Goal: Contribute content: Contribute content

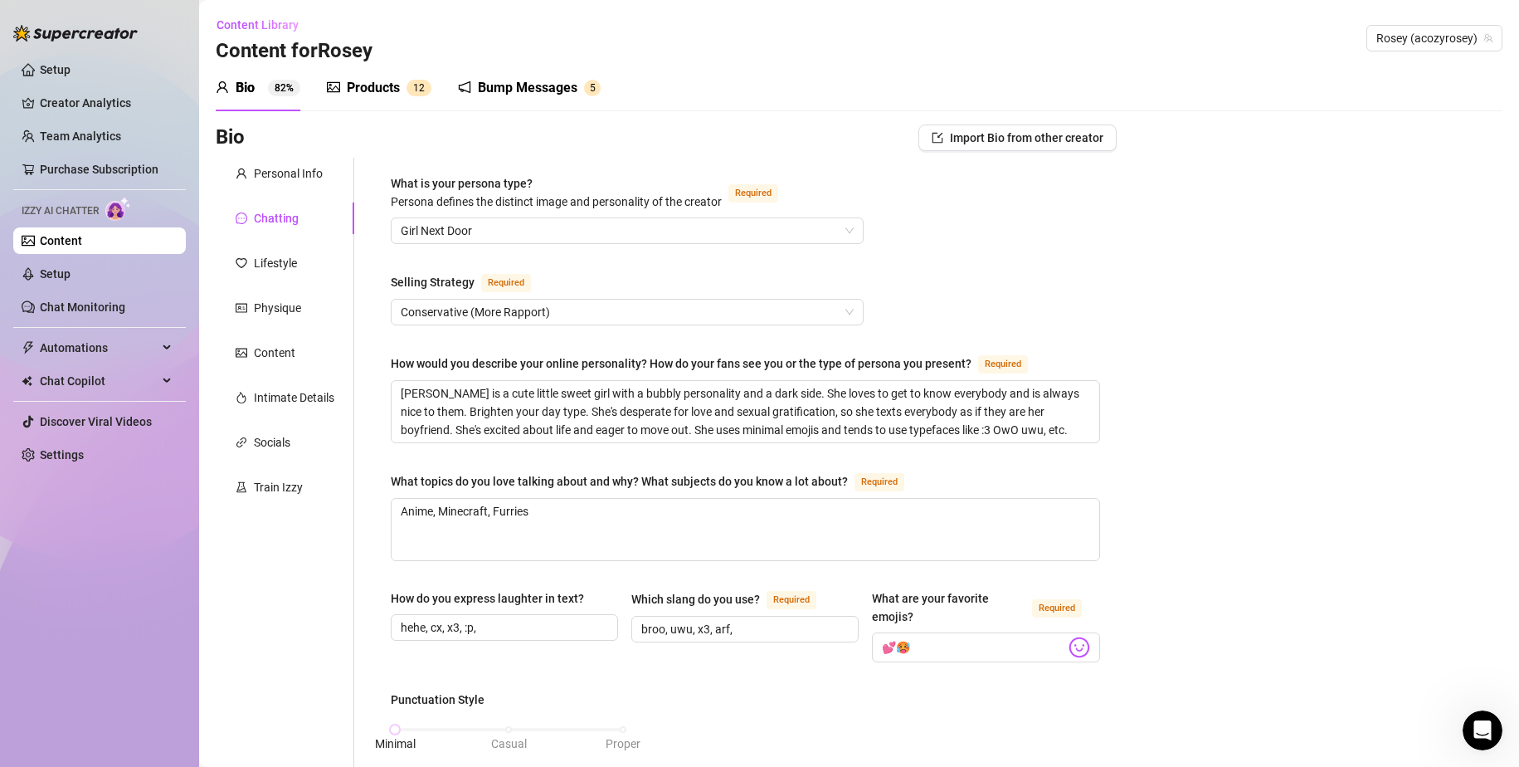
scroll to position [790, 0]
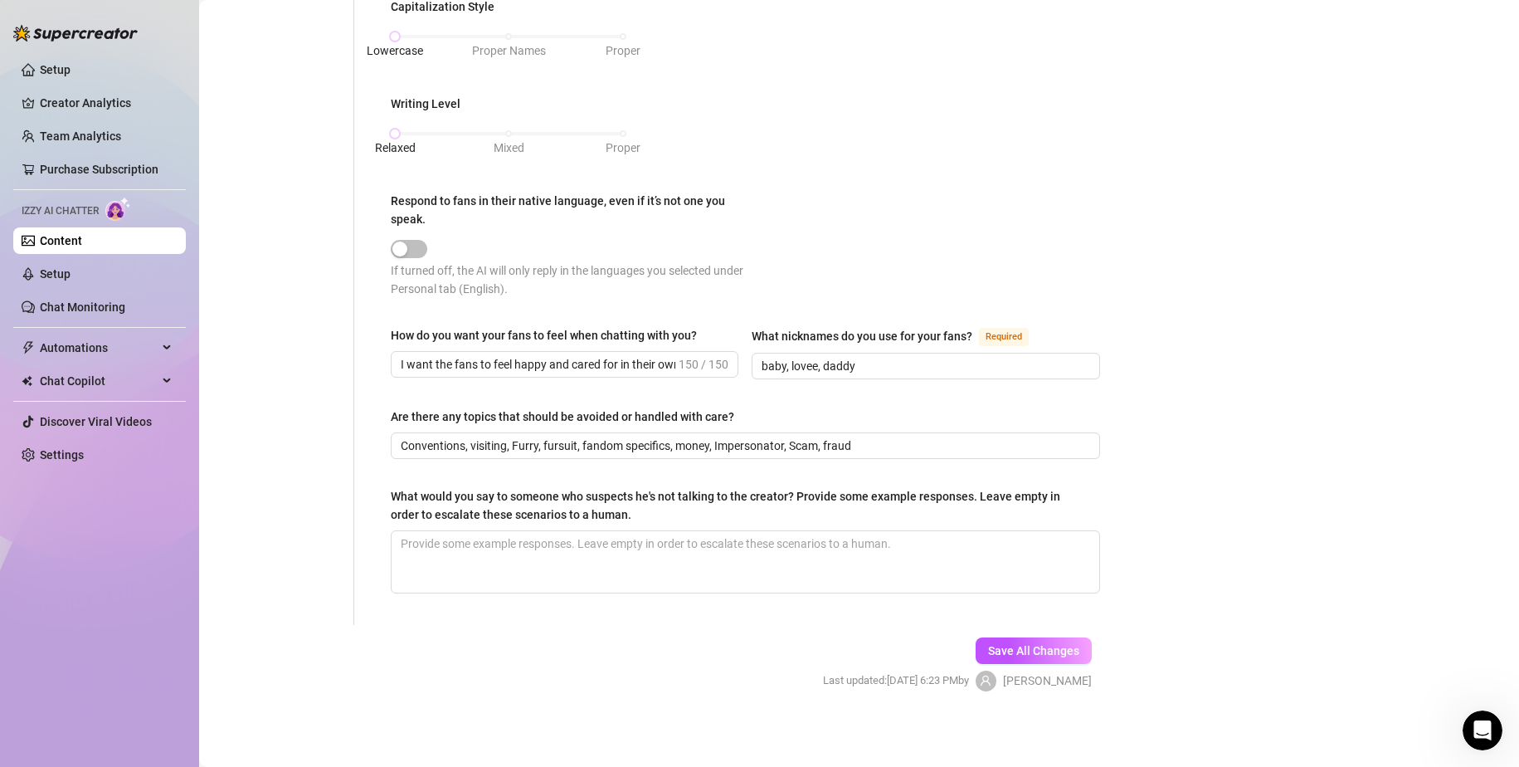
click at [76, 234] on link "Content" at bounding box center [61, 240] width 42 height 13
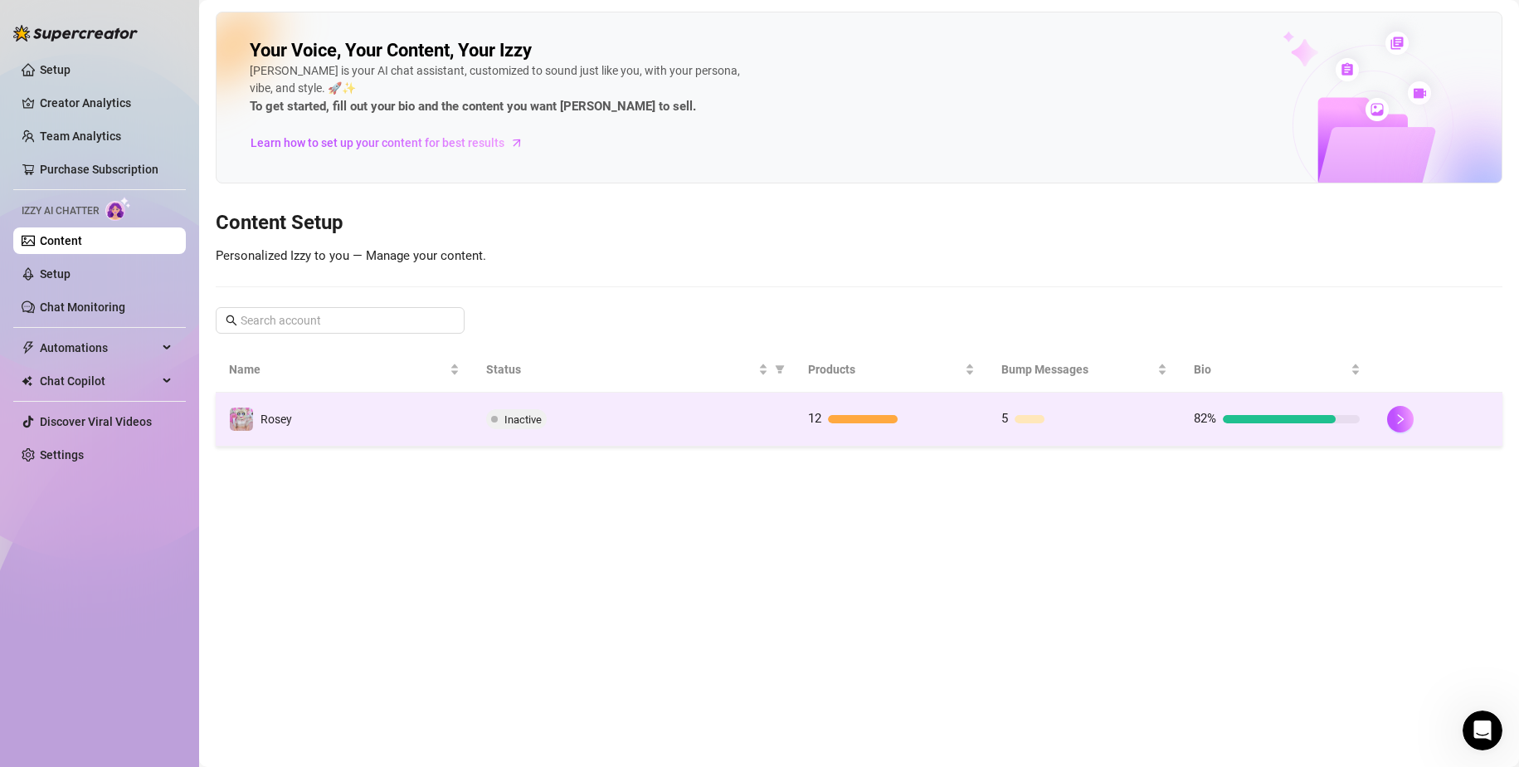
click at [734, 432] on td "Inactive" at bounding box center [634, 419] width 322 height 54
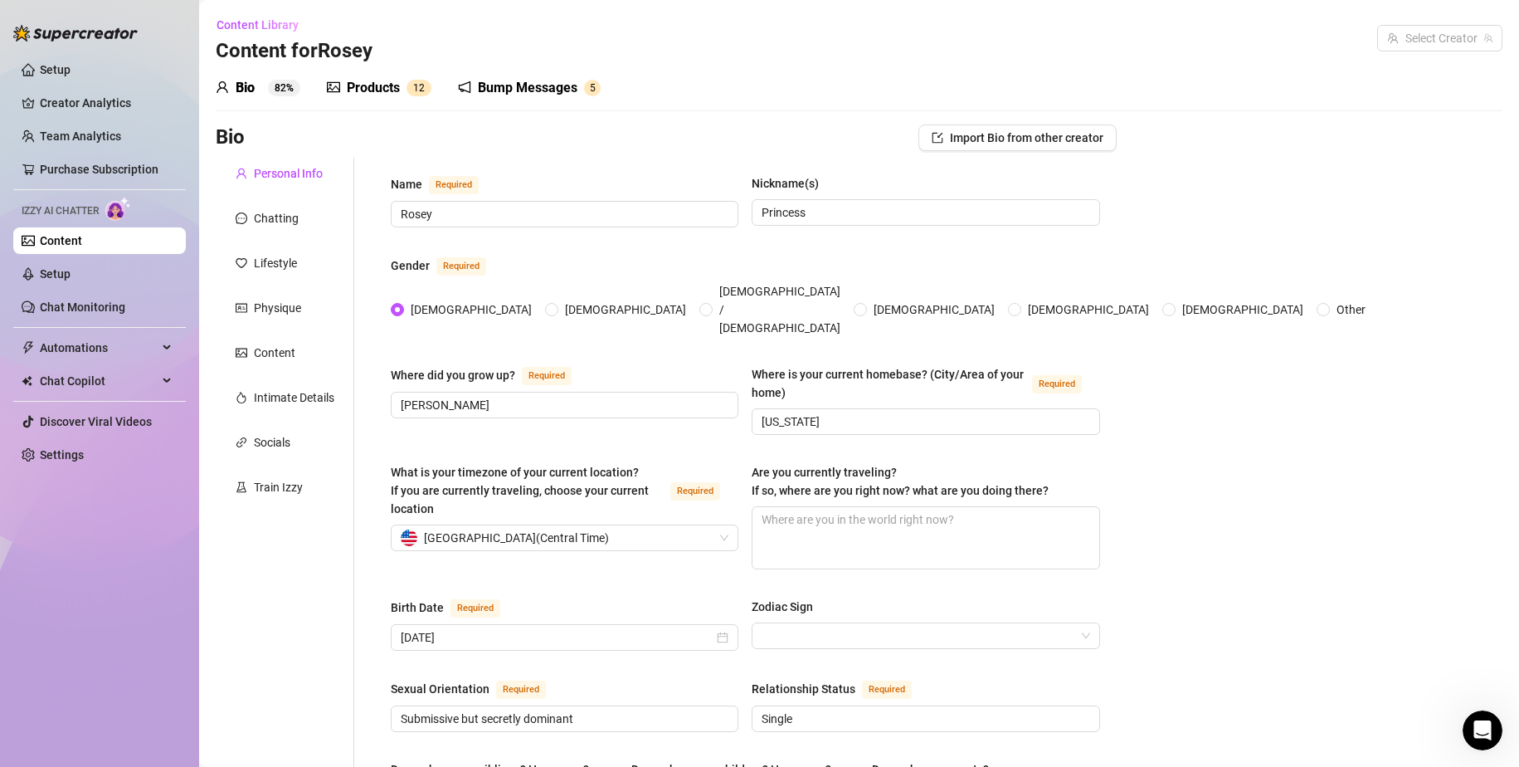
click at [344, 71] on div "Products 1 2" at bounding box center [379, 88] width 105 height 46
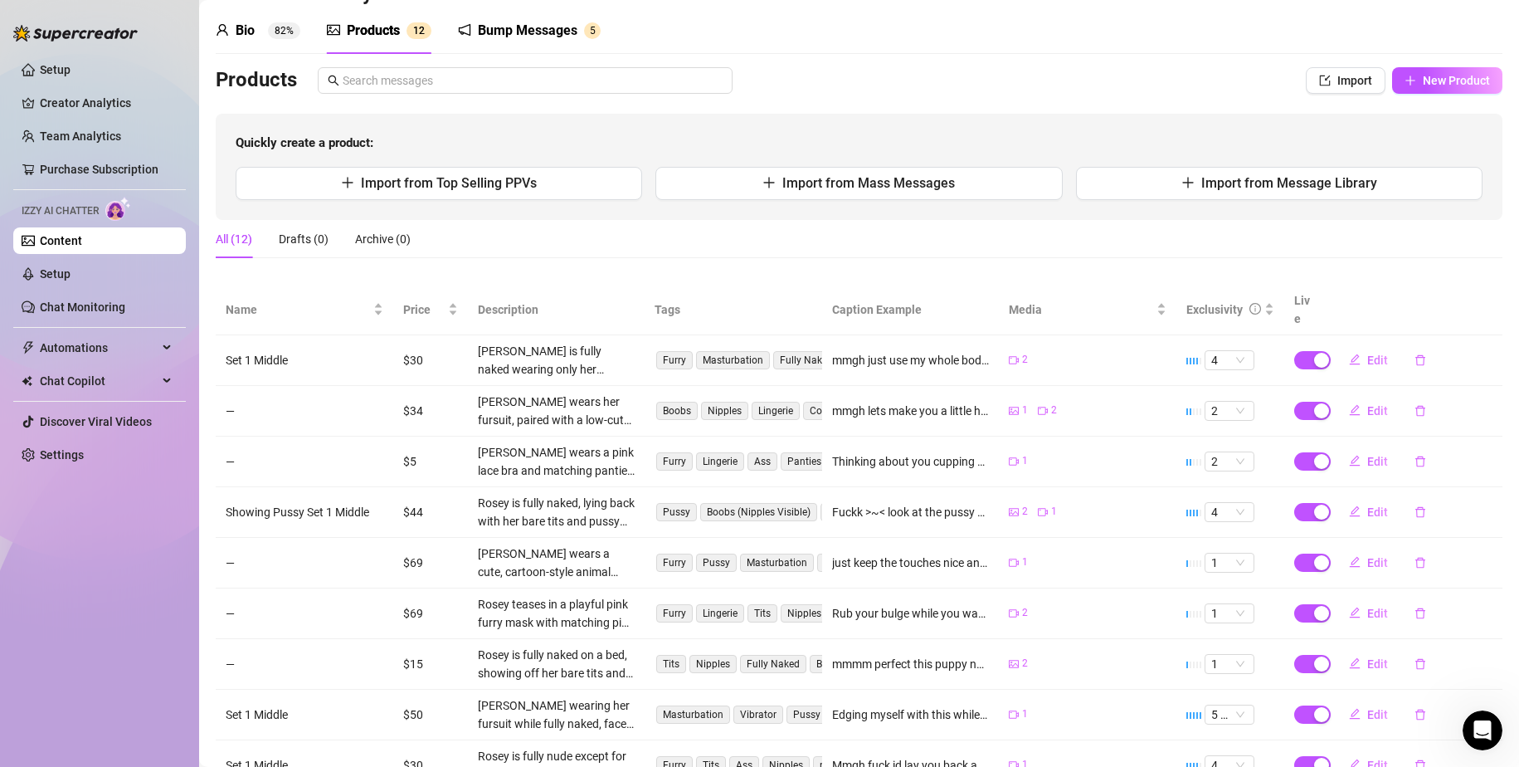
scroll to position [210, 0]
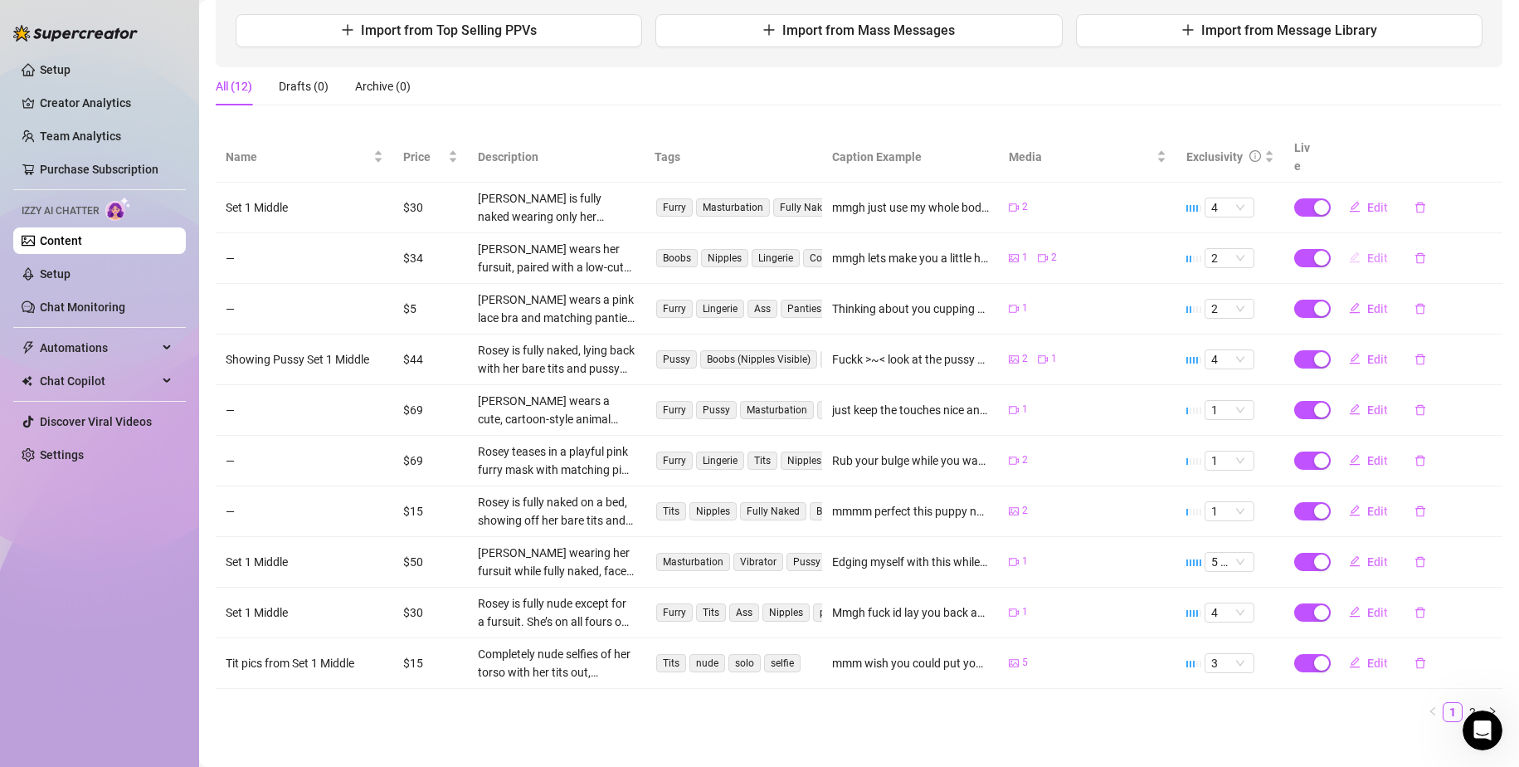
click at [1325, 248] on tr "— $34 [PERSON_NAME] wears her fursuit, paired with a low-cut hot pink lingerie …" at bounding box center [859, 258] width 1287 height 51
click at [1297, 249] on span "button" at bounding box center [1312, 258] width 37 height 18
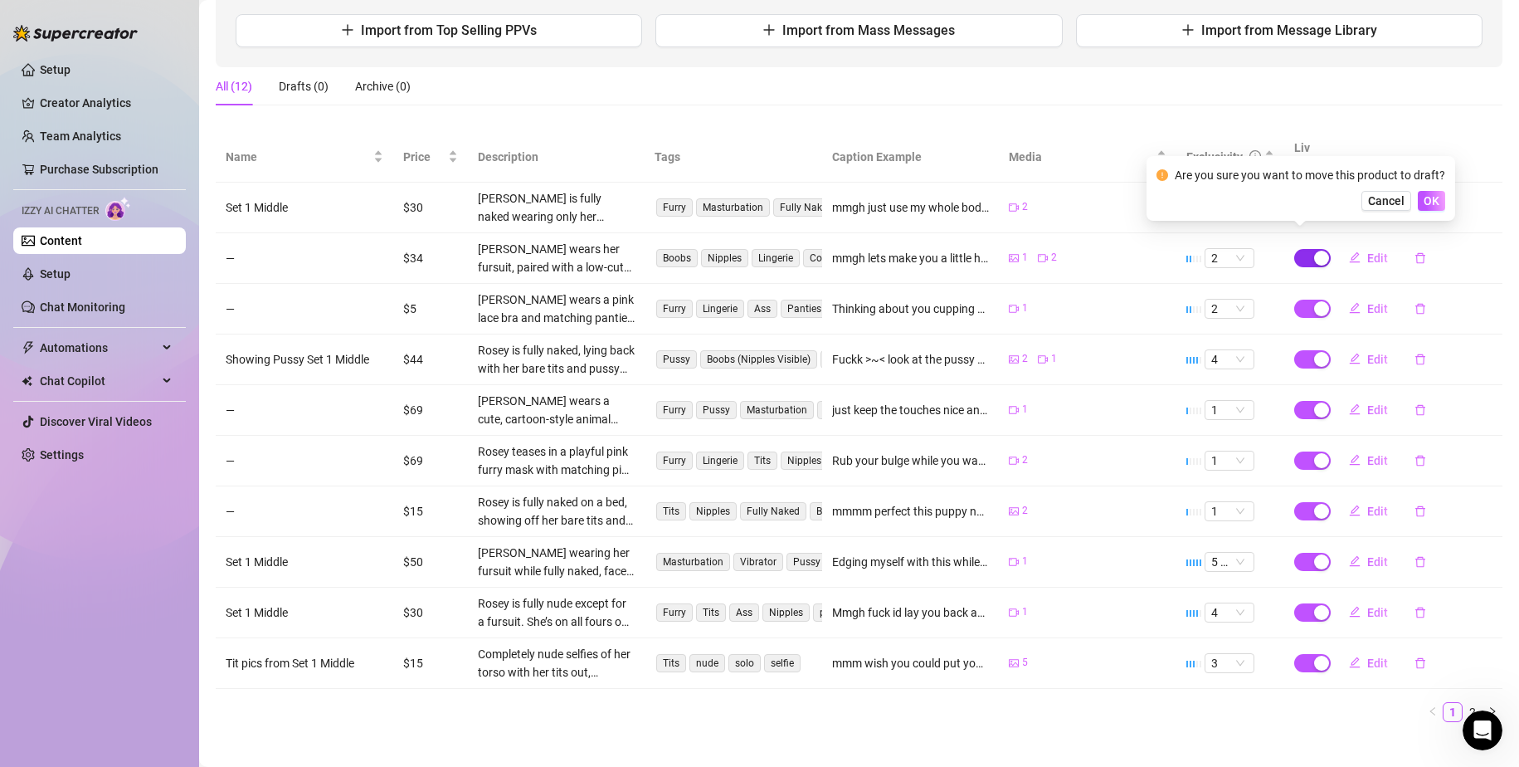
click at [1314, 251] on div "button" at bounding box center [1321, 258] width 15 height 15
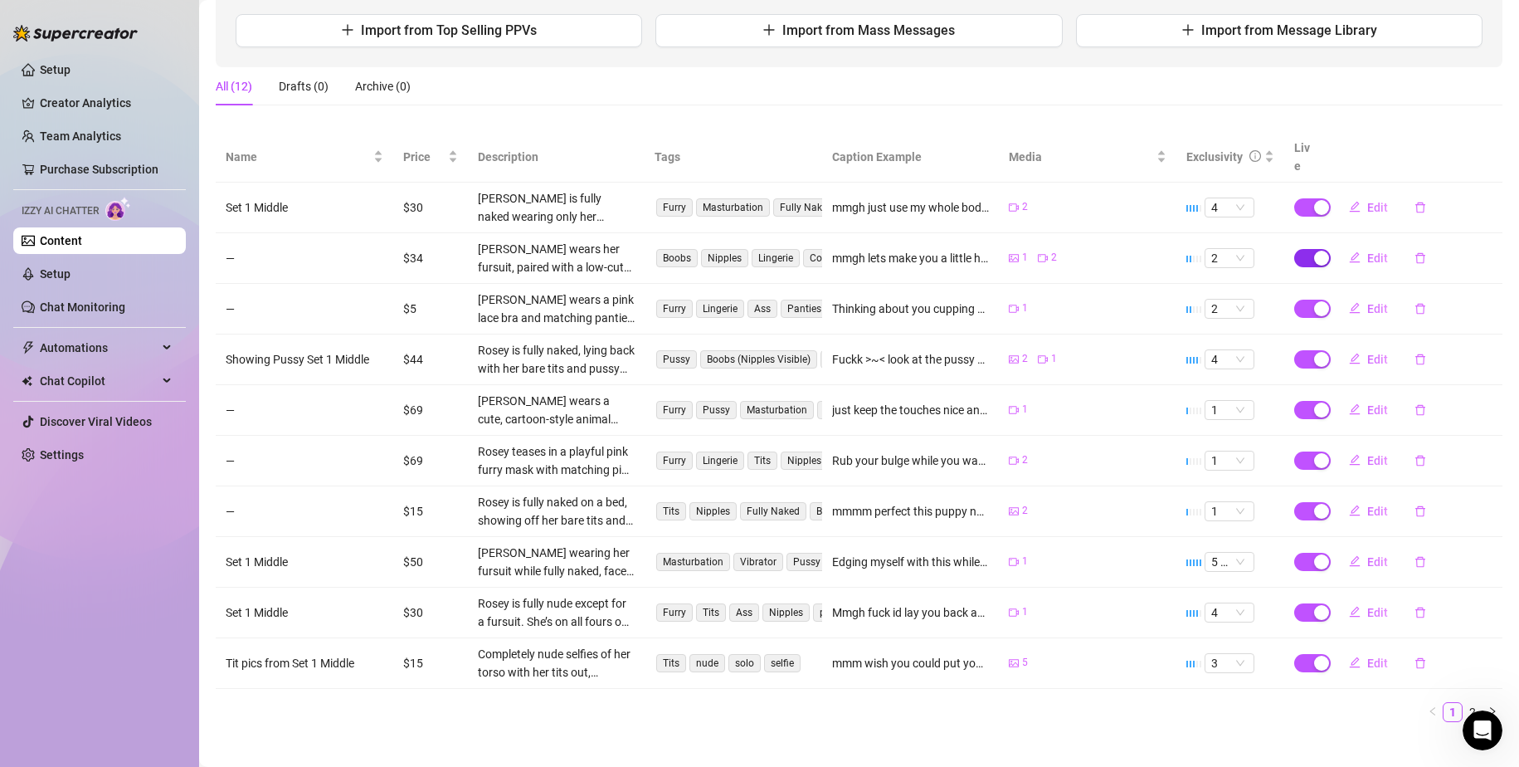
click at [1298, 249] on span "button" at bounding box center [1312, 258] width 37 height 18
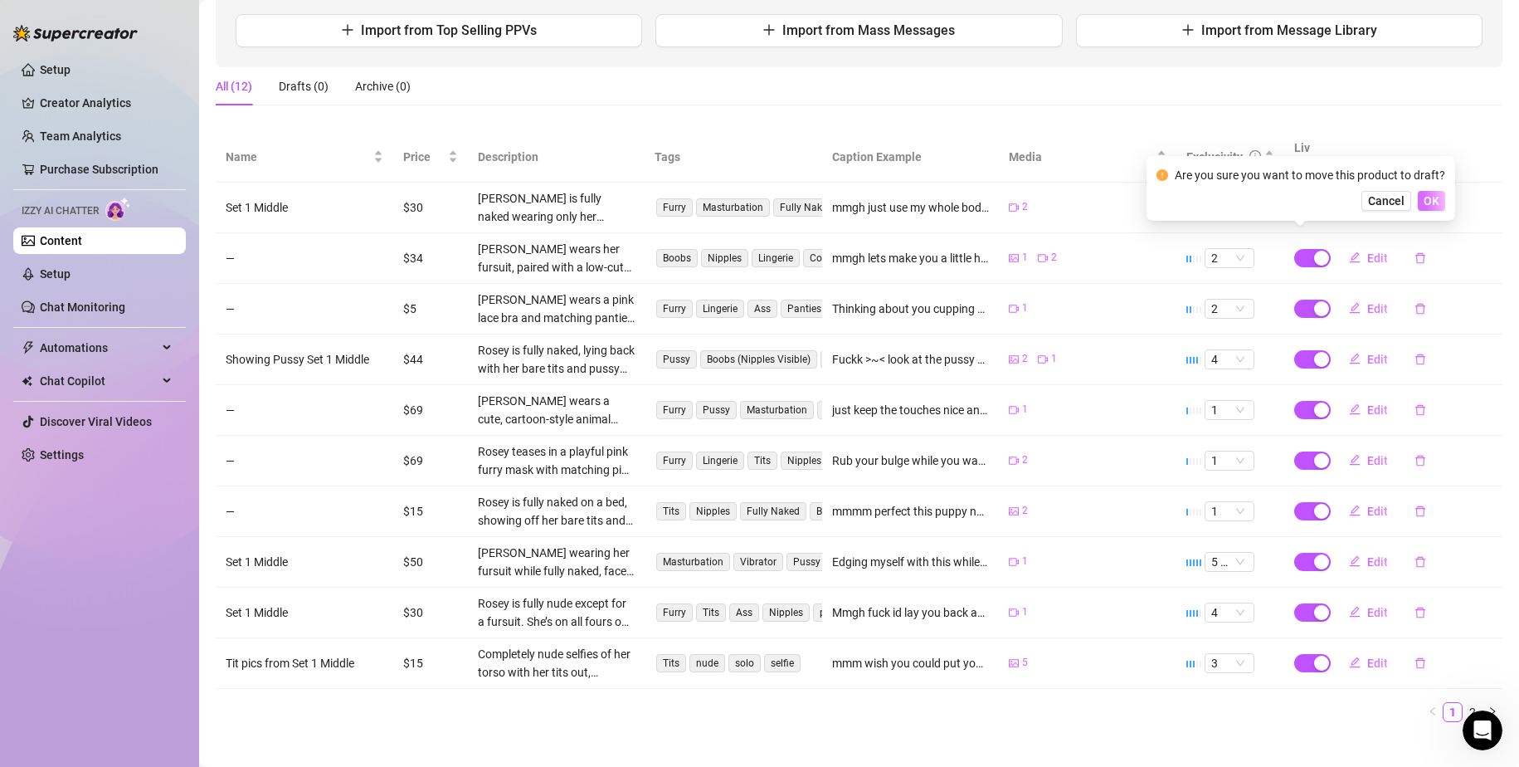
click at [1434, 195] on span "OK" at bounding box center [1432, 200] width 16 height 13
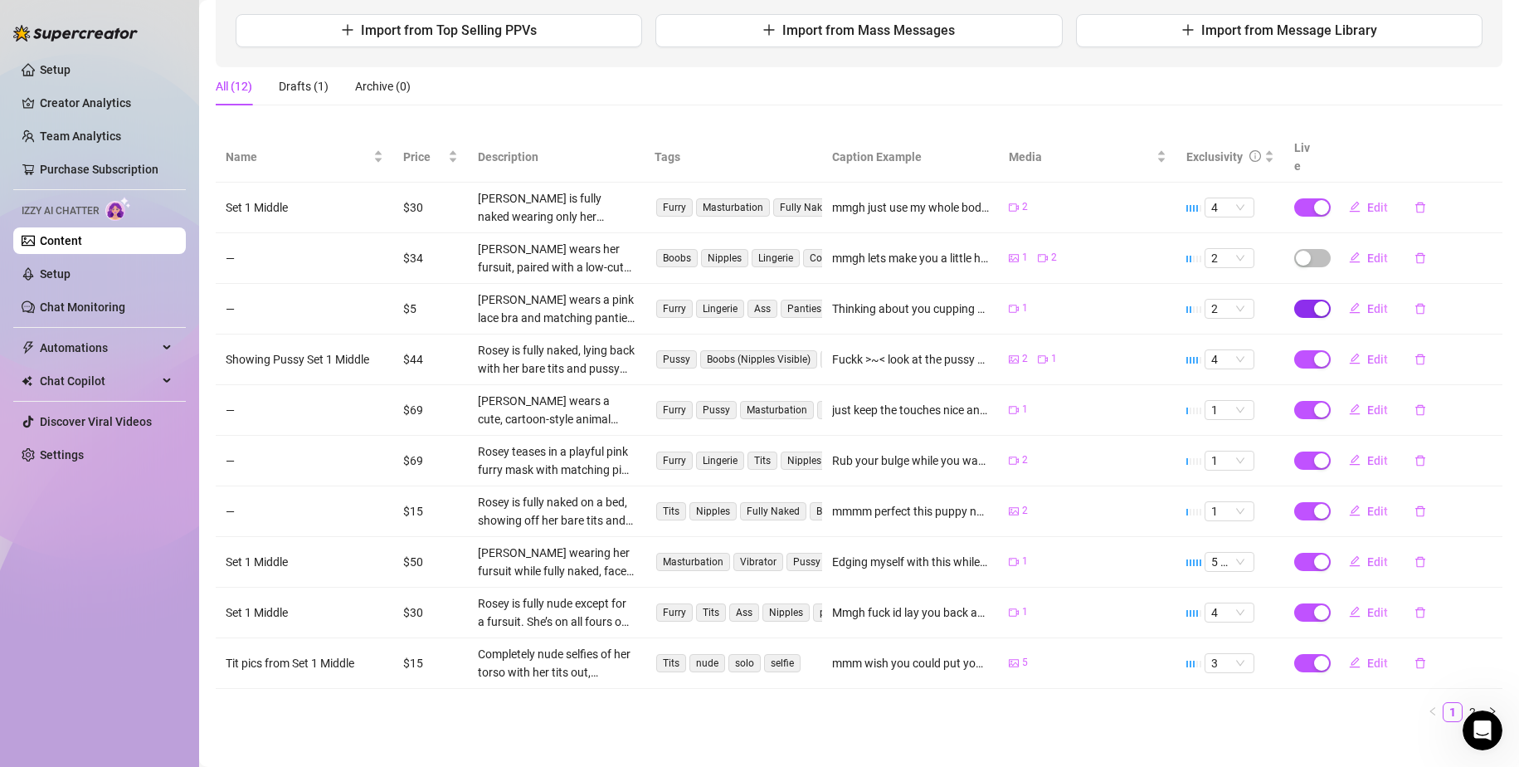
click at [1294, 300] on span "button" at bounding box center [1312, 309] width 37 height 18
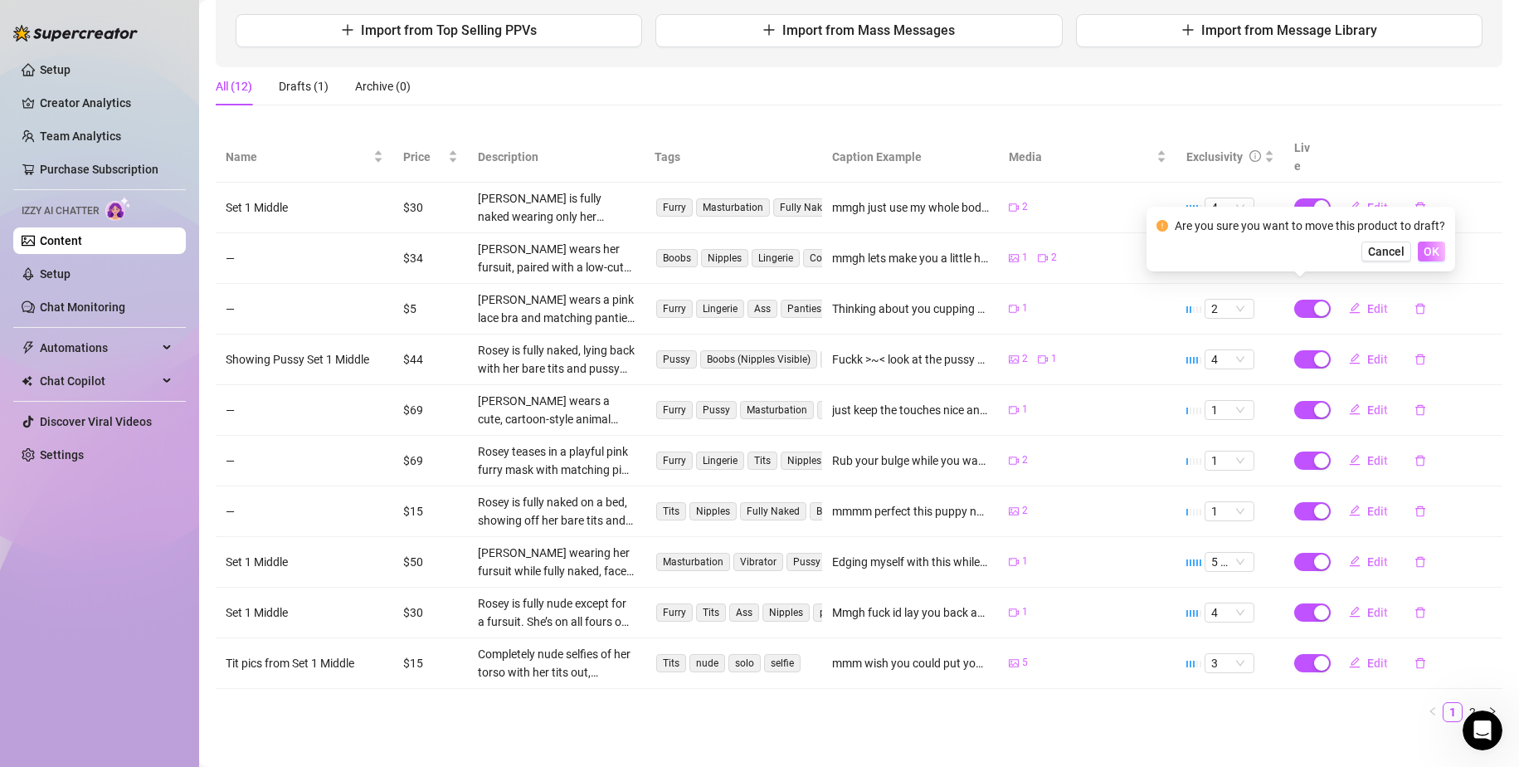
click at [1425, 257] on span "OK" at bounding box center [1432, 251] width 16 height 13
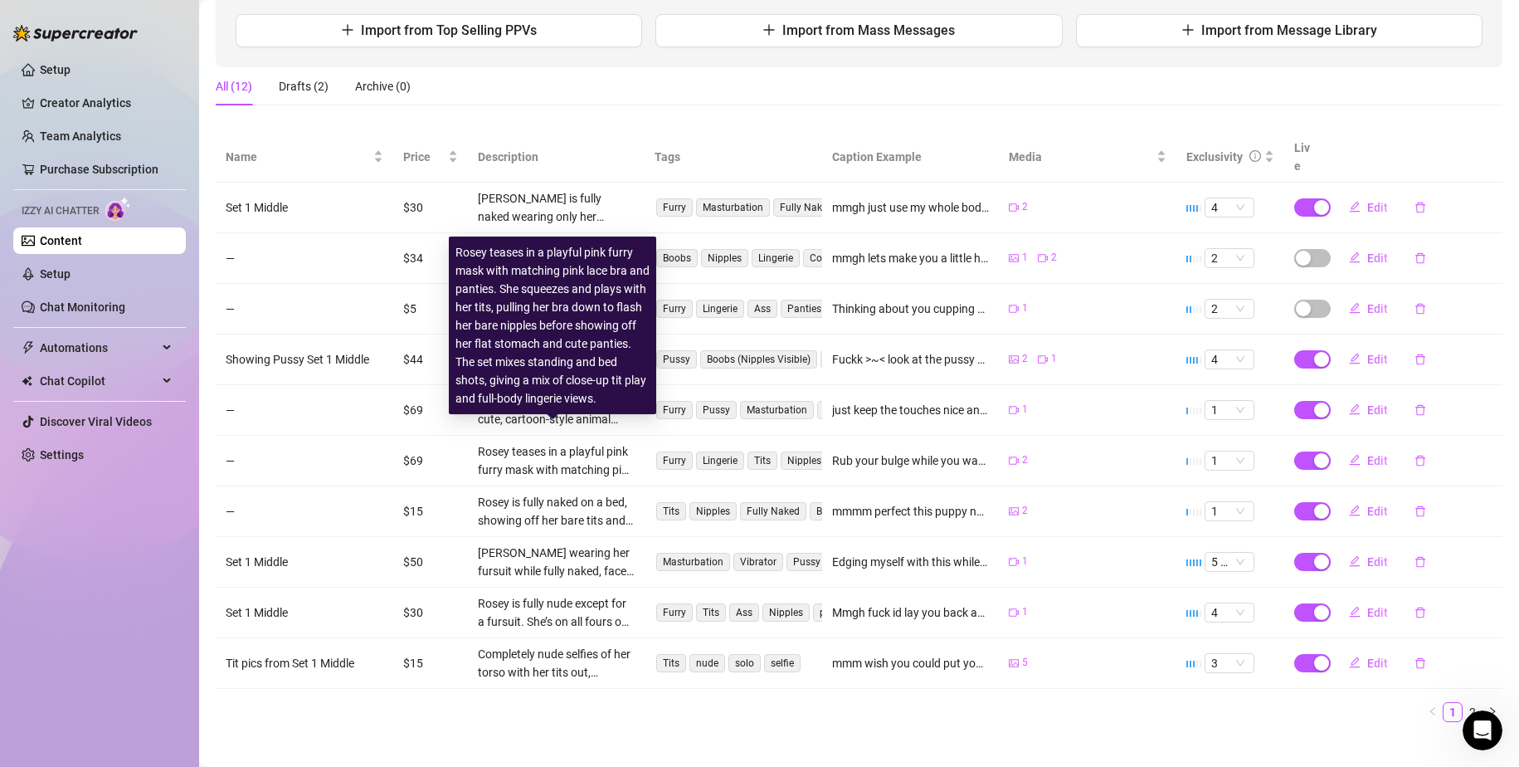
click at [615, 445] on div "Rosey teases in a playful pink furry mask with matching pink lace bra and panti…" at bounding box center [557, 460] width 158 height 37
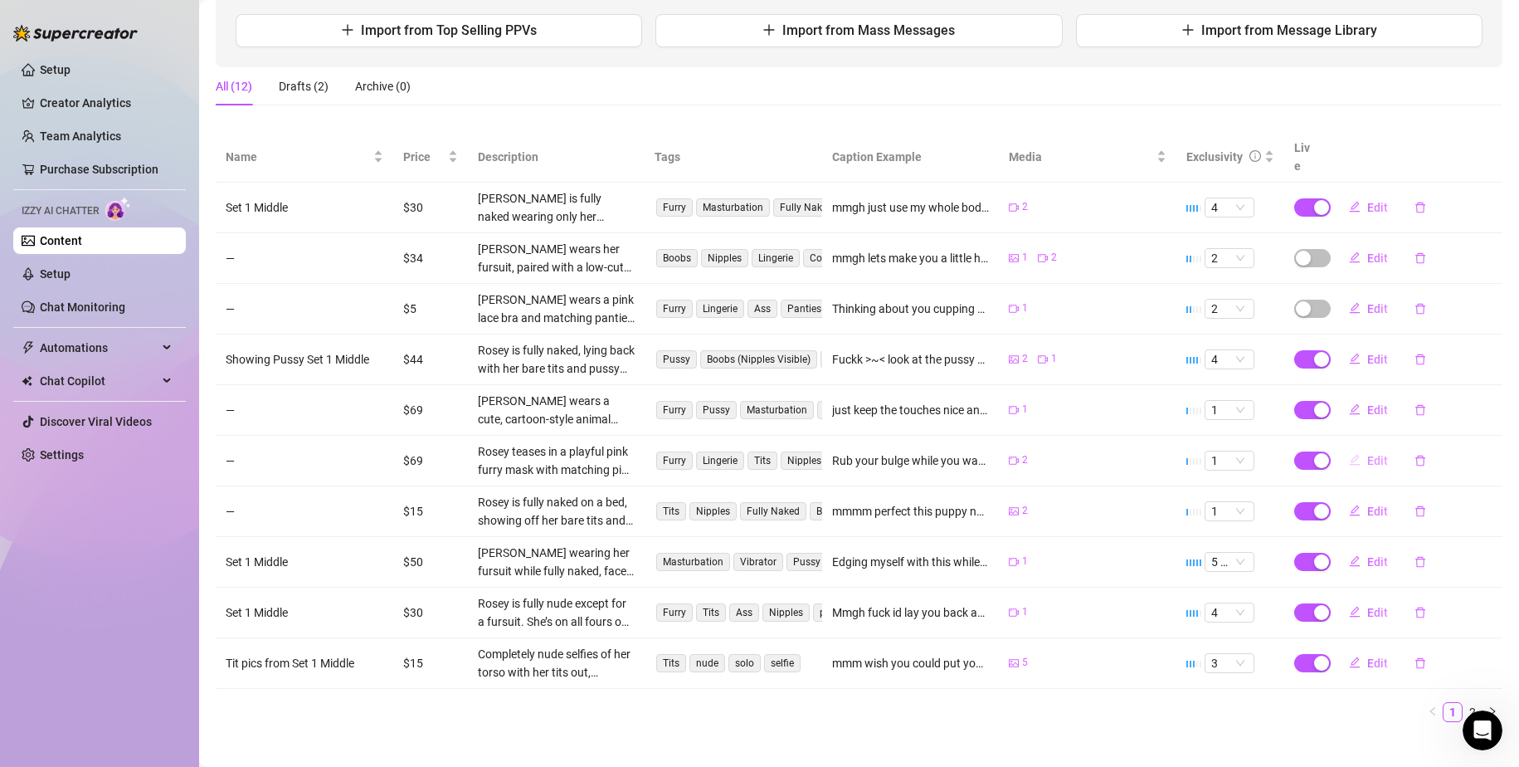
click at [1350, 447] on button "Edit" at bounding box center [1369, 460] width 66 height 27
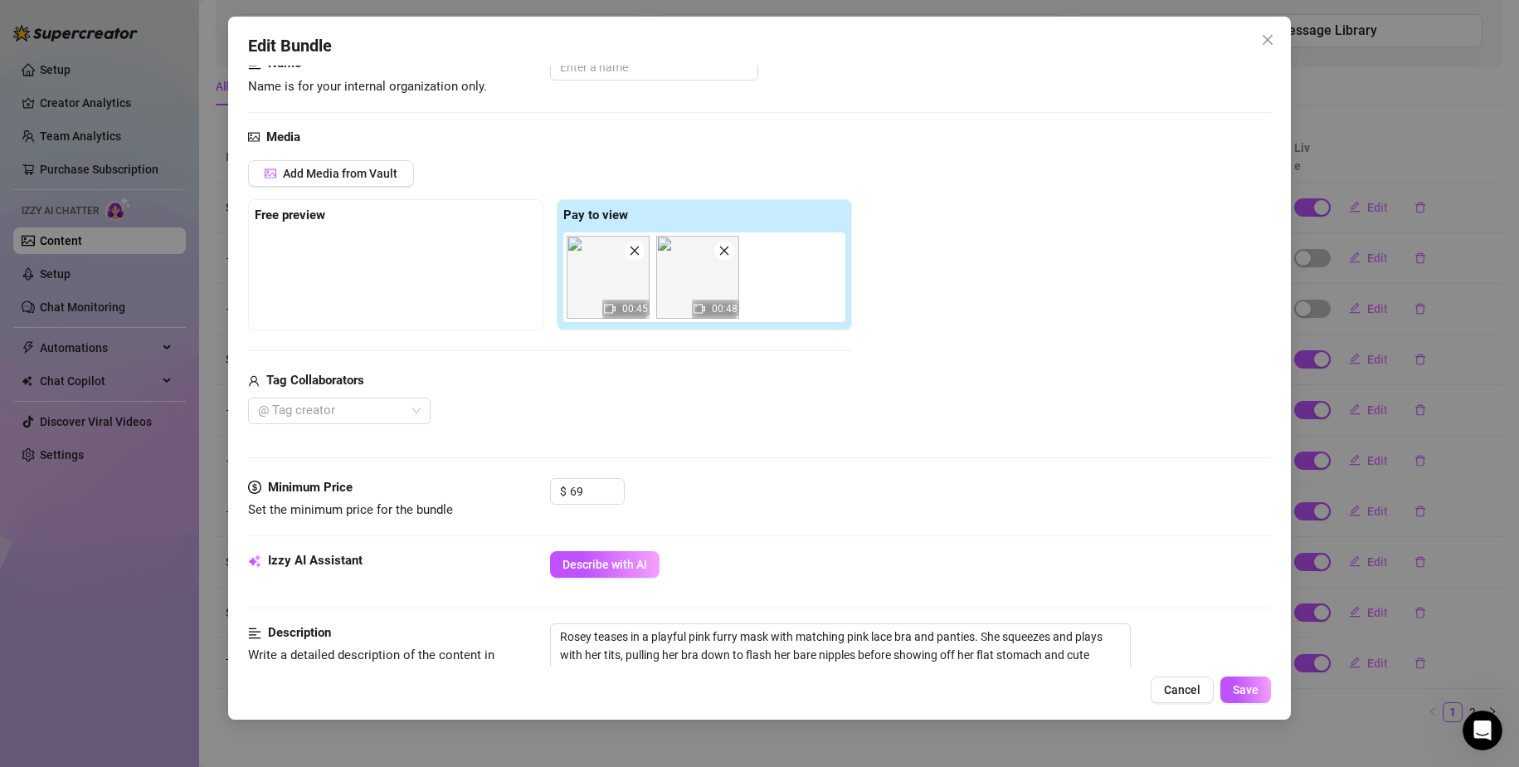
scroll to position [166, 0]
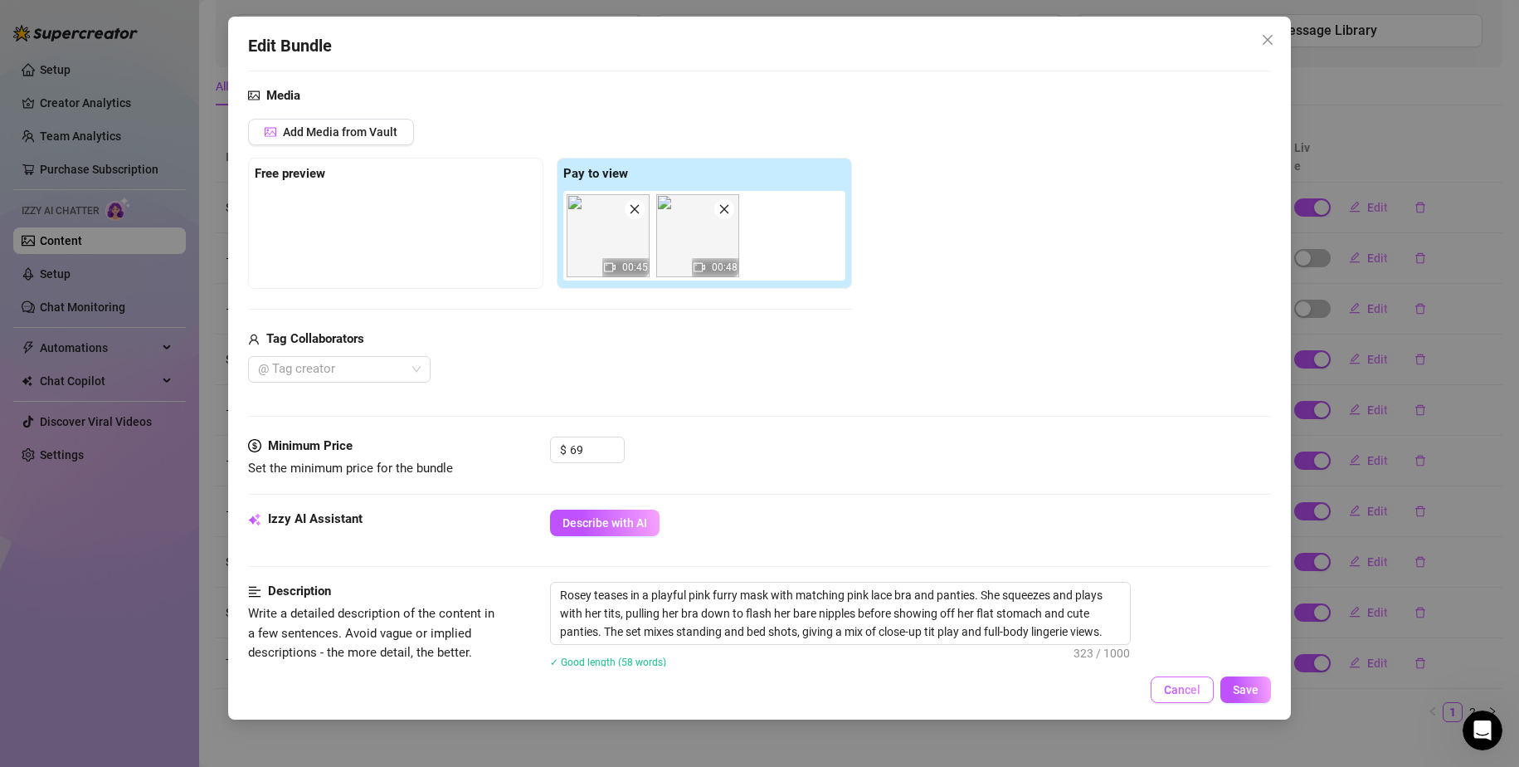
click at [1179, 688] on span "Cancel" at bounding box center [1182, 689] width 37 height 13
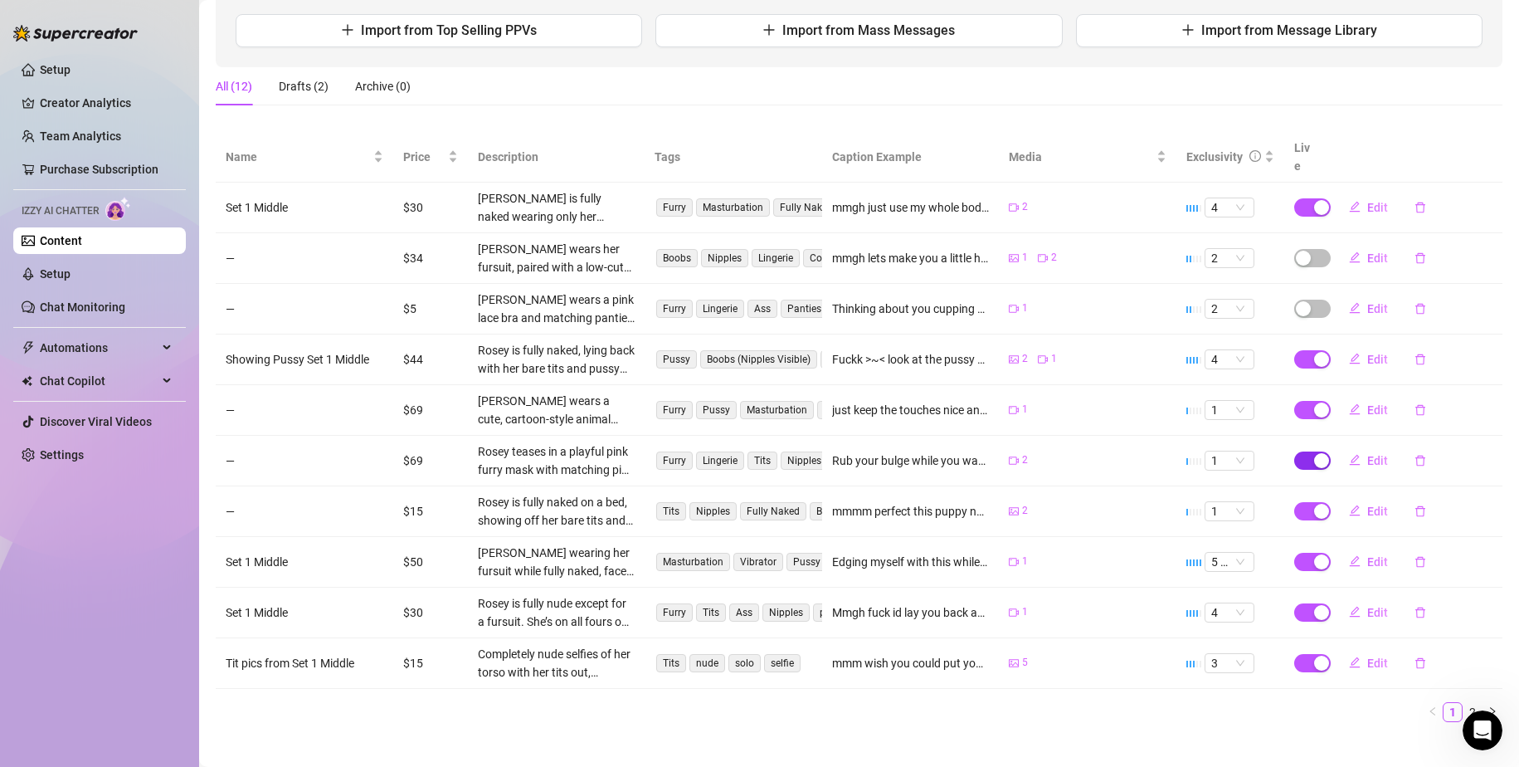
click at [1294, 451] on span "button" at bounding box center [1312, 460] width 37 height 18
click at [1431, 406] on span "OK" at bounding box center [1432, 403] width 16 height 13
click at [1367, 504] on span "Edit" at bounding box center [1377, 510] width 21 height 13
type textarea "mmmm perfect this puppy needs to be bred >~< where are you going to put that di…"
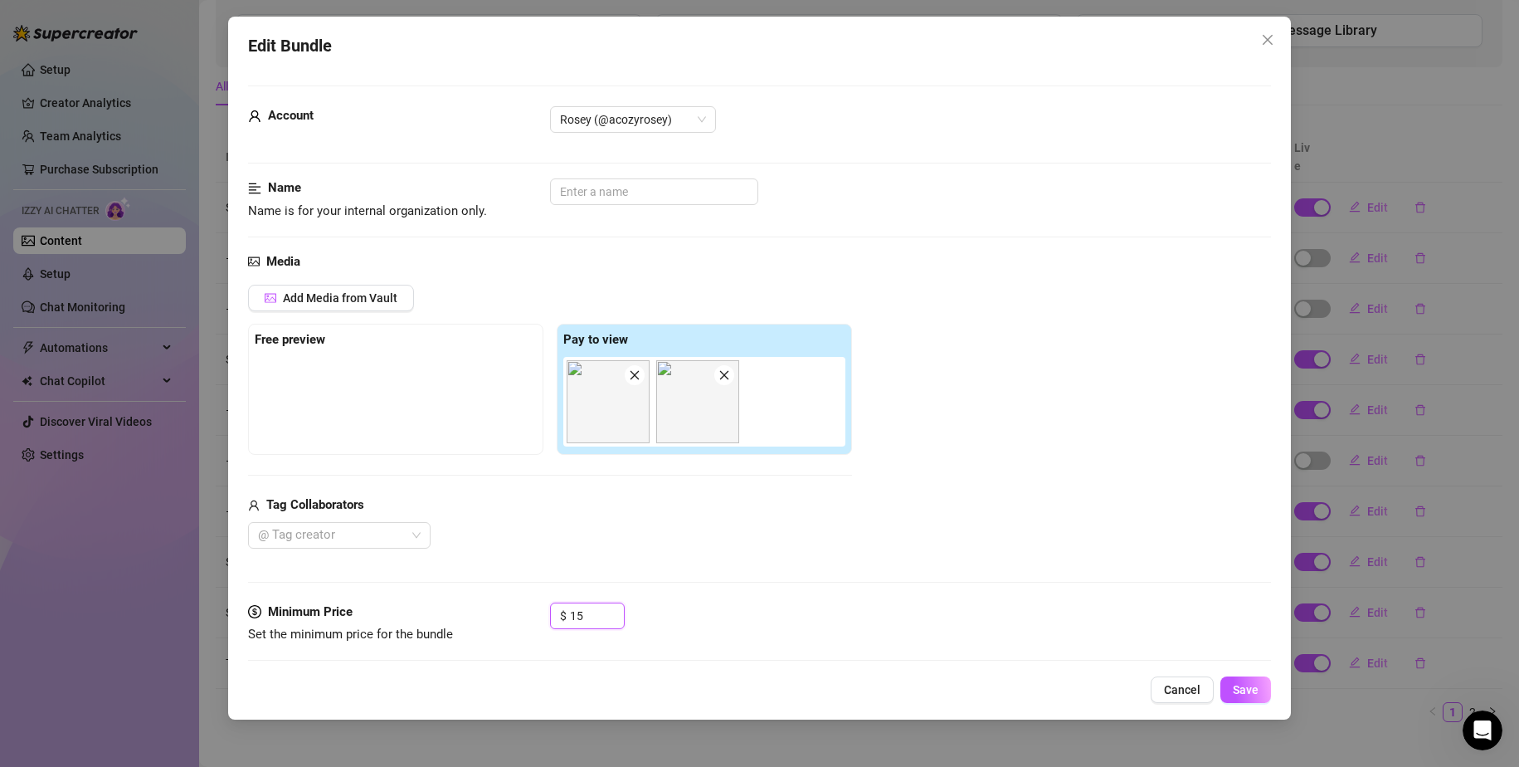
click at [524, 602] on div "Minimum Price Set the minimum price for the bundle $ 15" at bounding box center [760, 623] width 1024 height 42
type input "5"
click at [1243, 699] on button "Save" at bounding box center [1245, 689] width 51 height 27
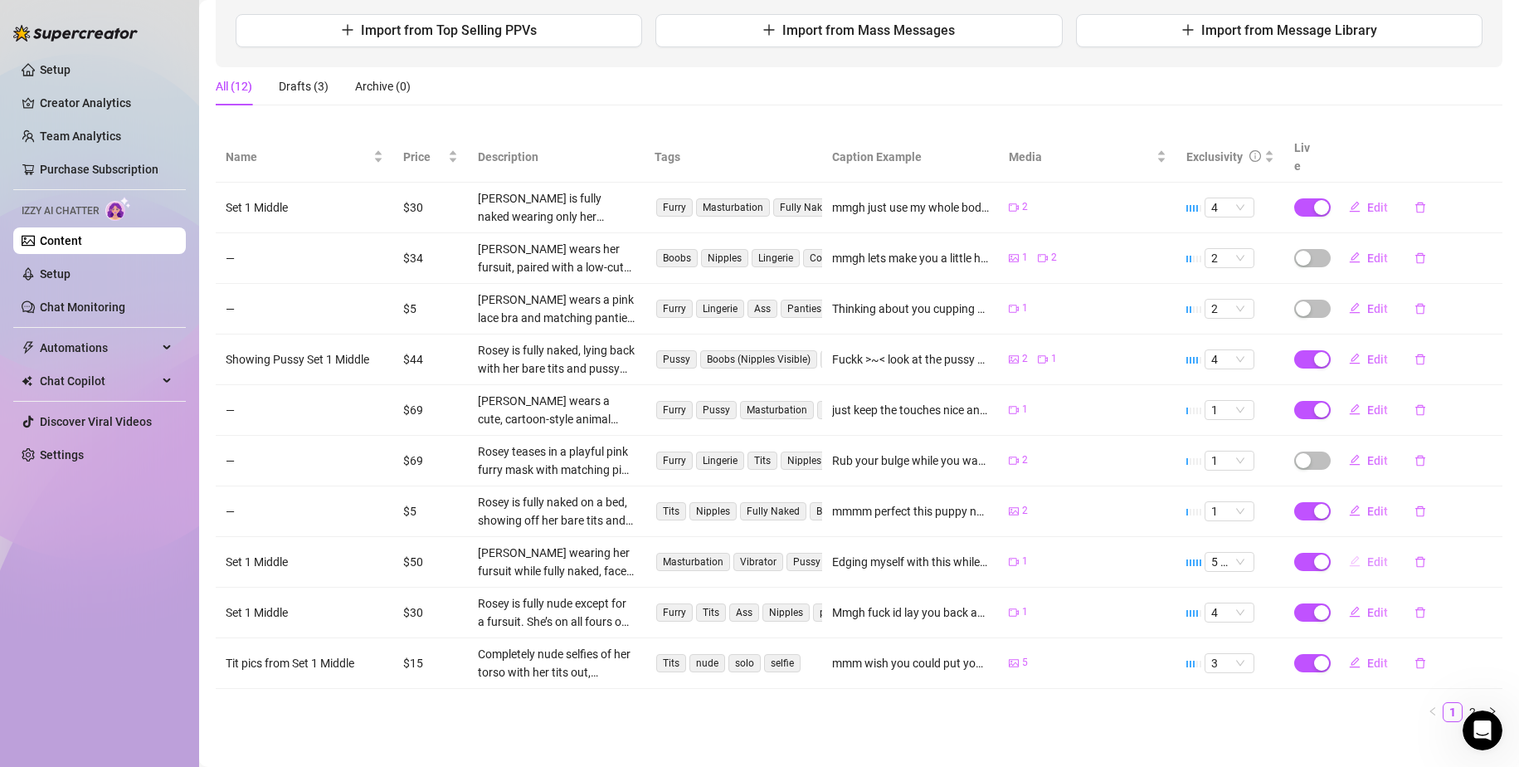
click at [1367, 548] on button "Edit" at bounding box center [1369, 561] width 66 height 27
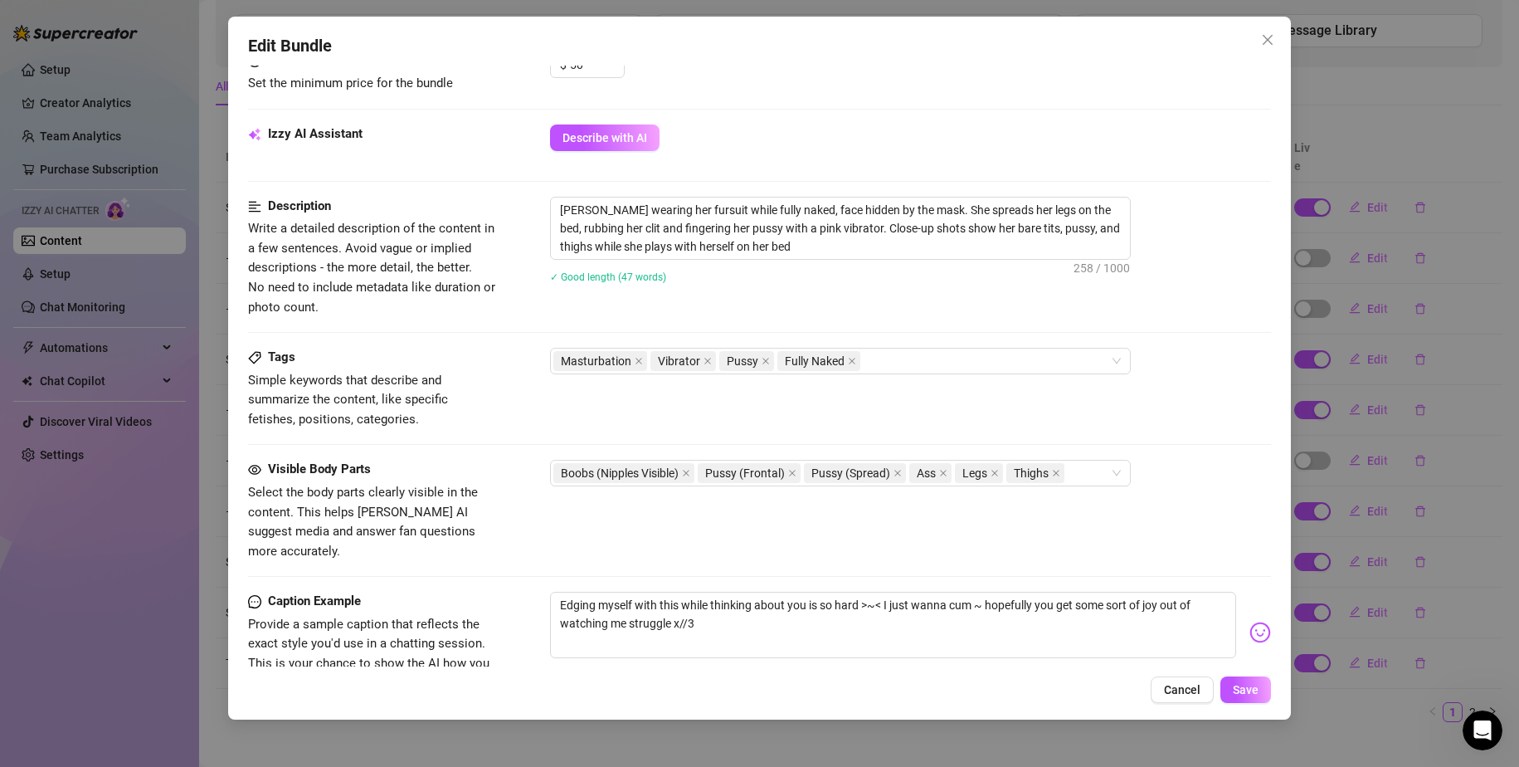
scroll to position [581, 0]
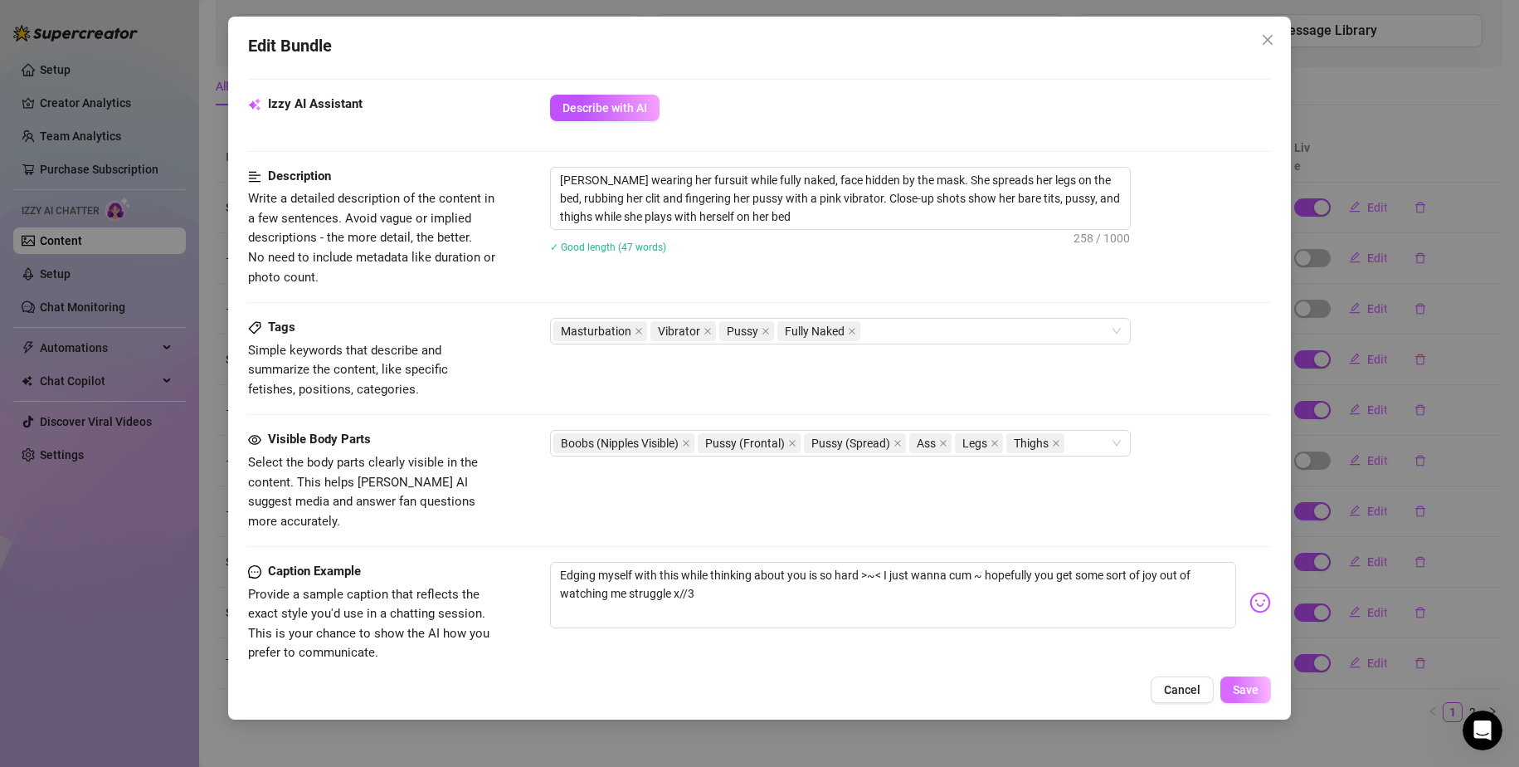
click at [1242, 688] on span "Save" at bounding box center [1246, 689] width 26 height 13
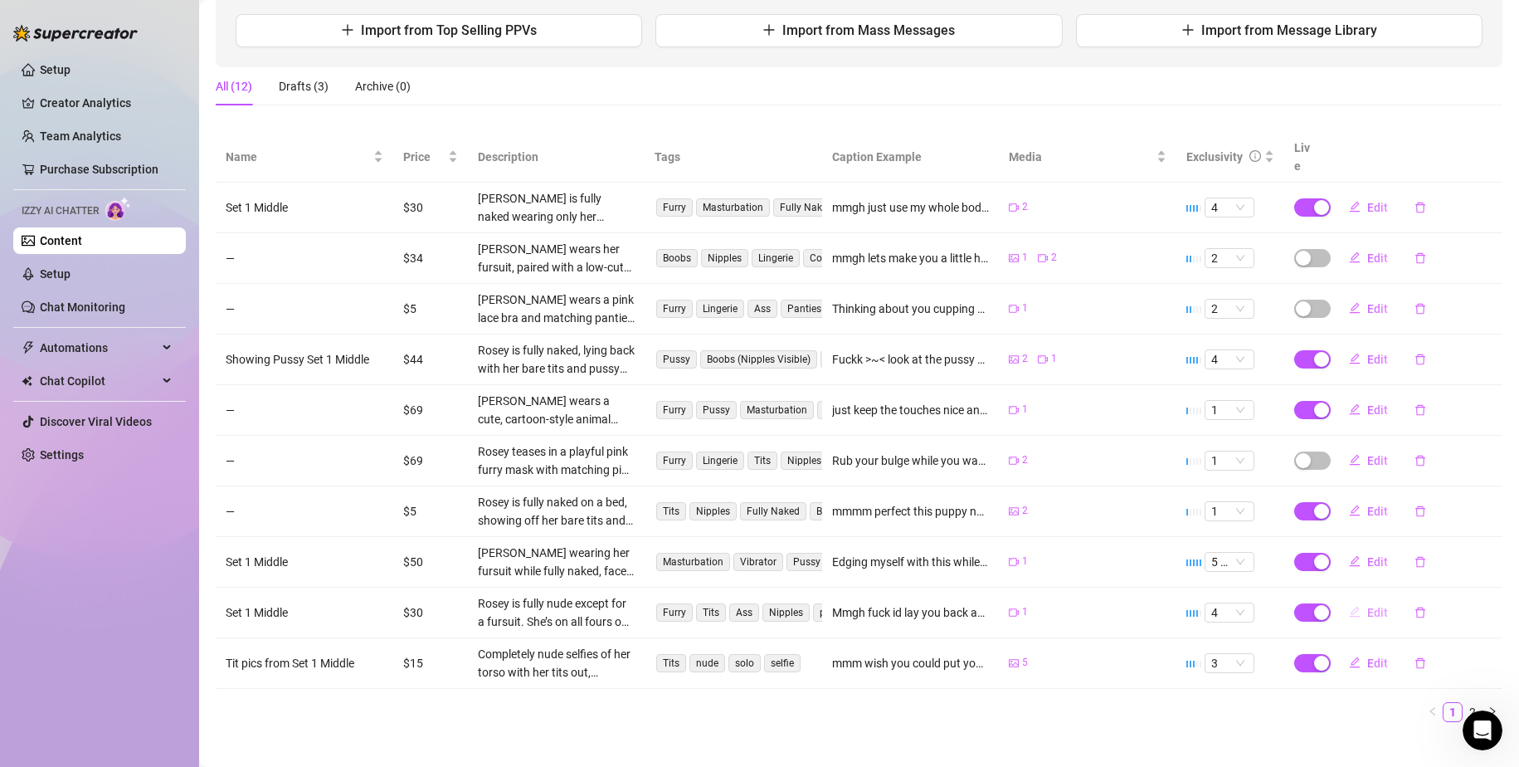
click at [1367, 606] on span "Edit" at bounding box center [1377, 612] width 21 height 13
type textarea "Mmgh fuck id lay you back and ride you just like this >~< its so much more sens…"
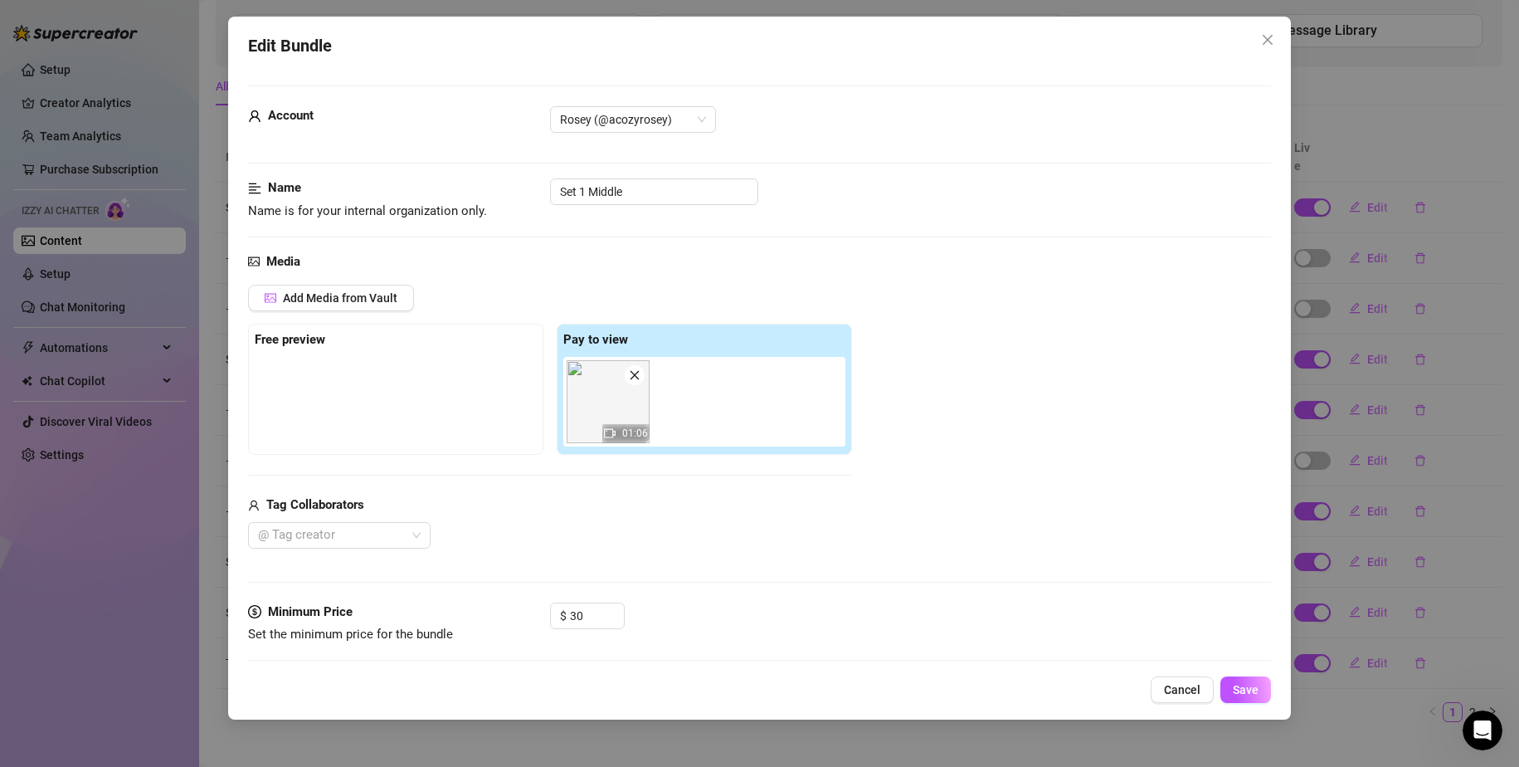
click at [613, 420] on img at bounding box center [608, 401] width 83 height 83
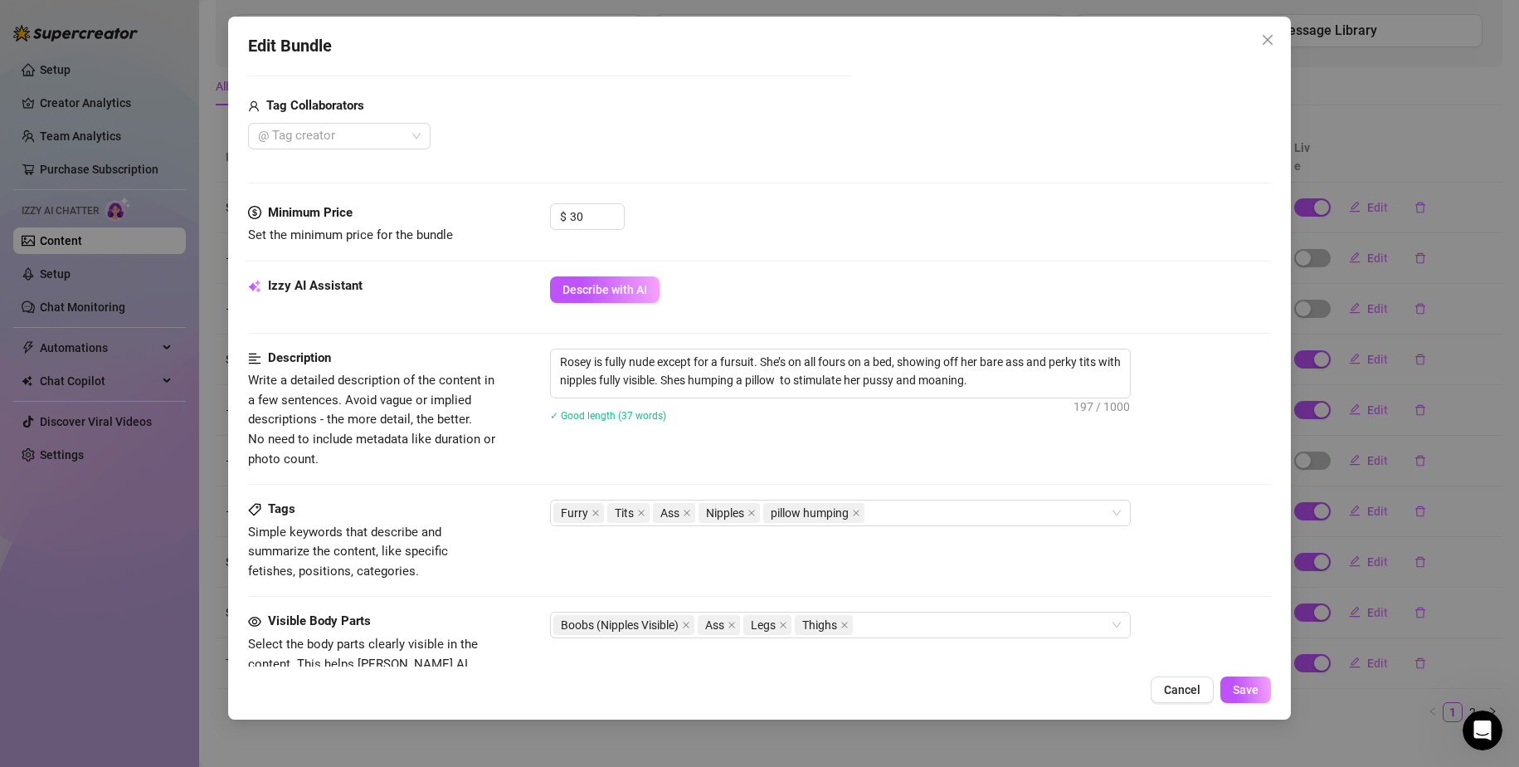
scroll to position [415, 0]
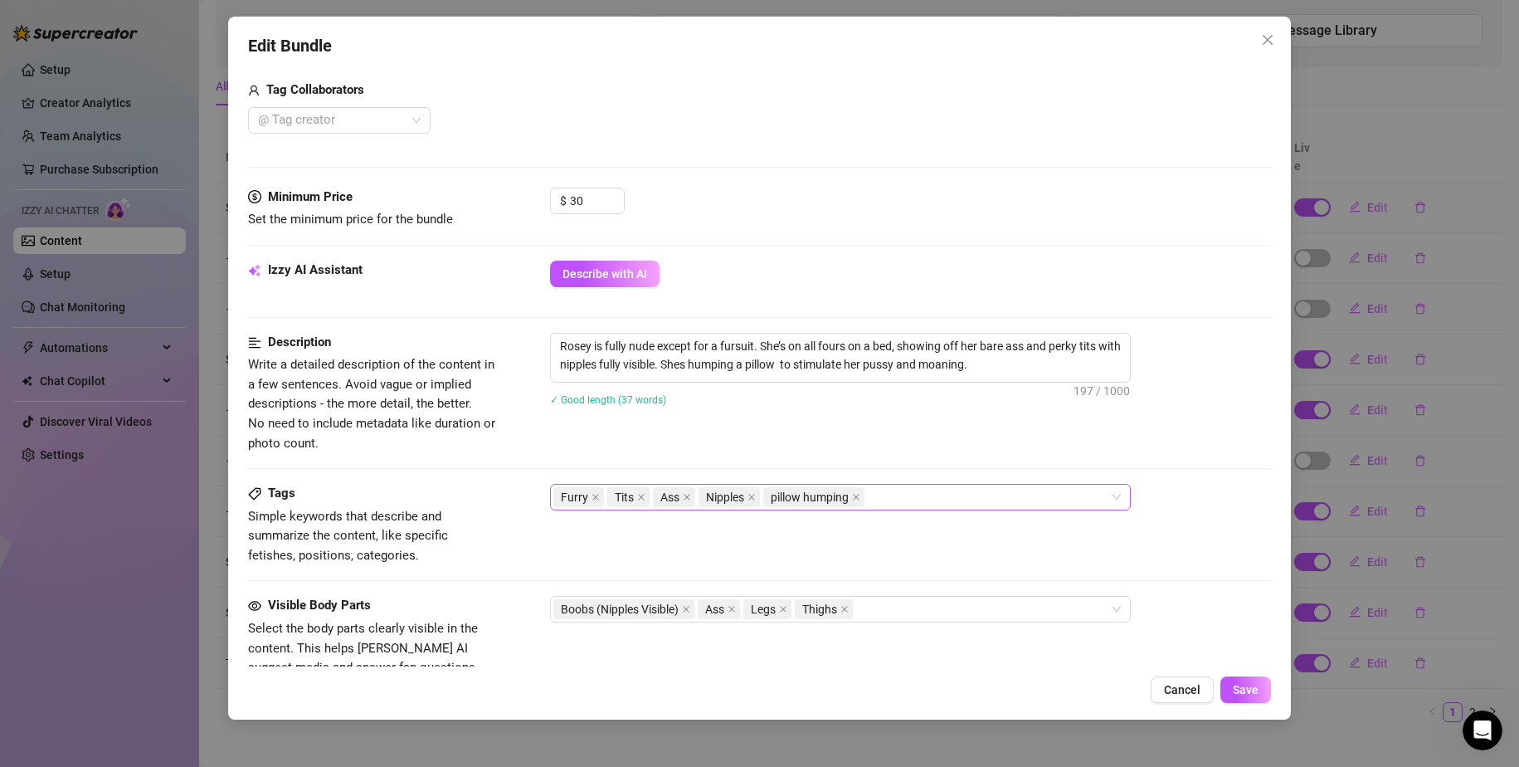
click at [954, 494] on div "Furry Tits Ass Nipples pillow humping" at bounding box center [831, 496] width 557 height 23
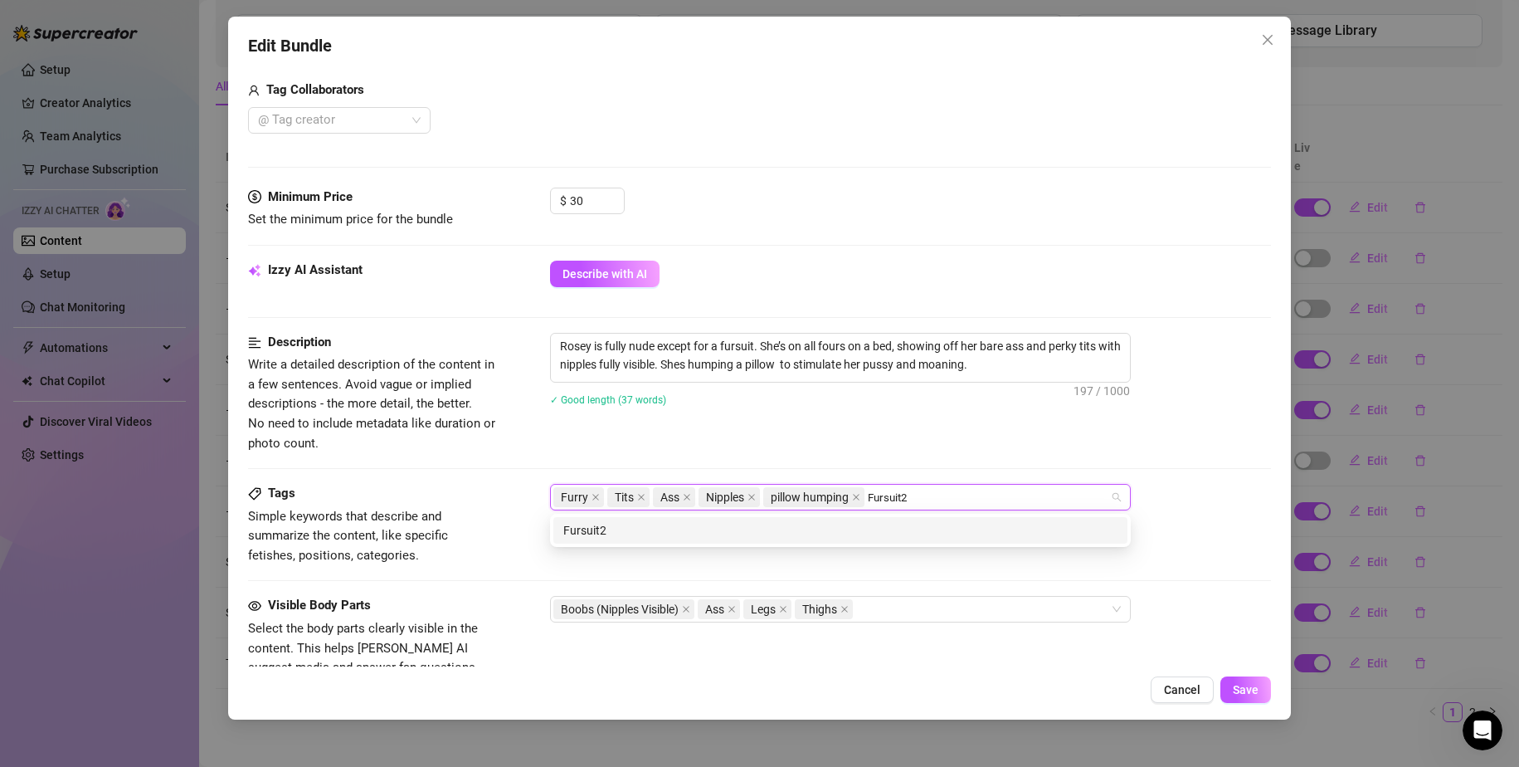
type input "Fursuit2!"
click at [978, 537] on div "Fursuit2!" at bounding box center [840, 530] width 554 height 18
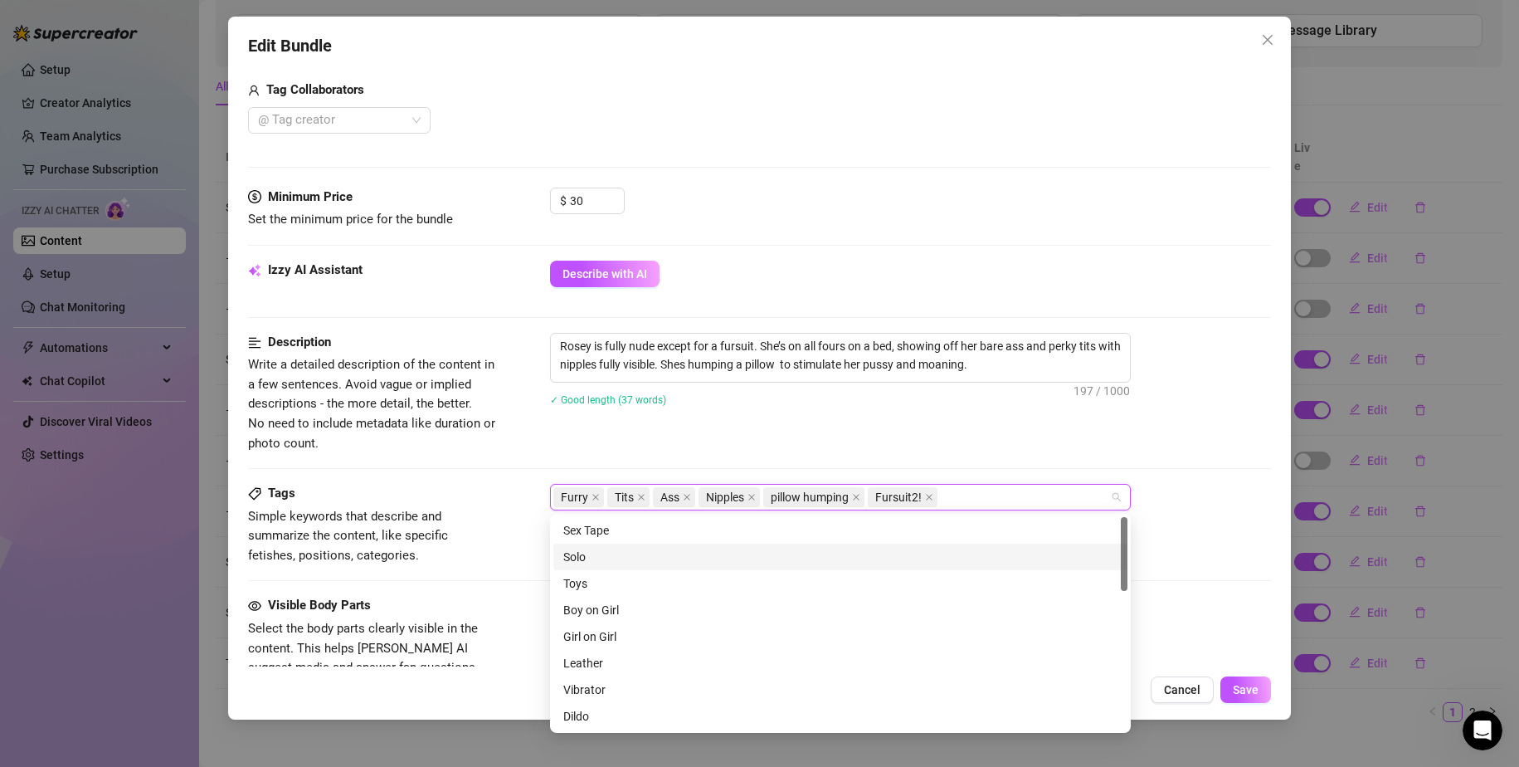
click at [1214, 522] on div "Tags Simple keywords that describe and summarize the content, like specific fet…" at bounding box center [760, 524] width 1024 height 81
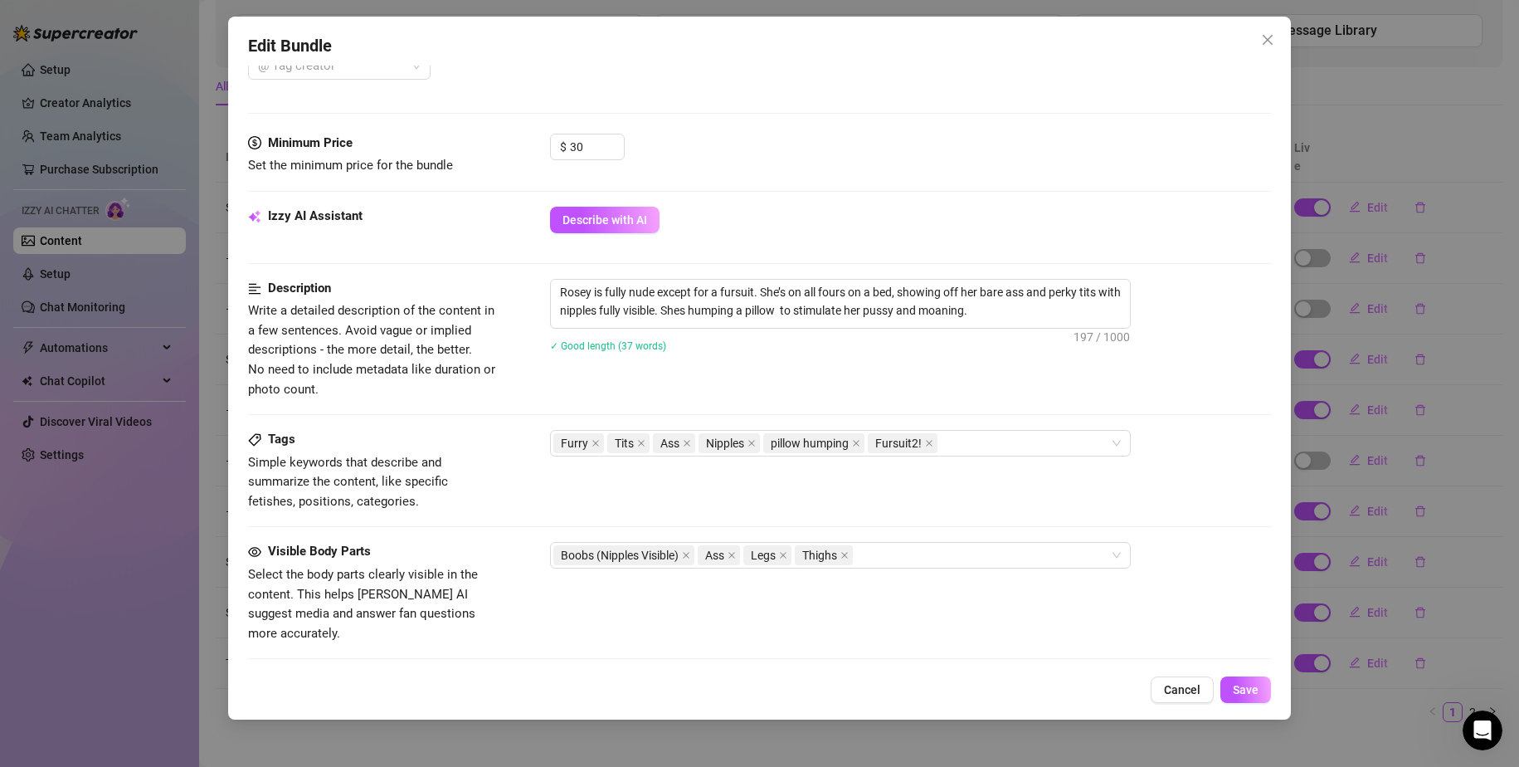
scroll to position [498, 0]
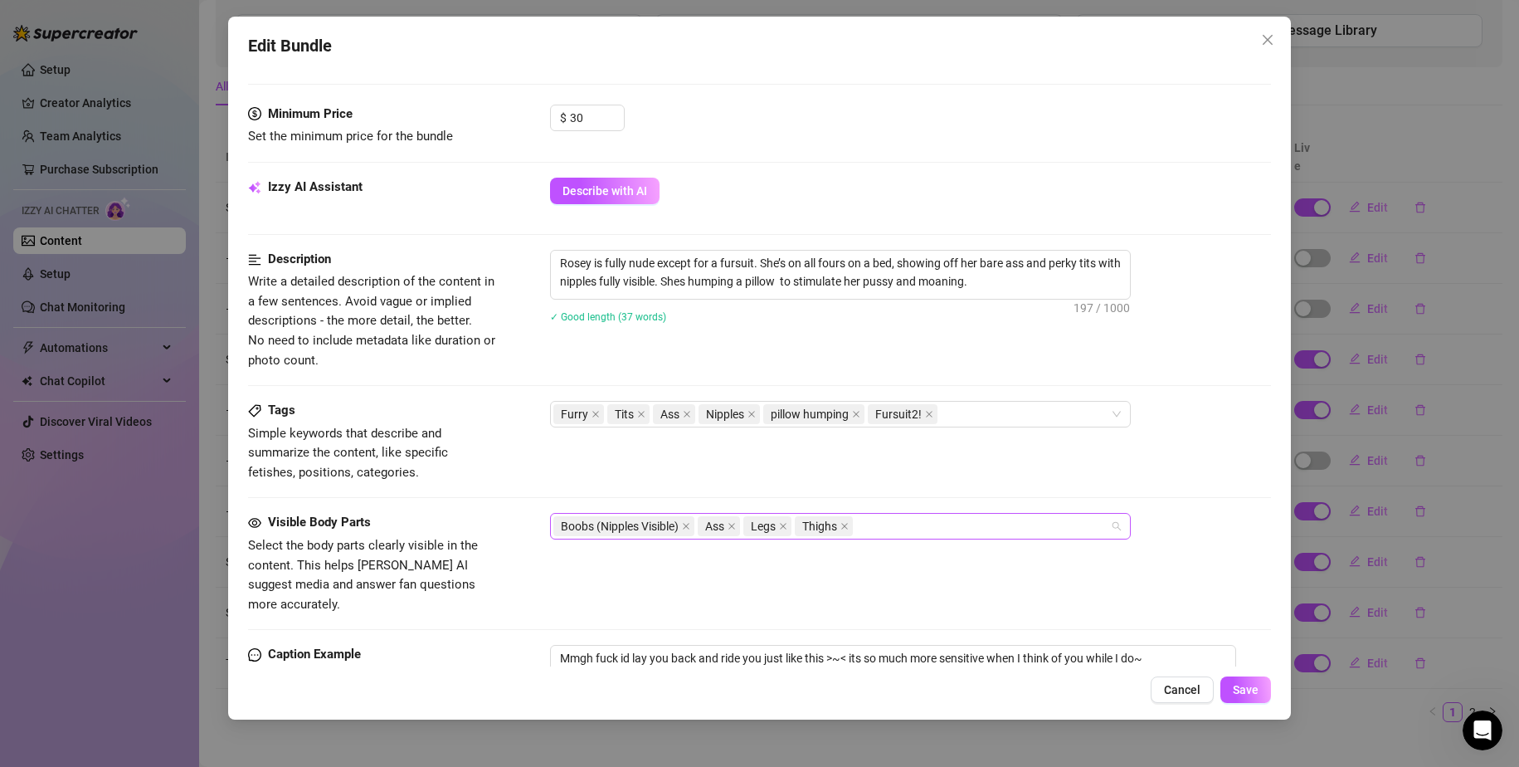
click at [938, 538] on div "Boobs (Nipples Visible) Ass Legs Thighs" at bounding box center [831, 525] width 557 height 23
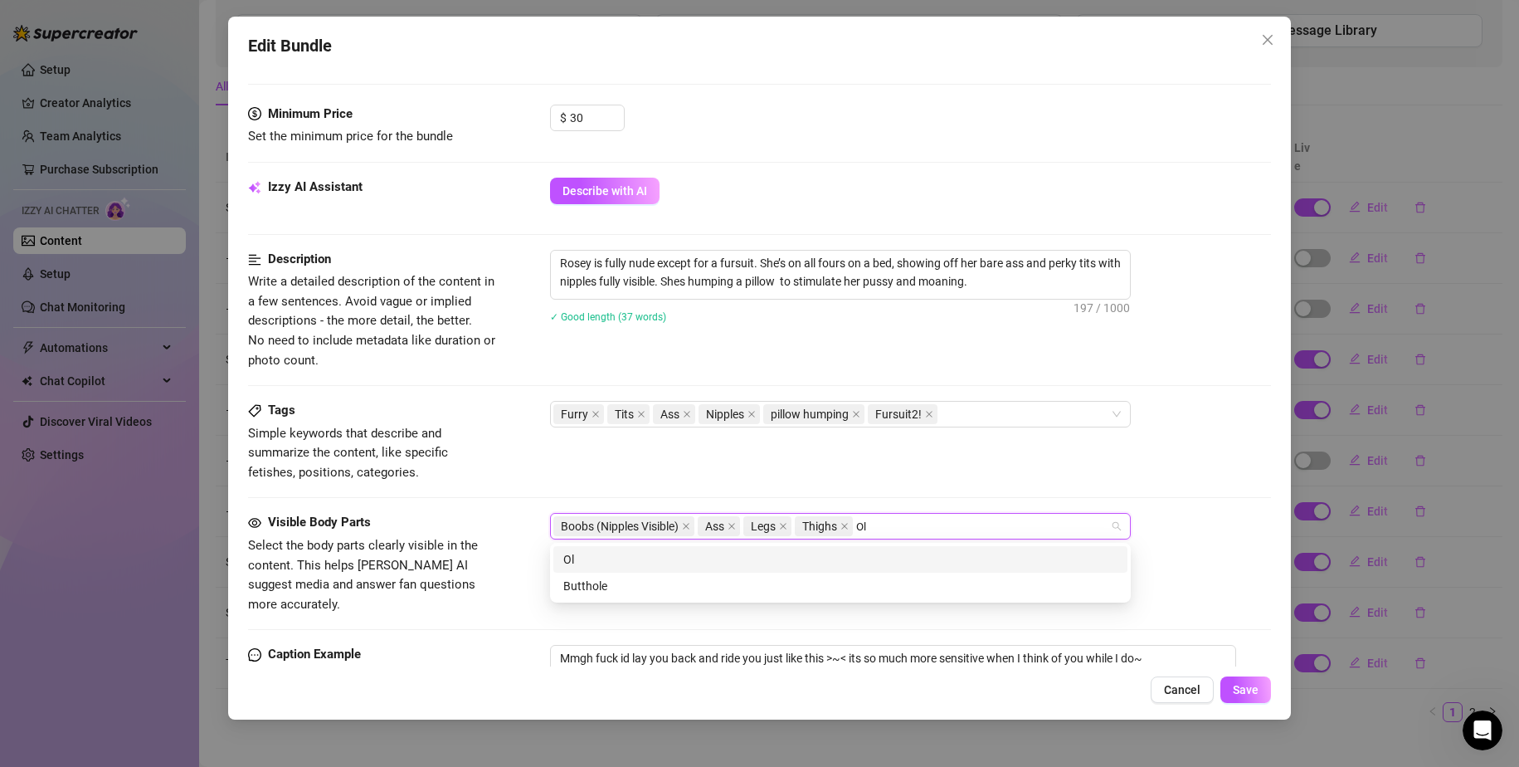
type input "O"
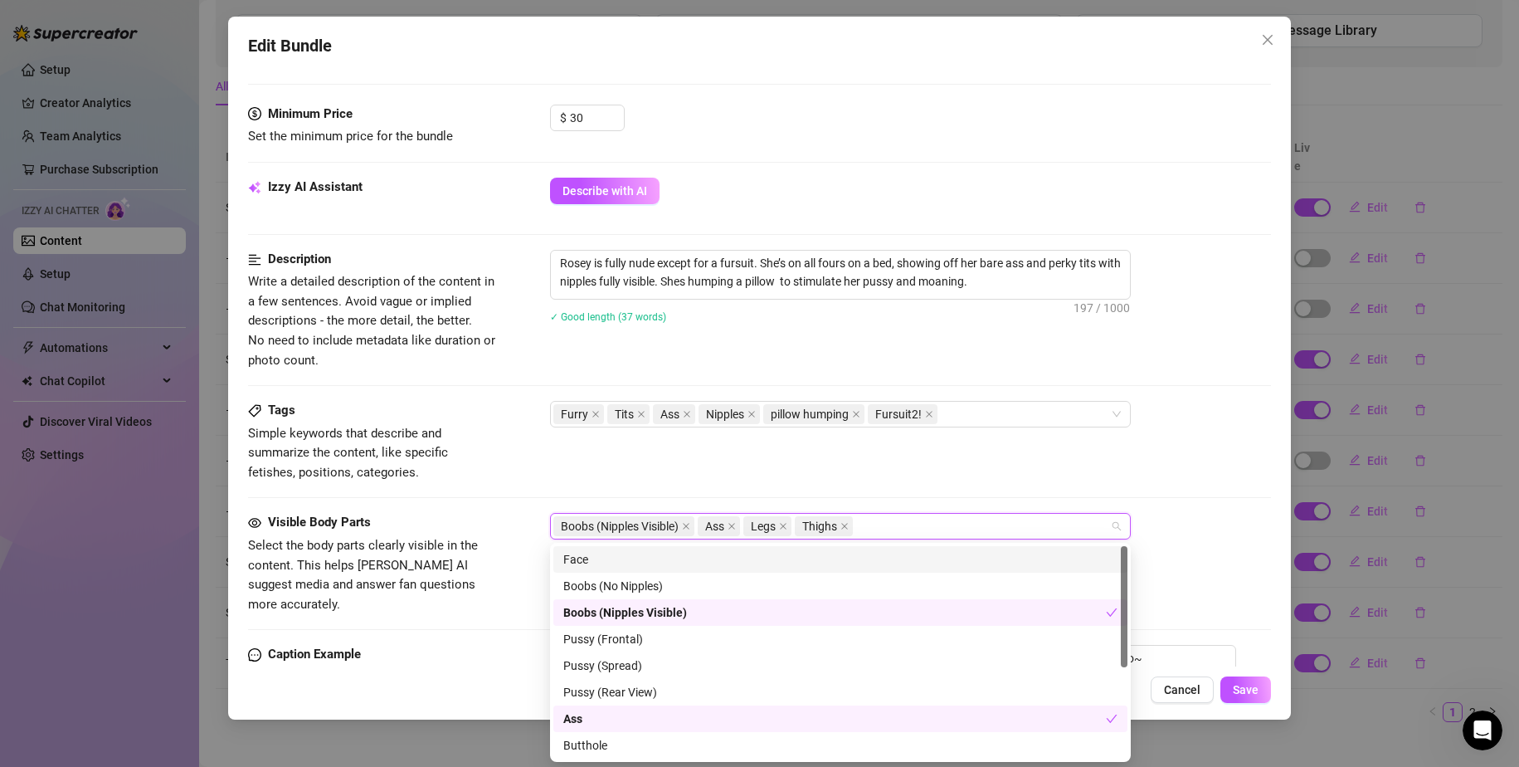
type input "F"
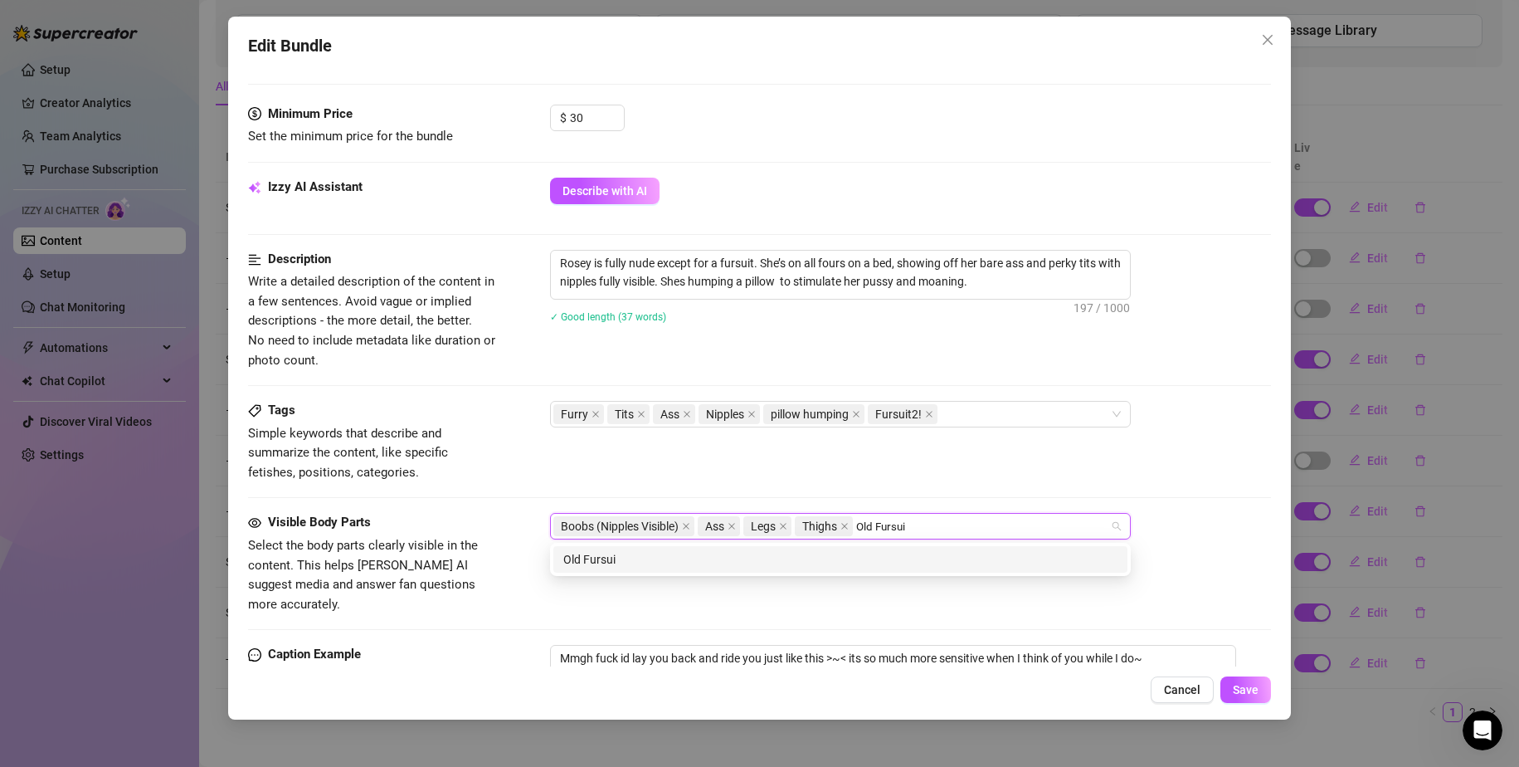
type input "Old Fursuit"
click at [938, 551] on div "Old Fursuit" at bounding box center [840, 559] width 574 height 27
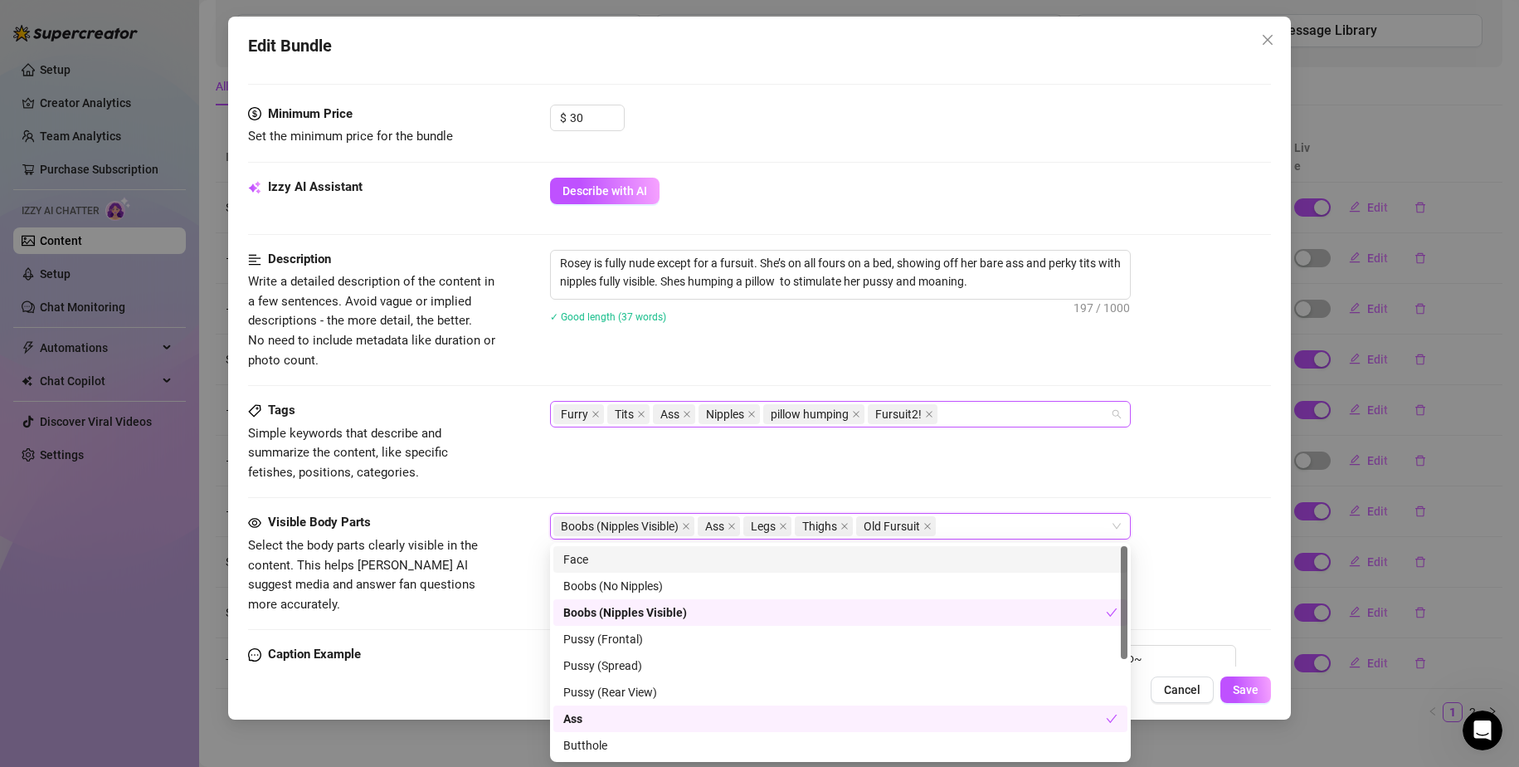
click at [894, 412] on span "Fursuit2!" at bounding box center [898, 414] width 46 height 18
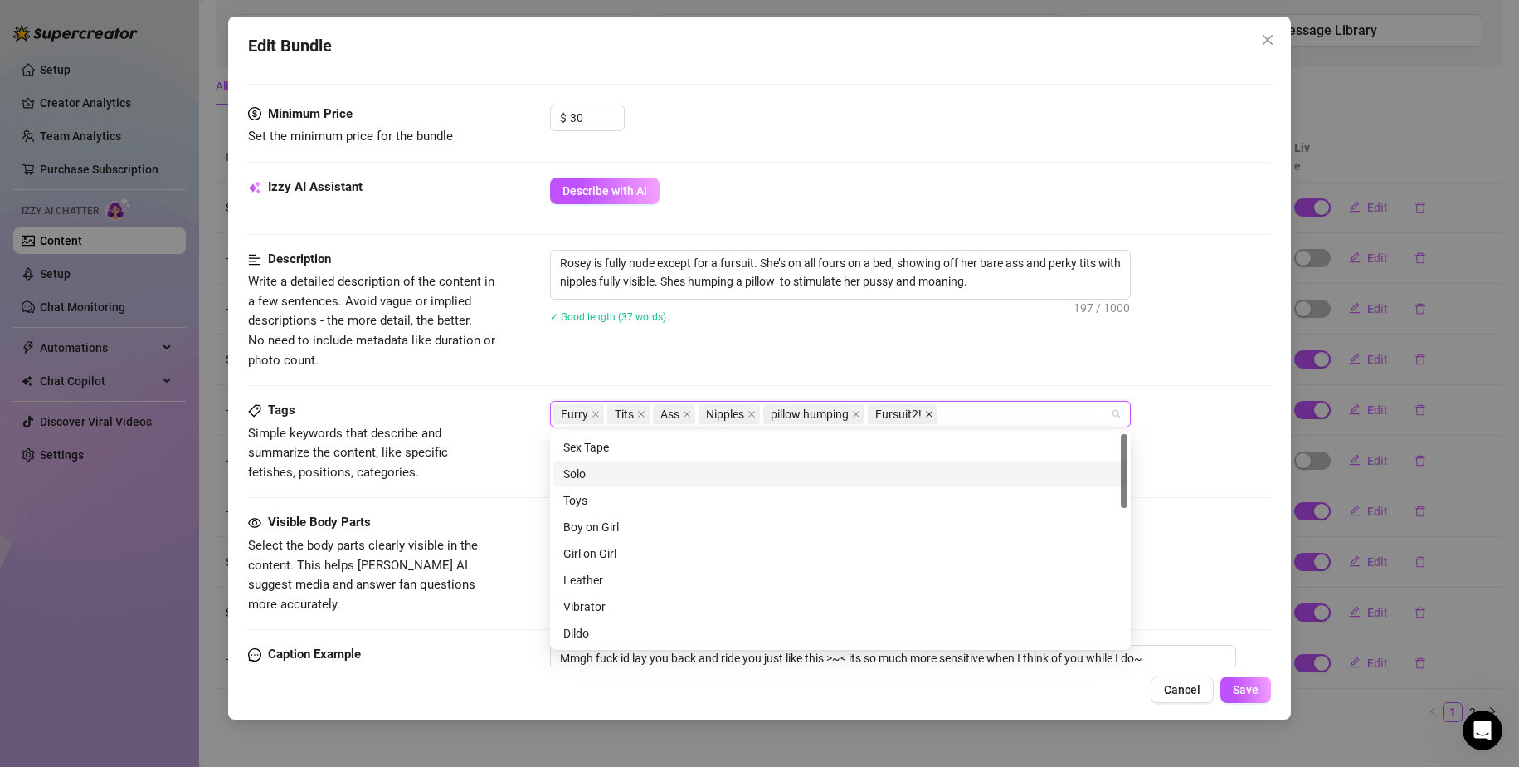
click at [925, 412] on icon "close" at bounding box center [929, 414] width 8 height 8
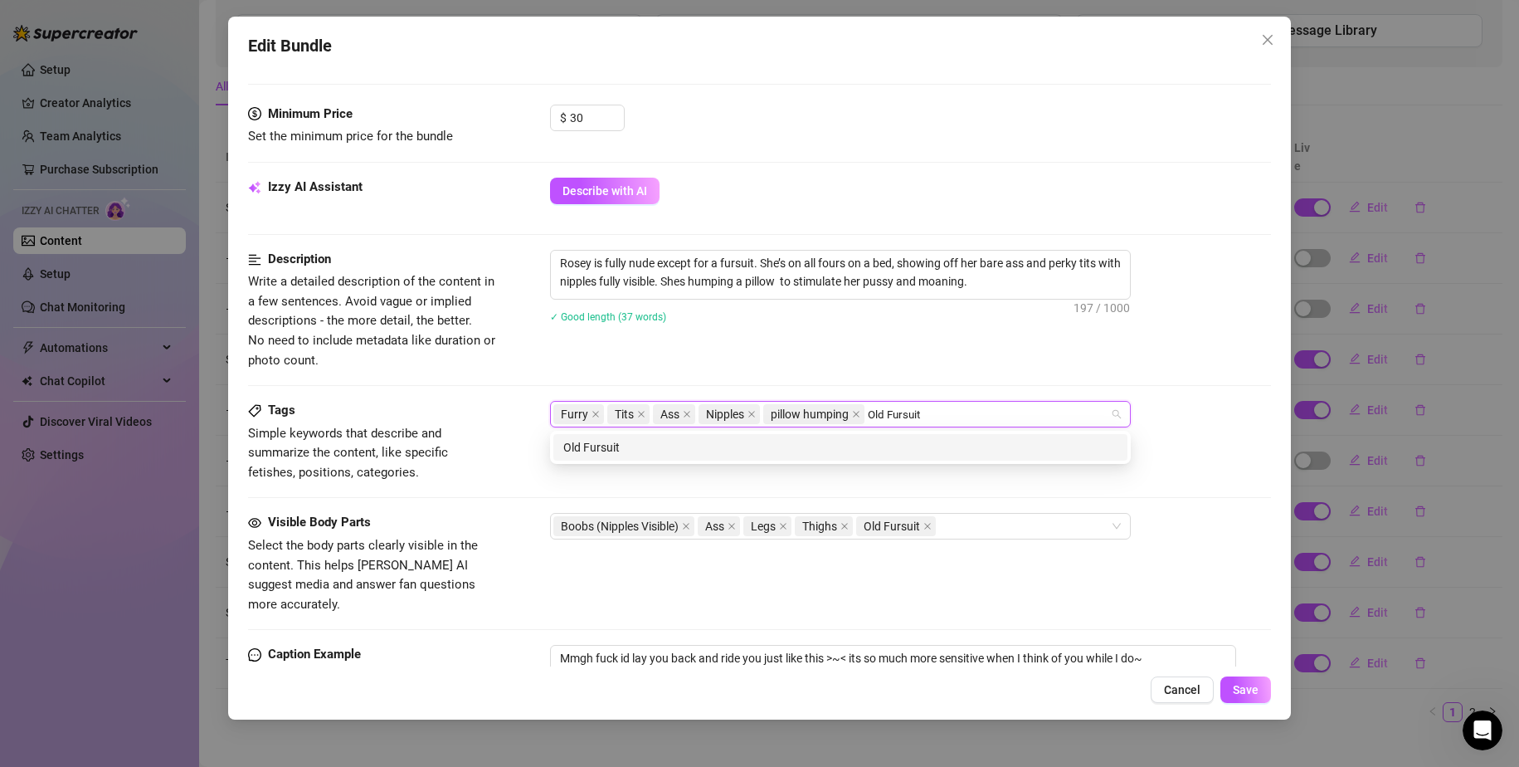
type input "Old Fursuit"
click at [706, 495] on div "Tags Simple keywords that describe and summarize the content, like specific fet…" at bounding box center [760, 457] width 1024 height 112
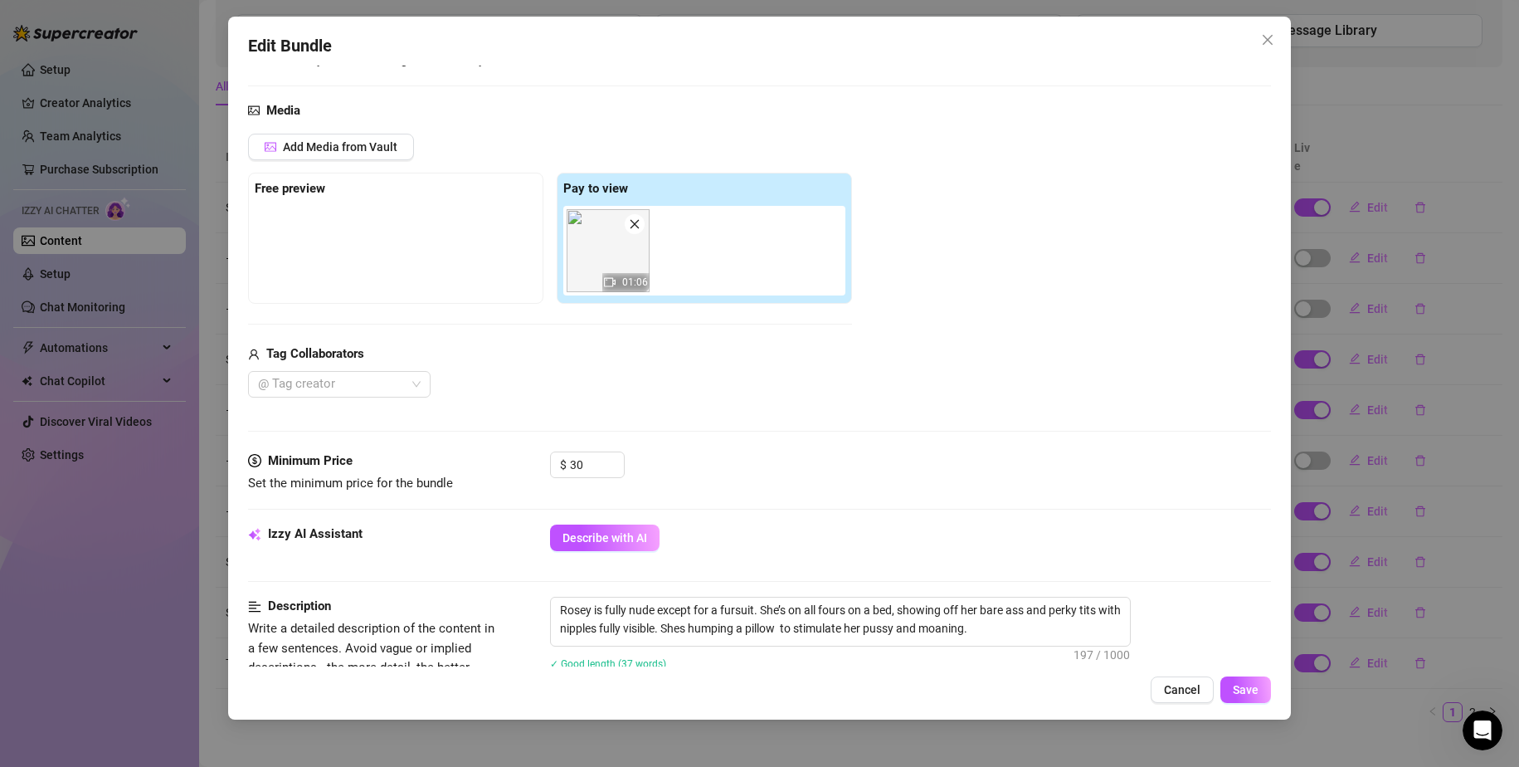
scroll to position [415, 0]
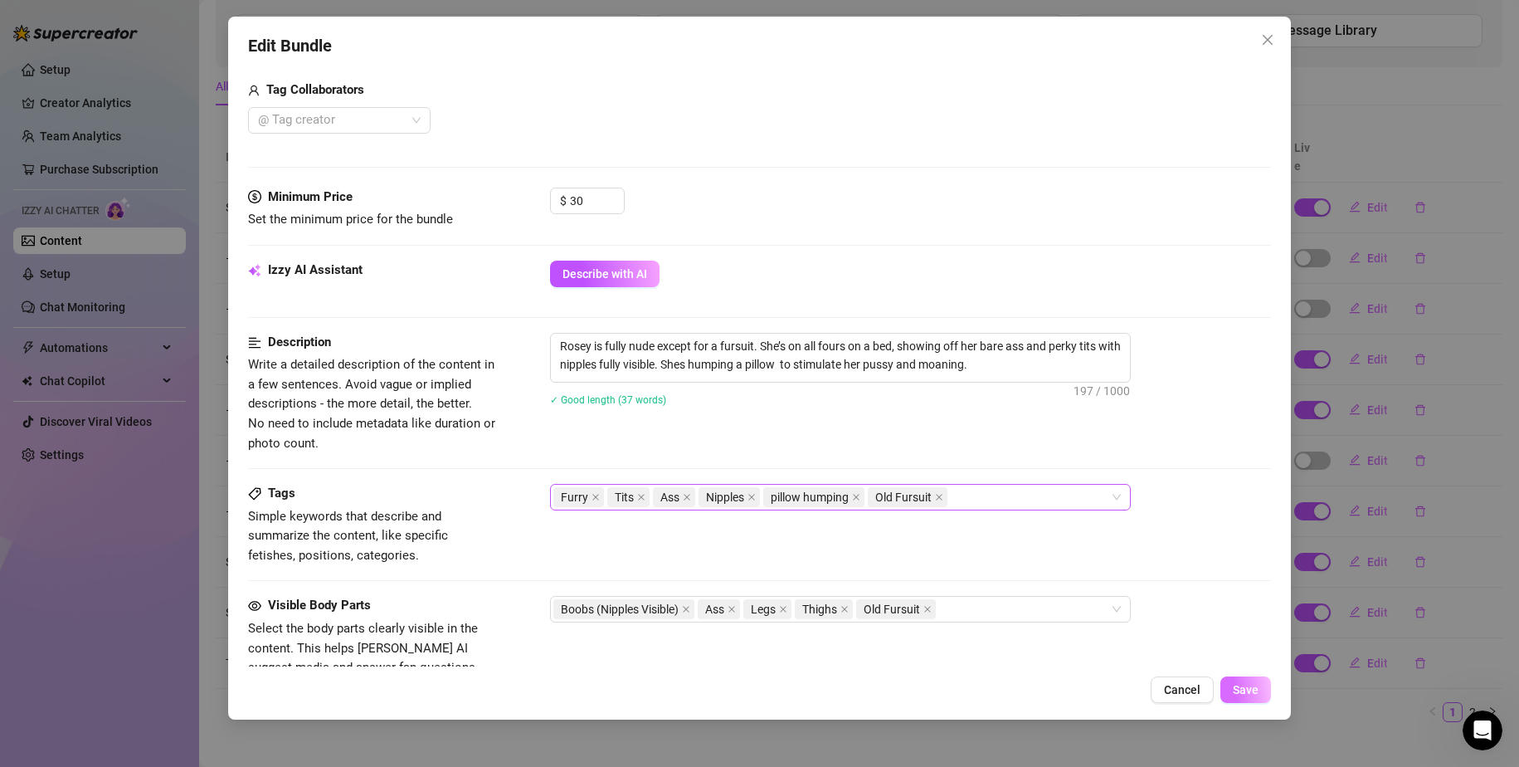
click at [1251, 697] on button "Save" at bounding box center [1245, 689] width 51 height 27
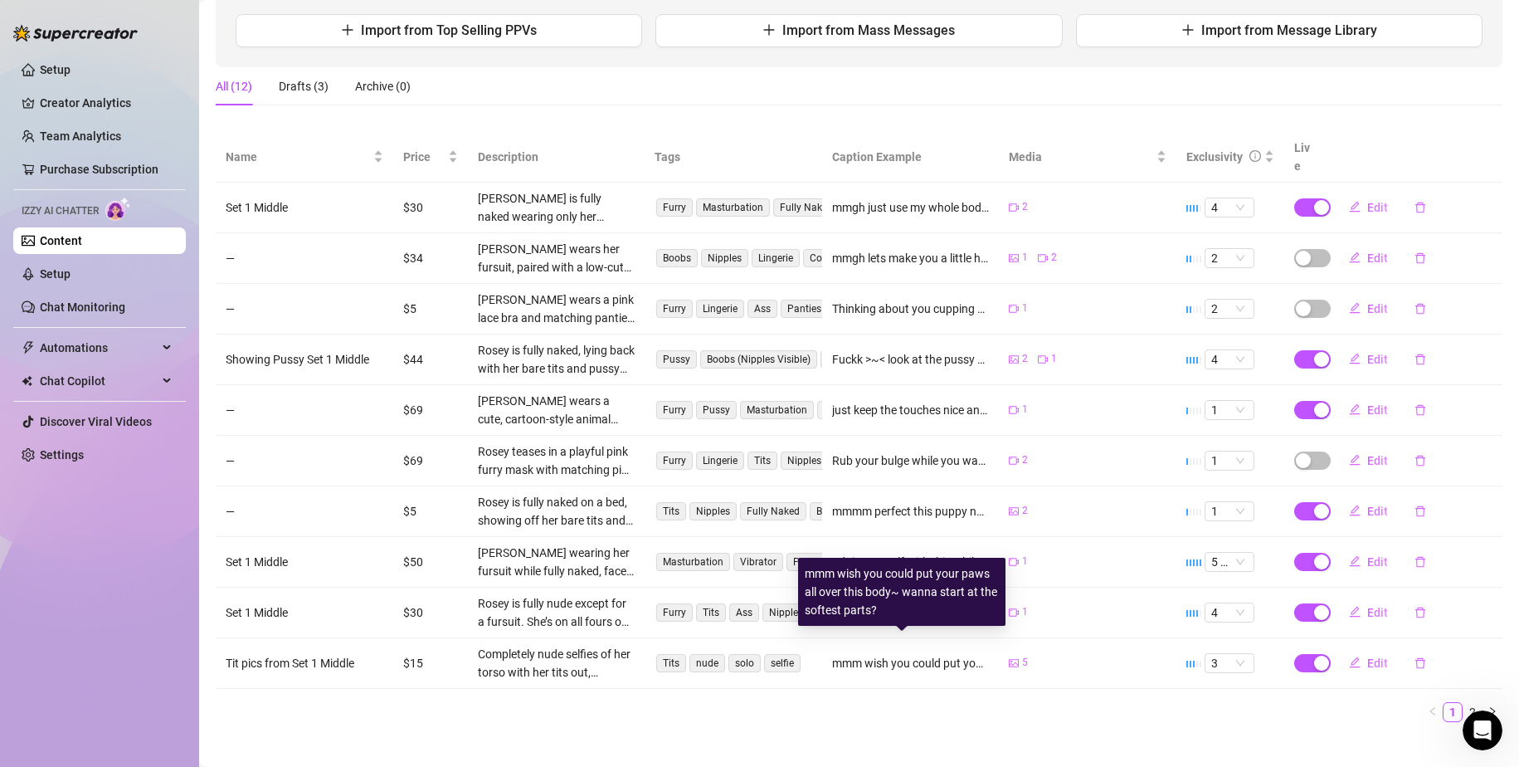
click at [904, 654] on div "mmm wish you could put your paws all over this body~ wanna start at the softest…" at bounding box center [911, 663] width 158 height 18
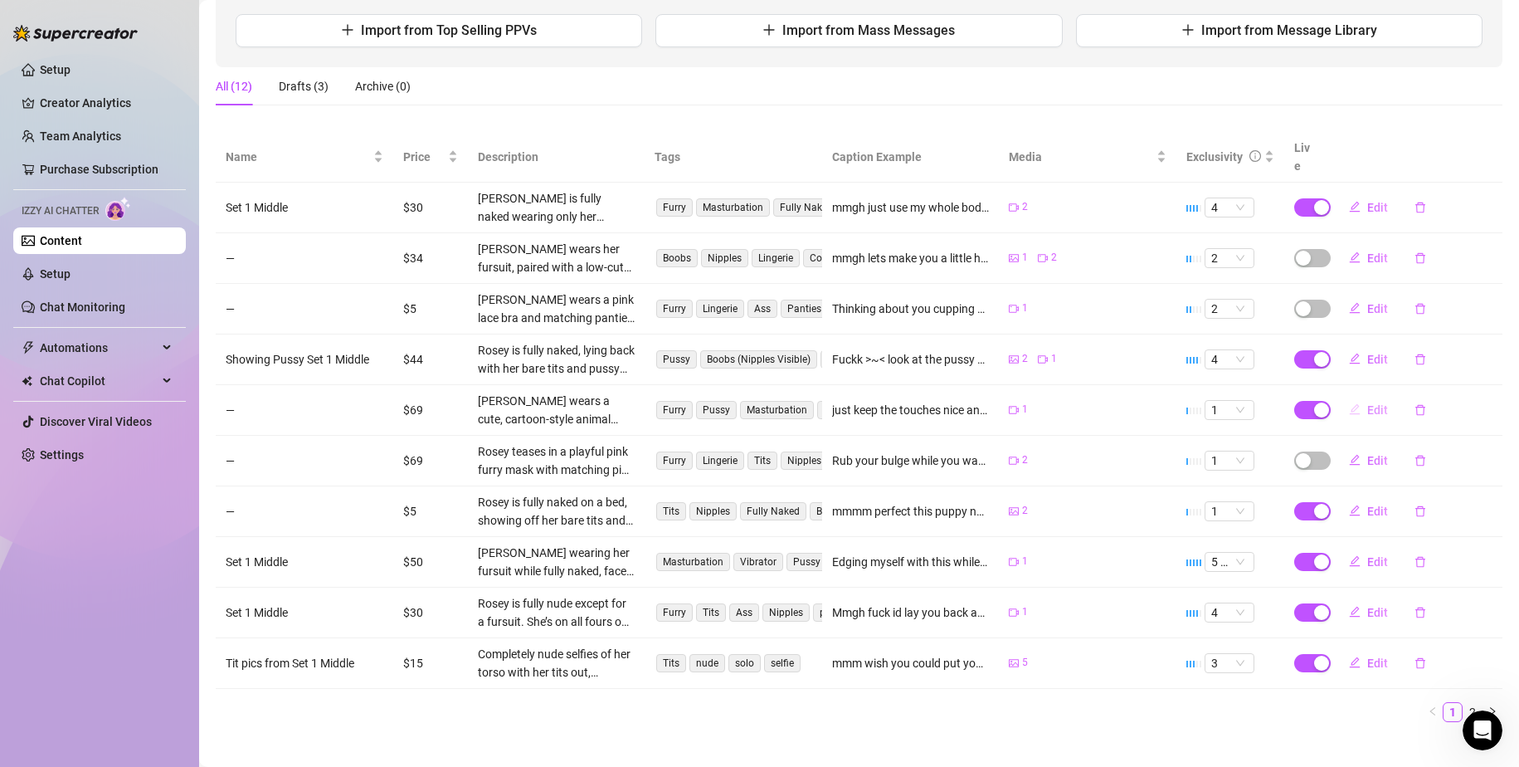
click at [1367, 403] on span "Edit" at bounding box center [1377, 409] width 21 height 13
type textarea "just keep the touches nice and gentle, match my pace >~"
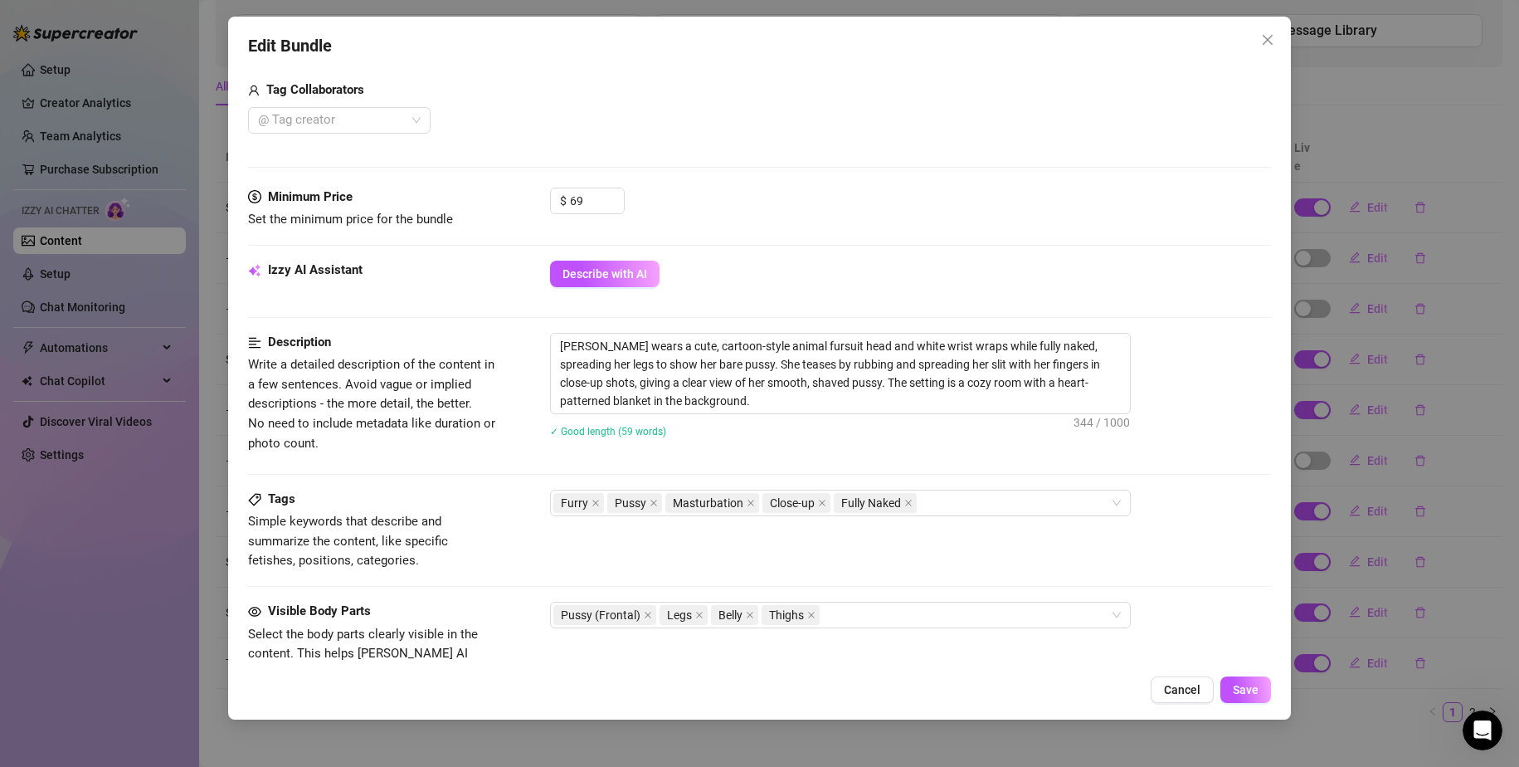
scroll to position [498, 0]
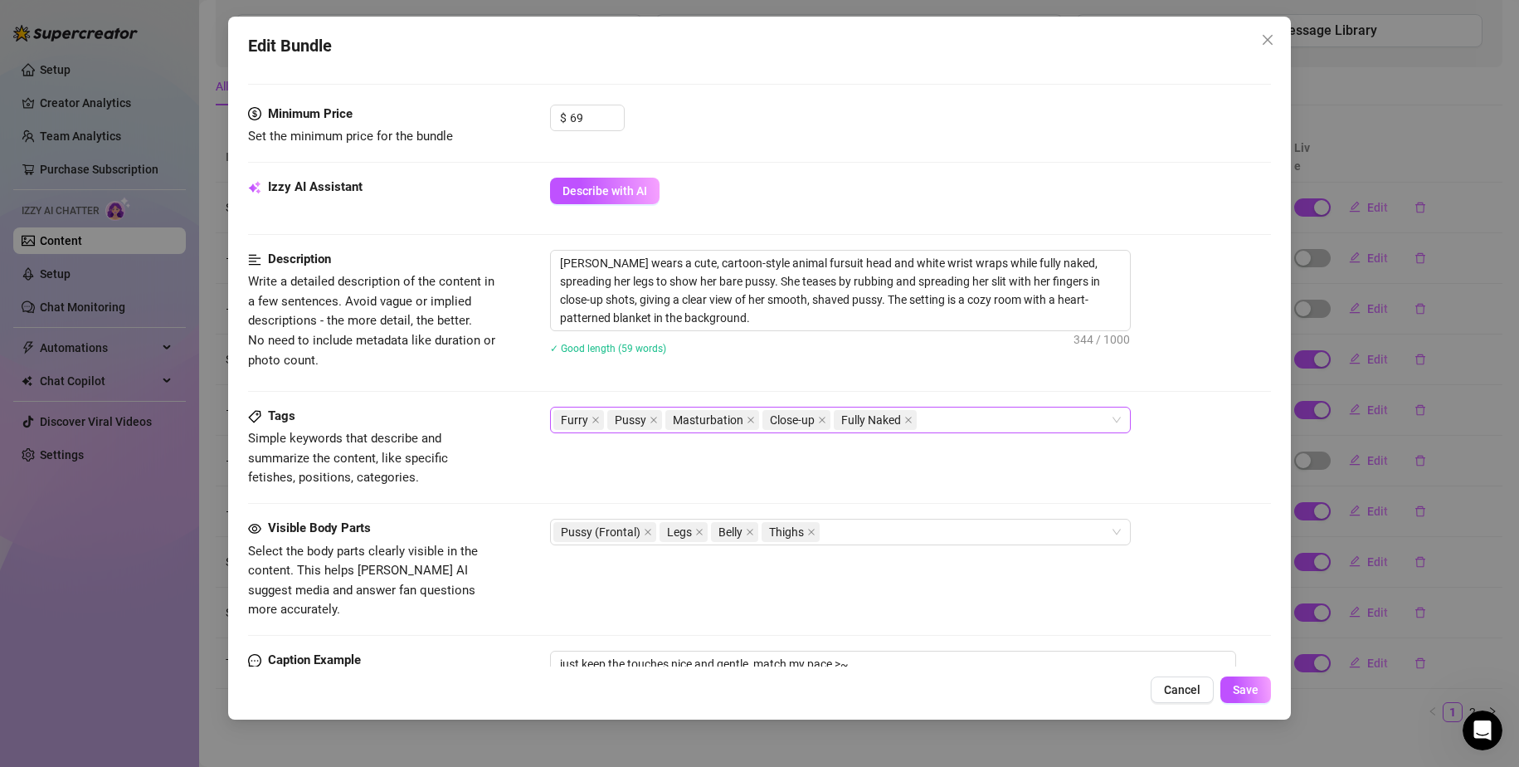
click at [961, 418] on div "Furry Pussy Masturbation Close-up Fully Naked" at bounding box center [831, 419] width 557 height 23
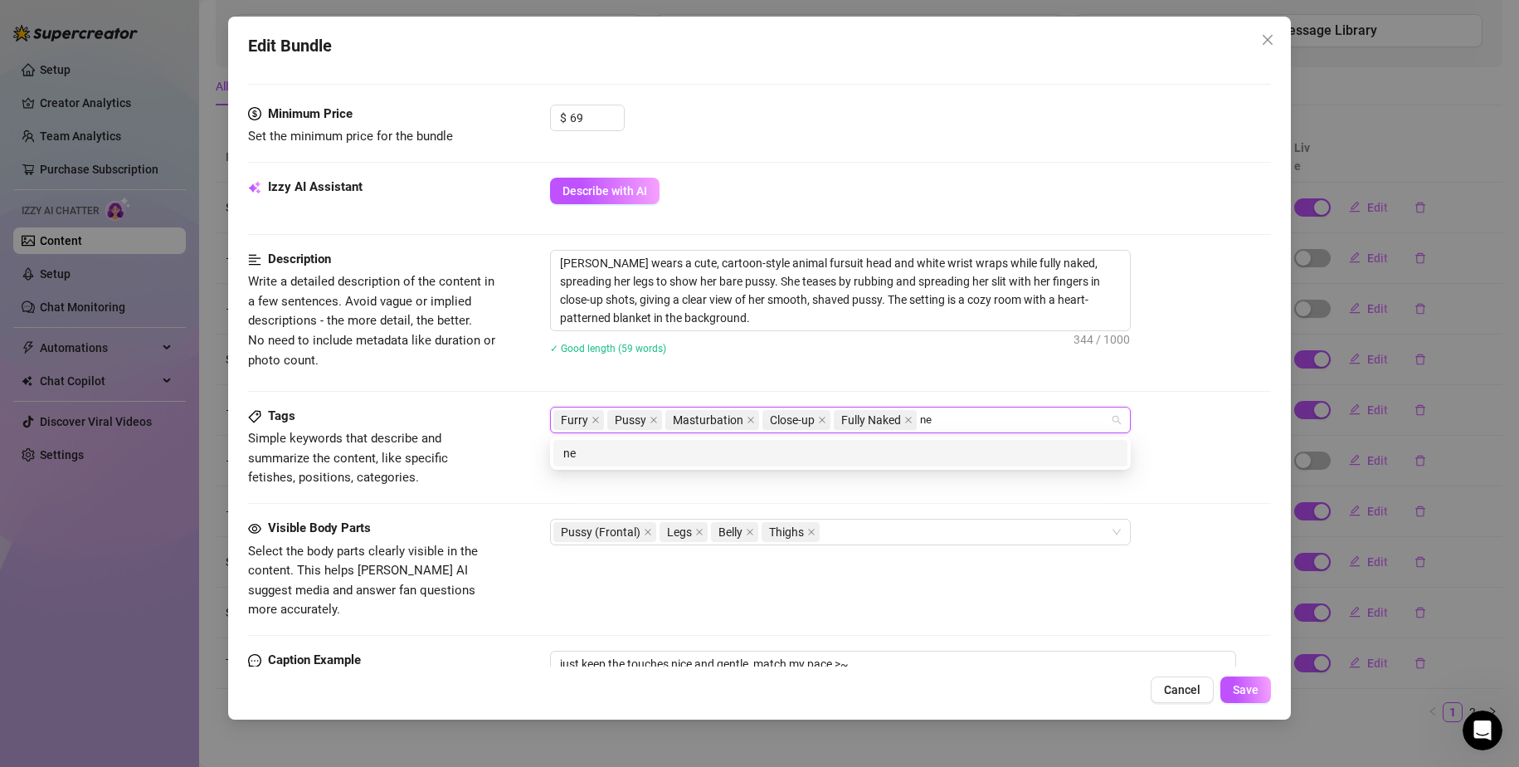
type input "n"
type input "New Fursuit"
click at [916, 456] on div "New Fursuit" at bounding box center [840, 453] width 554 height 18
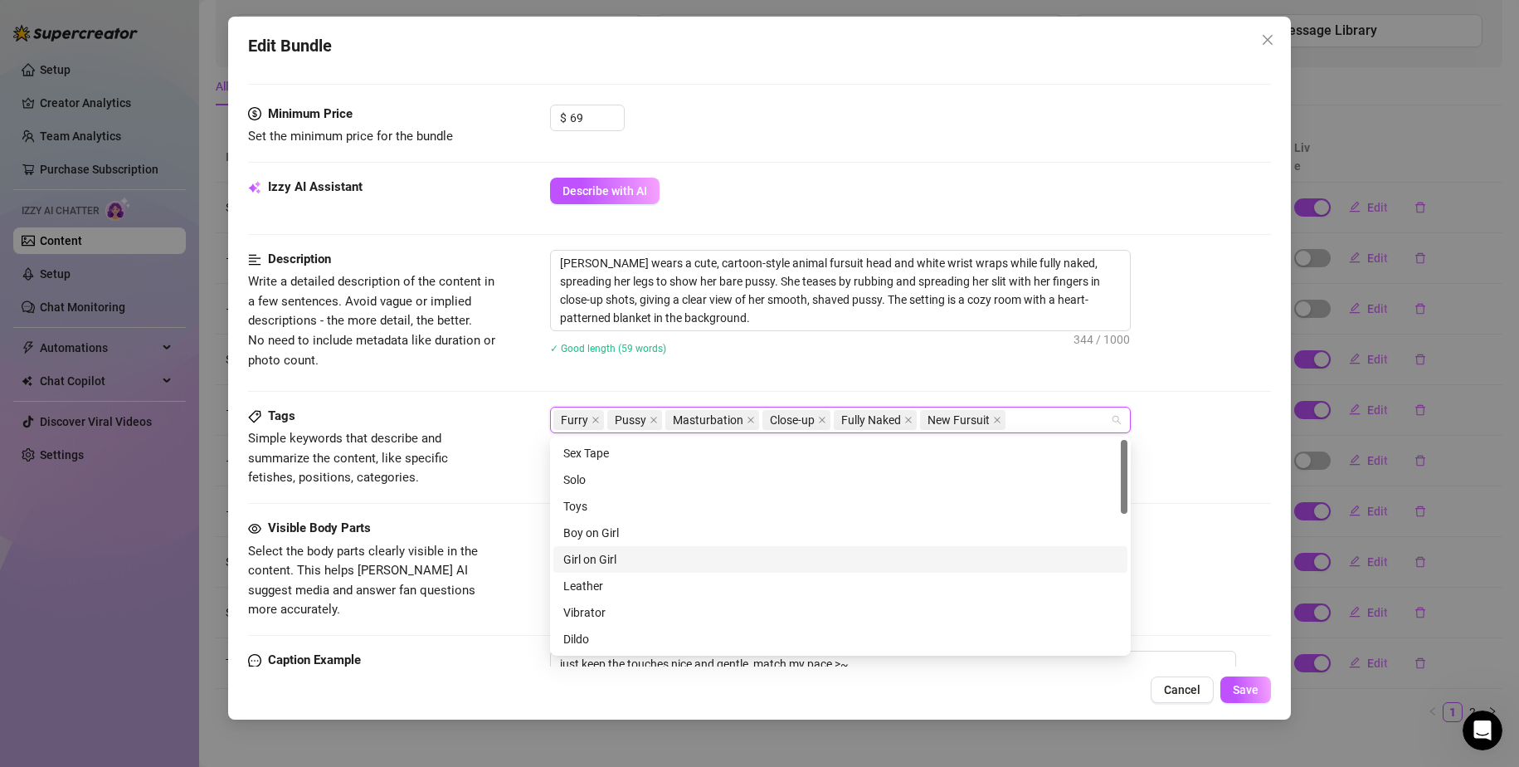
click at [1230, 463] on div "Tags Simple keywords that describe and summarize the content, like specific fet…" at bounding box center [760, 447] width 1024 height 81
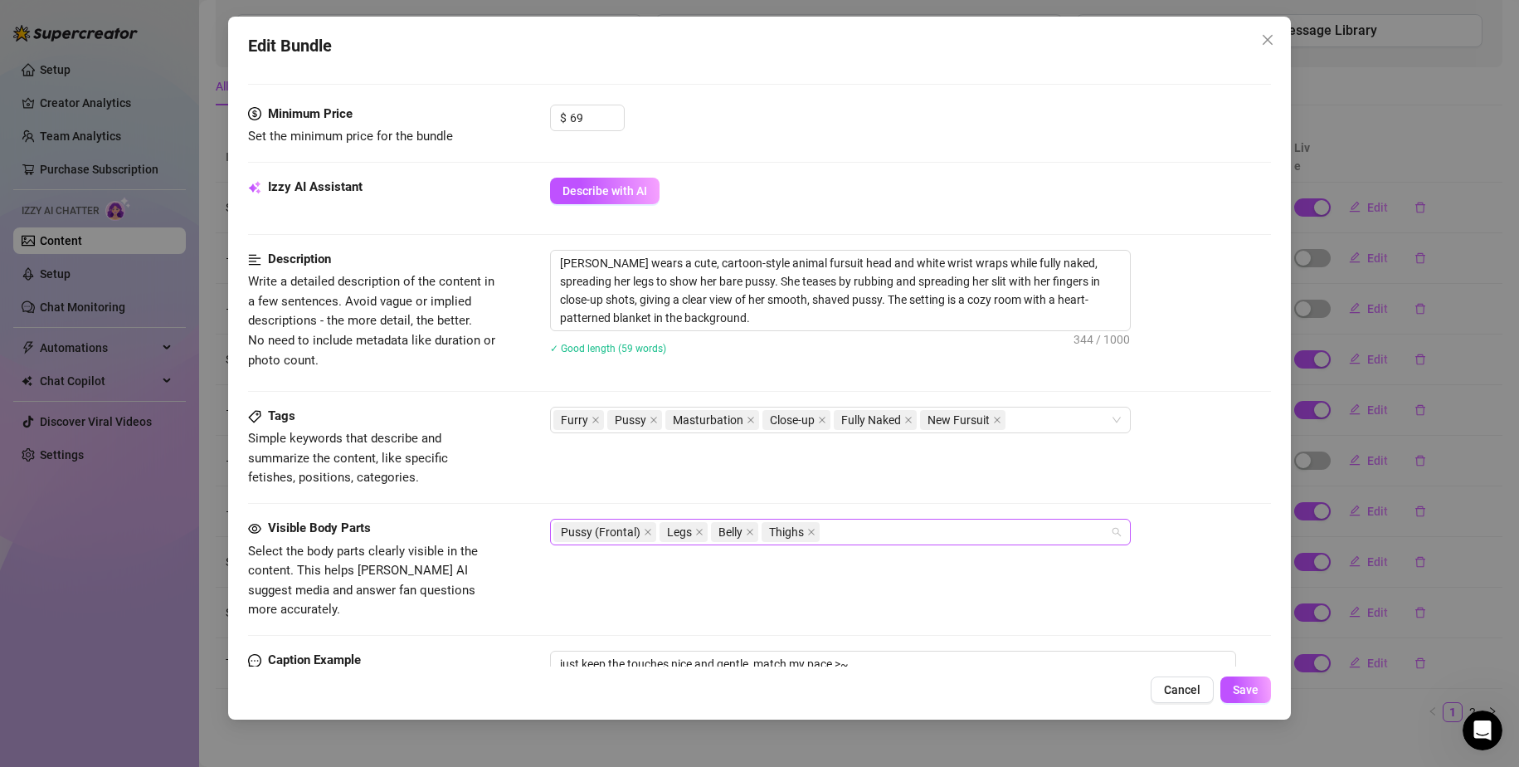
click at [934, 523] on div "Pussy (Frontal) Legs Belly Thighs" at bounding box center [831, 531] width 557 height 23
click at [947, 407] on div "Furry Pussy Masturbation Close-up Fully Naked New Fursuit" at bounding box center [840, 420] width 581 height 27
type input "Newer Fursuit"
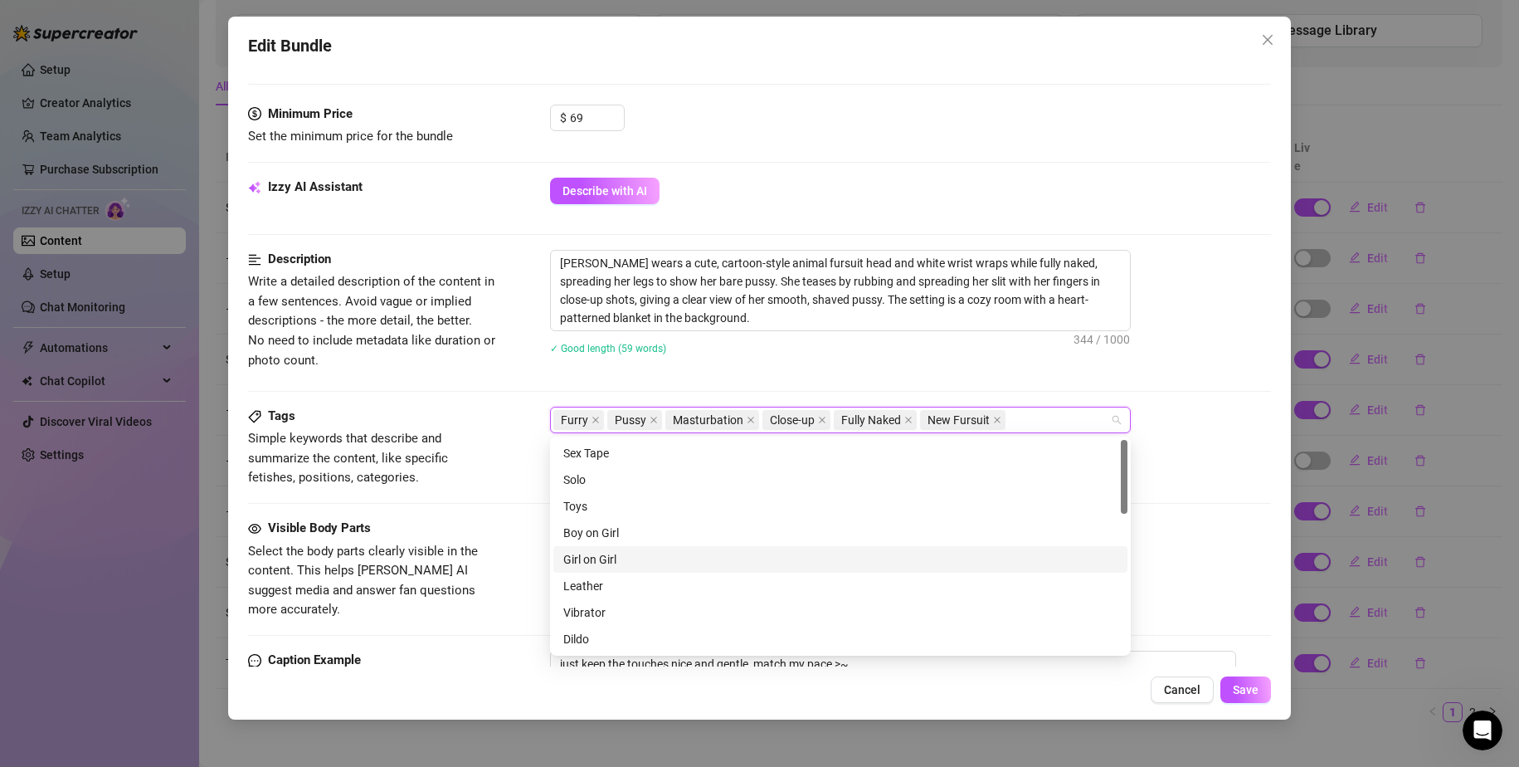
click at [947, 416] on span "New Fursuit" at bounding box center [959, 420] width 62 height 18
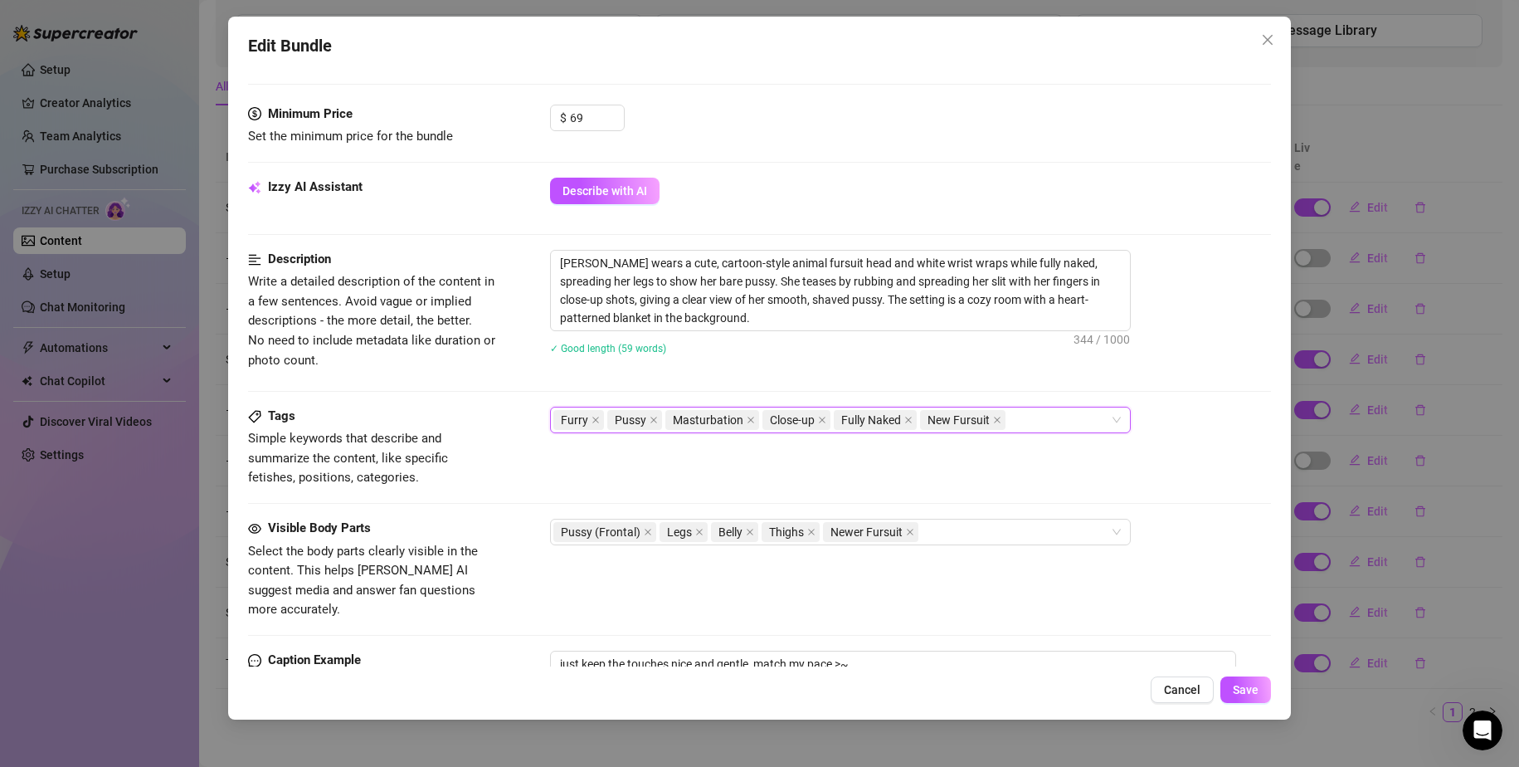
click at [947, 416] on span "New Fursuit" at bounding box center [959, 420] width 62 height 18
click at [993, 416] on icon "close" at bounding box center [997, 420] width 8 height 8
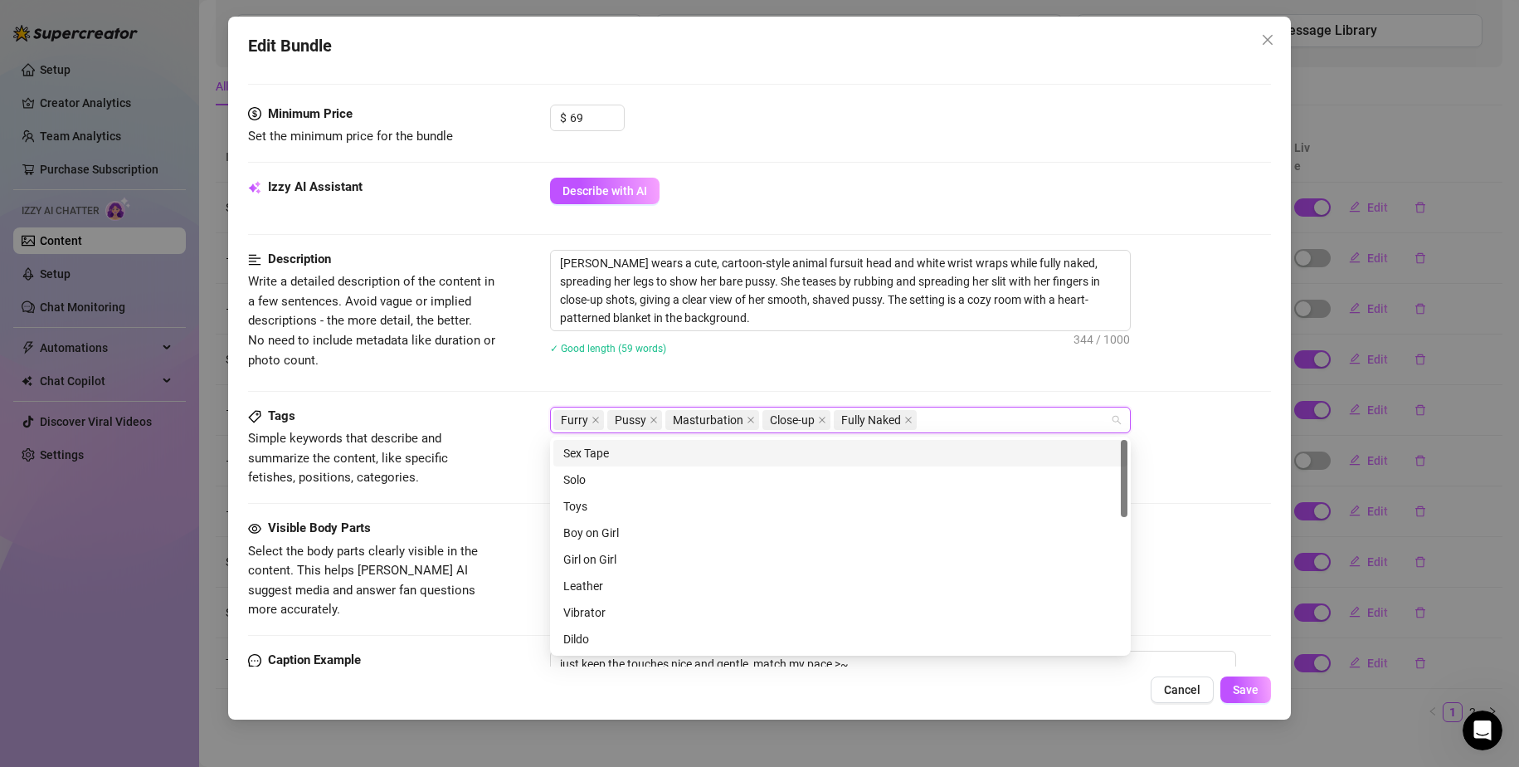
click at [993, 416] on div "Furry Pussy Masturbation Close-up Fully Naked" at bounding box center [831, 419] width 557 height 23
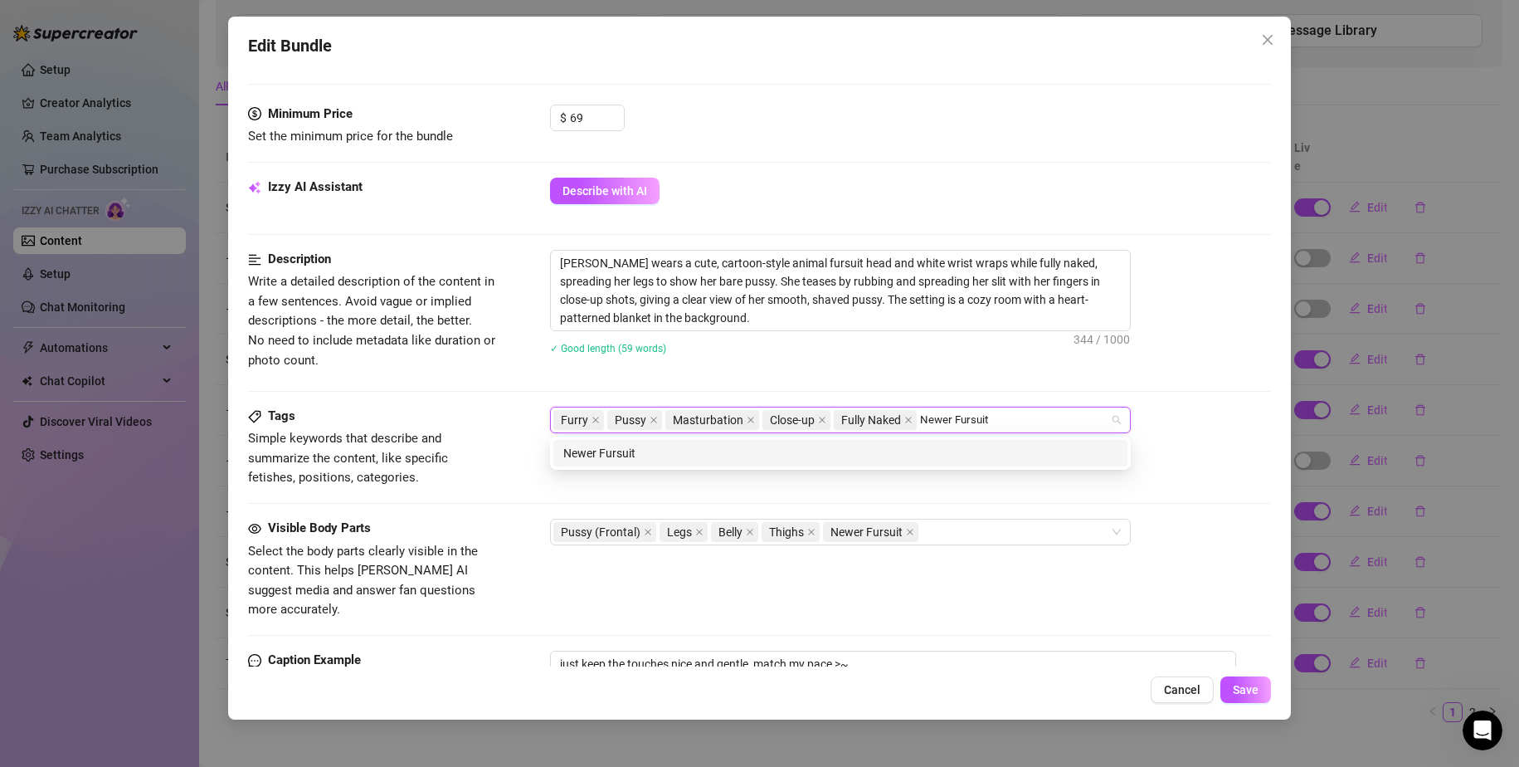
type input "Newer Fursuit"
click at [896, 376] on div "Description Write a detailed description of the content in a few sentences. Avo…" at bounding box center [760, 328] width 1024 height 157
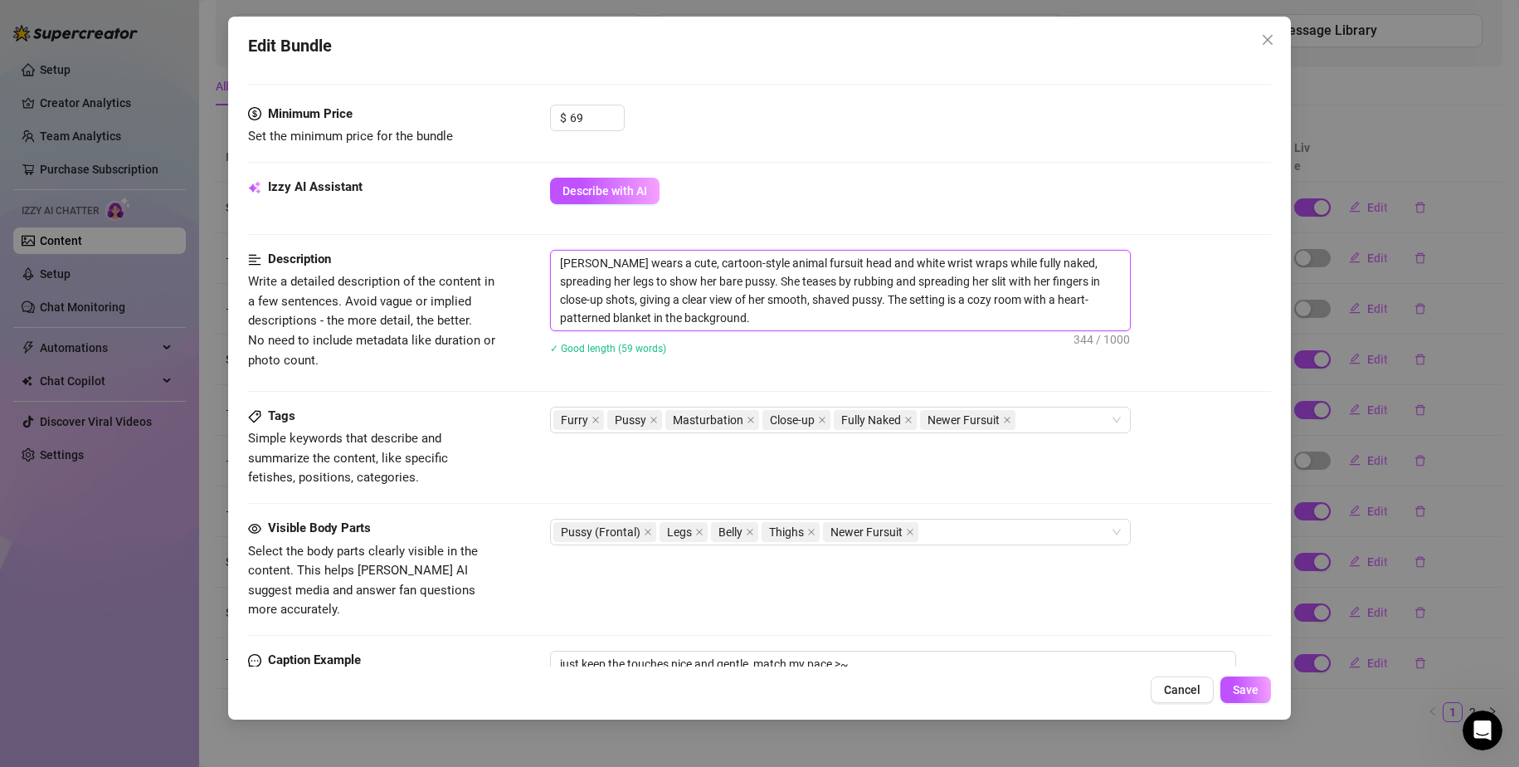
drag, startPoint x: 833, startPoint y: 264, endPoint x: 631, endPoint y: 258, distance: 202.5
click at [631, 258] on textarea "[PERSON_NAME] wears a cute, cartoon-style animal fursuit head and white wrist w…" at bounding box center [840, 291] width 579 height 80
type textarea "[PERSON_NAME] wears H and white wrist wraps while fully naked, spreading her le…"
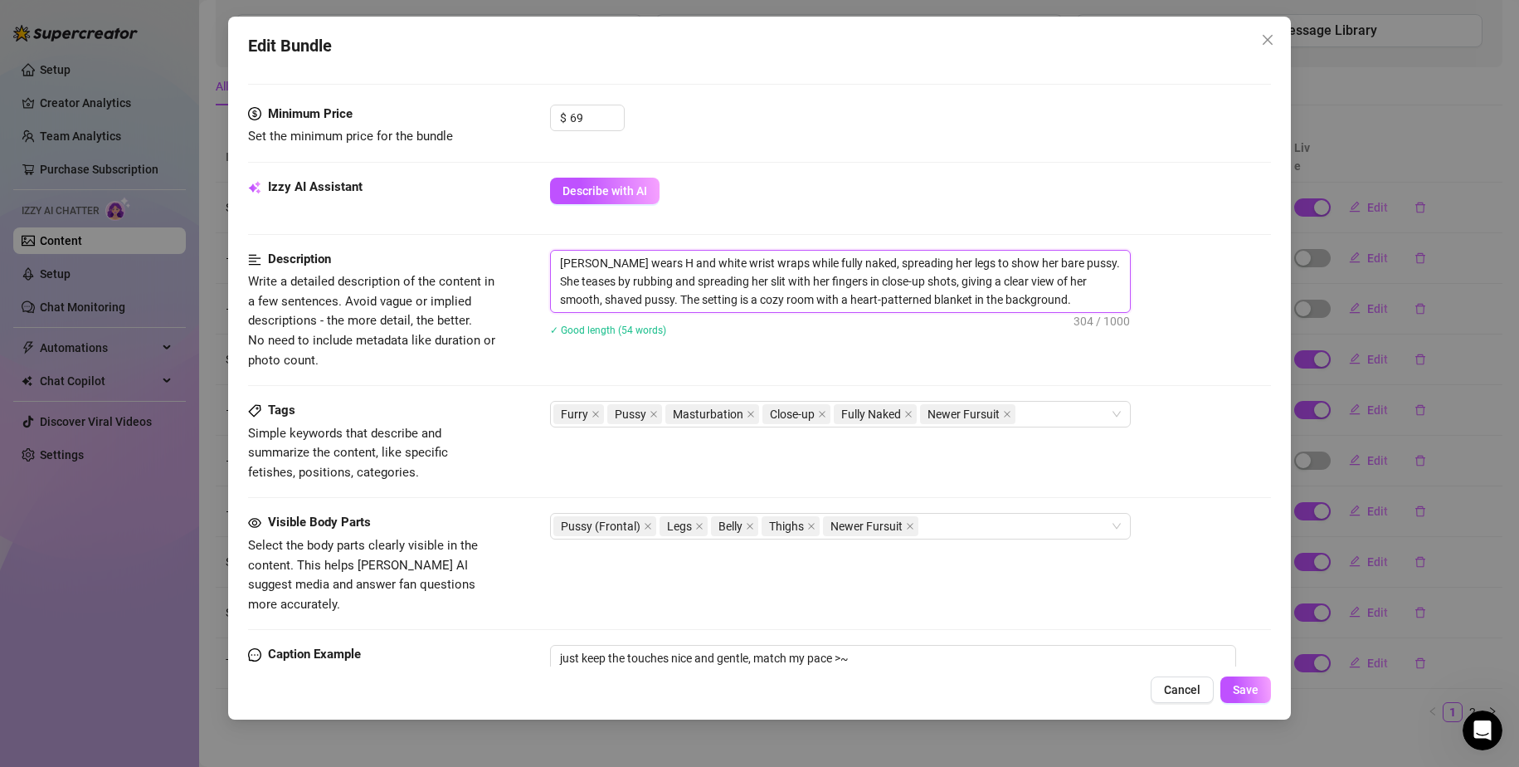
type textarea "[PERSON_NAME] wears He and white wrist wraps while fully naked, spreading her l…"
type textarea "[PERSON_NAME] wears Her and white wrist wraps while fully naked, spreading her …"
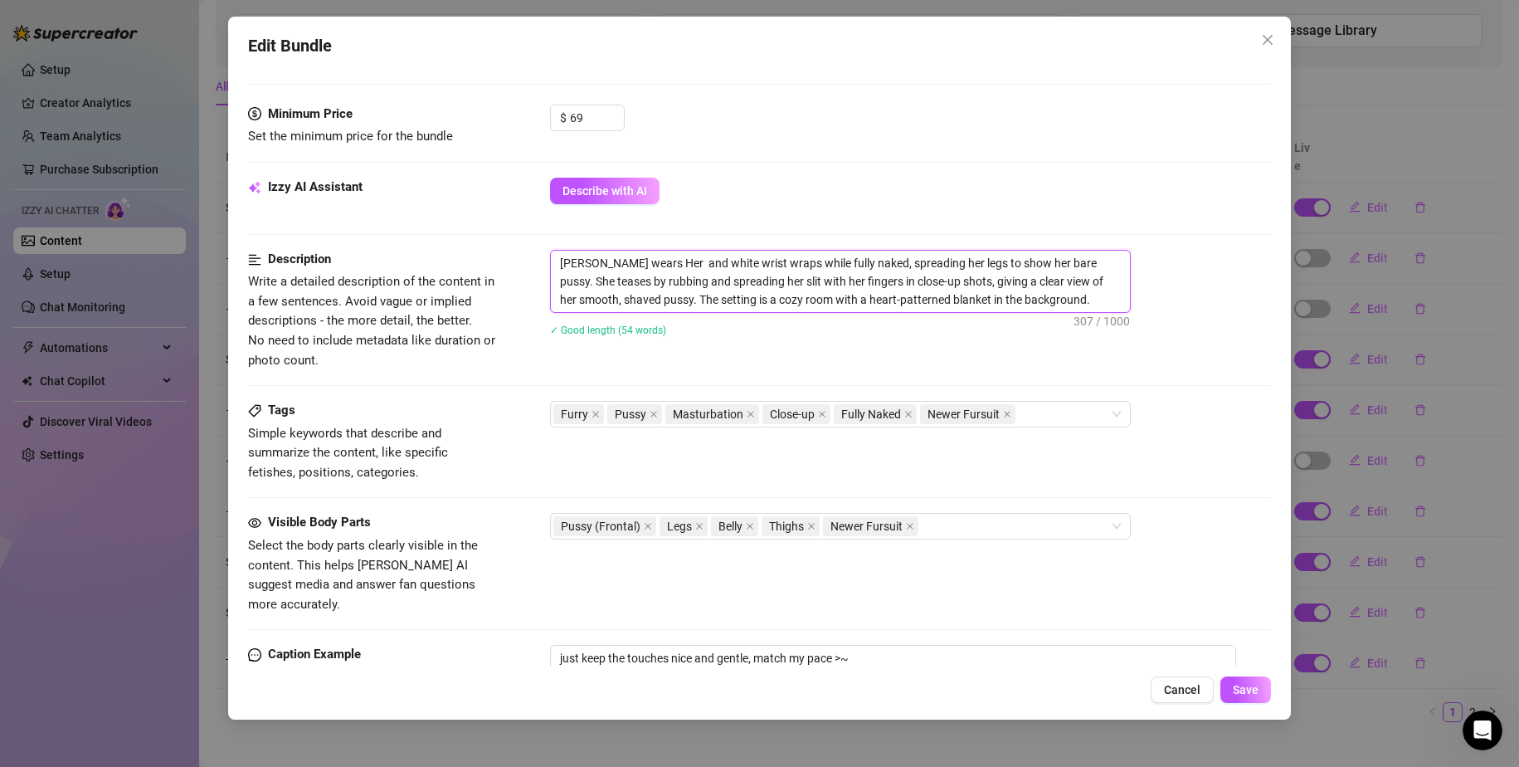
type textarea "[PERSON_NAME] wears Her N and white wrist wraps while fully naked, spreading he…"
type textarea "[PERSON_NAME] wears Her Ne and white wrist wraps while fully naked, spreading h…"
type textarea "[PERSON_NAME] wears Her New and white wrist wraps while fully naked, spreading …"
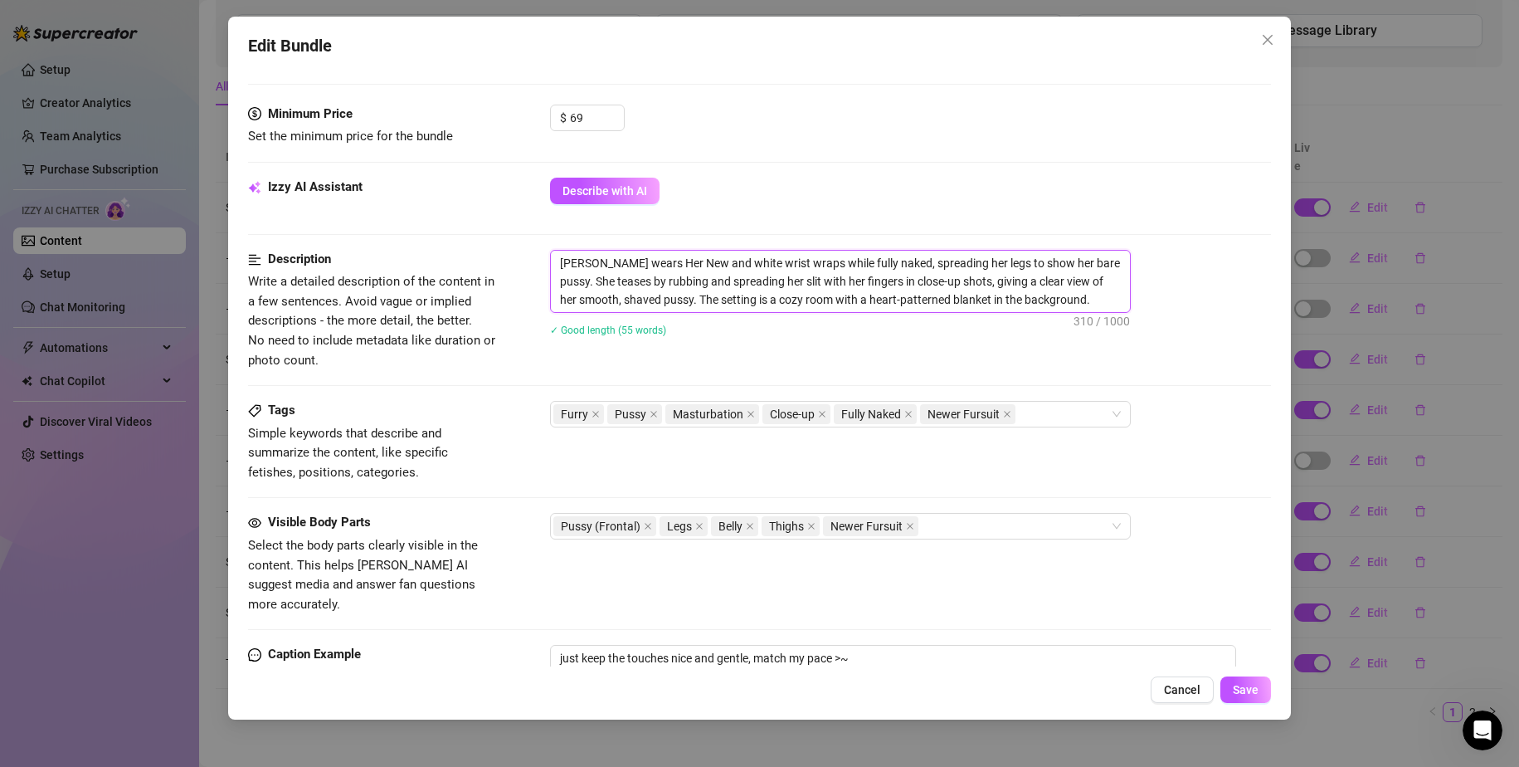
type textarea "[PERSON_NAME] wears Her Neww and white wrist wraps while fully naked, spreading…"
type textarea "[PERSON_NAME] wears Her Newwe and white wrist wraps while fully naked, spreadin…"
type textarea "[PERSON_NAME] wears Her Newwer and white wrist wraps while fully naked, spreadi…"
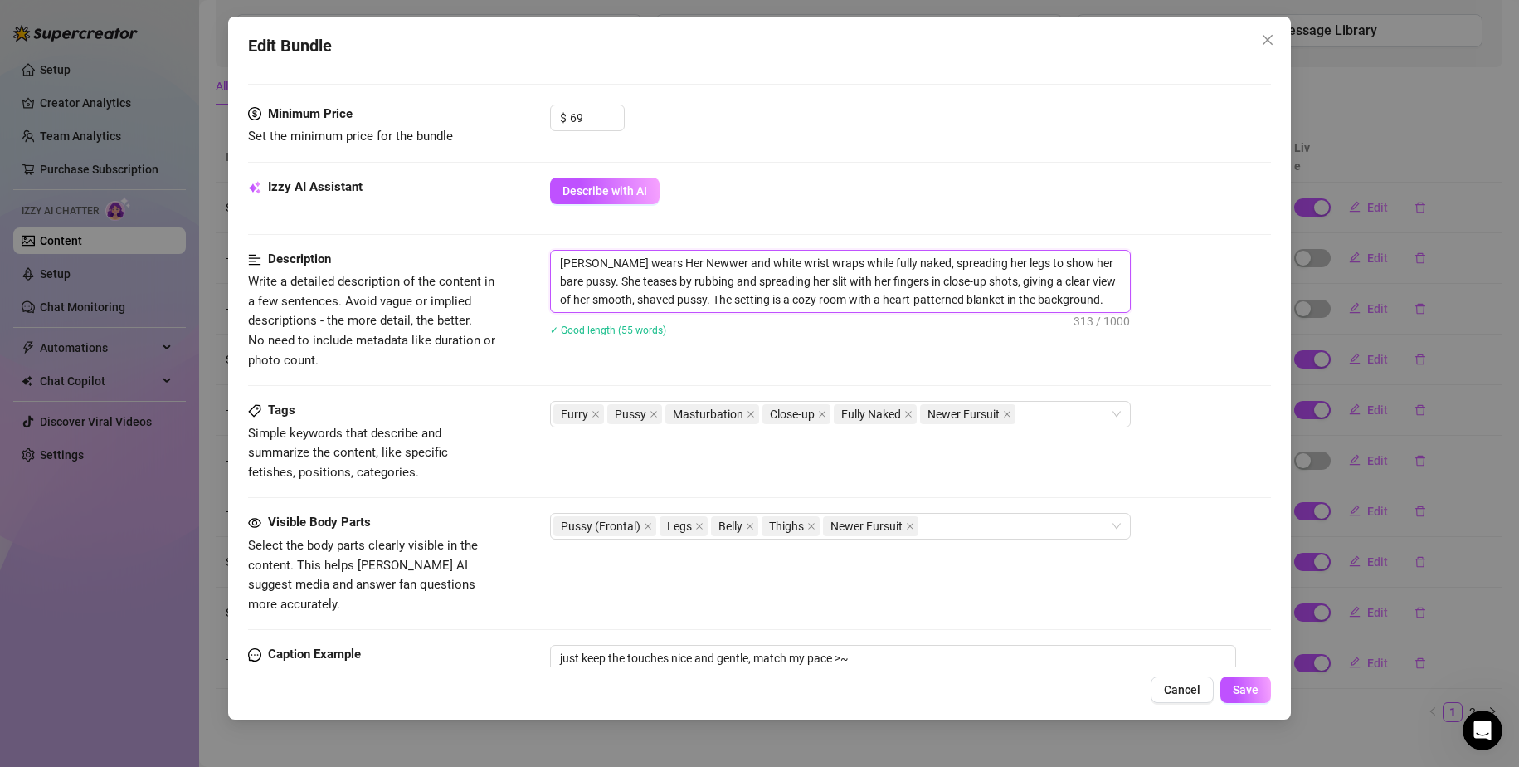
type textarea "[PERSON_NAME] wears Her Newwe and white wrist wraps while fully naked, spreadin…"
type textarea "[PERSON_NAME] wears Her Neww and white wrist wraps while fully naked, spreading…"
type textarea "[PERSON_NAME] wears Her New and white wrist wraps while fully naked, spreading …"
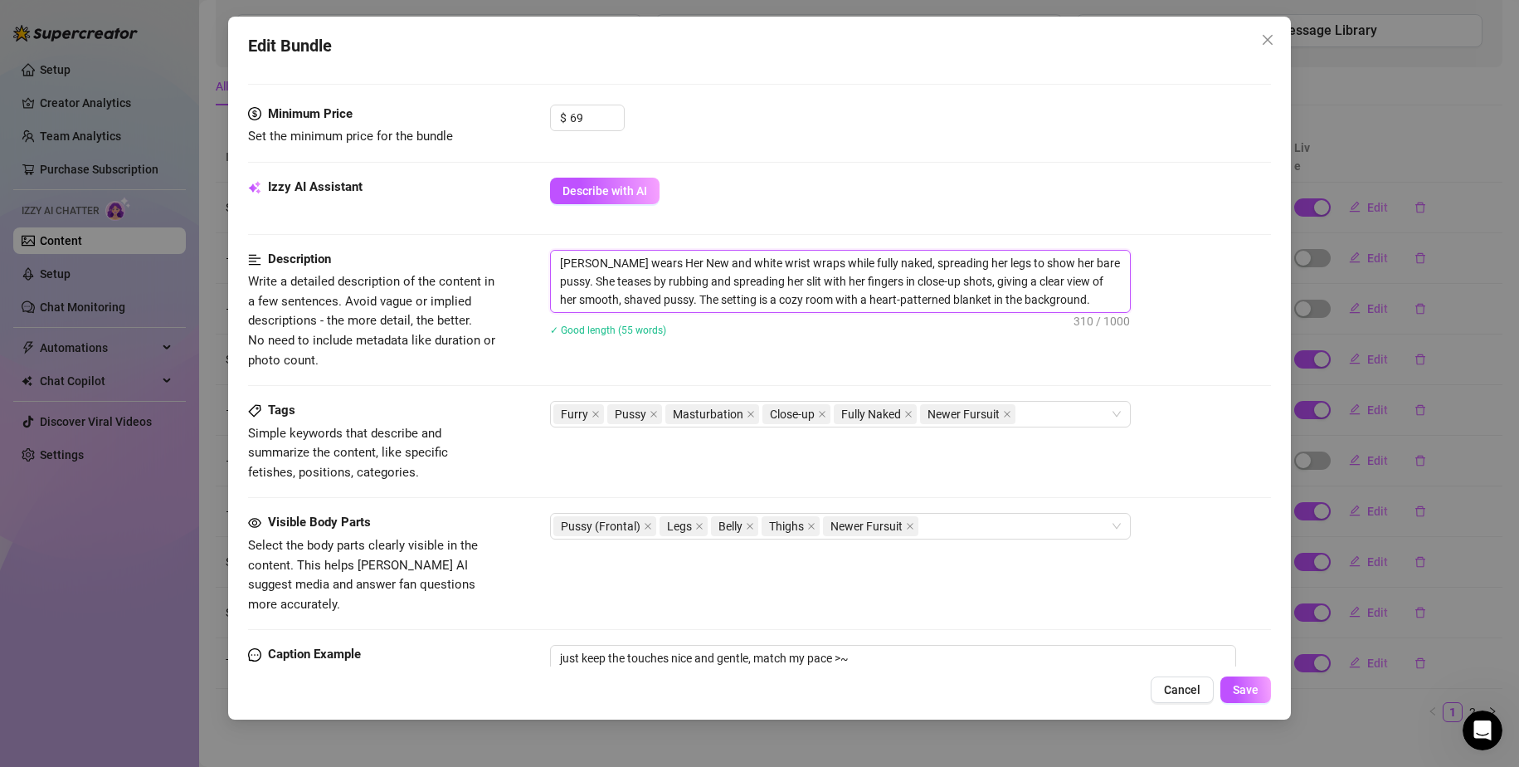
type textarea "[PERSON_NAME] wears Her Newe and white wrist wraps while fully naked, spreading…"
type textarea "[PERSON_NAME] wears Her Newer and white wrist wraps while fully naked, spreadin…"
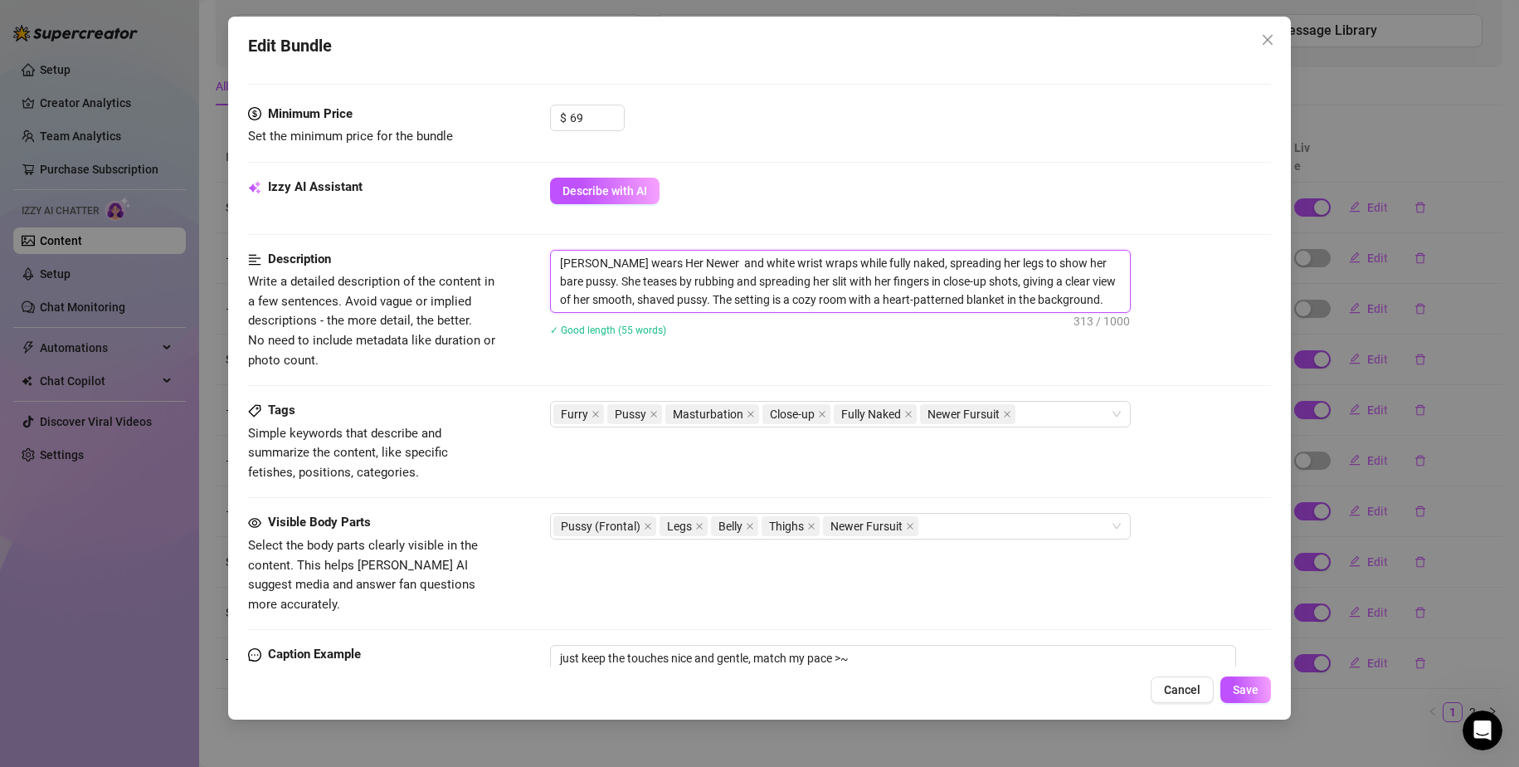
type textarea "[PERSON_NAME] wears Her Newer Z and white wrist wraps while fully naked, spread…"
type textarea "[PERSON_NAME] wears Her Newer ZF and white wrist wraps while fully naked, sprea…"
type textarea "[PERSON_NAME] wears Her Newer Z and white wrist wraps while fully naked, spread…"
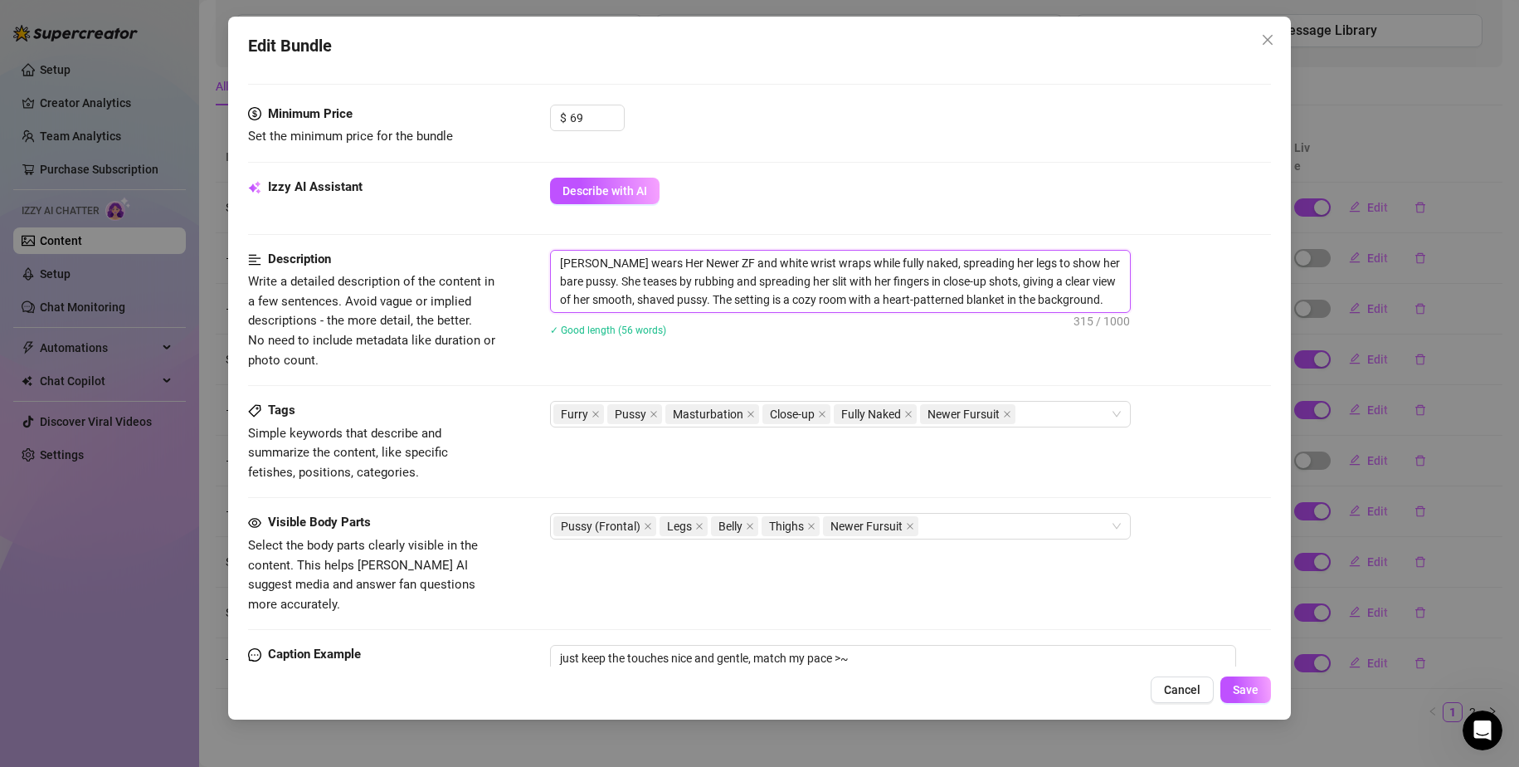
type textarea "[PERSON_NAME] wears Her Newer Z and white wrist wraps while fully naked, spread…"
type textarea "[PERSON_NAME] wears Her Newer and white wrist wraps while fully naked, spreadin…"
type textarea "[PERSON_NAME] wears Her Newer F and white wrist wraps while fully naked, spread…"
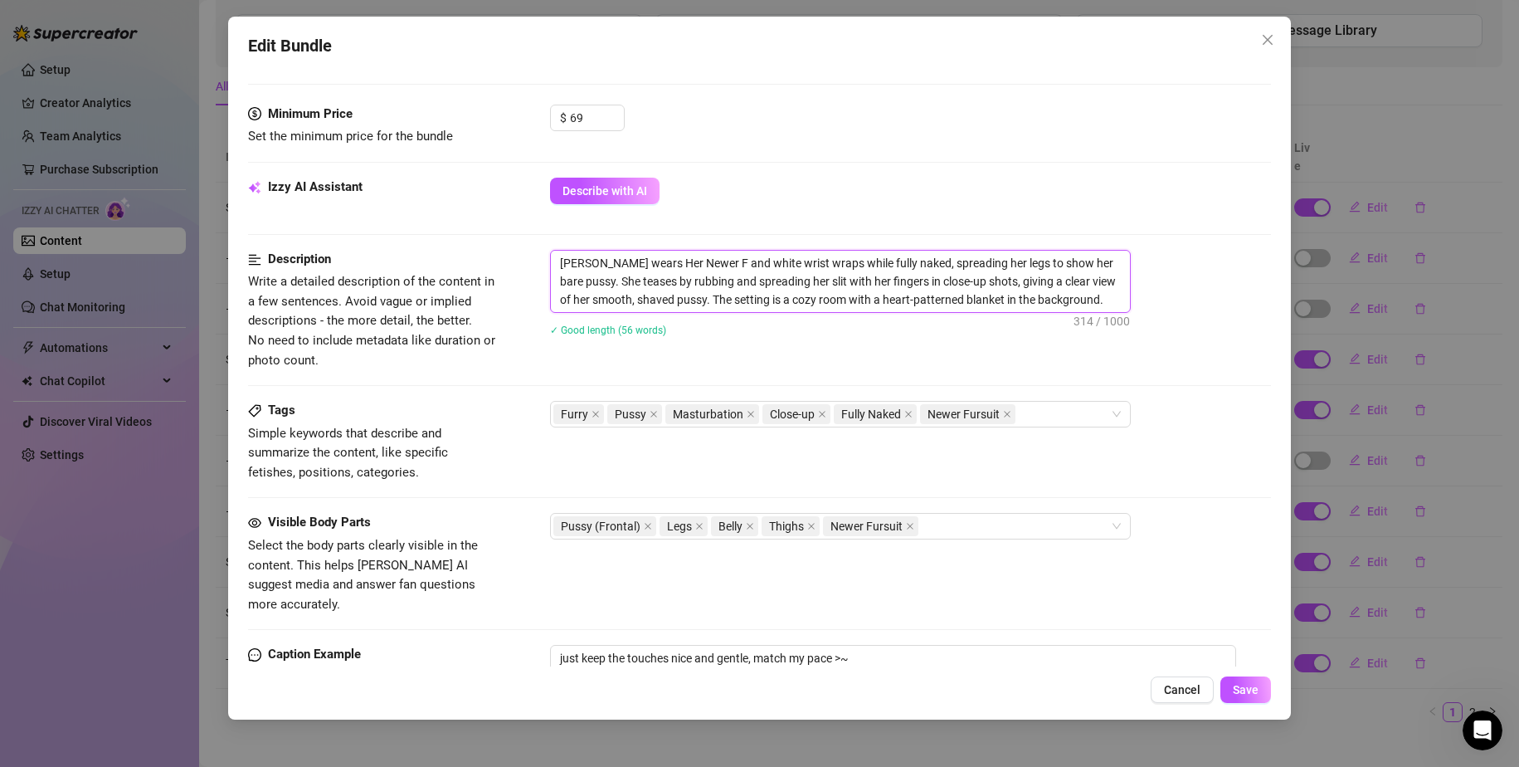
type textarea "[PERSON_NAME] wears Her Newer Fu and white wrist wraps while fully naked, sprea…"
type textarea "[PERSON_NAME] wears Her Newer Fur and white wrist wraps while fully naked, spre…"
type textarea "[PERSON_NAME] wears Her Newer Furs and white wrist wraps while fully naked, spr…"
type textarea "[PERSON_NAME] wears Her Newer Fursu and white wrist wraps while fully naked, sp…"
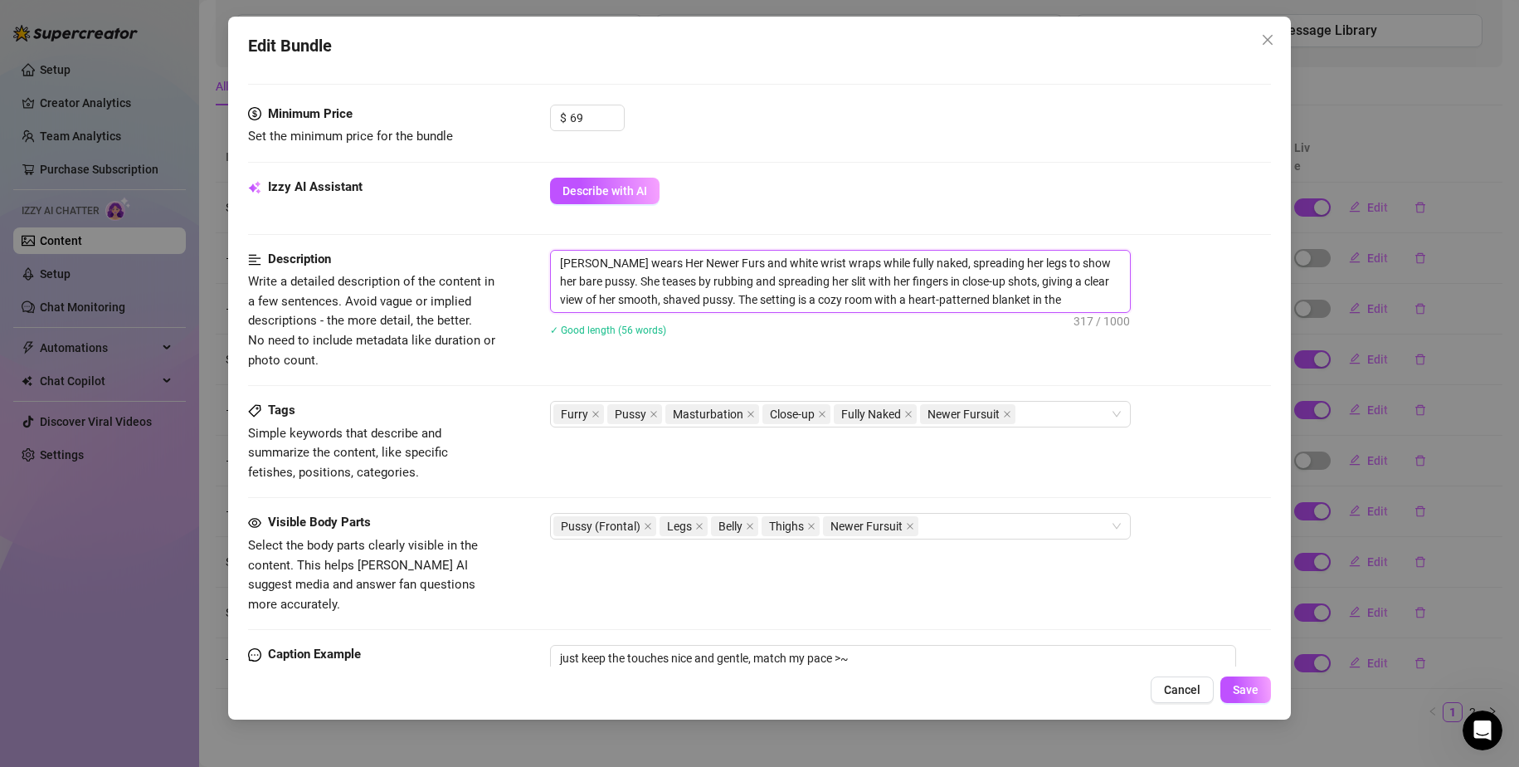
type textarea "[PERSON_NAME] wears Her Newer Fursu and white wrist wraps while fully naked, sp…"
type textarea "[PERSON_NAME] wears Her Newer Fursui and white wrist wraps while fully naked, s…"
type textarea "[PERSON_NAME] wears Her Newer Fursuit and white wrist wraps while fully naked, …"
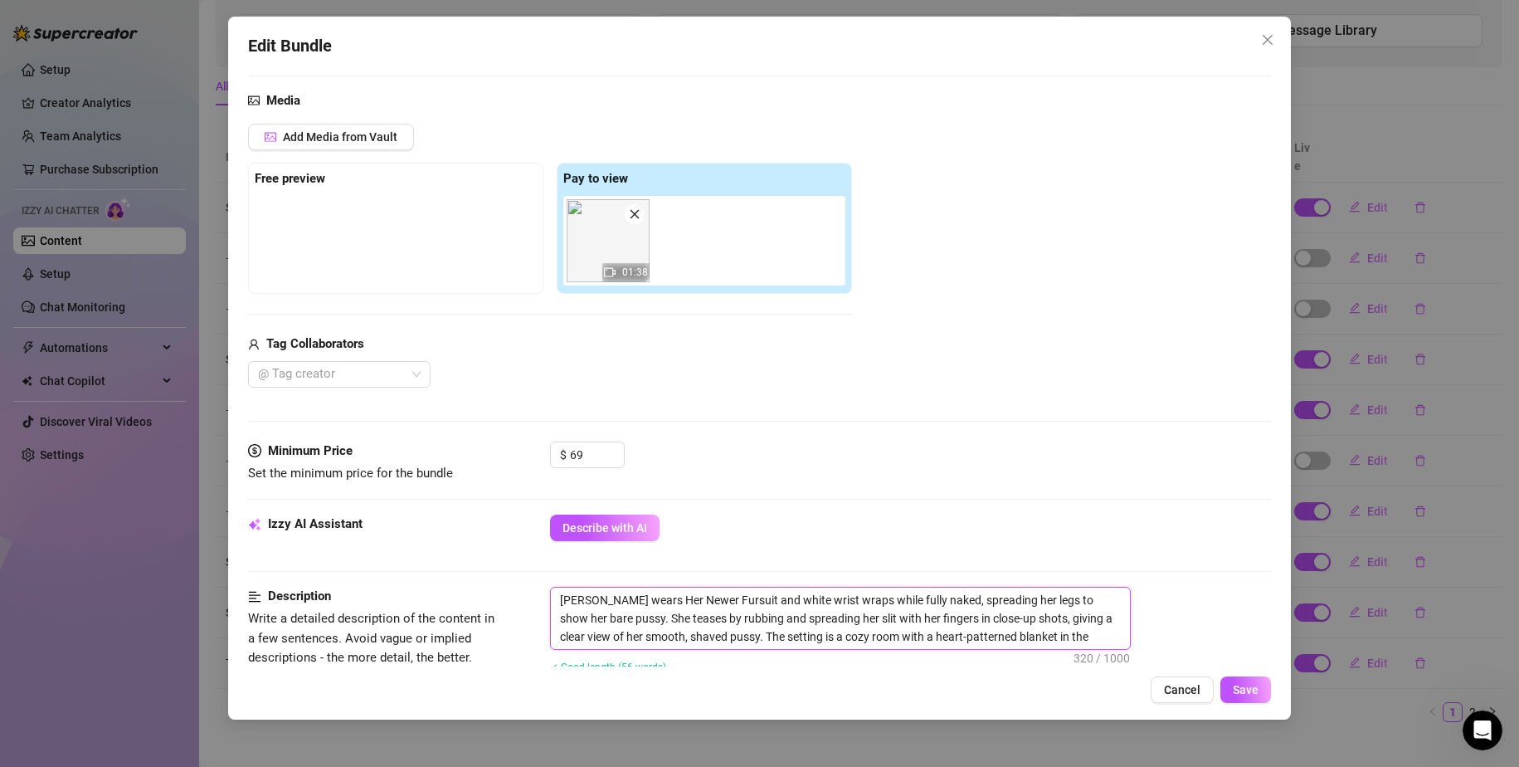
scroll to position [46, 0]
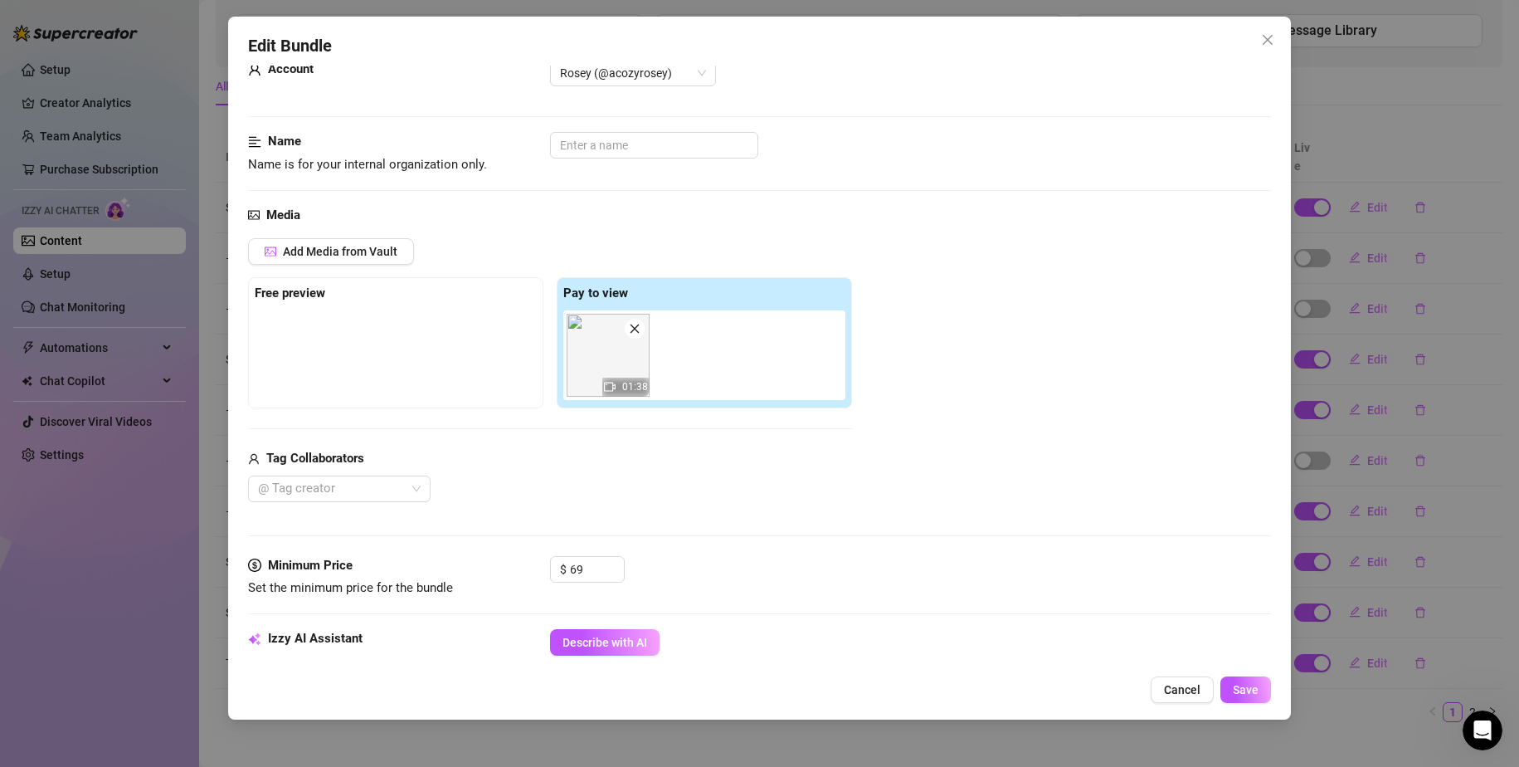
click at [604, 378] on div "01:38" at bounding box center [625, 387] width 47 height 19
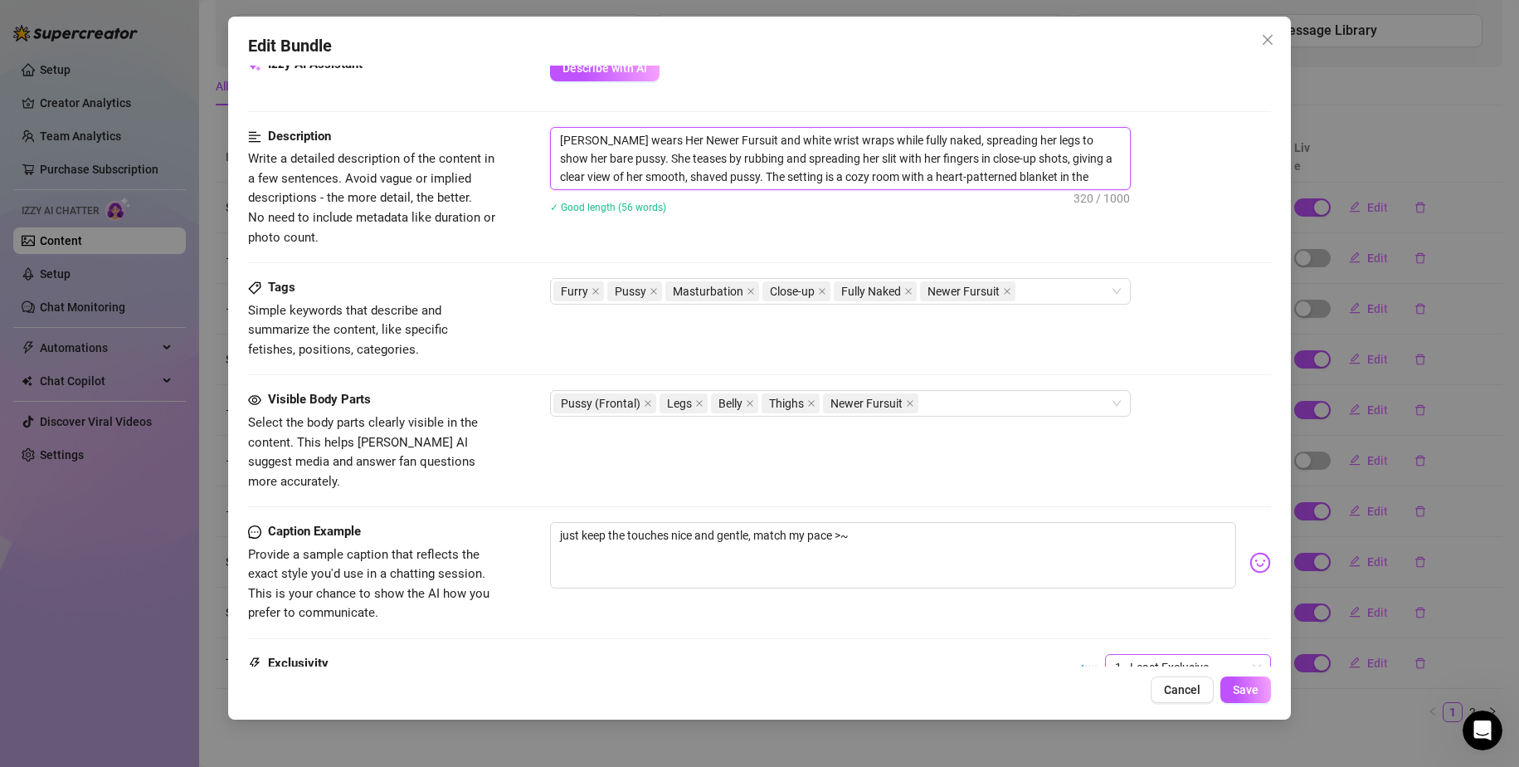
scroll to position [710, 0]
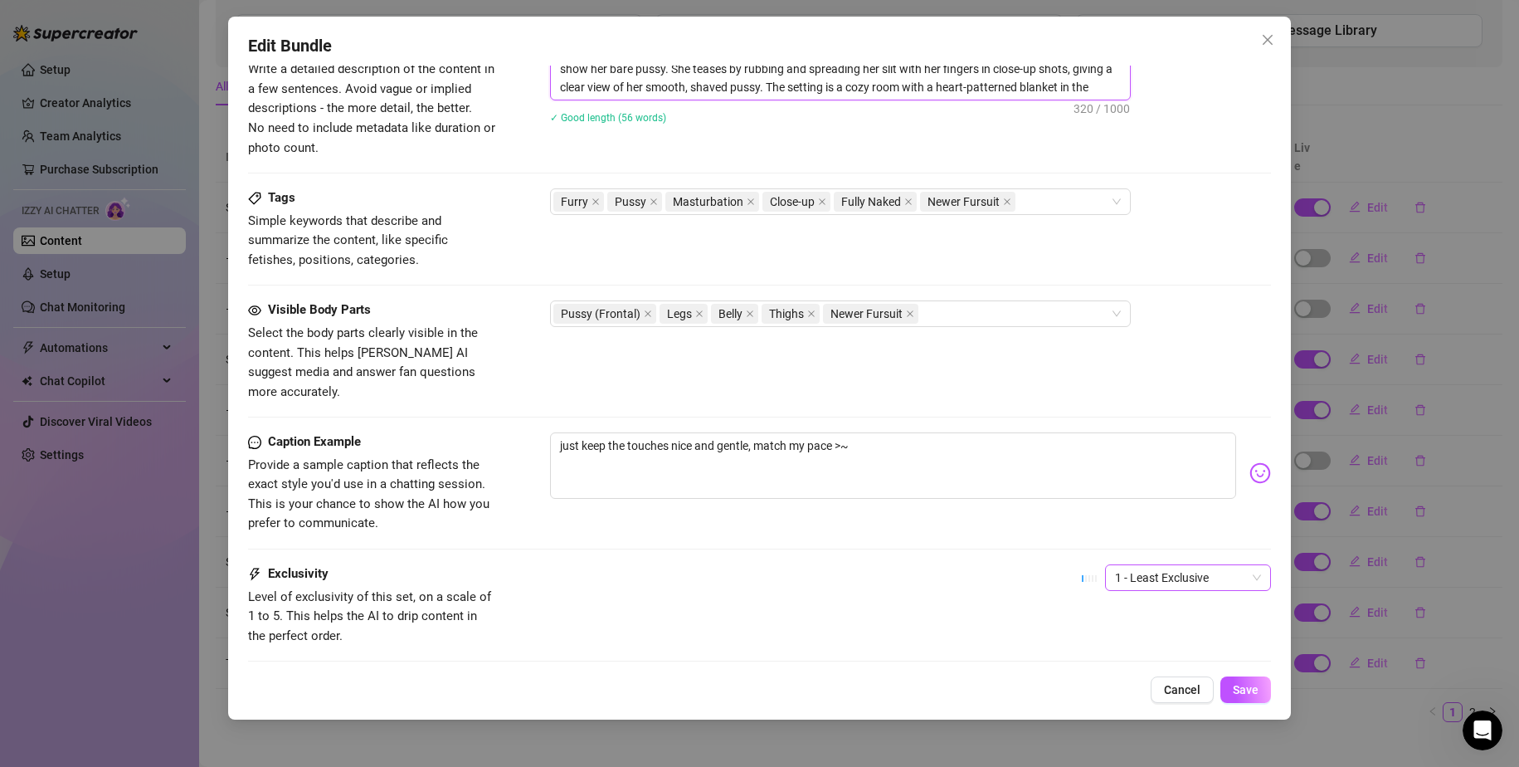
click at [1180, 565] on span "1 - Least Exclusive" at bounding box center [1188, 577] width 146 height 25
type textarea "[PERSON_NAME] wears Her Newer Fursuit and white wrist wraps while fully naked, …"
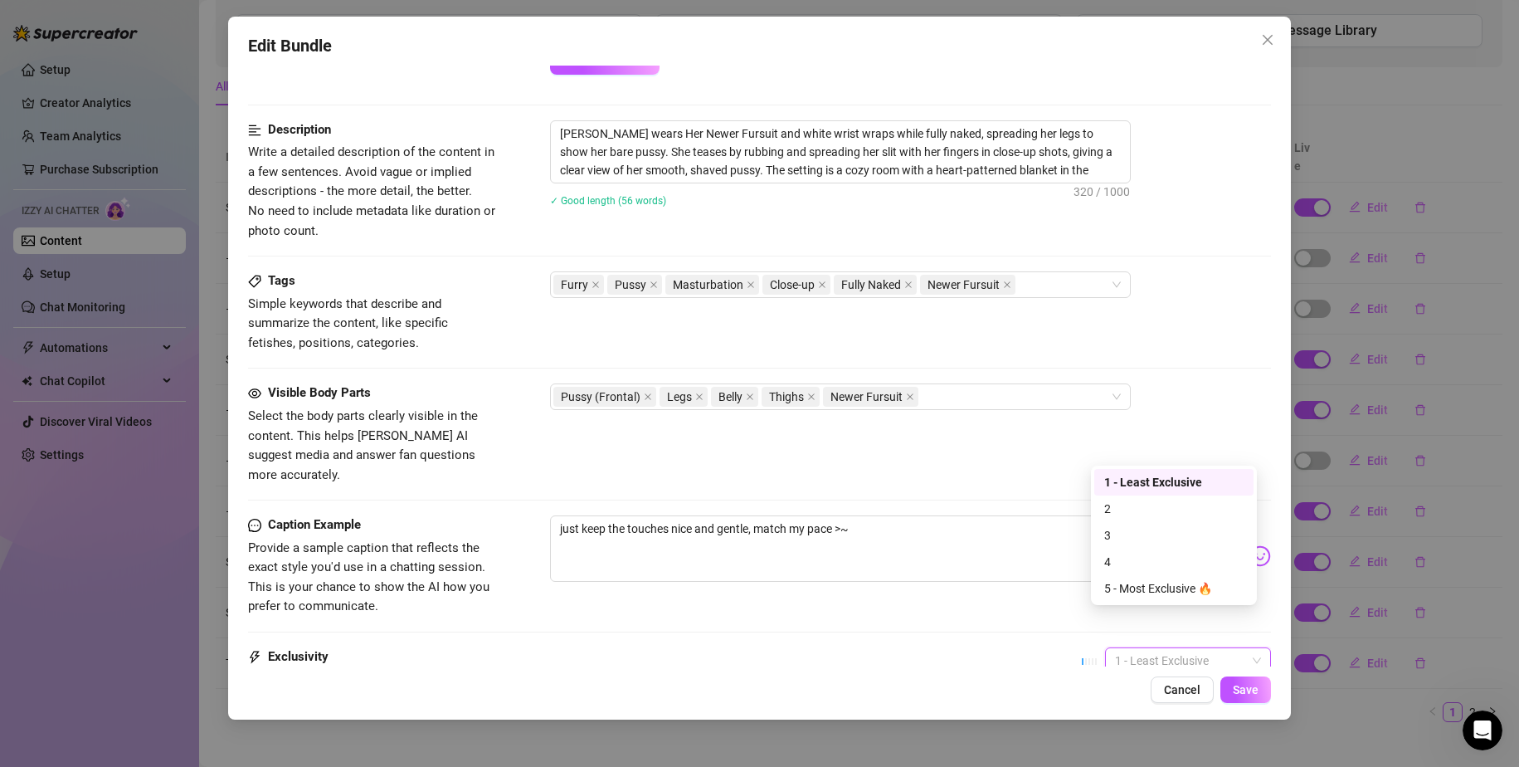
scroll to position [793, 0]
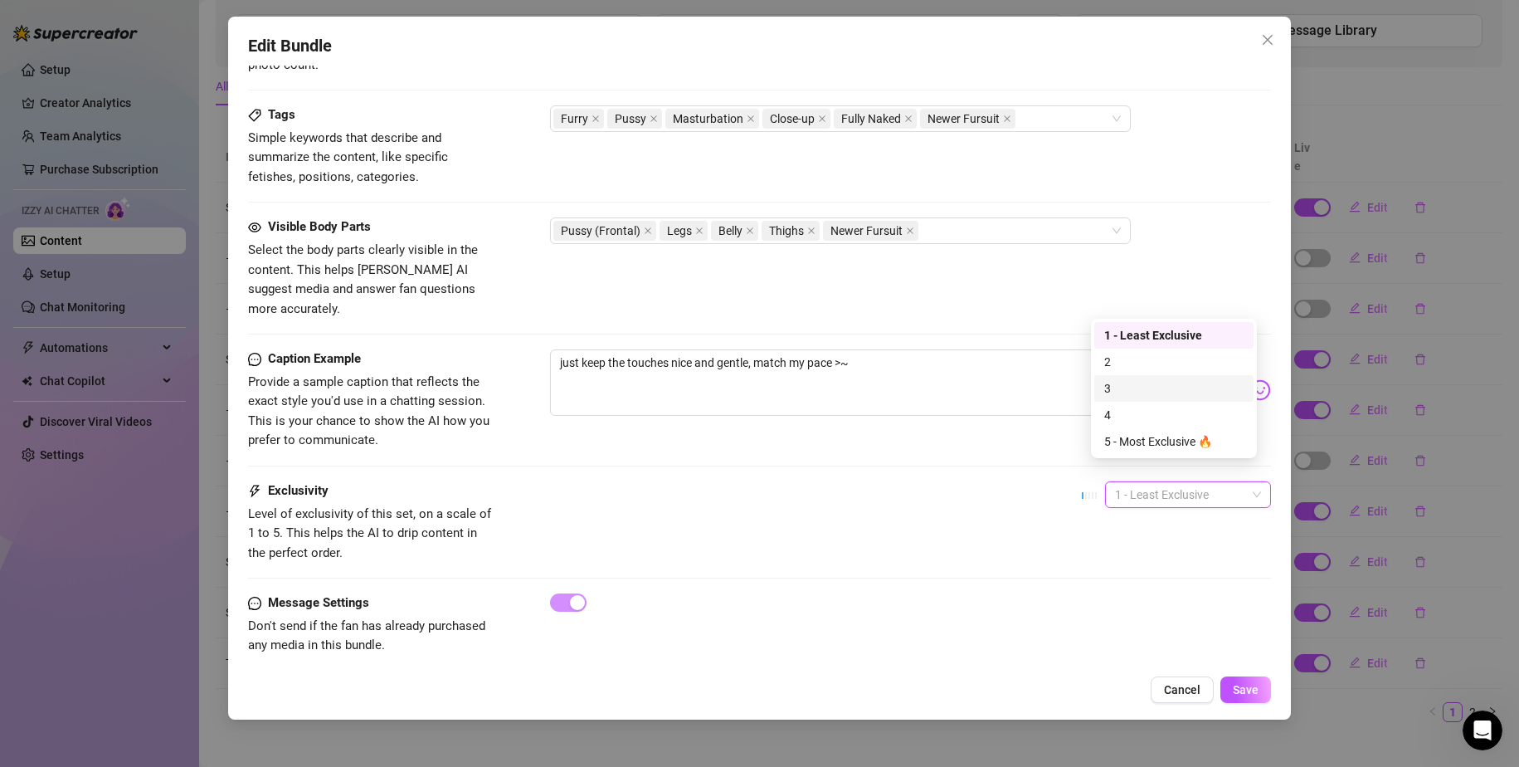
click at [1140, 387] on div "3" at bounding box center [1173, 388] width 139 height 18
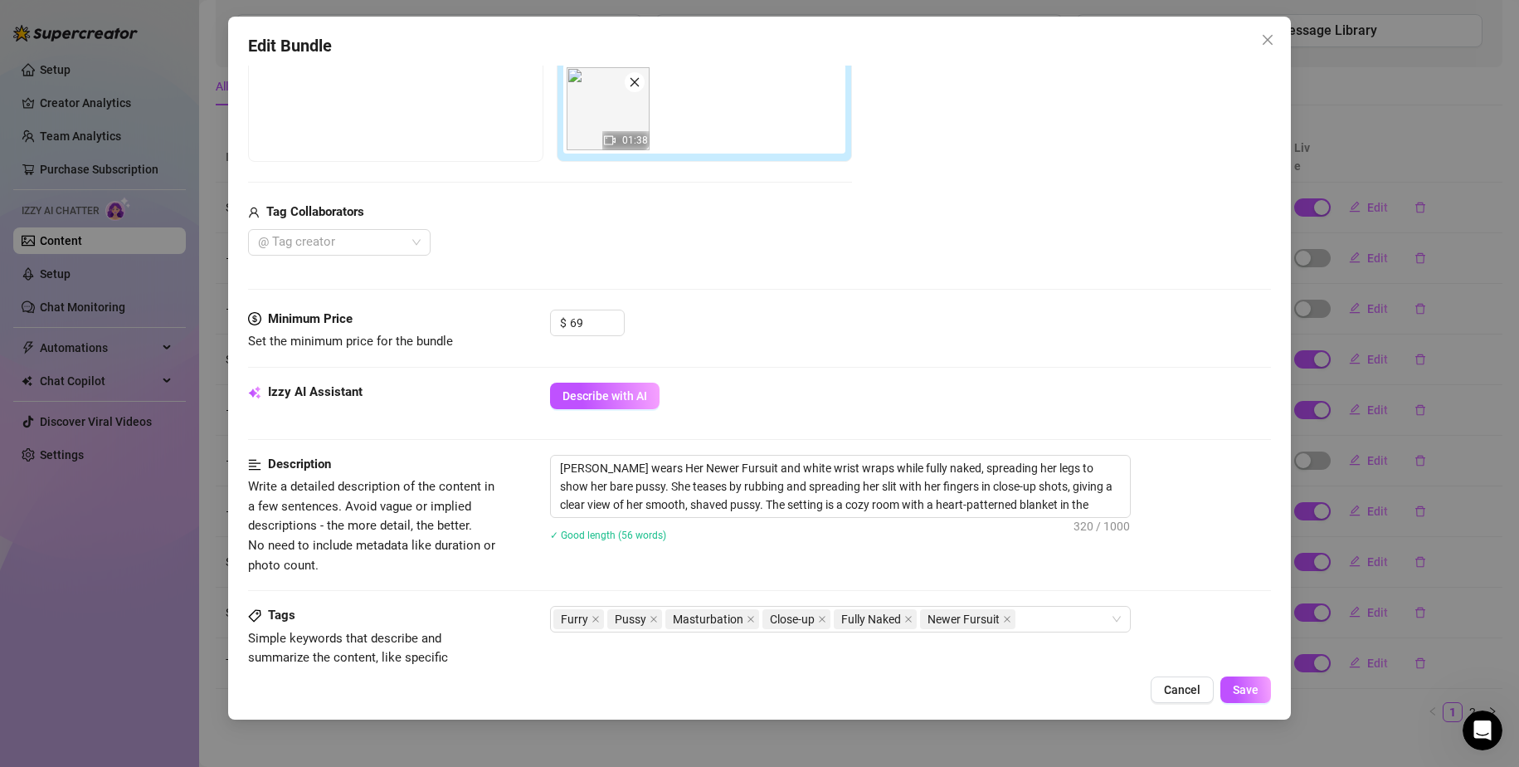
scroll to position [46, 0]
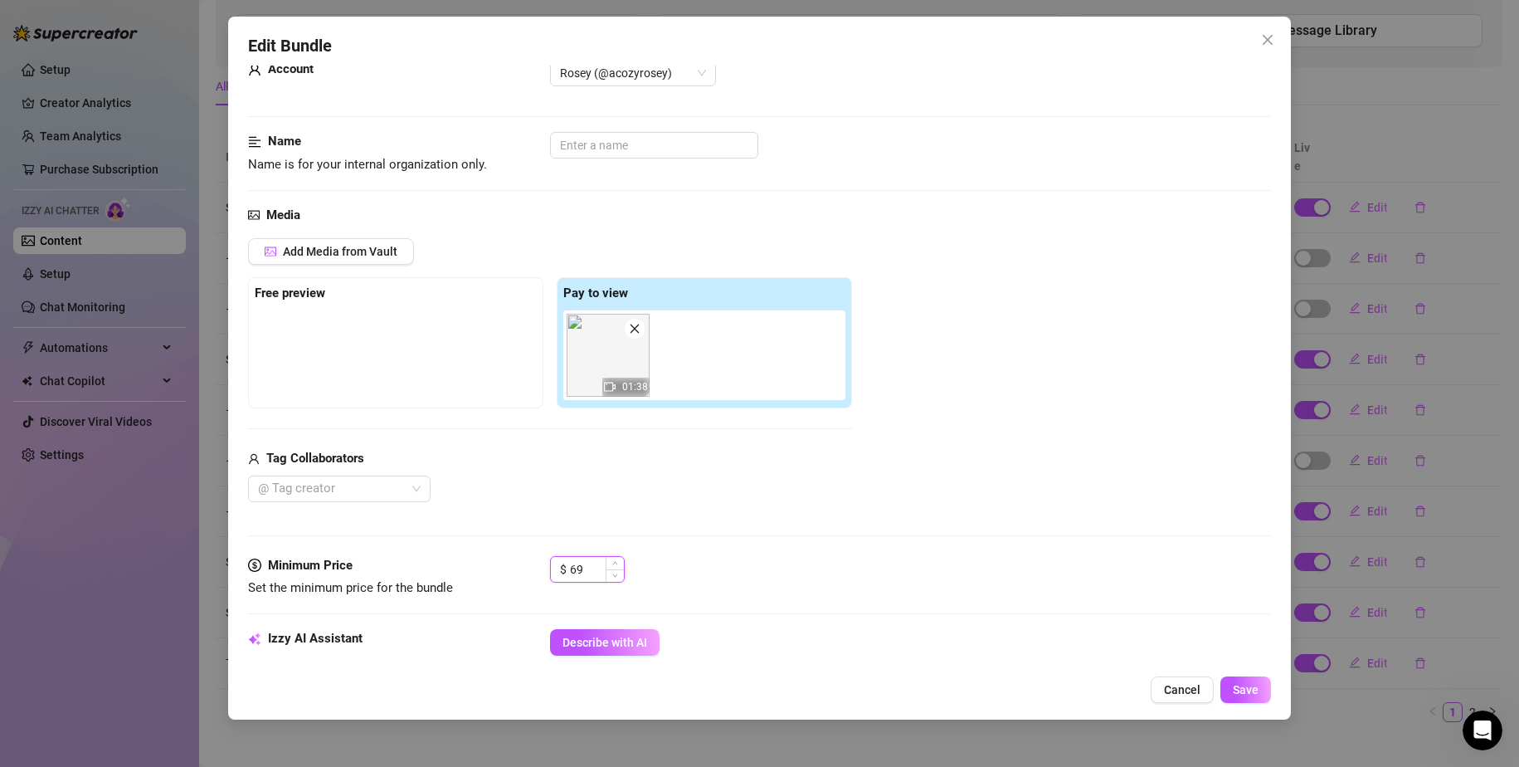
click at [575, 572] on input "69" at bounding box center [597, 569] width 54 height 25
drag, startPoint x: 584, startPoint y: 570, endPoint x: 554, endPoint y: 567, distance: 30.1
click at [554, 567] on div "$ 69" at bounding box center [587, 569] width 75 height 27
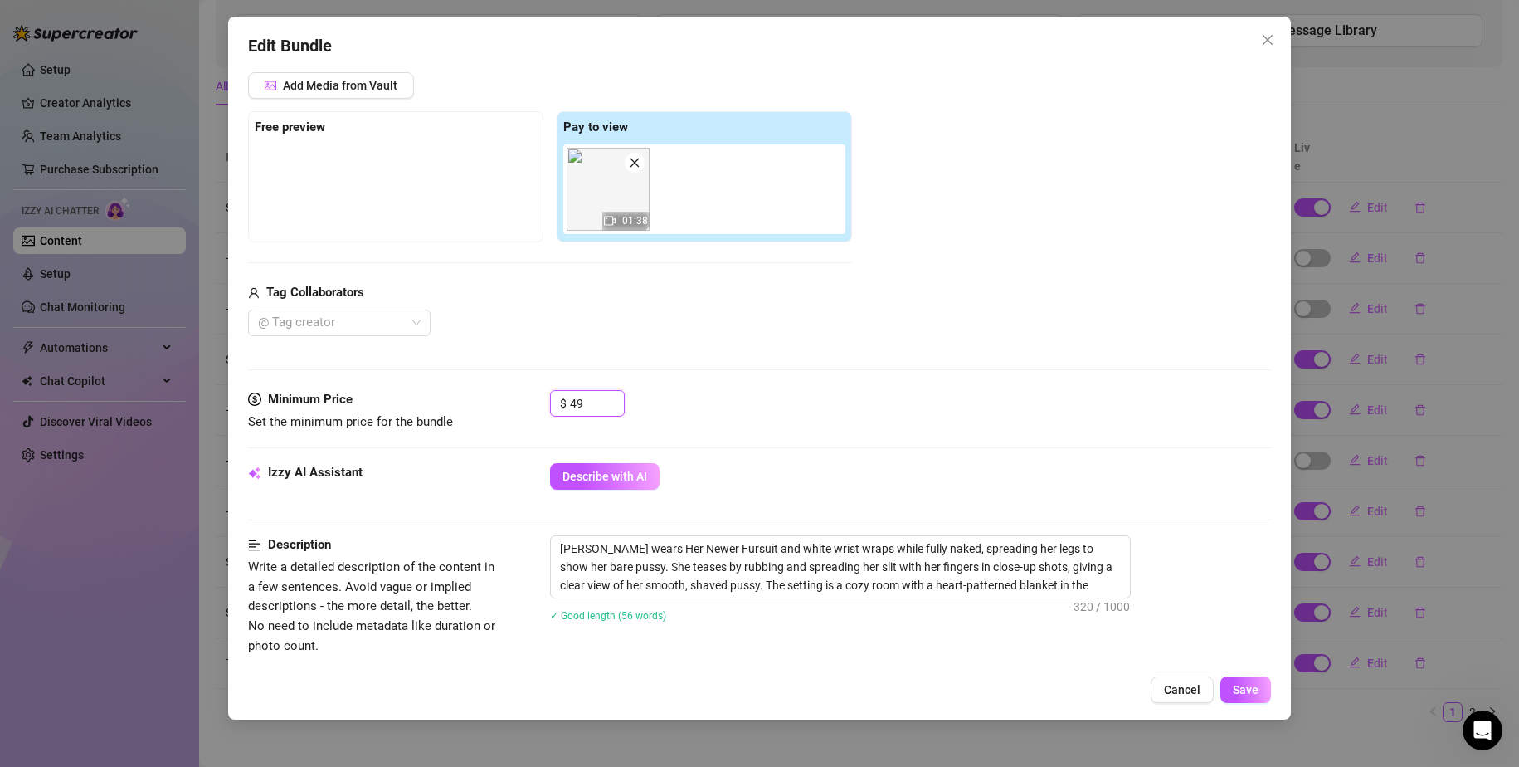
scroll to position [461, 0]
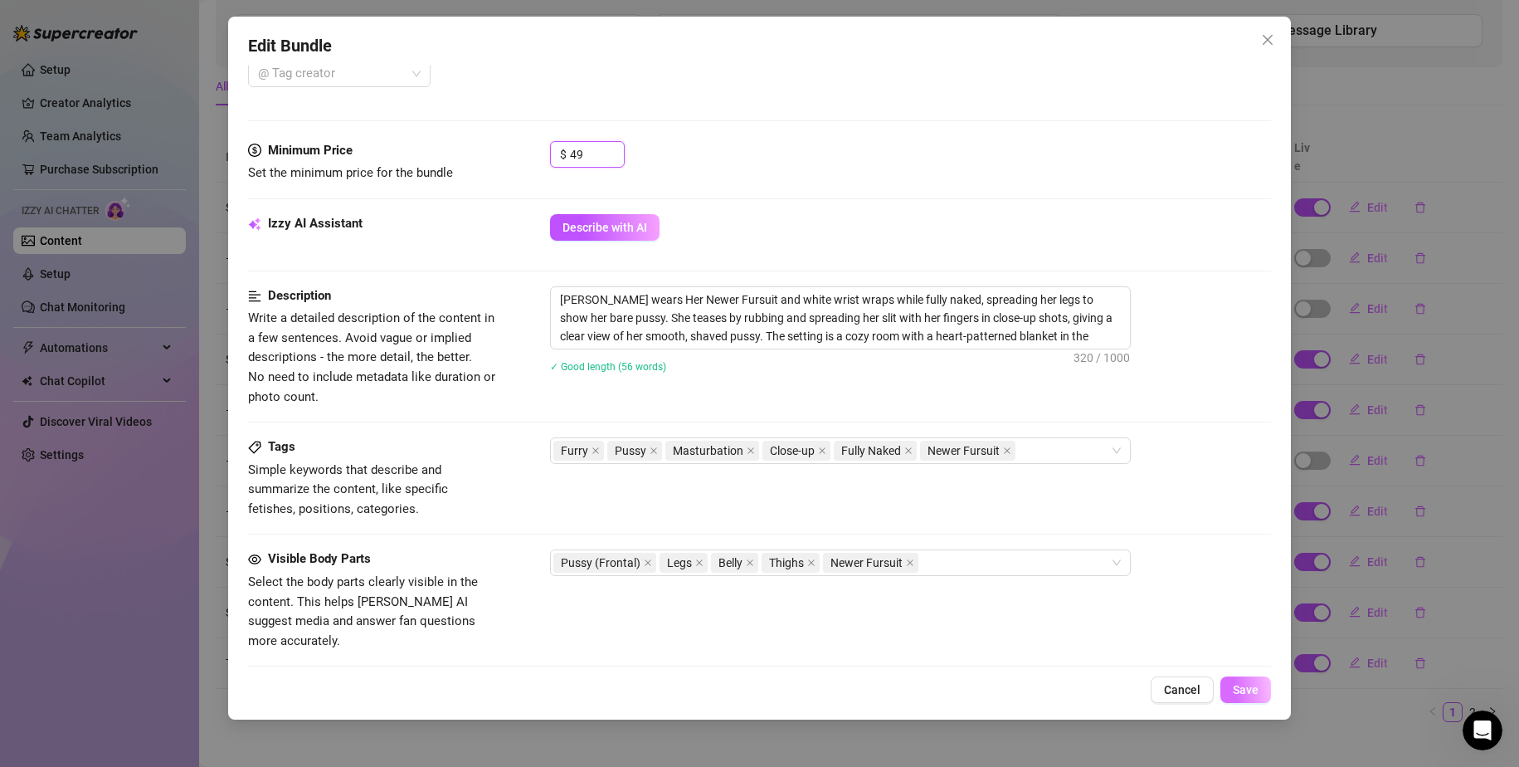
type input "49"
click at [1259, 685] on button "Save" at bounding box center [1245, 689] width 51 height 27
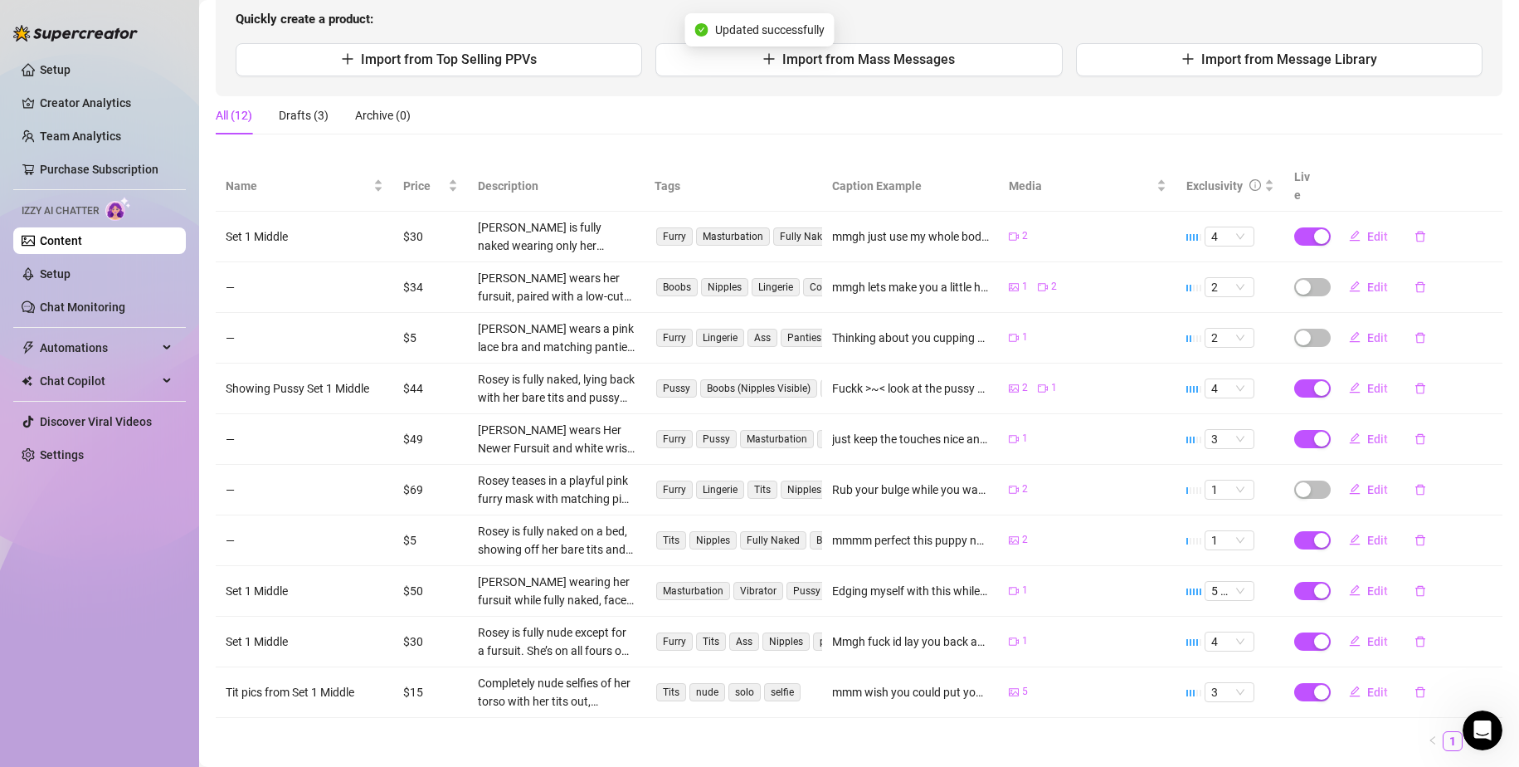
scroll to position [210, 0]
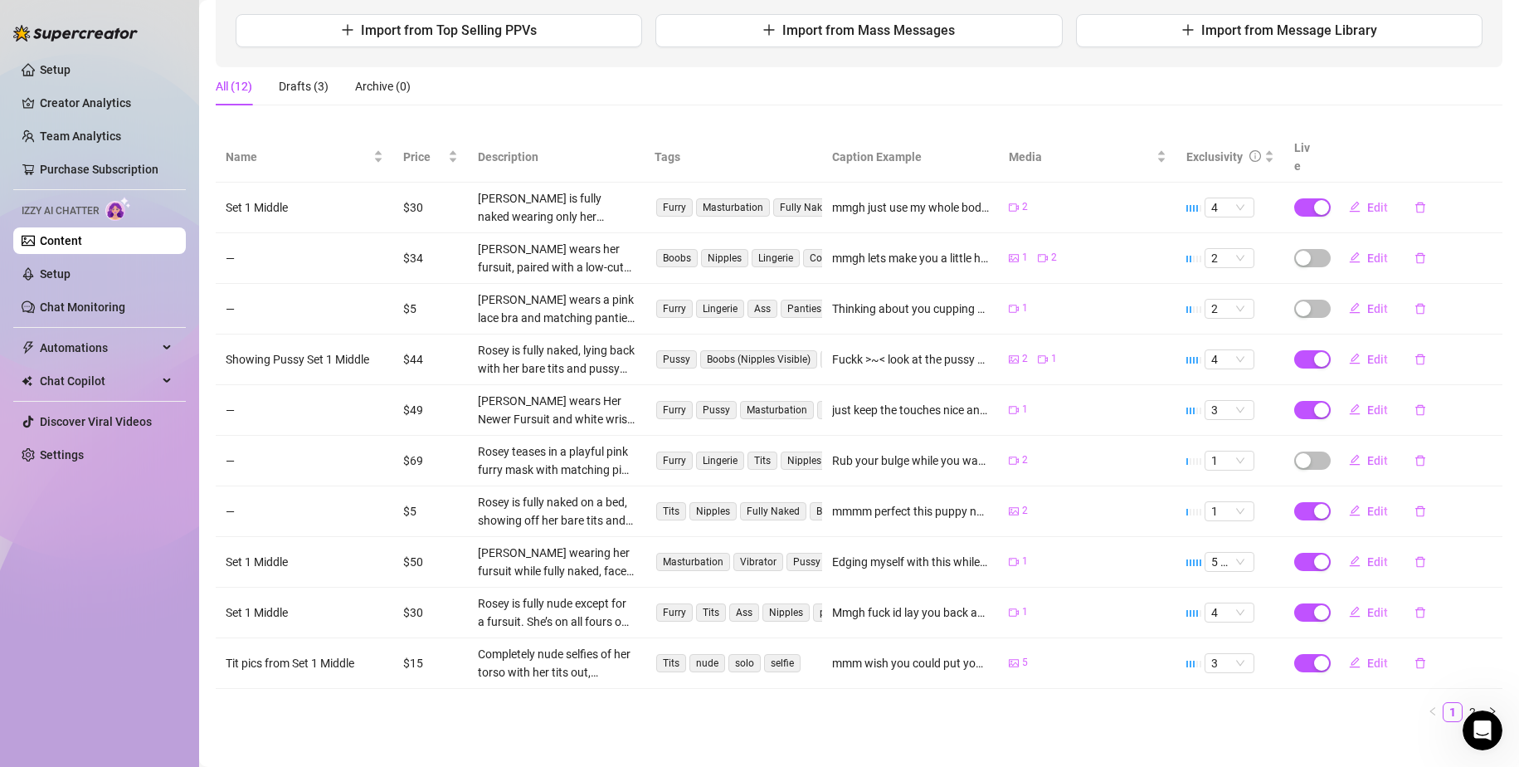
click at [82, 240] on link "Content" at bounding box center [61, 240] width 42 height 13
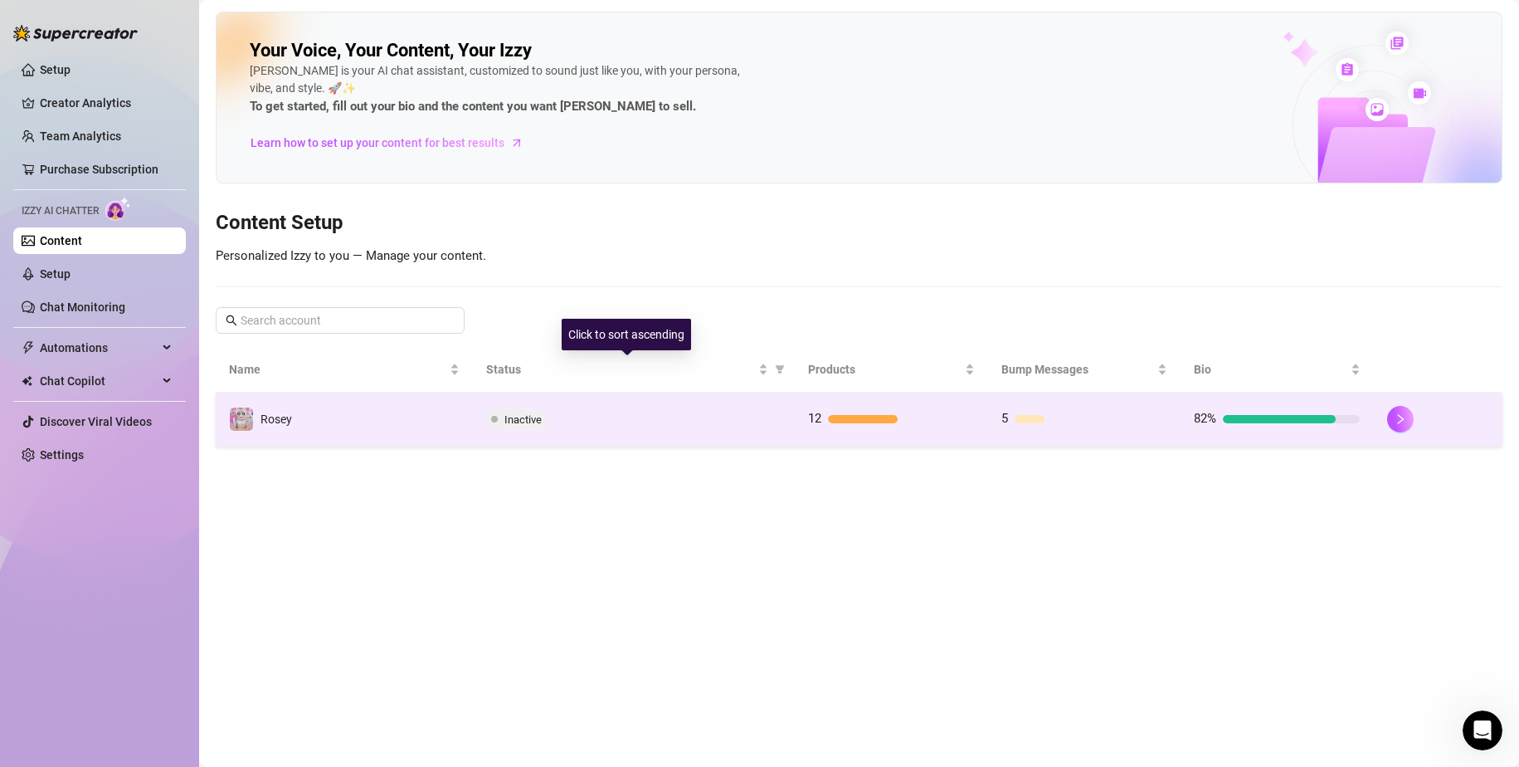
drag, startPoint x: 653, startPoint y: 411, endPoint x: 645, endPoint y: 409, distance: 8.5
click at [645, 409] on div "Inactive" at bounding box center [633, 419] width 295 height 20
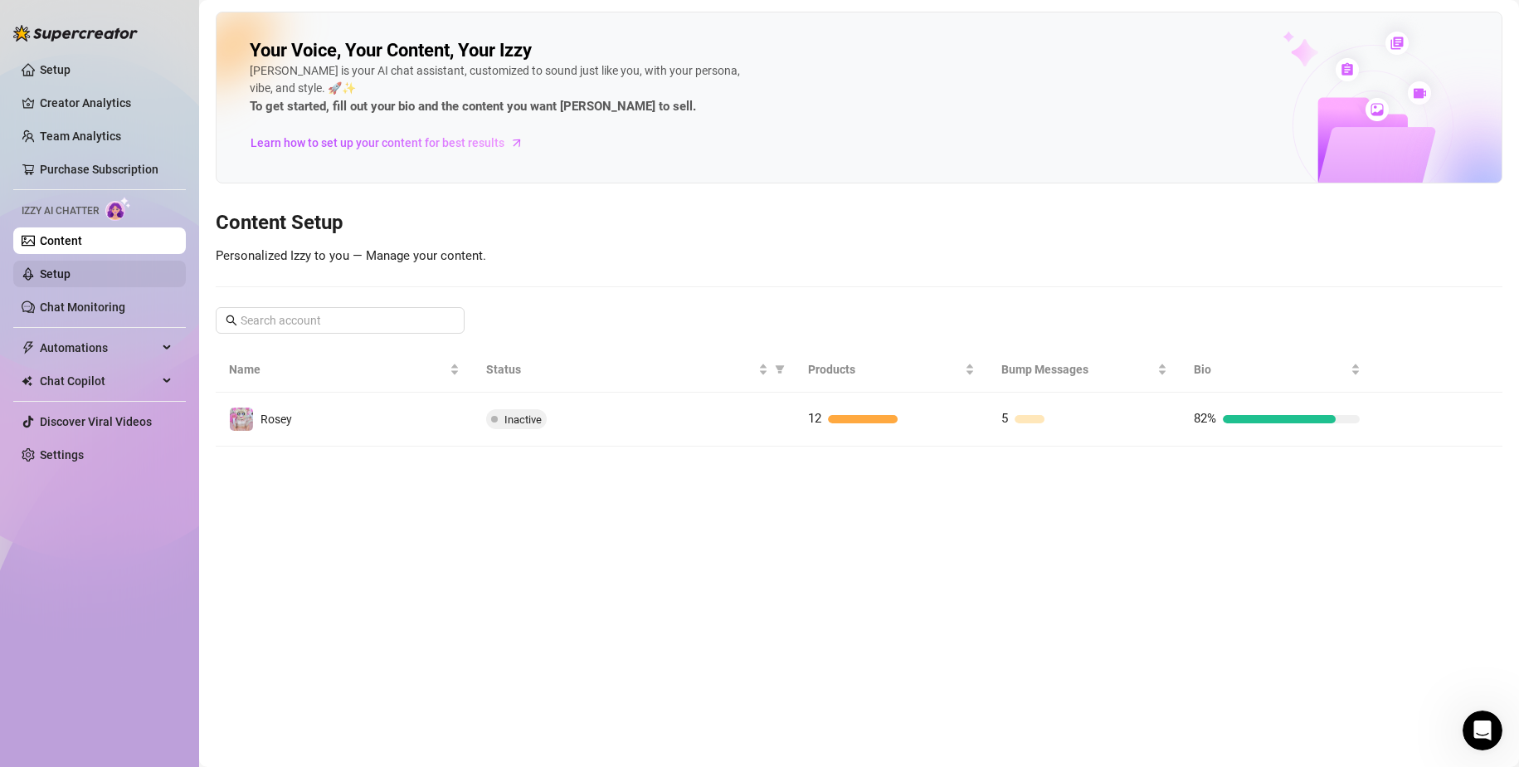
click at [71, 267] on link "Setup" at bounding box center [55, 273] width 31 height 13
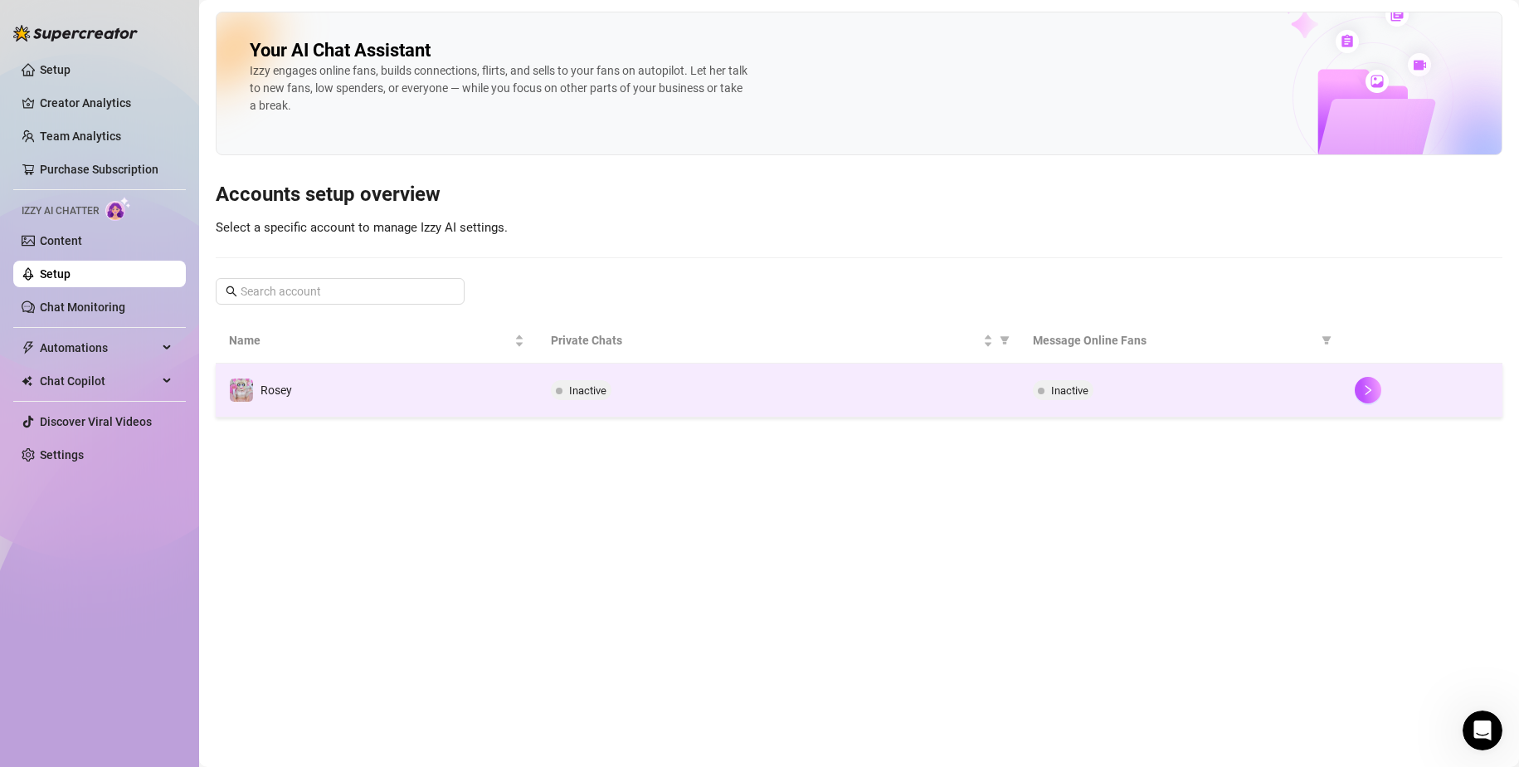
click at [407, 385] on td "Rosey" at bounding box center [377, 390] width 322 height 54
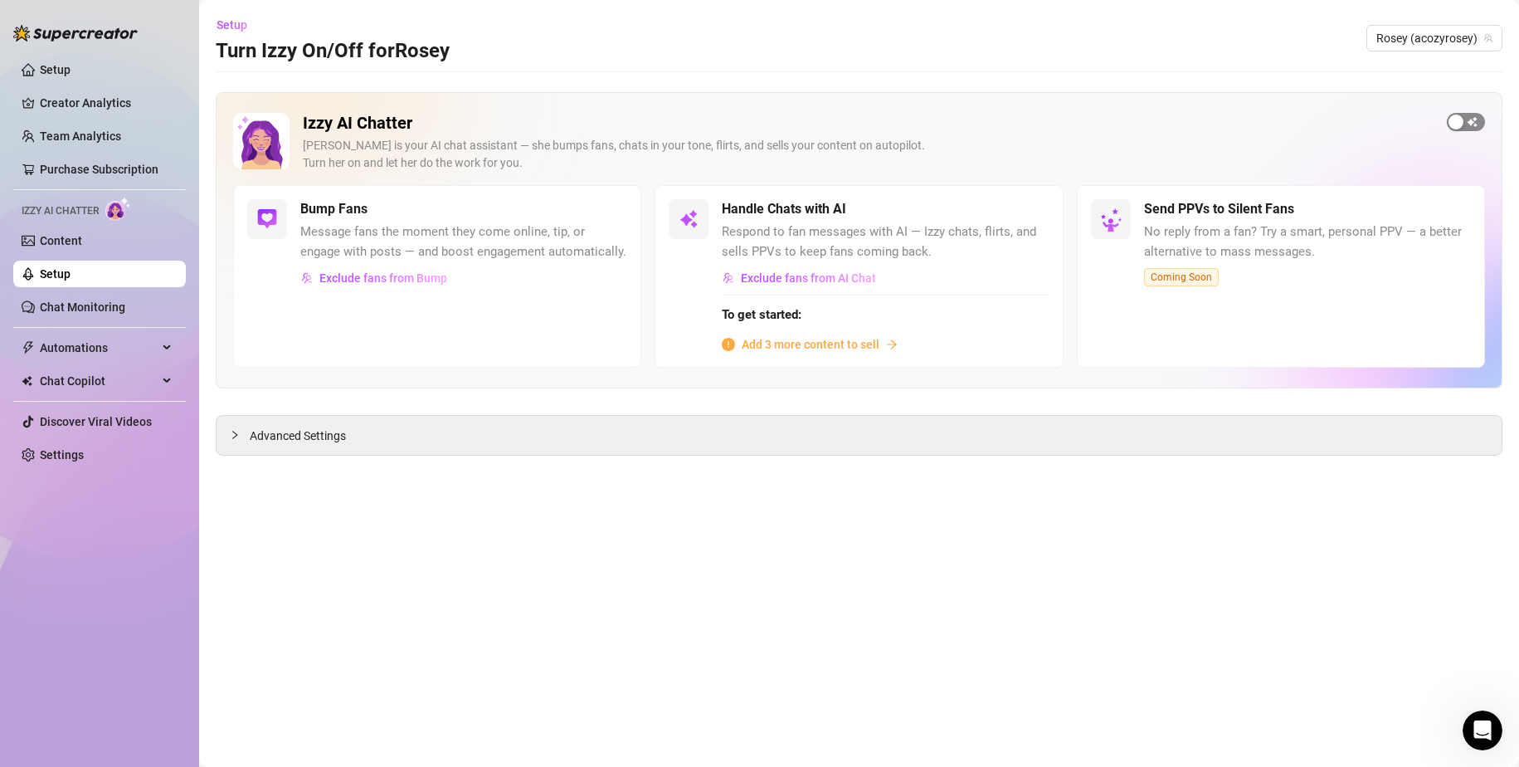
click at [1467, 124] on span "button" at bounding box center [1466, 122] width 38 height 18
click at [1022, 212] on div "button" at bounding box center [1022, 209] width 15 height 15
click at [1473, 114] on div "button" at bounding box center [1476, 121] width 15 height 15
click at [82, 247] on link "Content" at bounding box center [61, 240] width 42 height 13
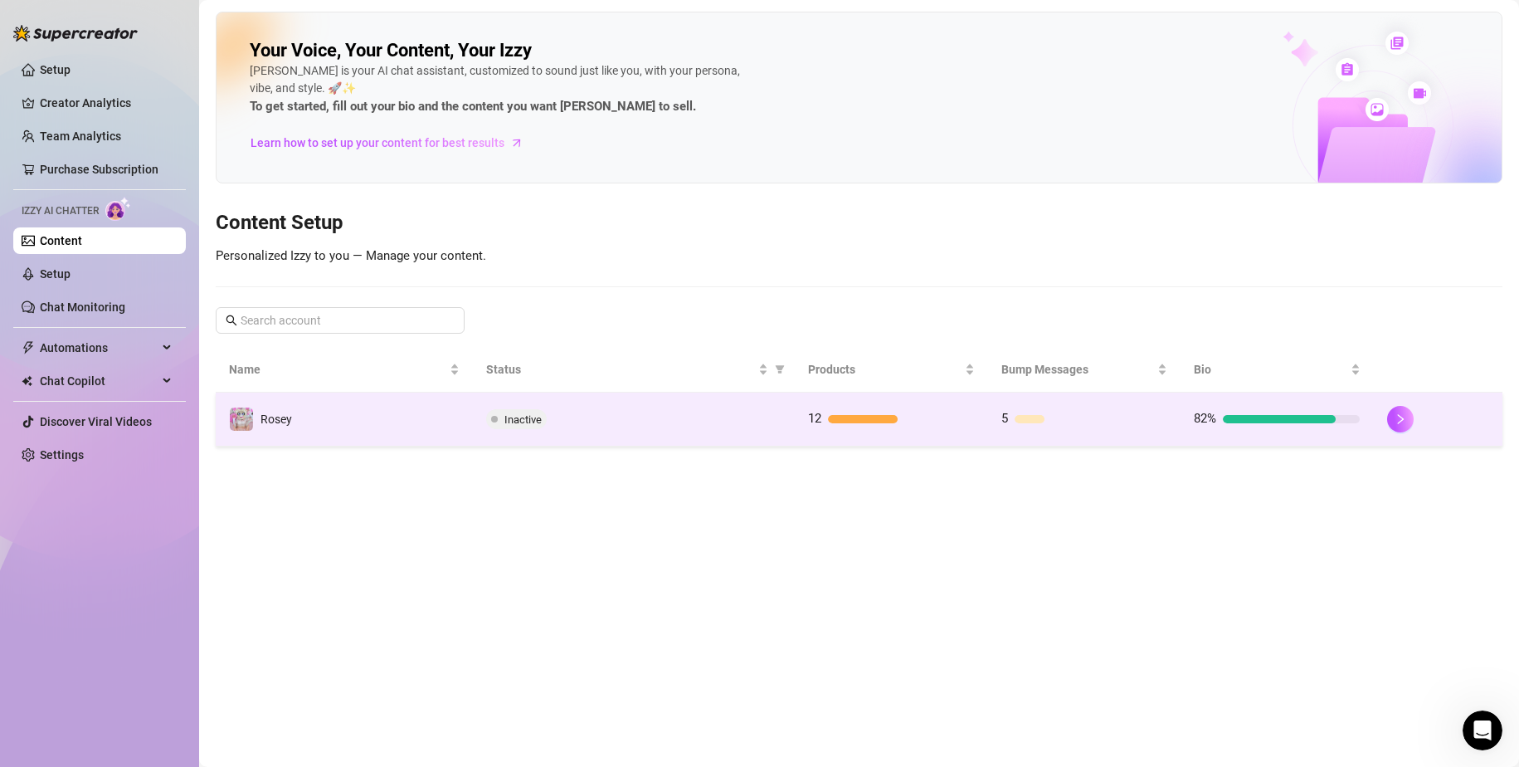
click at [603, 413] on div "Inactive" at bounding box center [633, 419] width 295 height 20
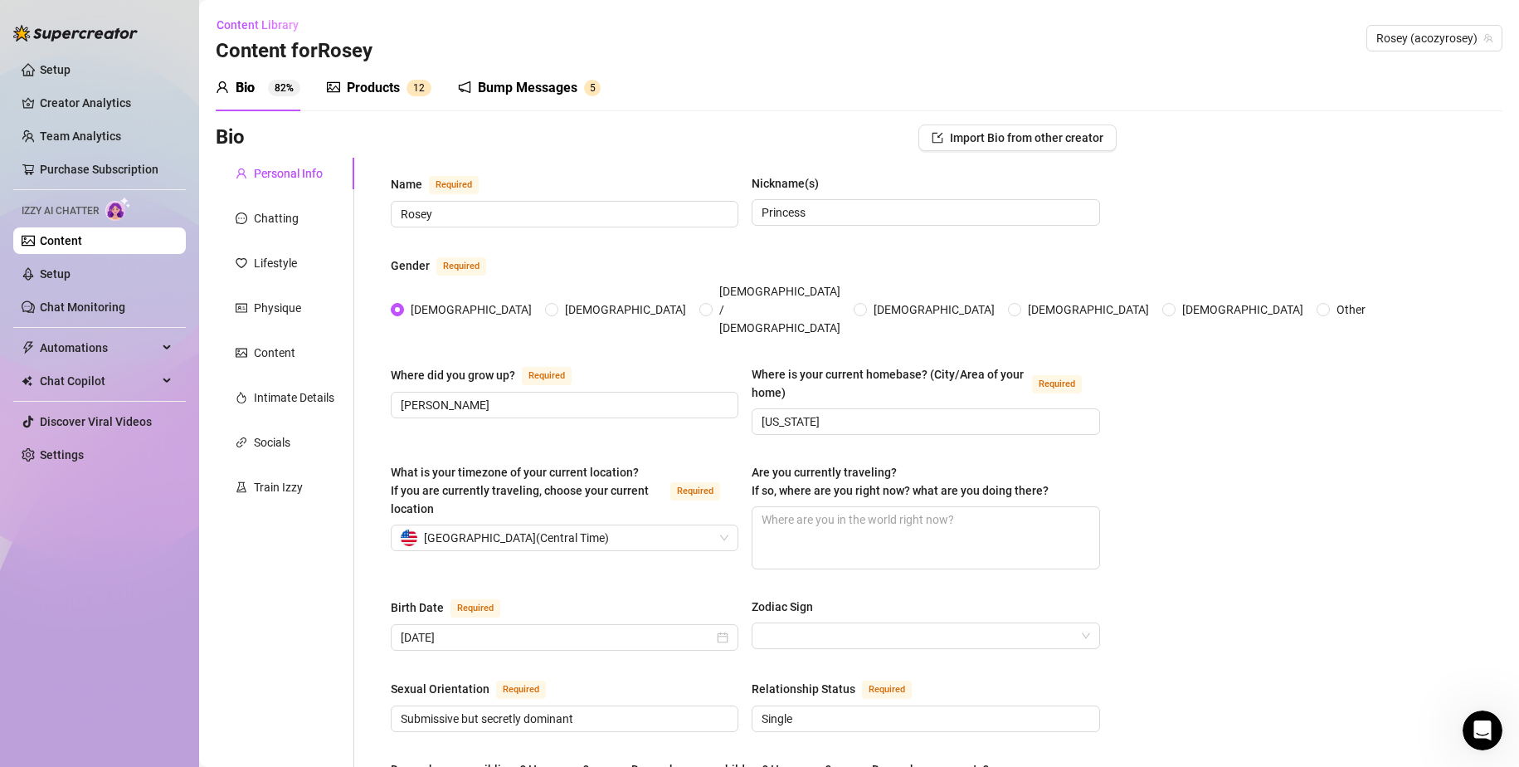
click at [373, 93] on div "Products" at bounding box center [373, 88] width 53 height 20
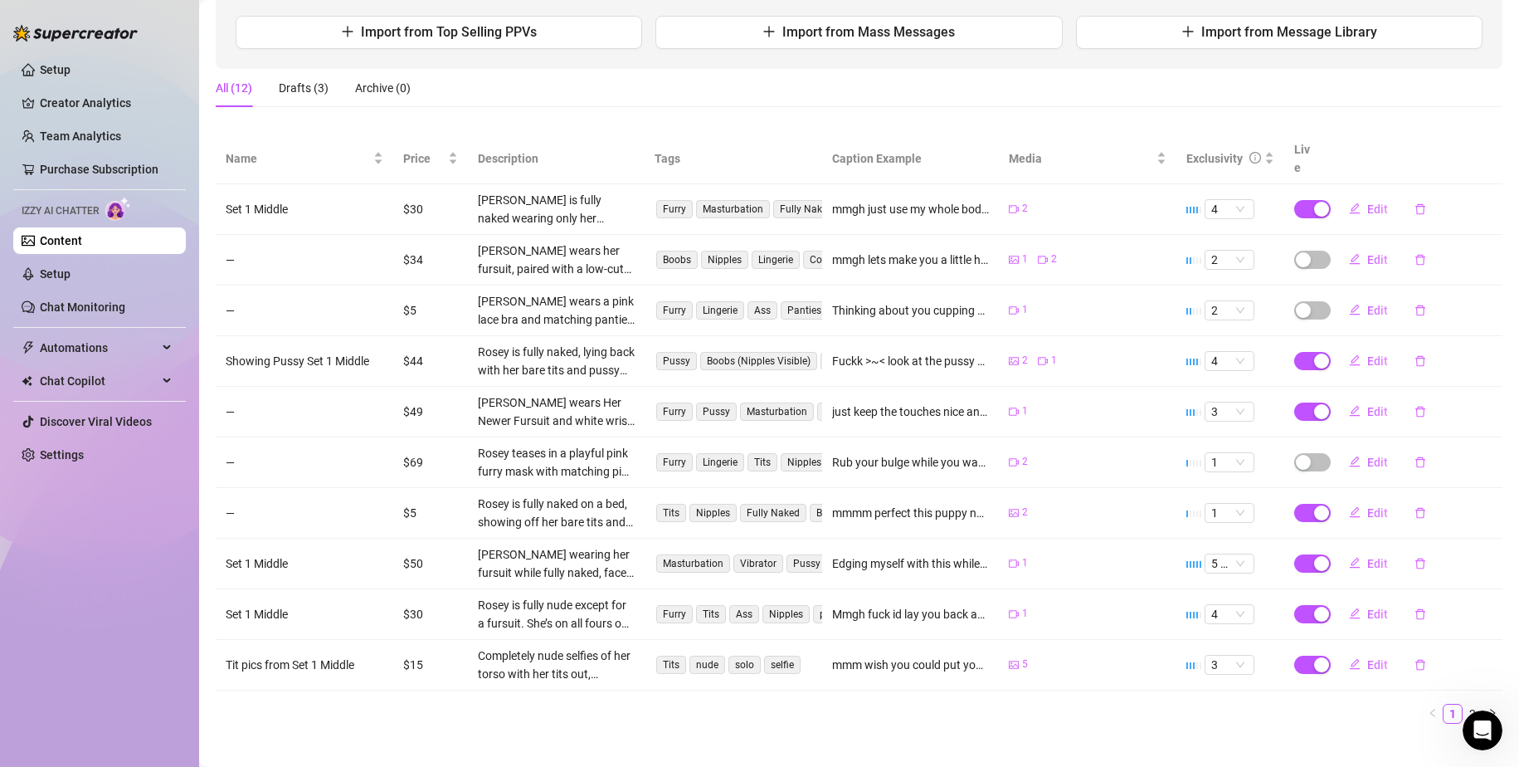
scroll to position [210, 0]
click at [470, 38] on span "Import from Top Selling PPVs" at bounding box center [449, 30] width 176 height 16
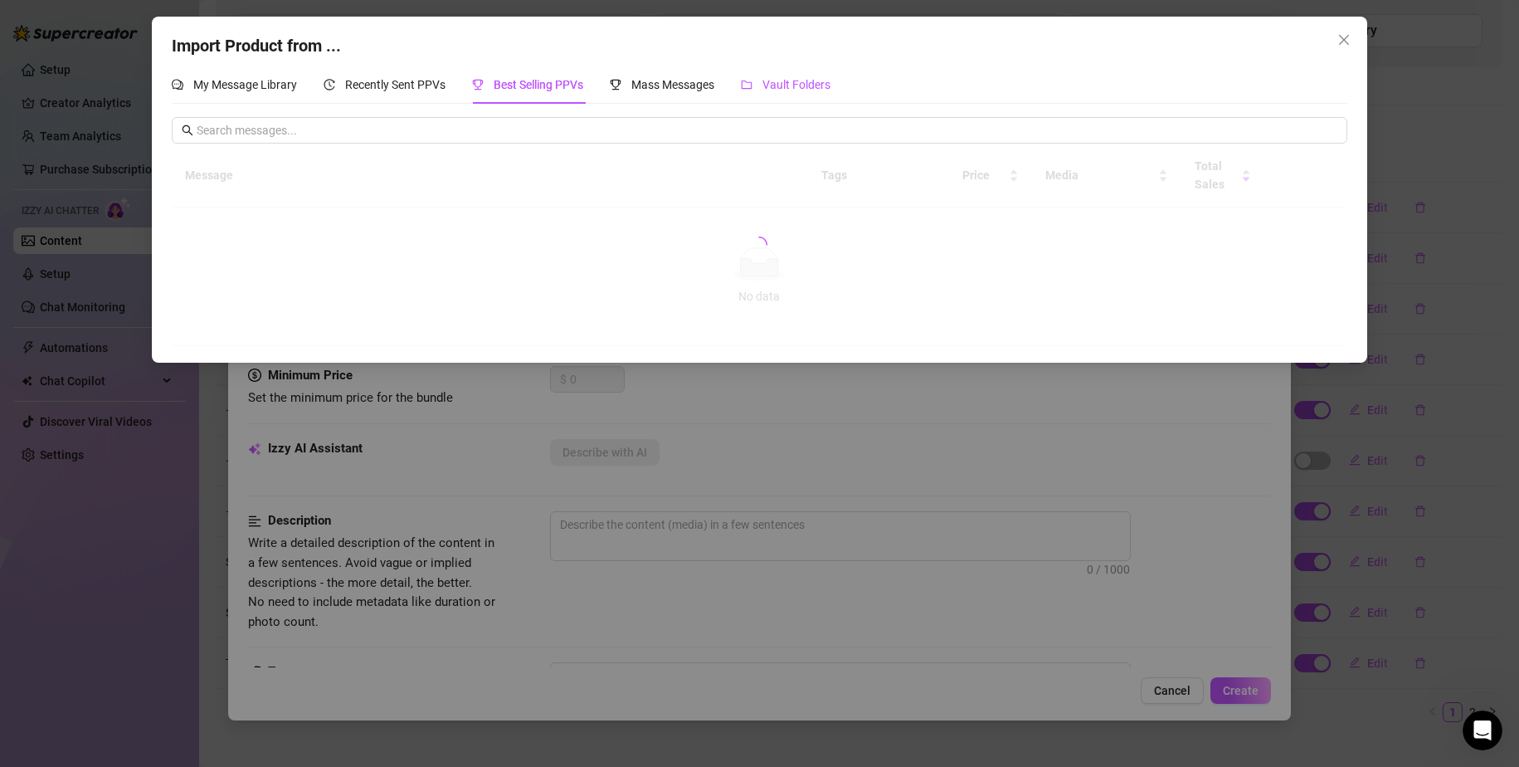
click at [776, 83] on span "Vault Folders" at bounding box center [796, 84] width 68 height 13
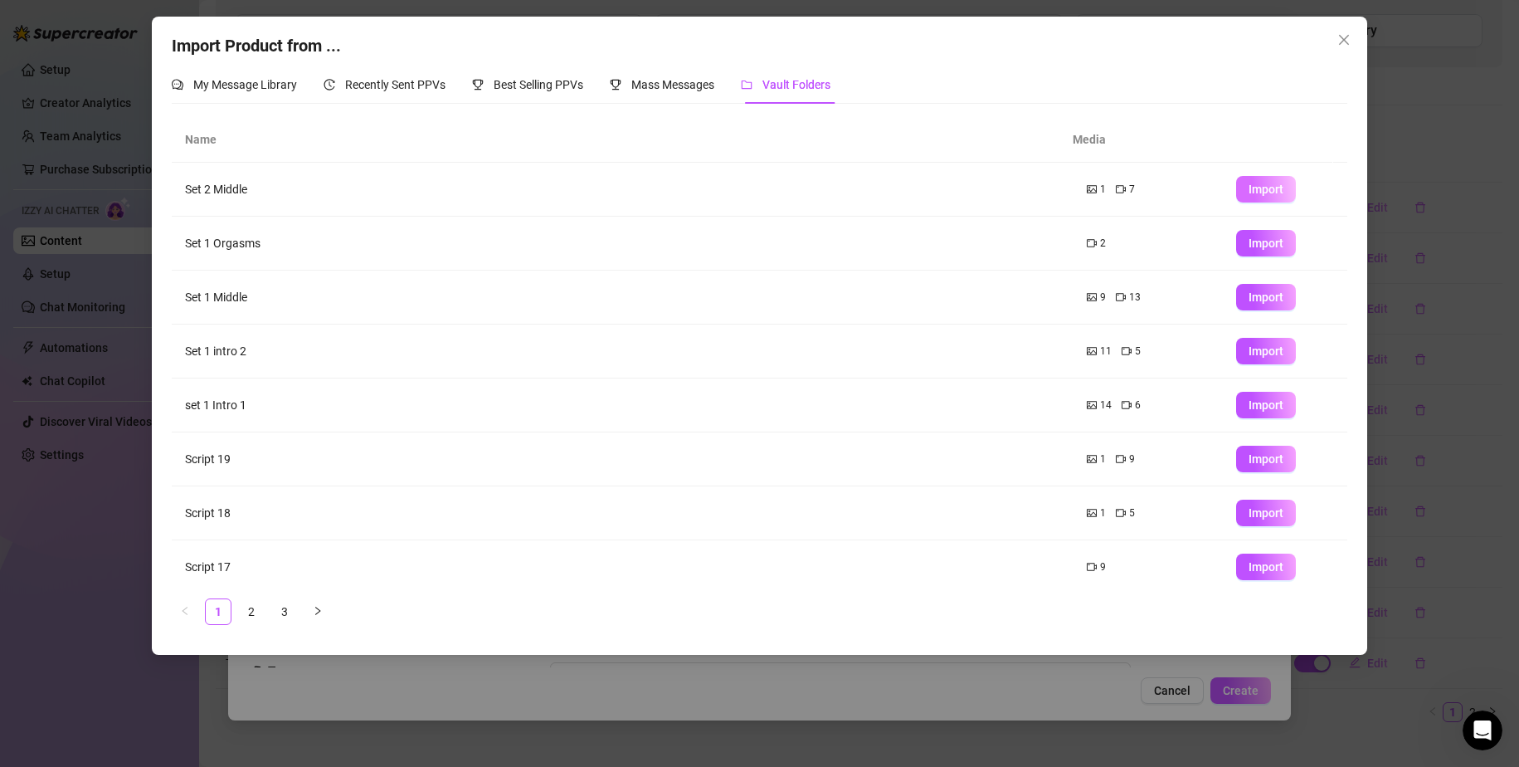
click at [1249, 183] on span "Import" at bounding box center [1266, 189] width 35 height 13
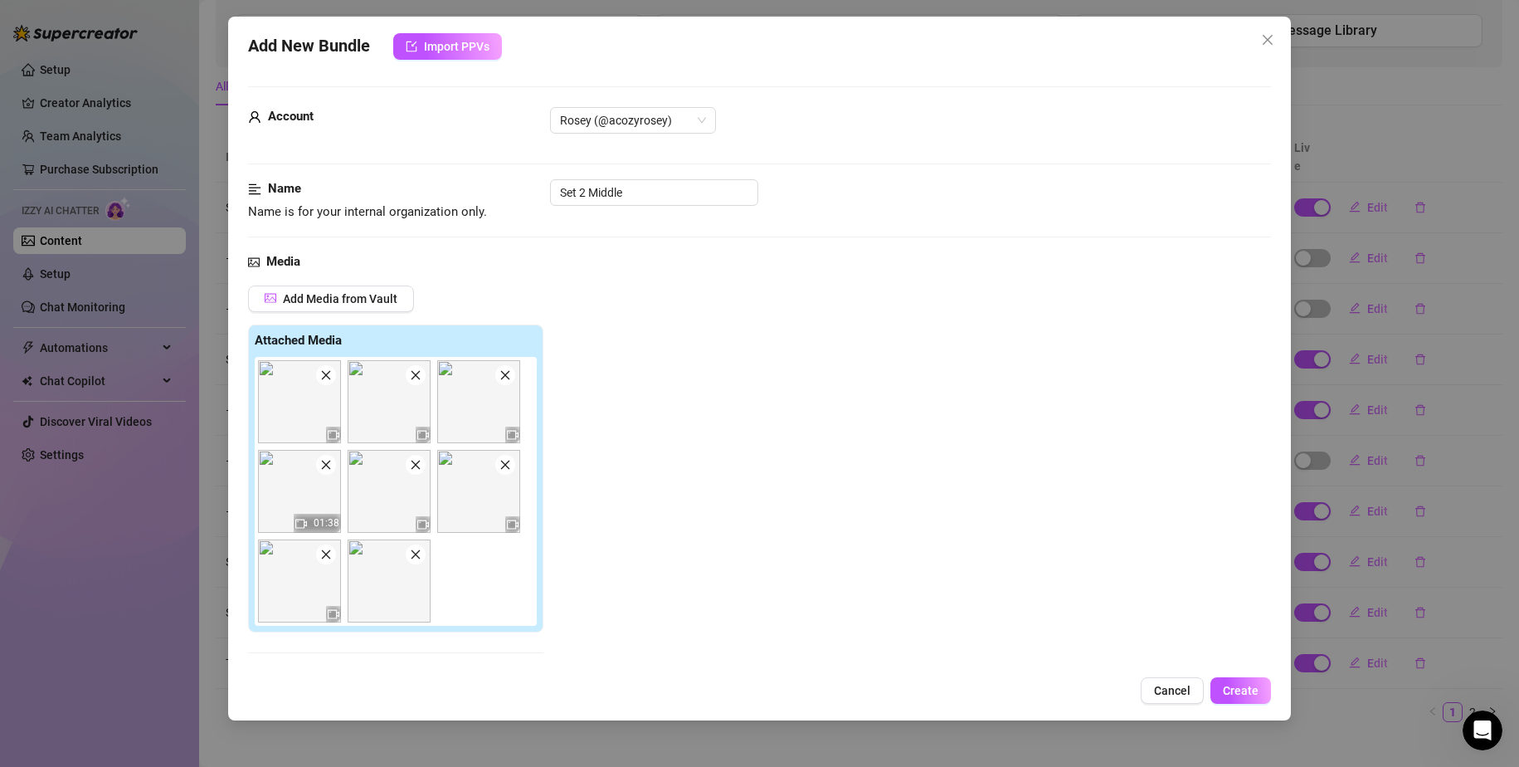
click at [327, 465] on icon "close" at bounding box center [326, 465] width 12 height 12
click at [415, 373] on icon "close" at bounding box center [416, 375] width 12 height 12
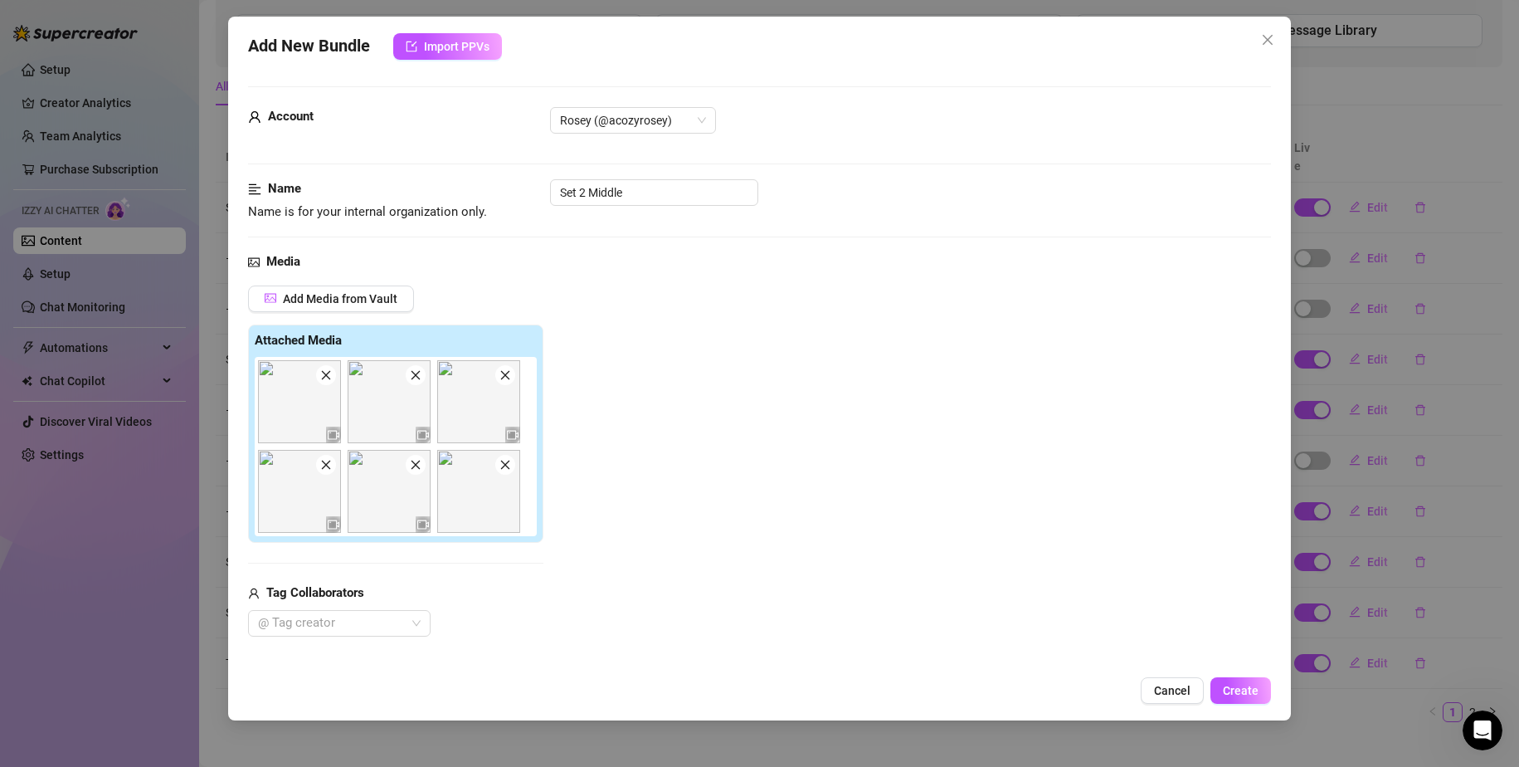
click at [327, 465] on icon "close" at bounding box center [326, 465] width 12 height 12
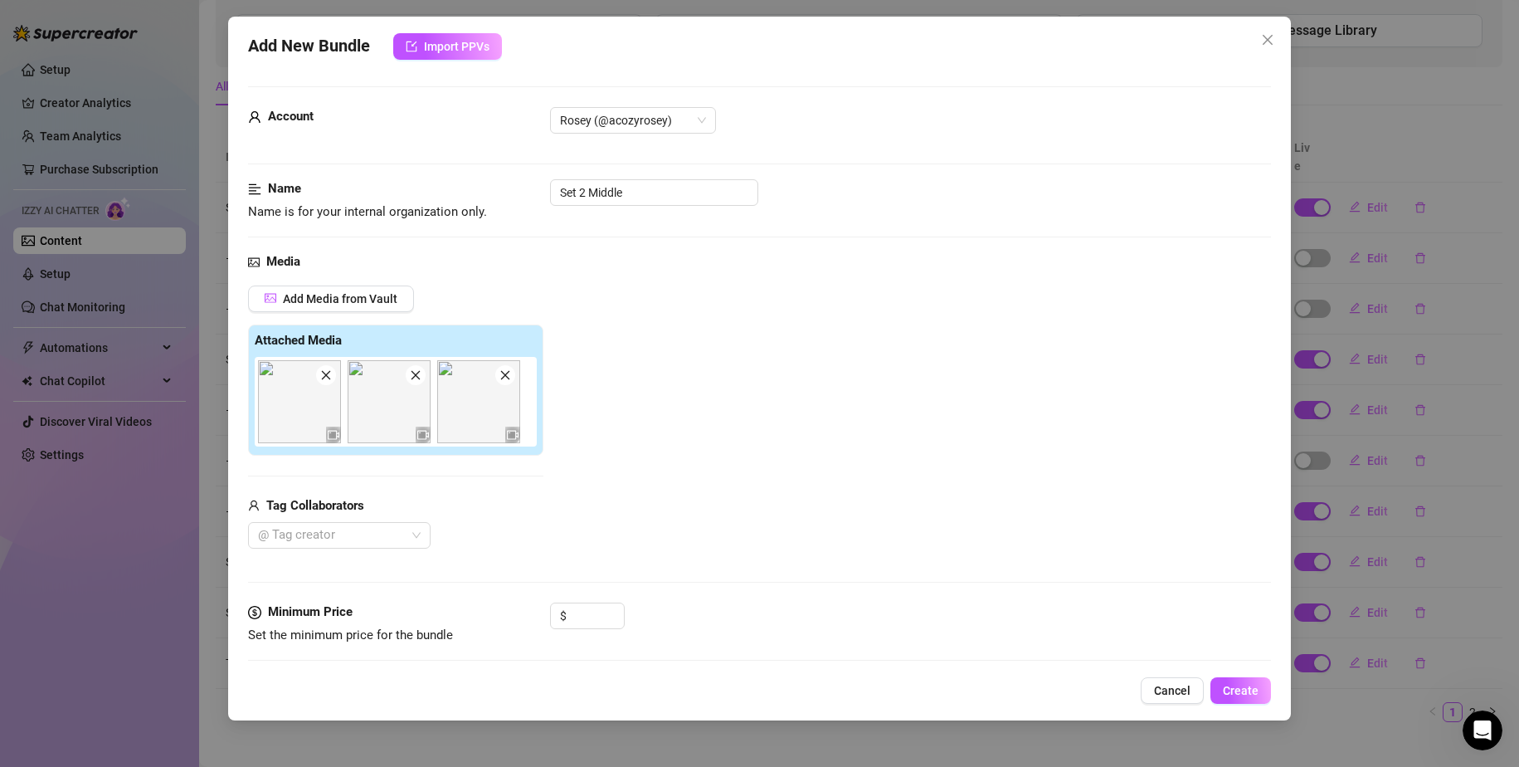
click at [504, 380] on icon "close" at bounding box center [505, 375] width 12 height 12
click at [414, 379] on icon "close" at bounding box center [416, 375] width 12 height 12
click at [665, 299] on div "Add Media from Vault Attached Media Tag Collaborators @ Tag creator" at bounding box center [760, 417] width 1024 height 264
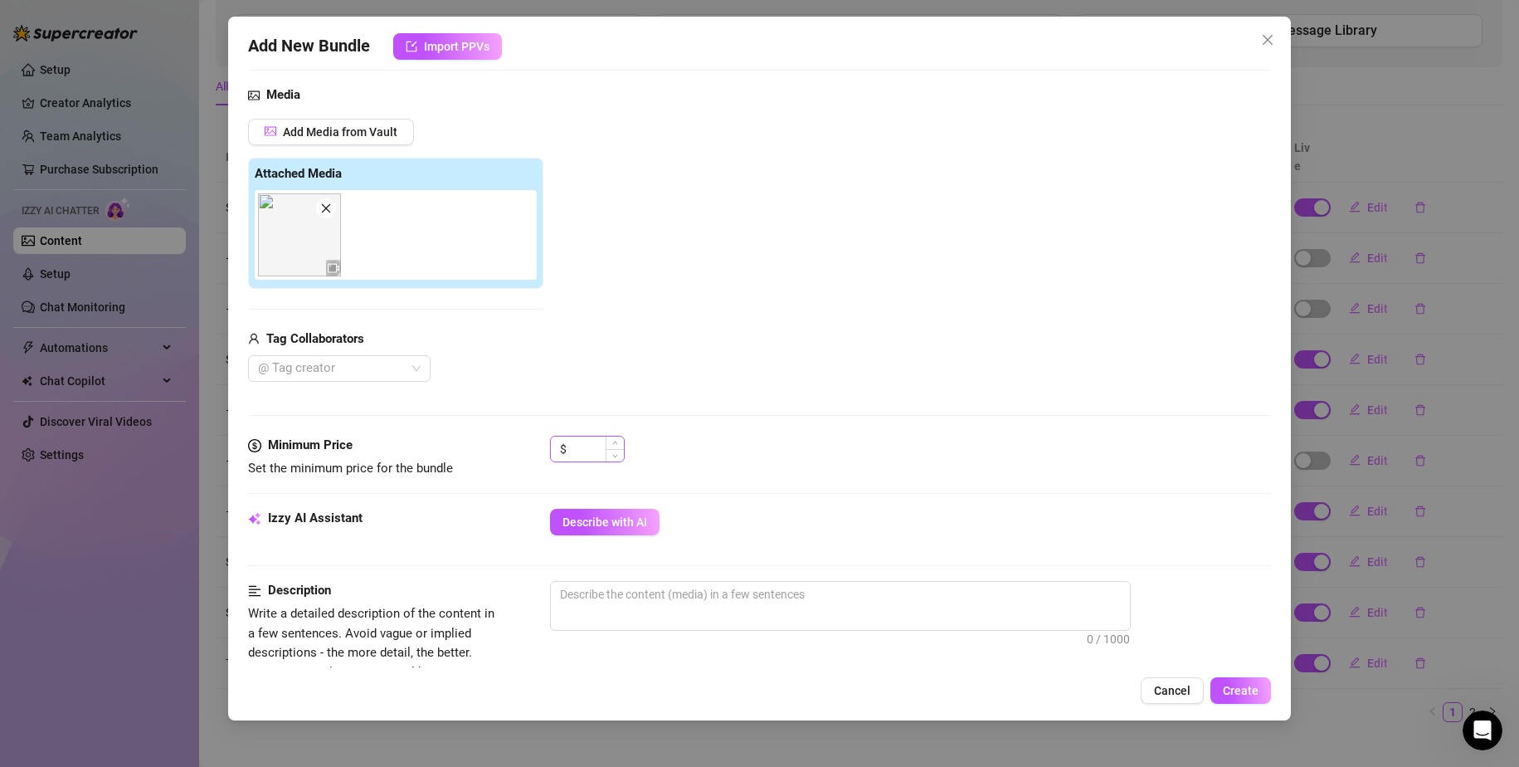
scroll to position [249, 0]
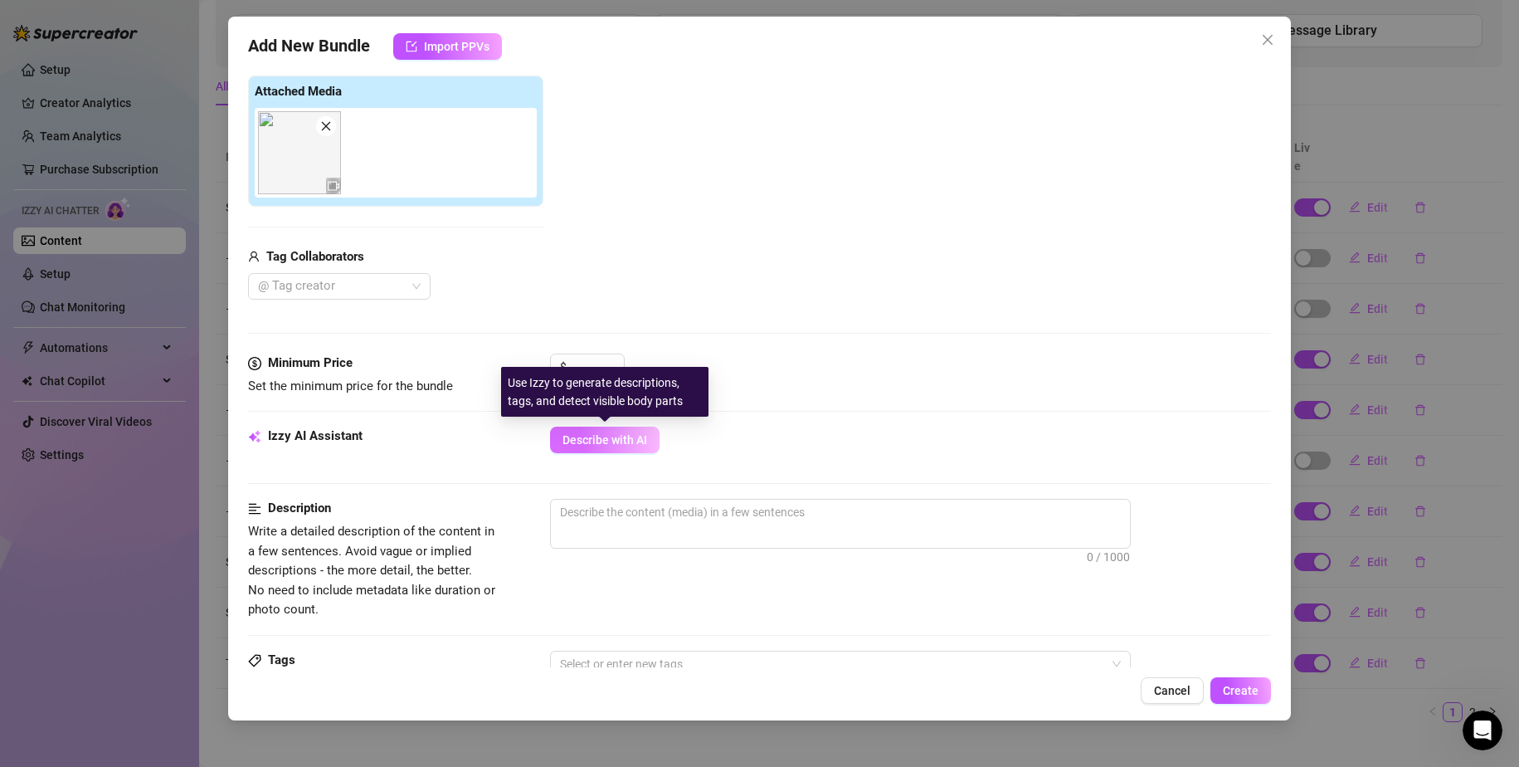
click at [619, 430] on button "Describe with AI" at bounding box center [605, 439] width 110 height 27
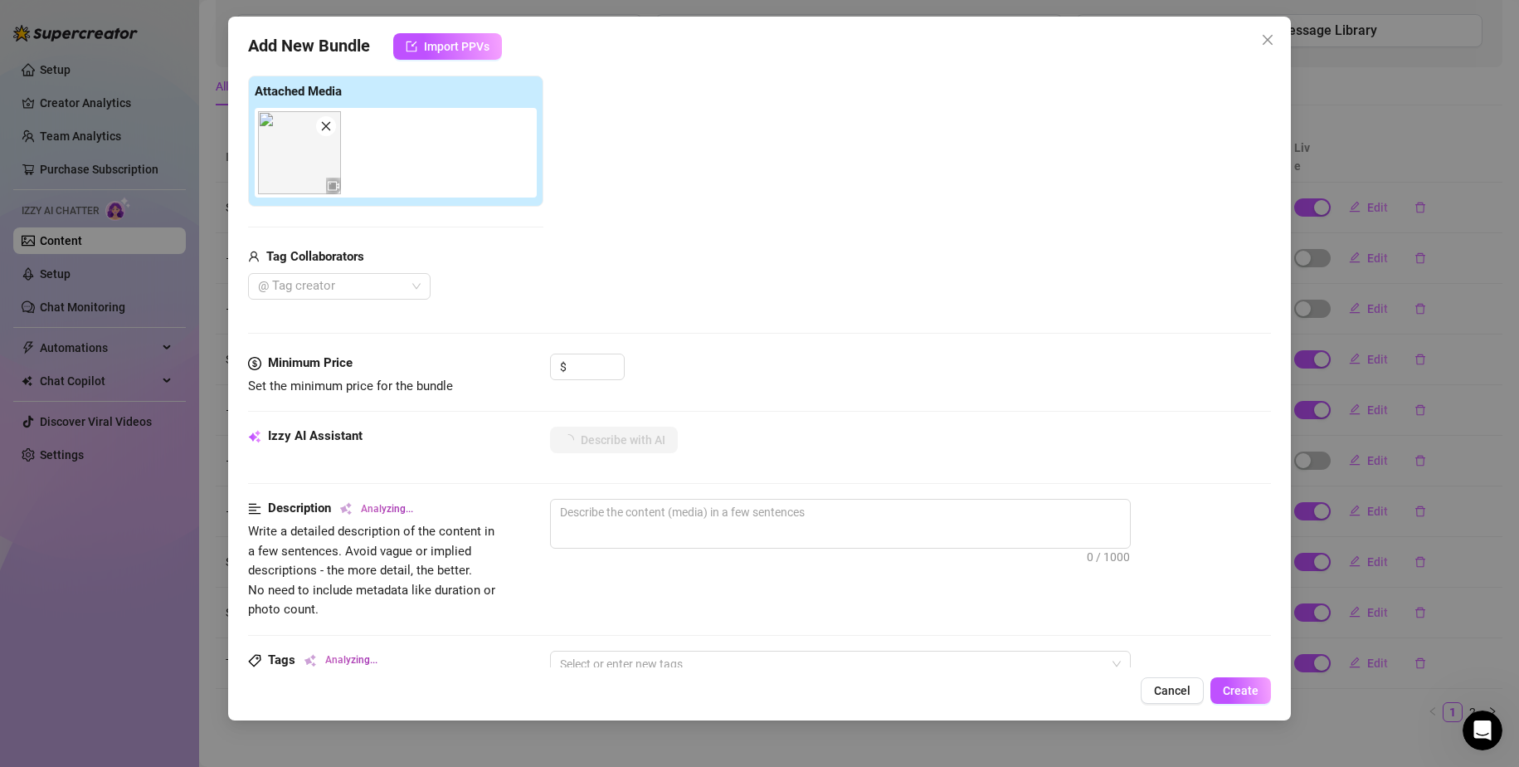
type textarea "Rosey"
type textarea "Rosey is"
type textarea "Rosey is on"
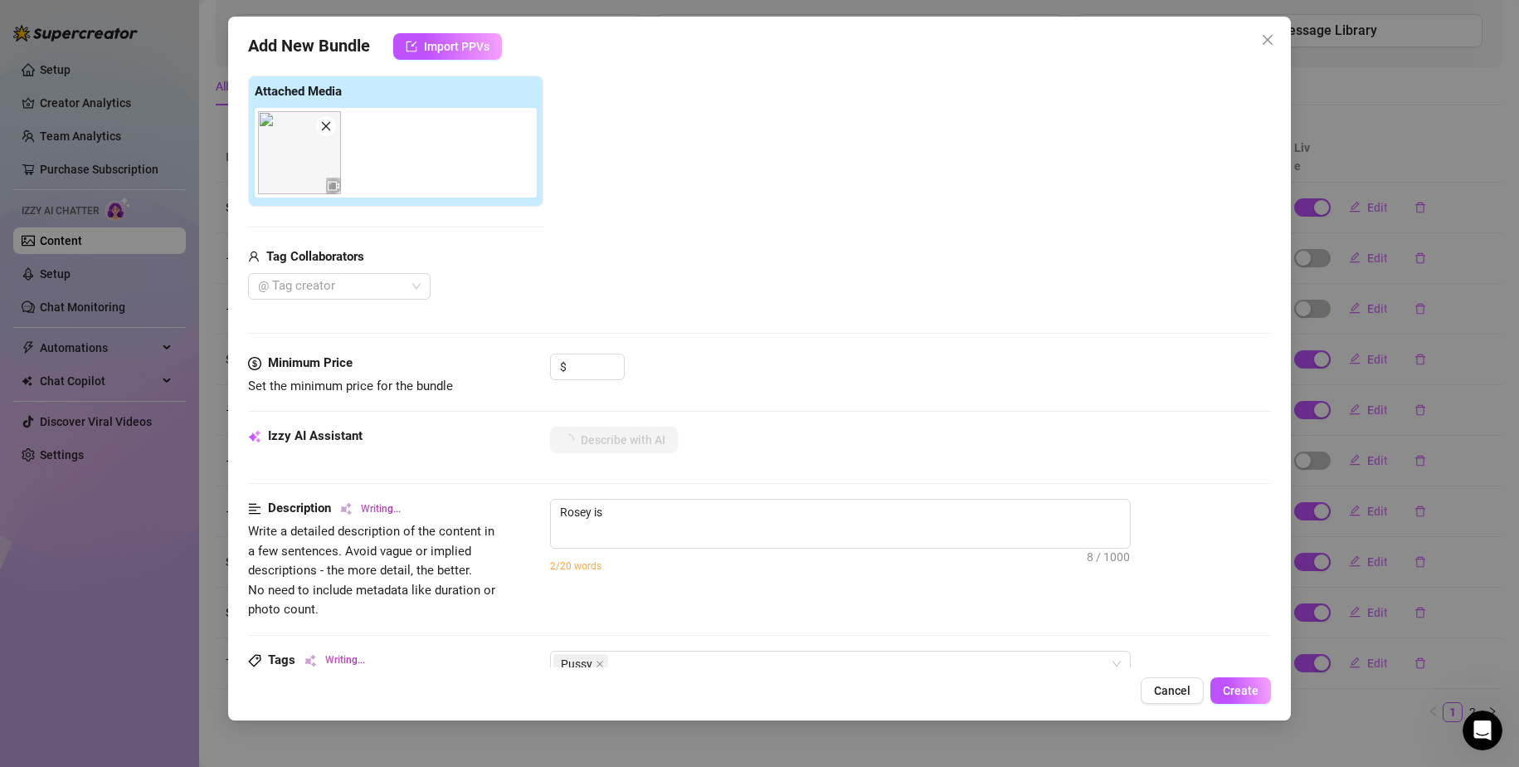
type textarea "Rosey is on"
type textarea "Rosey is on her"
type textarea "Rosey is on her back"
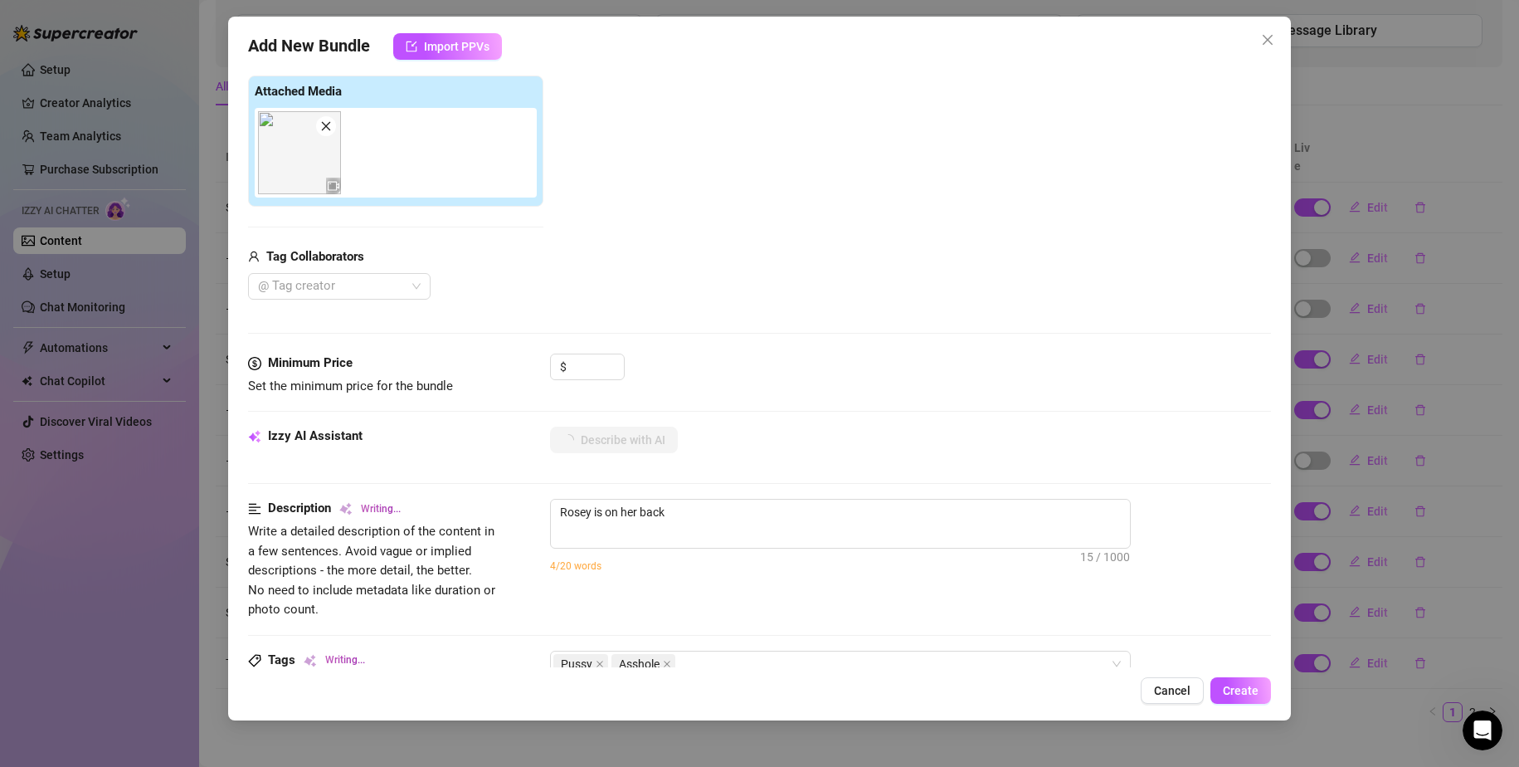
type textarea "[PERSON_NAME] is on her back with"
type textarea "[PERSON_NAME] is on her back with her"
type textarea "[PERSON_NAME] is on her back with her legs"
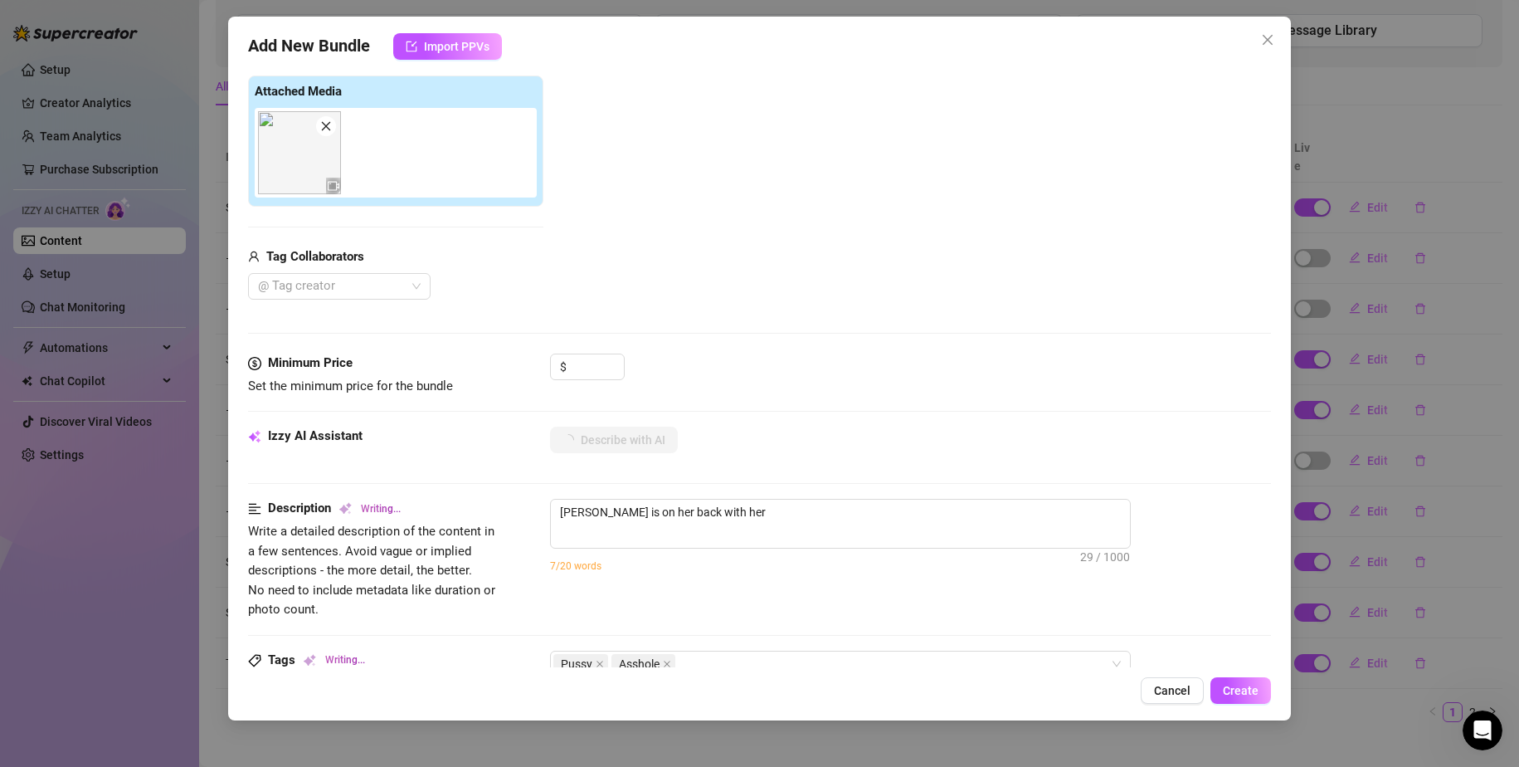
type textarea "[PERSON_NAME] is on her back with her legs"
type textarea "[PERSON_NAME] is on her back with her legs spread,"
type textarea "[PERSON_NAME] is on her back with her legs spread, wearing"
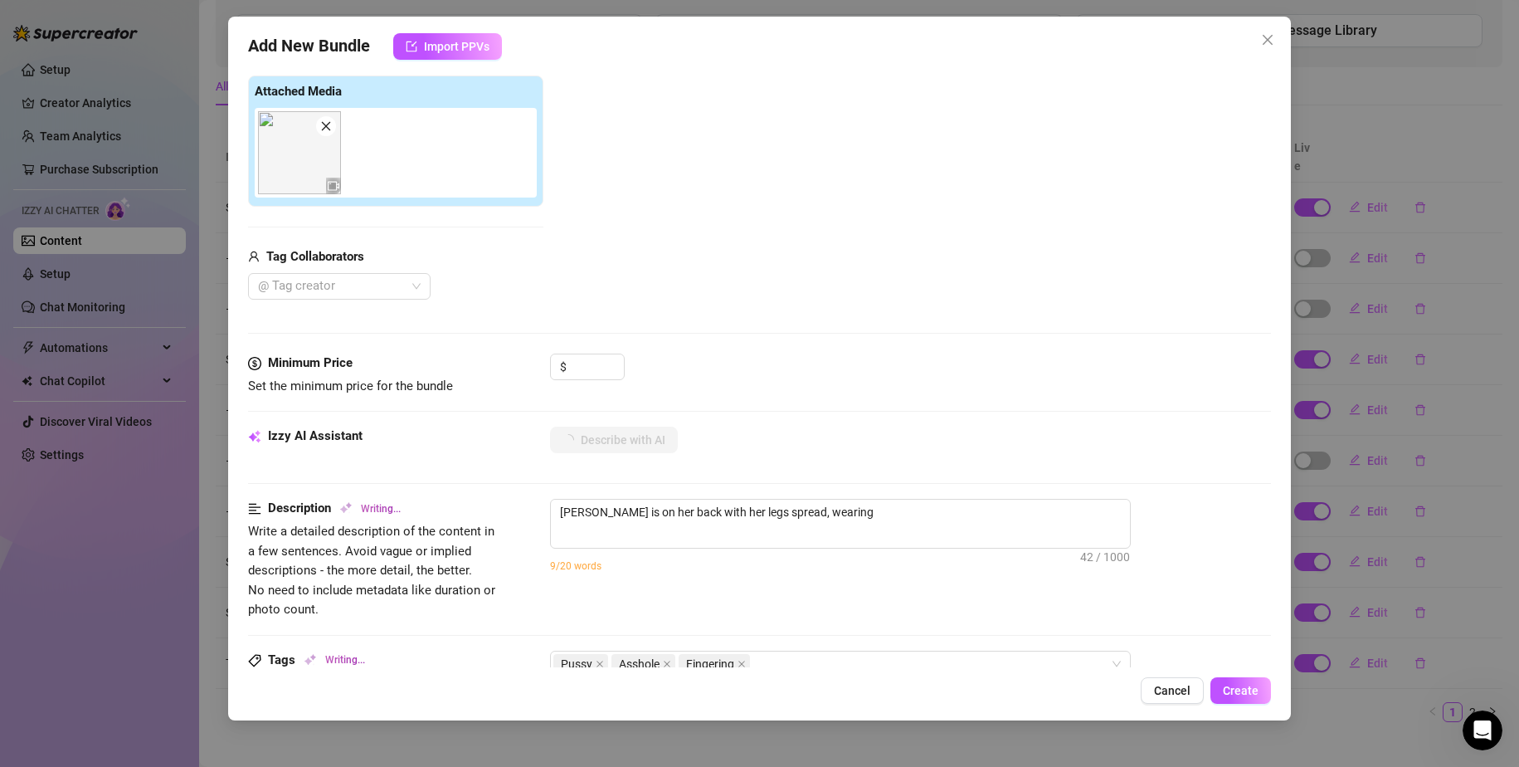
type textarea "[PERSON_NAME] is on her back with her legs spread, wearing only"
type textarea "[PERSON_NAME] is on her back with her legs spread, wearing only fluffy"
type textarea "[PERSON_NAME] is on her back with her legs spread, wearing only fluffy beige"
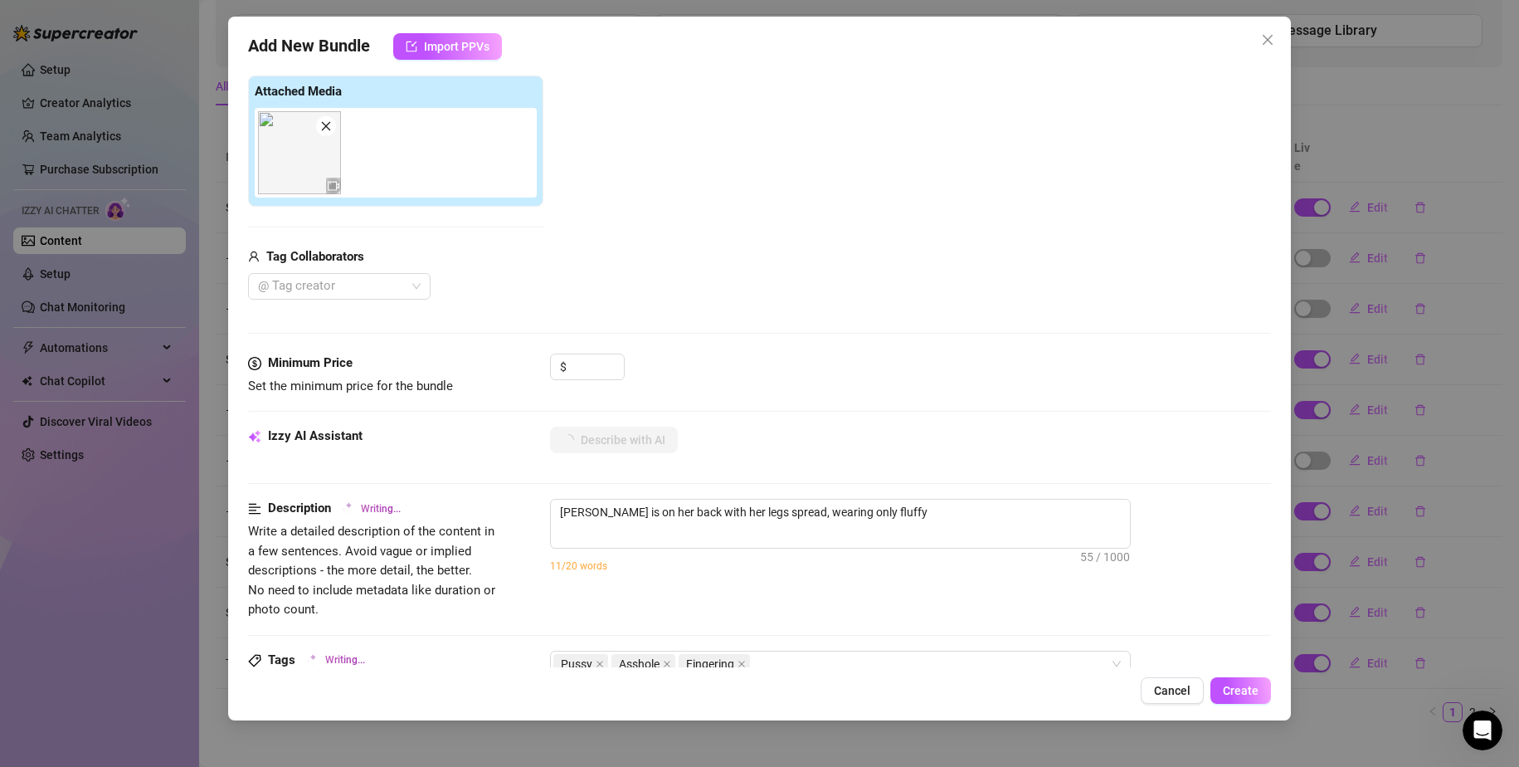
type textarea "[PERSON_NAME] is on her back with her legs spread, wearing only fluffy beige"
type textarea "[PERSON_NAME] is on her back with her legs spread, wearing only fluffy beige bo…"
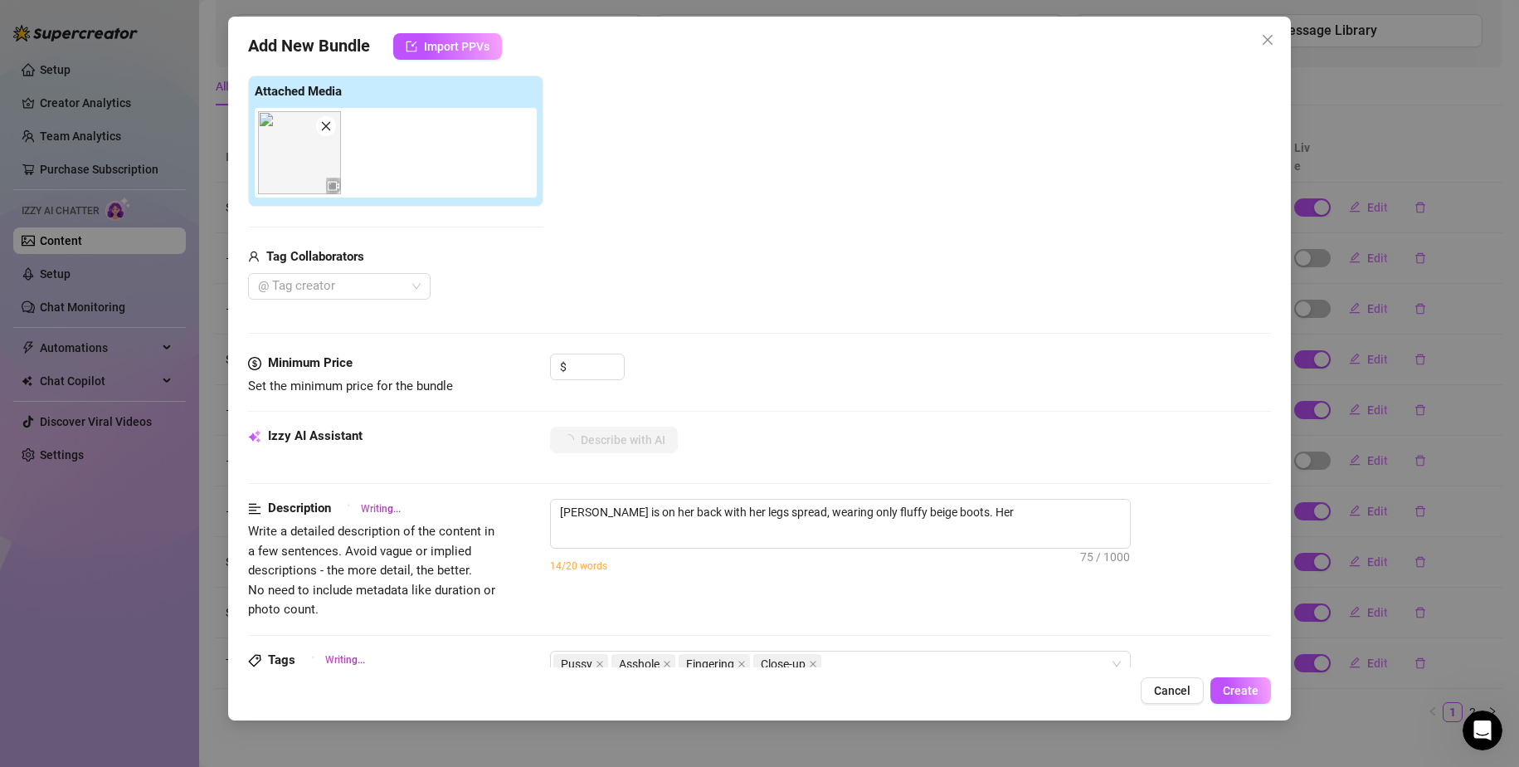
type textarea "[PERSON_NAME] is on her back with her legs spread, wearing only fluffy beige bo…"
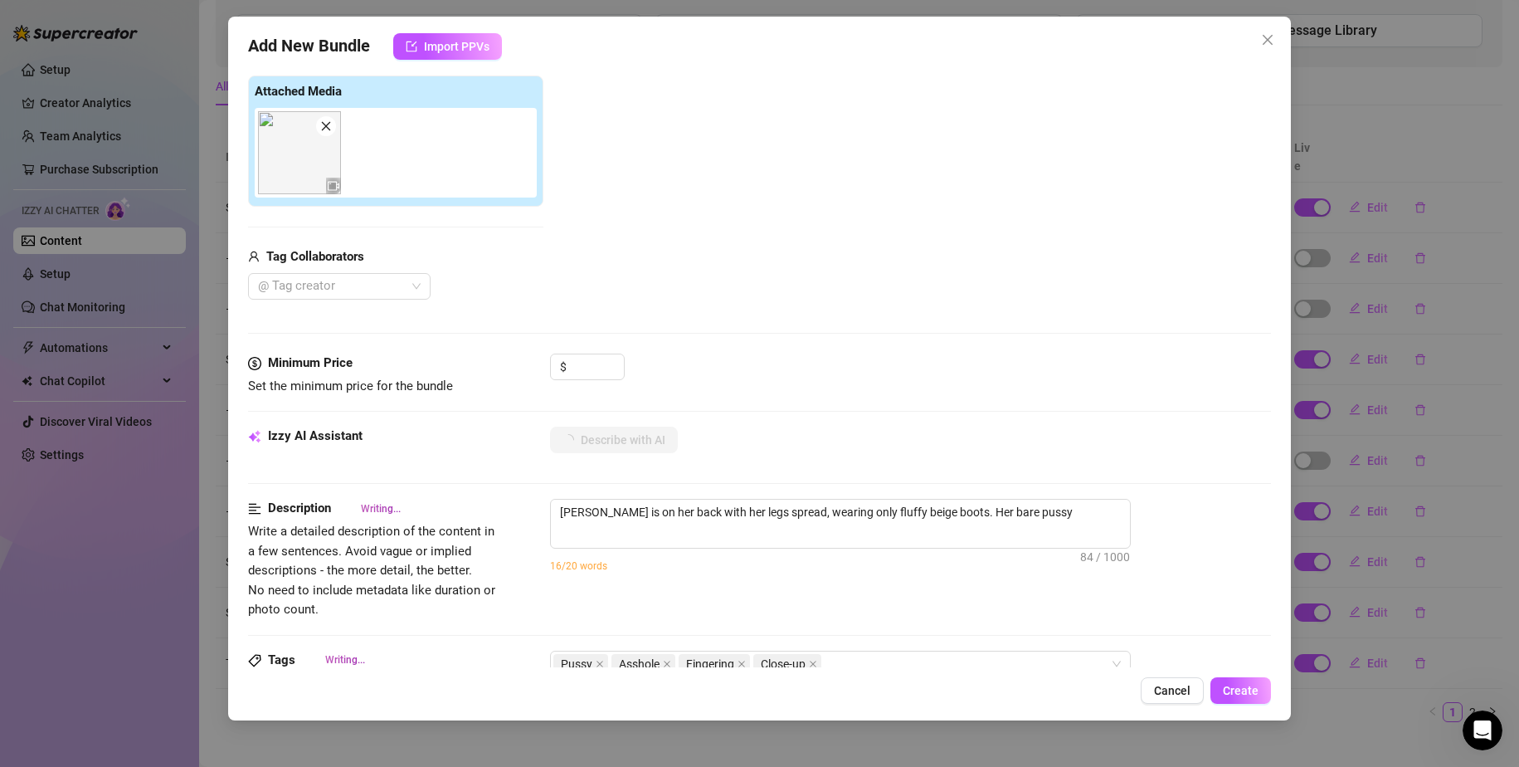
type textarea "[PERSON_NAME] is on her back with her legs spread, wearing only fluffy beige bo…"
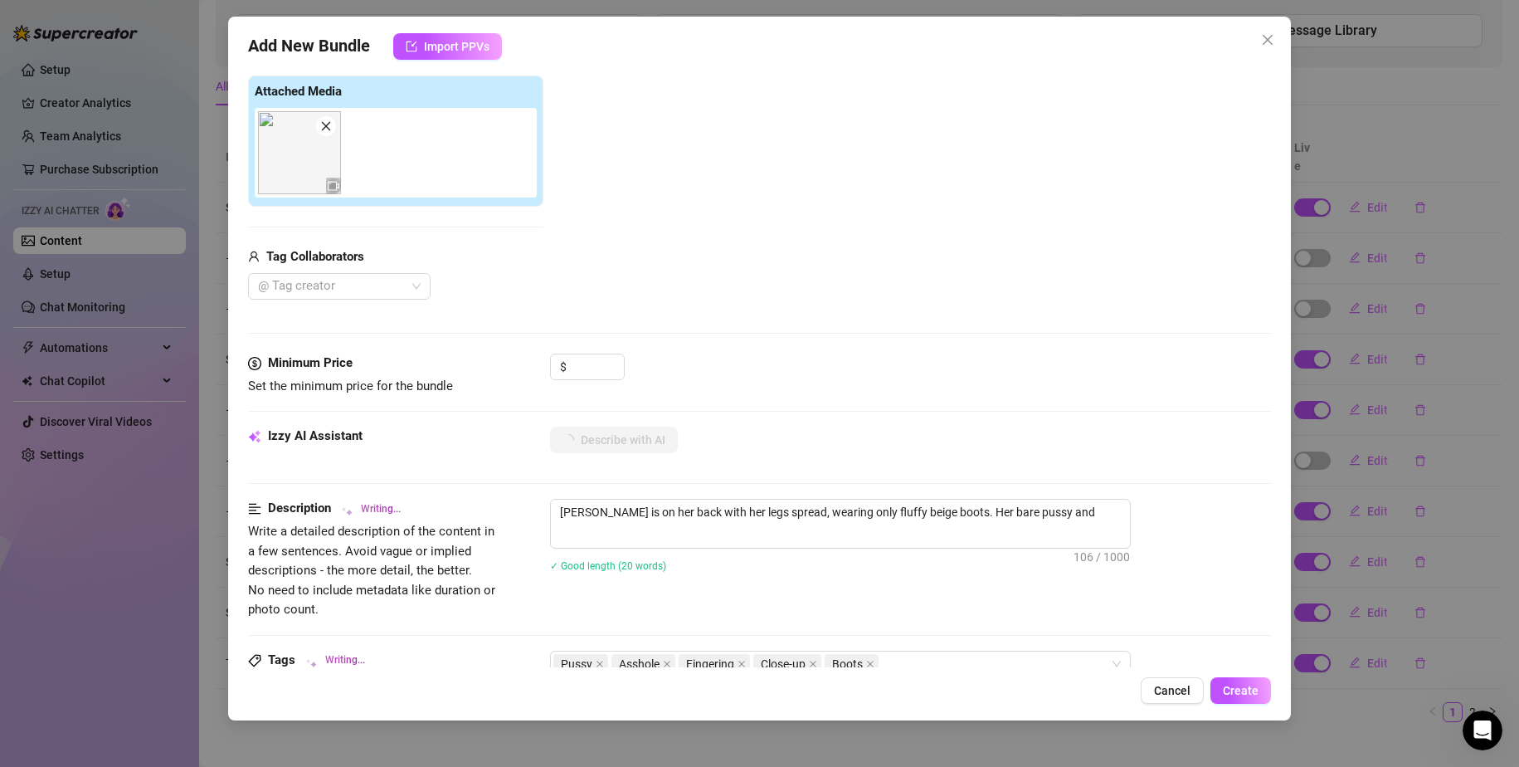
type textarea "[PERSON_NAME] is on her back with her legs spread, wearing only fluffy beige bo…"
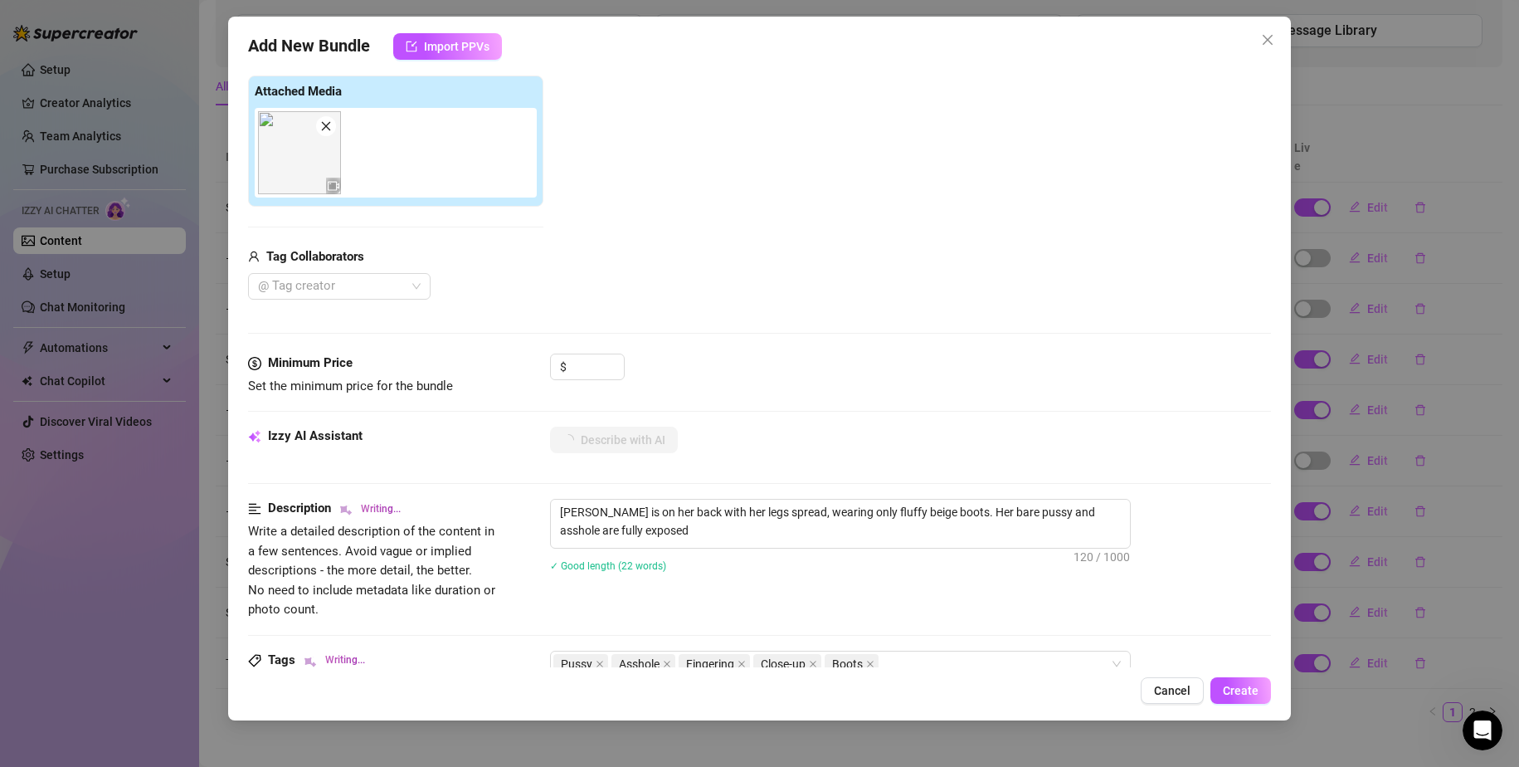
type textarea "[PERSON_NAME] is on her back with her legs spread, wearing only fluffy beige bo…"
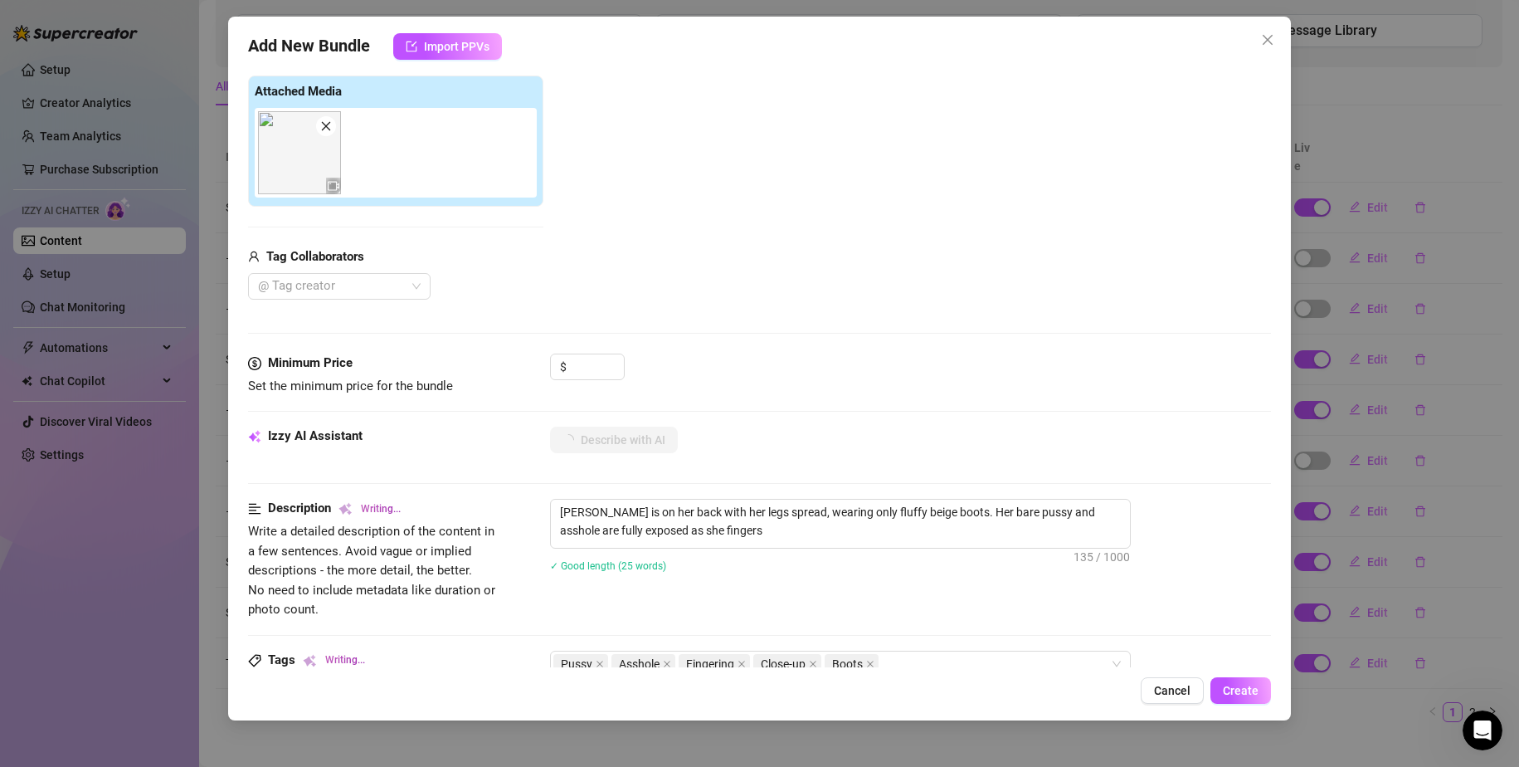
type textarea "[PERSON_NAME] is on her back with her legs spread, wearing only fluffy beige bo…"
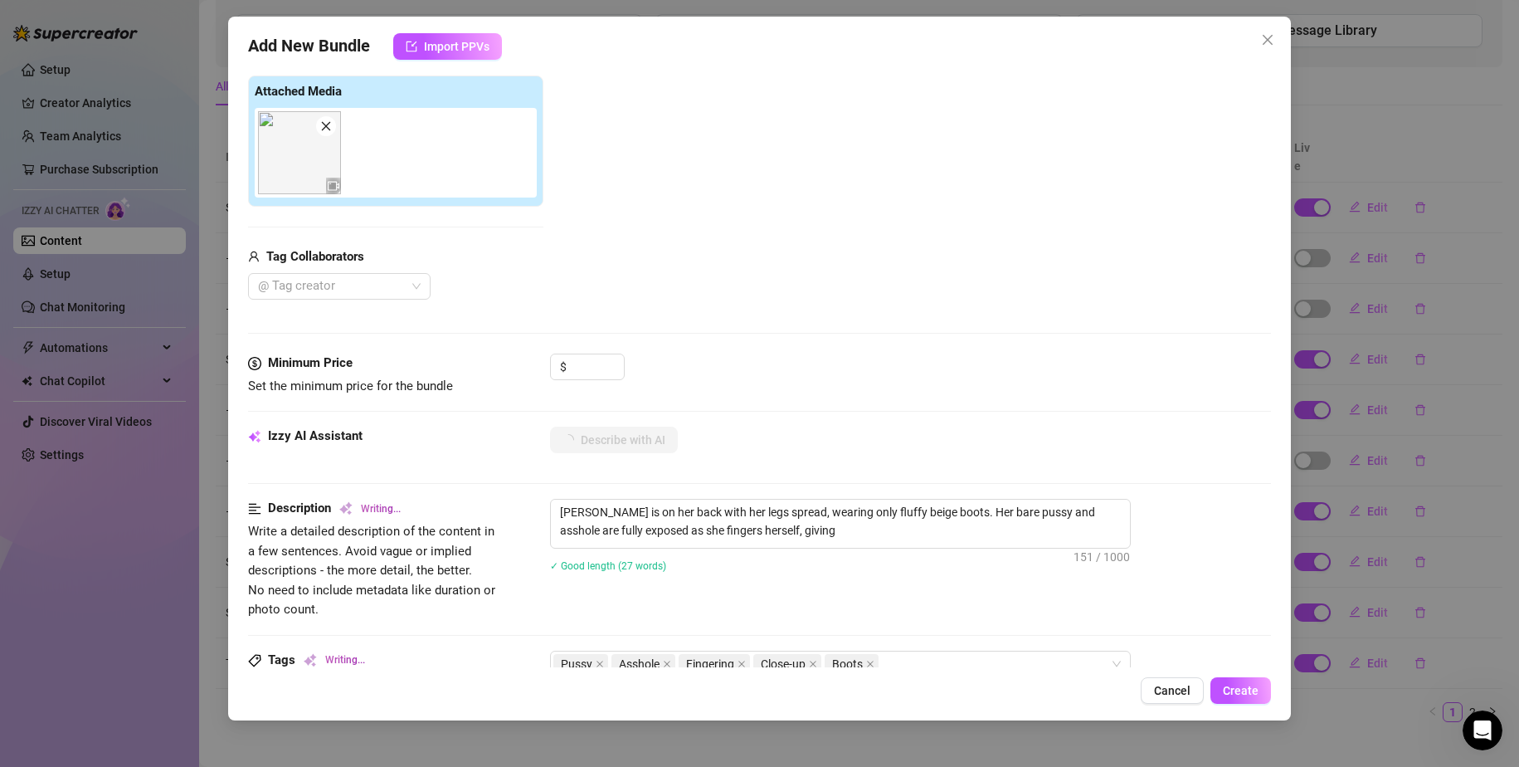
type textarea "[PERSON_NAME] is on her back with her legs spread, wearing only fluffy beige bo…"
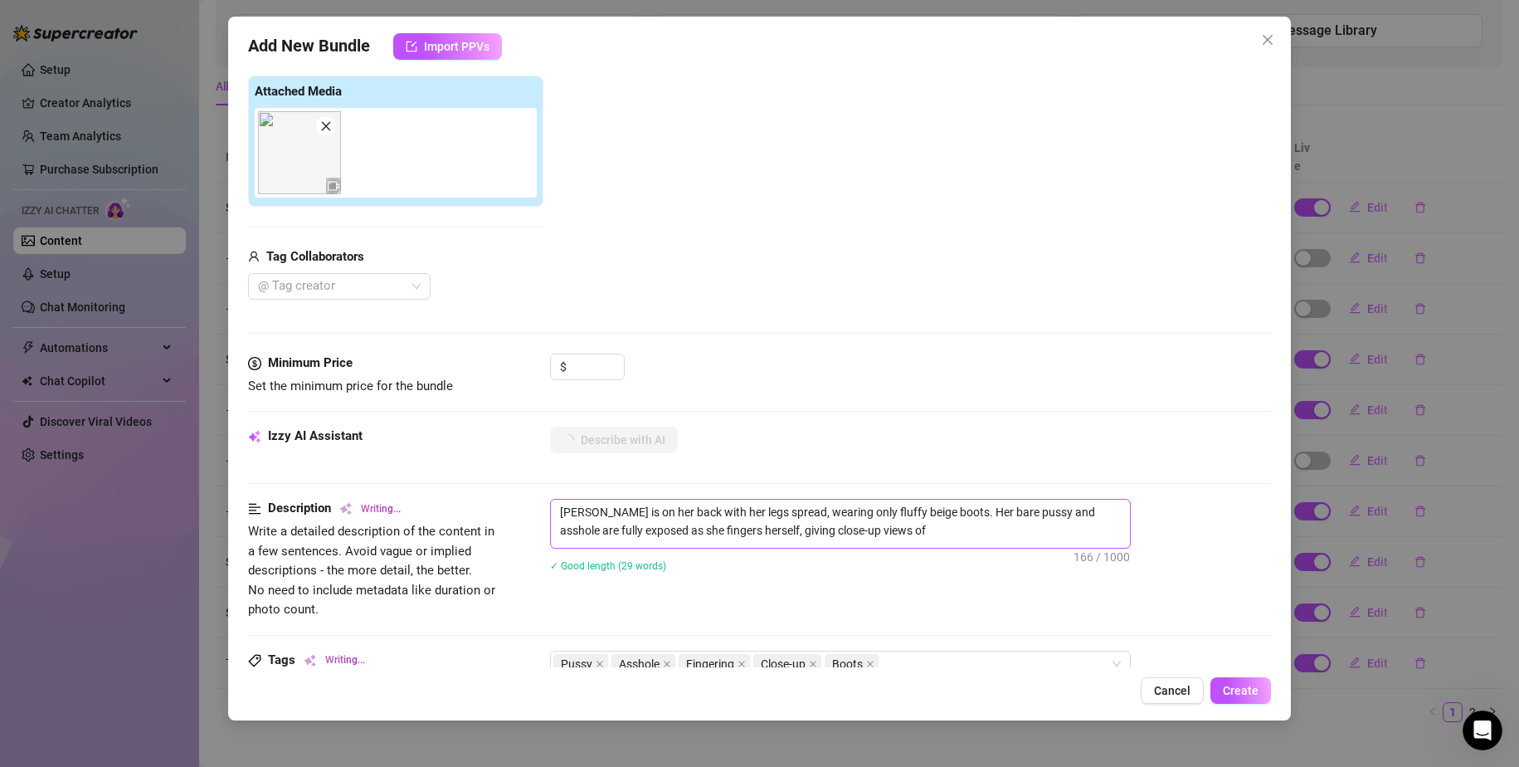
type textarea "[PERSON_NAME] is on her back with her legs spread, wearing only fluffy beige bo…"
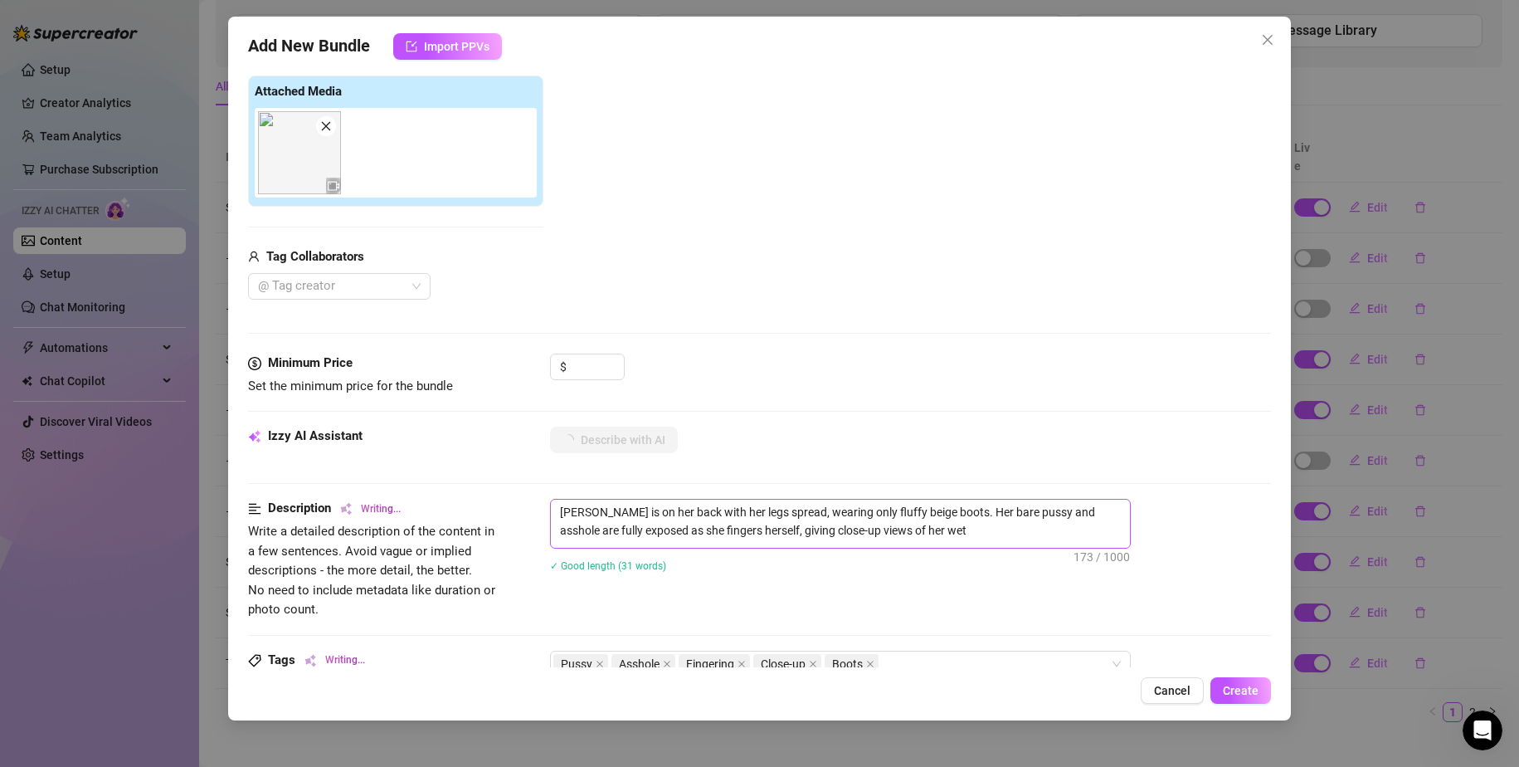
type textarea "[PERSON_NAME] is on her back with her legs spread, wearing only fluffy beige bo…"
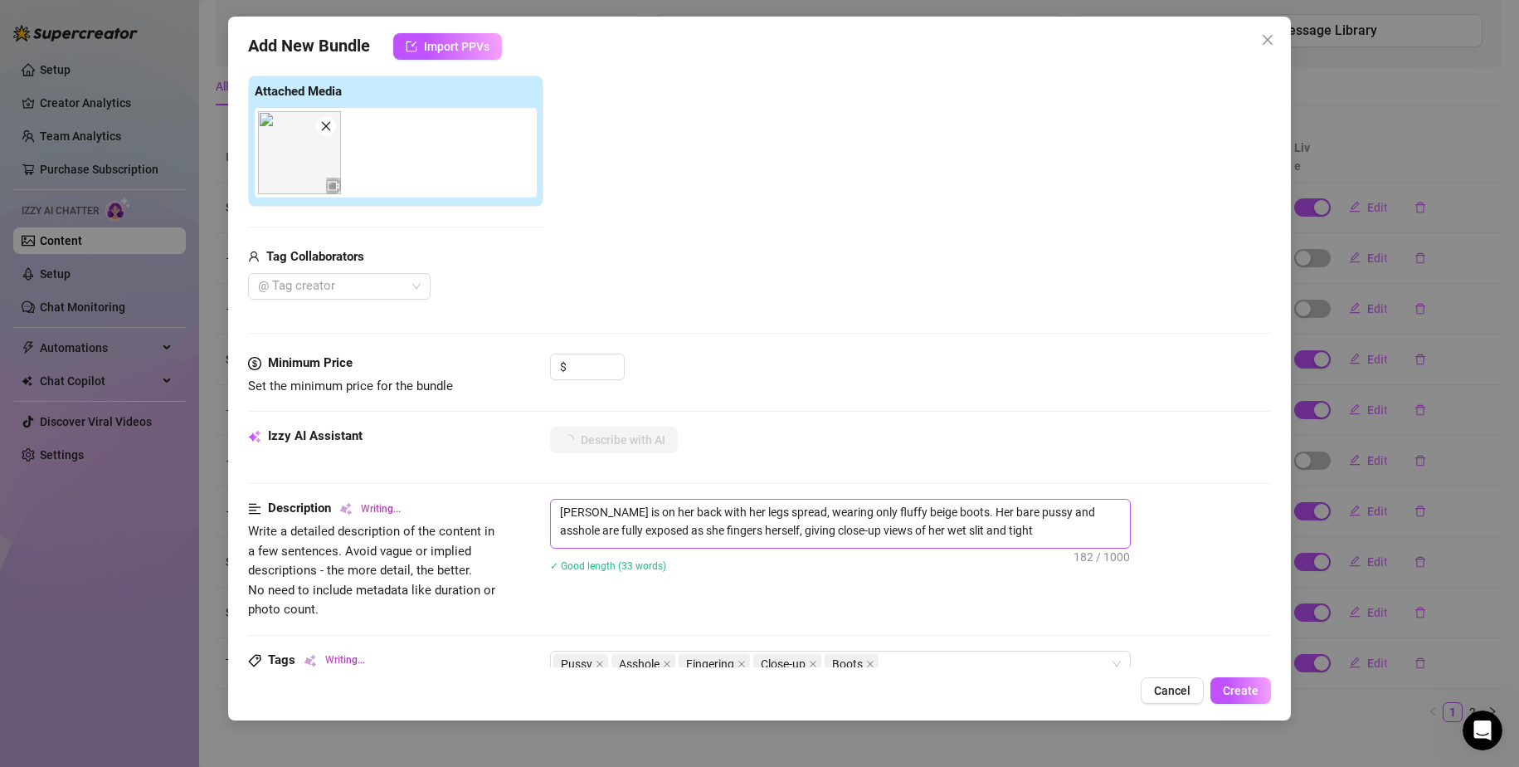
type textarea "[PERSON_NAME] is on her back with her legs spread, wearing only fluffy beige bo…"
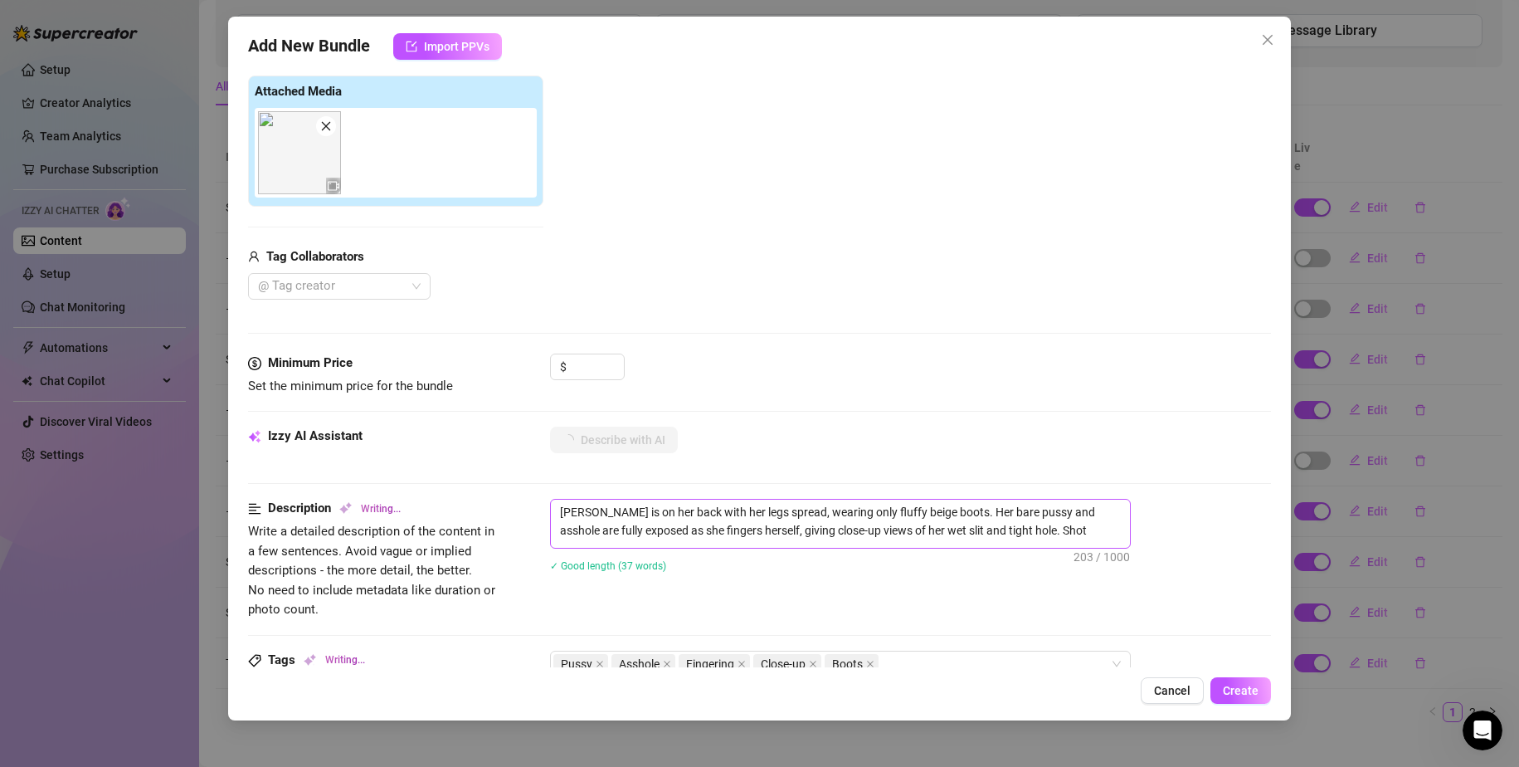
type textarea "[PERSON_NAME] is on her back with her legs spread, wearing only fluffy beige bo…"
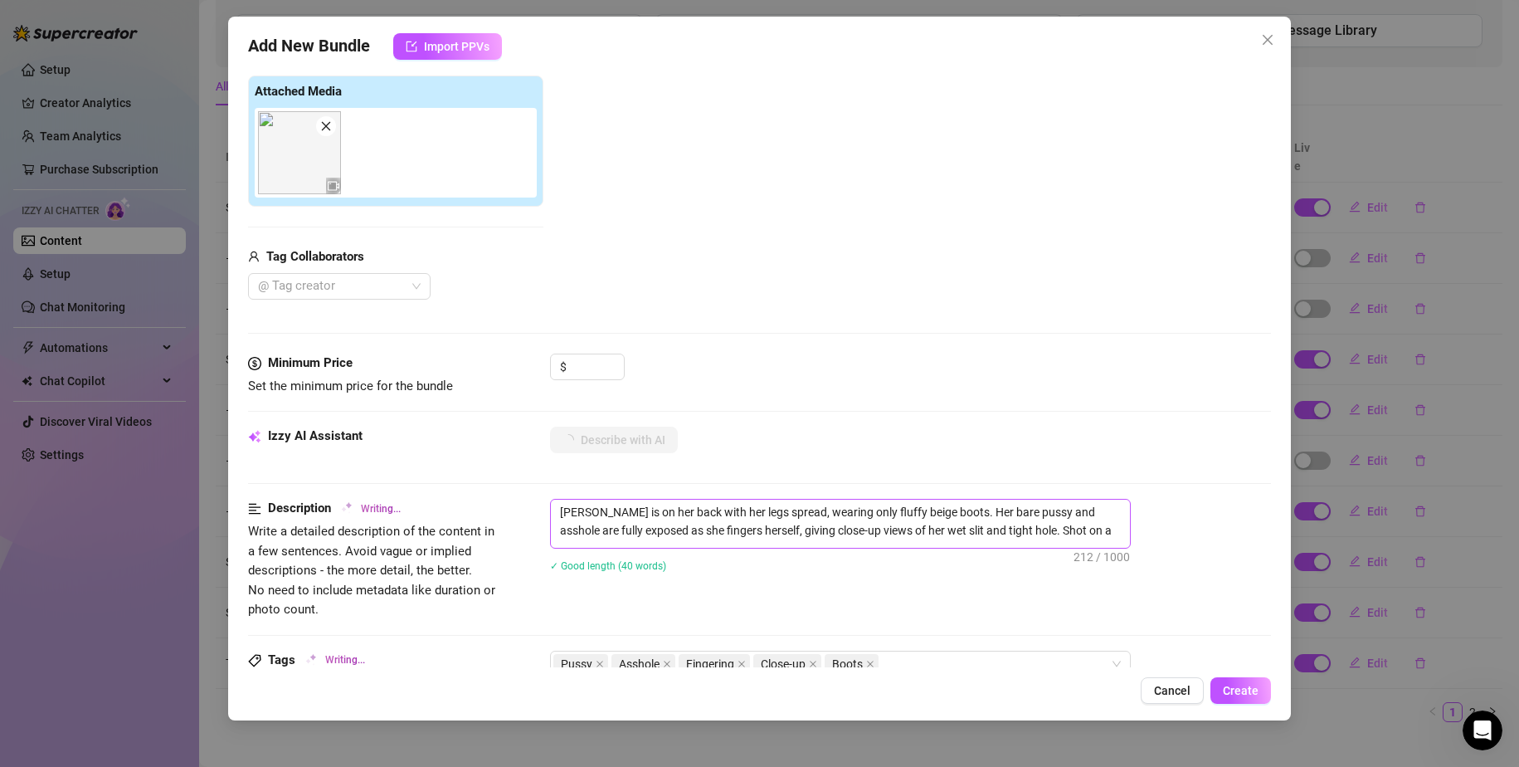
type textarea "[PERSON_NAME] is on her back with her legs spread, wearing only fluffy beige bo…"
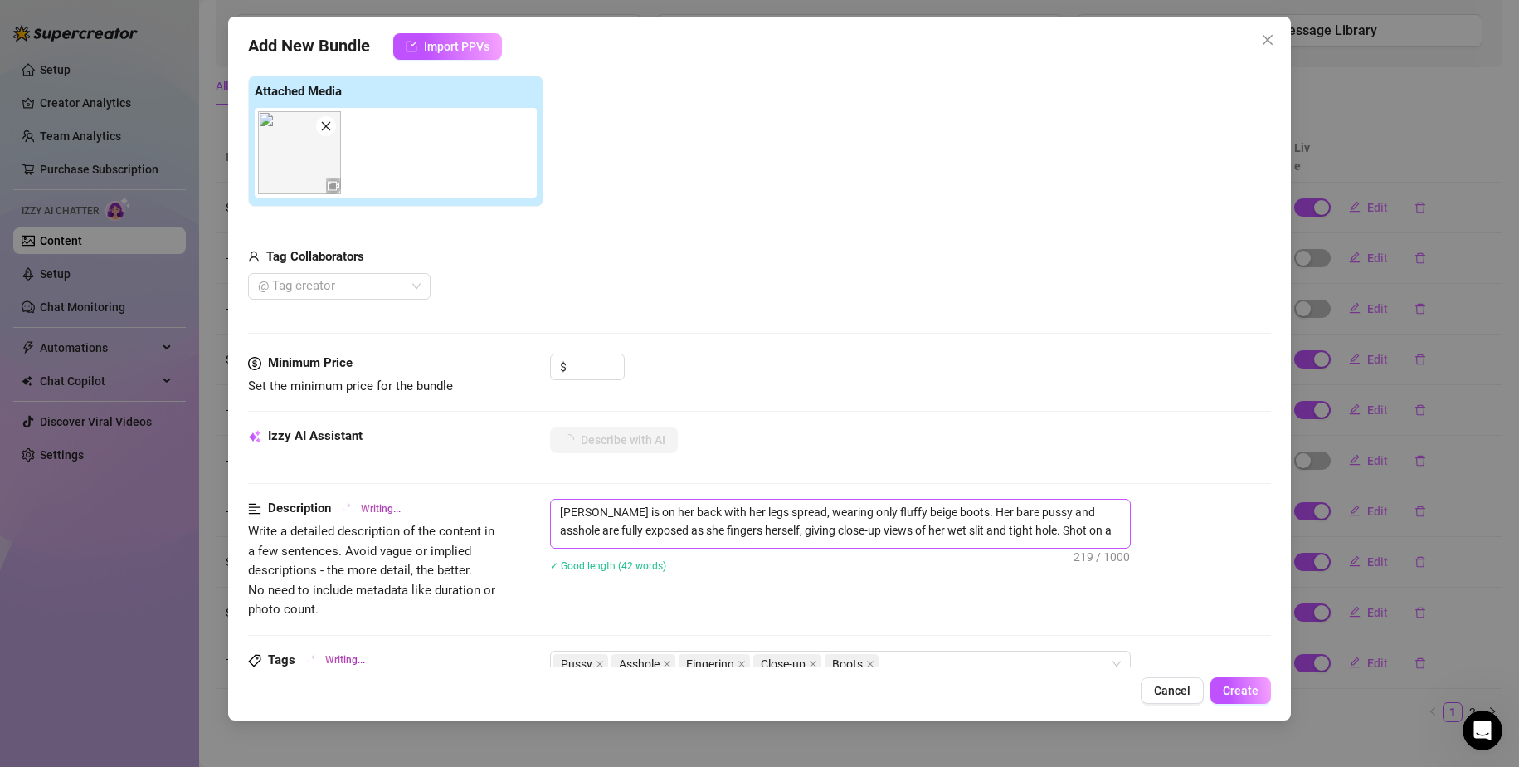
type textarea "[PERSON_NAME] is on her back with her legs spread, wearing only fluffy beige bo…"
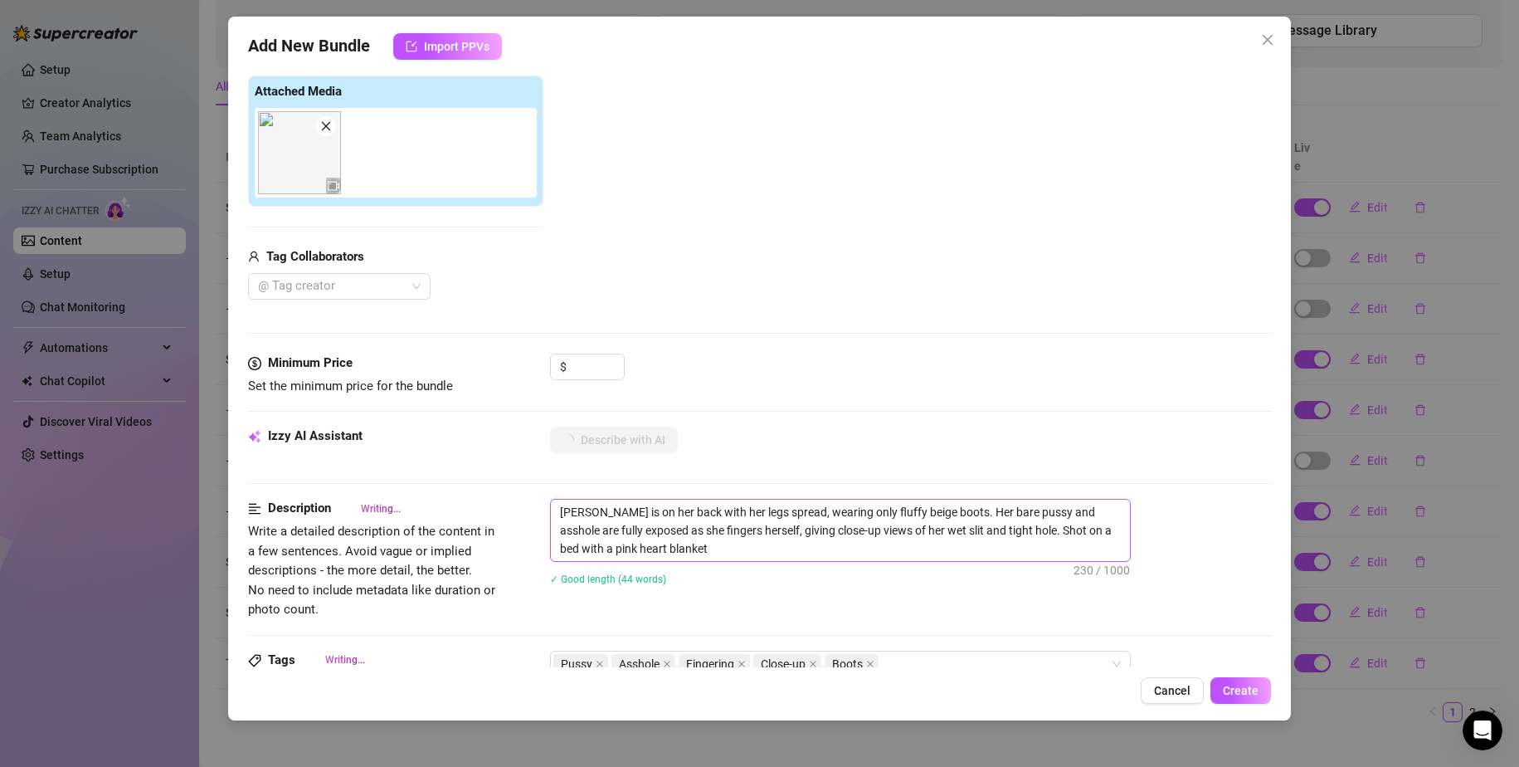
type textarea "[PERSON_NAME] is on her back with her legs spread, wearing only fluffy beige bo…"
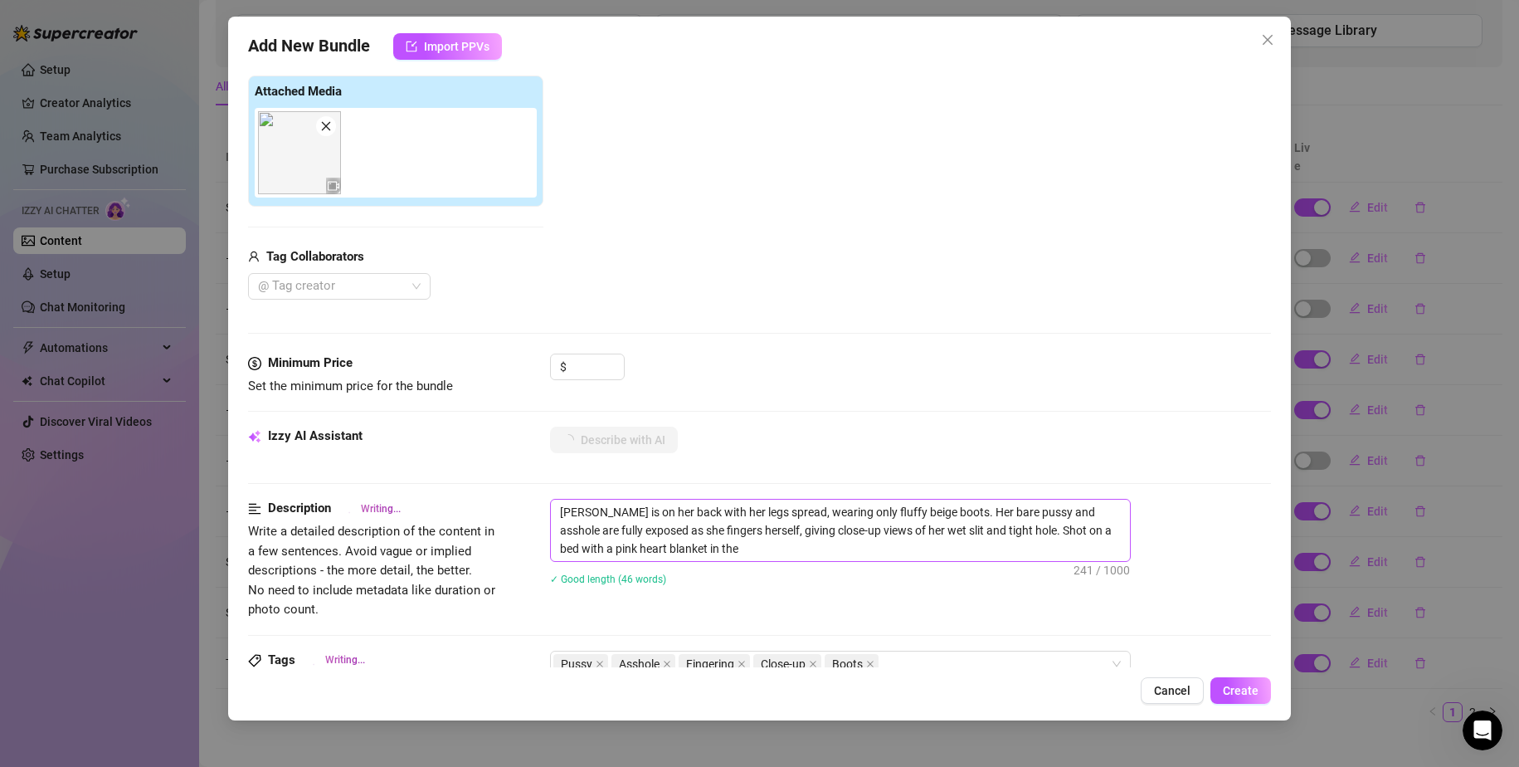
type textarea "[PERSON_NAME] is on her back with her legs spread, wearing only fluffy beige bo…"
drag, startPoint x: 934, startPoint y: 518, endPoint x: 783, endPoint y: 517, distance: 151.0
click at [826, 517] on textarea "[PERSON_NAME] is on her back with her legs spread, wearing only fluffy beige bo…" at bounding box center [840, 529] width 579 height 61
click at [865, 514] on textarea "[PERSON_NAME] is on her back with her legs spread, wearing only fluffy beige bo…" at bounding box center [840, 529] width 579 height 61
drag, startPoint x: 941, startPoint y: 511, endPoint x: 622, endPoint y: 513, distance: 318.6
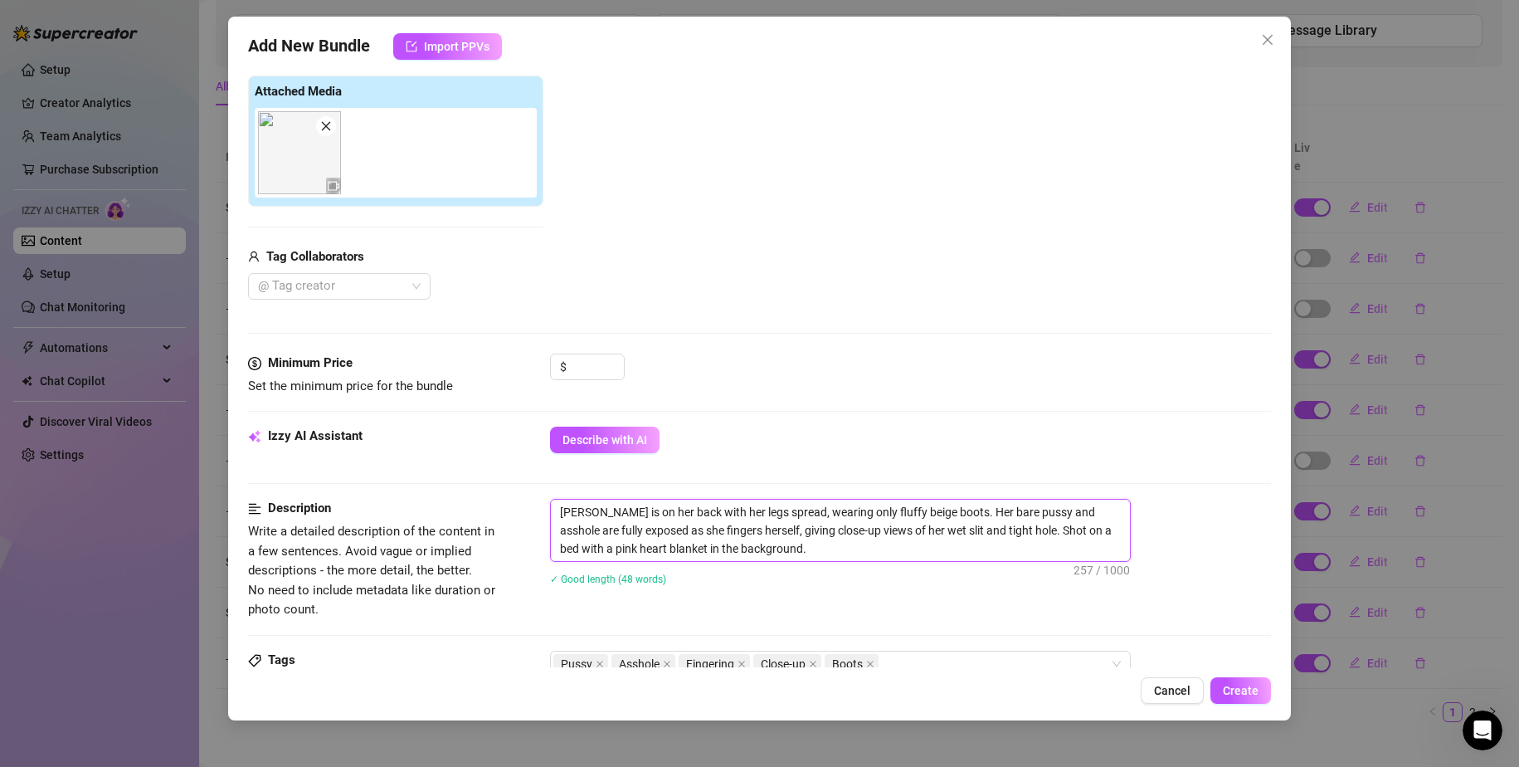
click at [622, 513] on textarea "[PERSON_NAME] is on her back with her legs spread, wearing only fluffy beige bo…" at bounding box center [840, 529] width 579 height 61
type textarea "[PERSON_NAME] is on OHer bare pussy and asshole are fully exposed as she finger…"
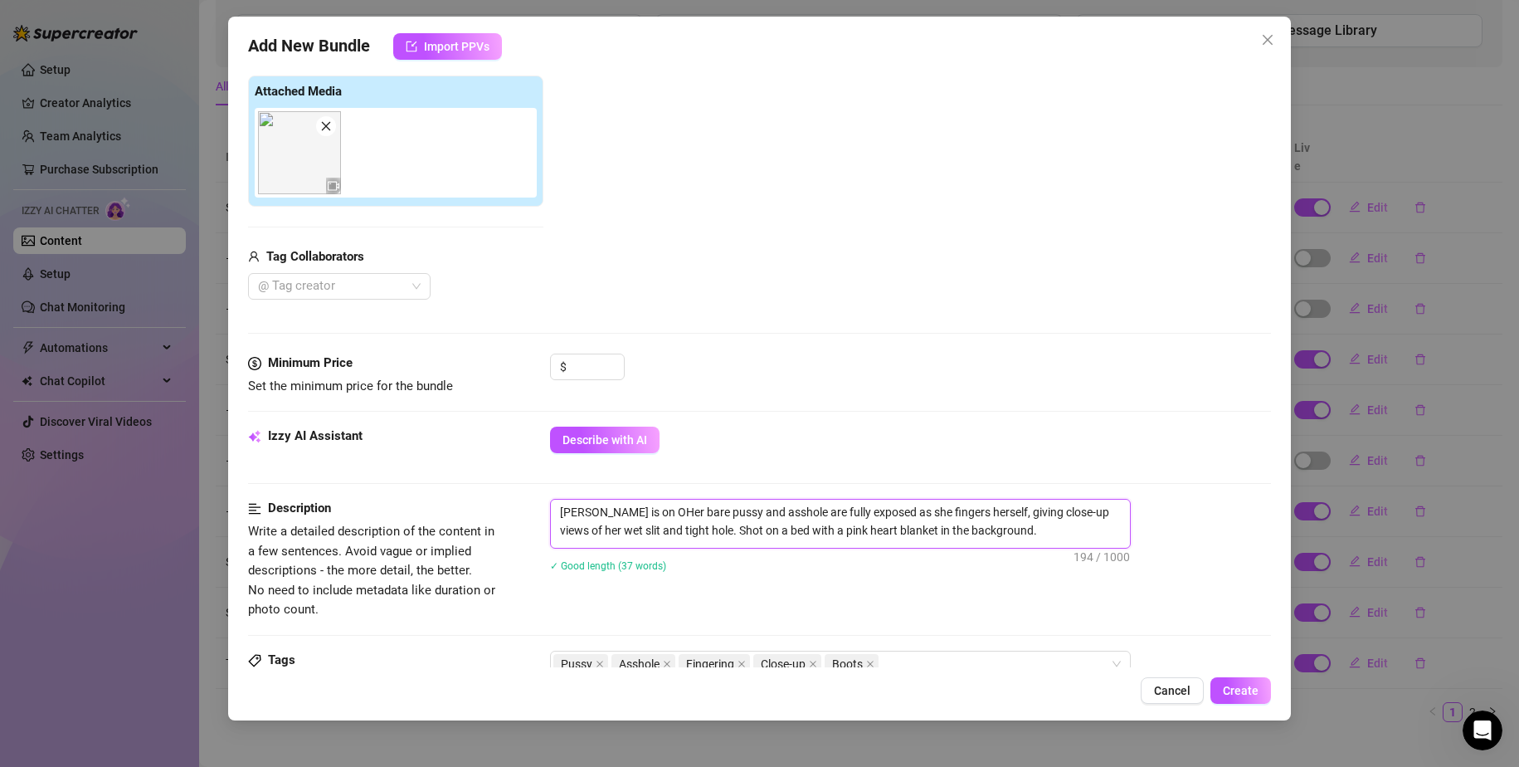
type textarea "Rosey is on OnHer bare pussy and asshole are fully exposed as she fingers herse…"
type textarea "[PERSON_NAME] is on On Her bare pussy and asshole are fully exposed as she fing…"
type textarea "Rosey is on OnHer bare pussy and asshole are fully exposed as she fingers herse…"
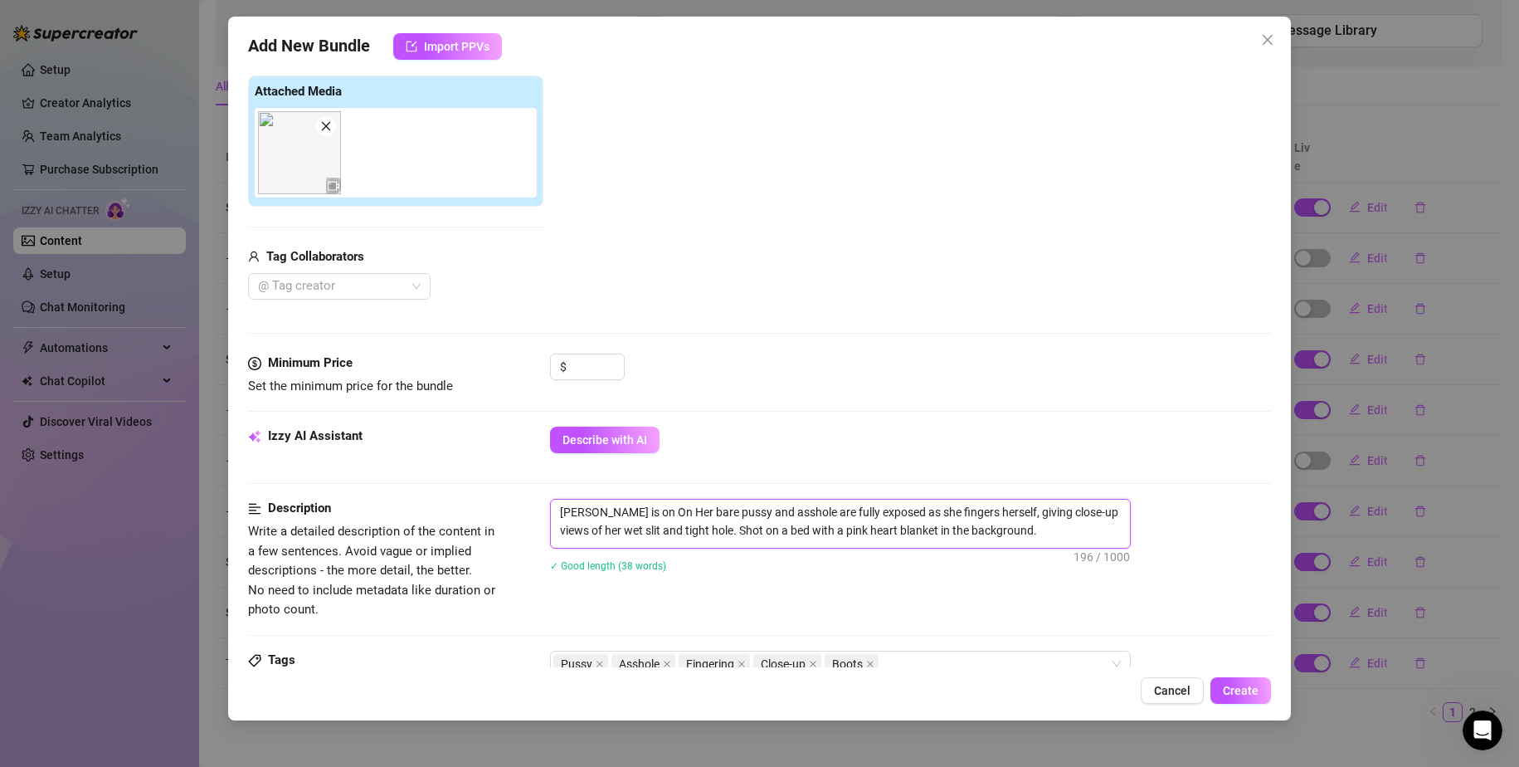
type textarea "Rosey is on OnHer bare pussy and asshole are fully exposed as she fingers herse…"
type textarea "[PERSON_NAME] is on OHer bare pussy and asshole are fully exposed as she finger…"
type textarea "[PERSON_NAME] is on Her bare pussy and asshole are fully exposed as she fingers…"
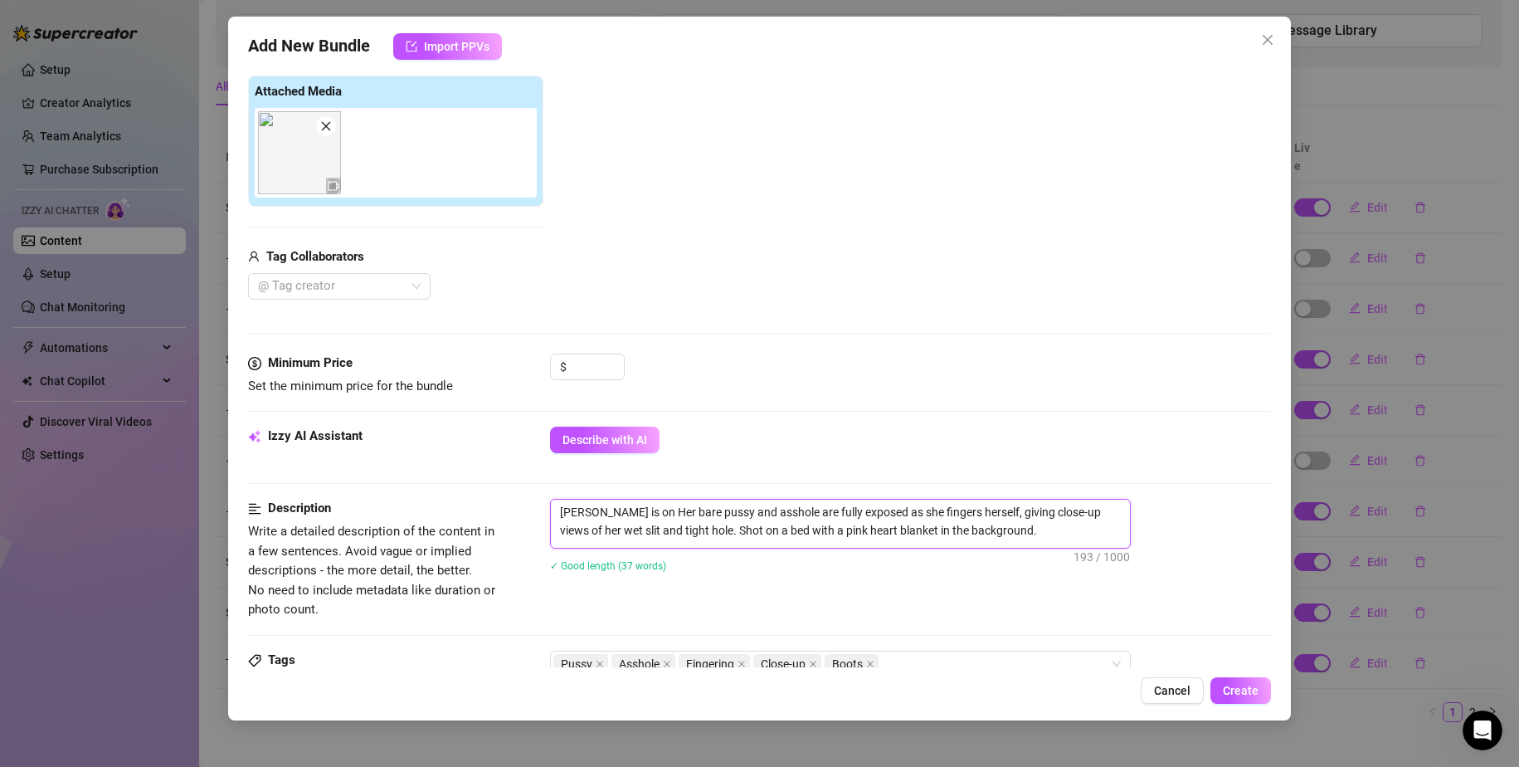
type textarea "[PERSON_NAME] is on oHer bare pussy and asshole are fully exposed as she finger…"
type textarea "[PERSON_NAME] is on Her bare pussy and asshole are fully exposed as she fingers…"
type textarea "[PERSON_NAME] is on oHer bare pussy and asshole are fully exposed as she finger…"
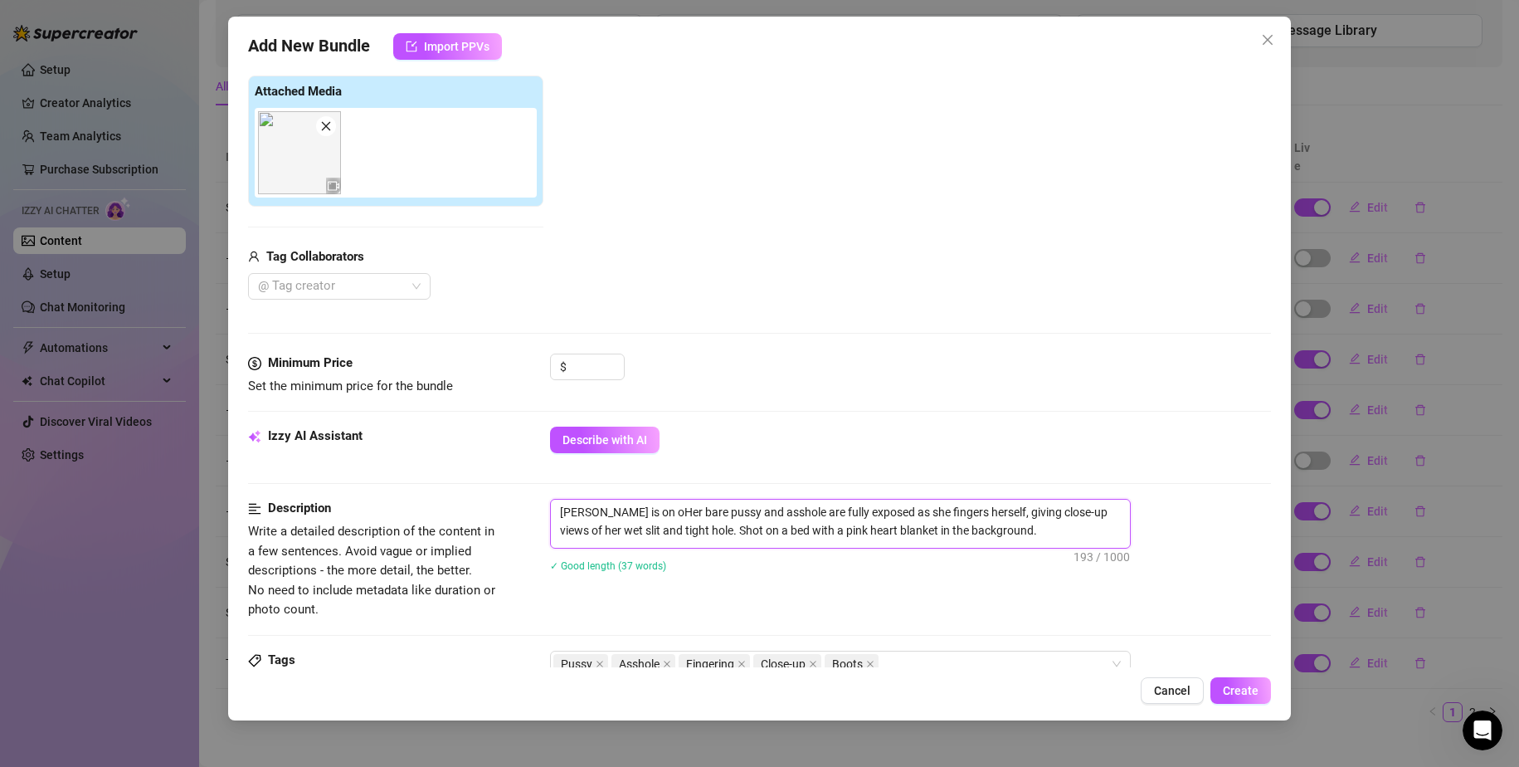
type textarea "Rosey is on onHer bare pussy and asshole are fully exposed as she fingers herse…"
type textarea "[PERSON_NAME] is on on Her bare pussy and asshole are fully exposed as she fing…"
type textarea "[PERSON_NAME] is on on hHer bare pussy and asshole are fully exposed as she fin…"
type textarea "[PERSON_NAME] is on on [PERSON_NAME] bare pussy and asshole are fully exposed a…"
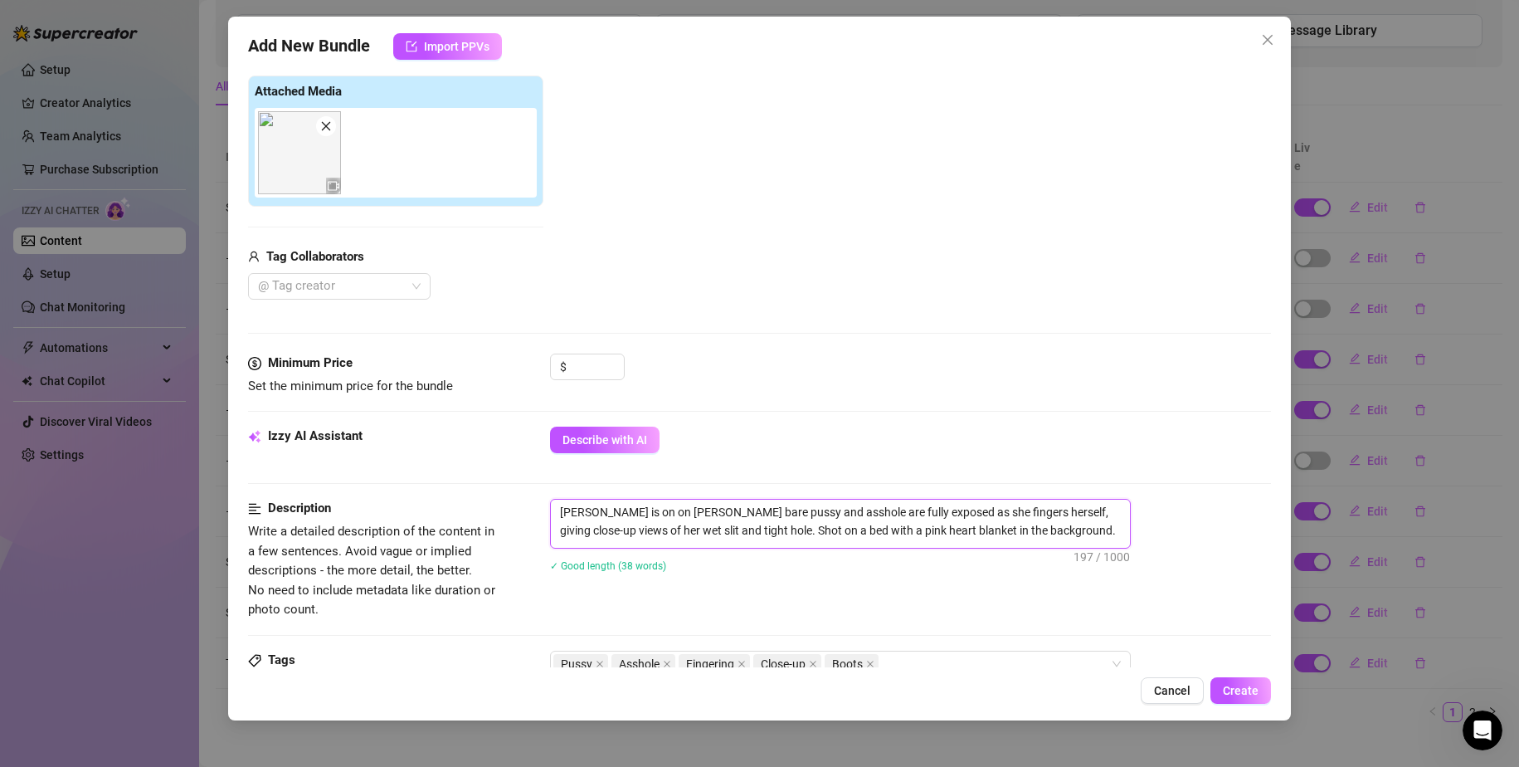
type textarea "[PERSON_NAME] is on on herHer bare pussy and asshole are fully exposed as she f…"
type textarea "[PERSON_NAME] is on on her Her bare pussy and asshole are fully exposed as she …"
type textarea "[PERSON_NAME] is on on her nHer bare pussy and asshole are fully exposed as she…"
type textarea "[PERSON_NAME] is on on her Her bare pussy and asshole are fully exposed as she …"
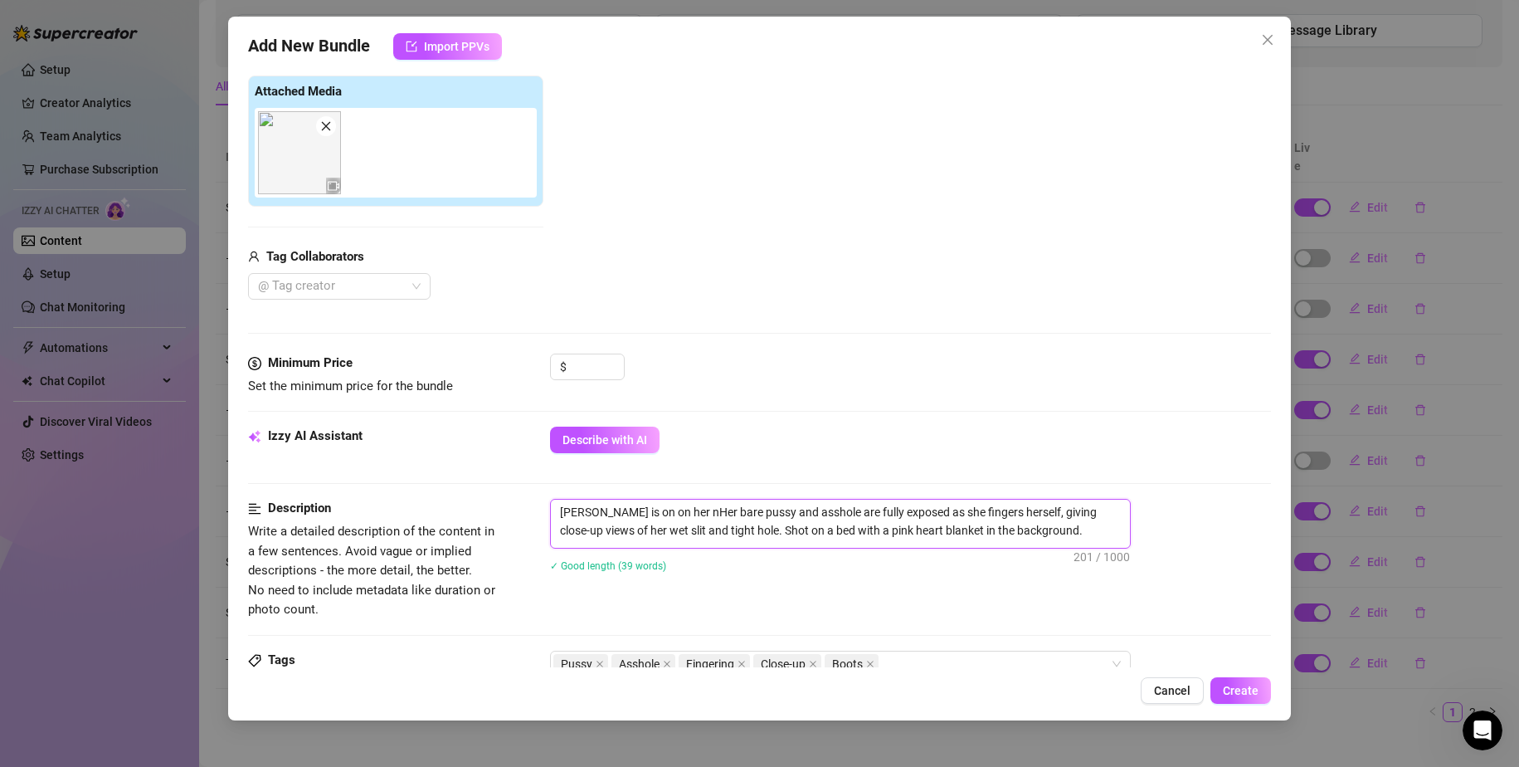
type textarea "[PERSON_NAME] is on on her Her bare pussy and asshole are fully exposed as she …"
type textarea "[PERSON_NAME] is on on her [PERSON_NAME] bare pussy and asshole are fully expos…"
type textarea "[PERSON_NAME] is on on her knHer bare pussy and asshole are fully exposed as sh…"
type textarea "[PERSON_NAME] is on on her kneHer bare pussy and asshole are fully exposed as s…"
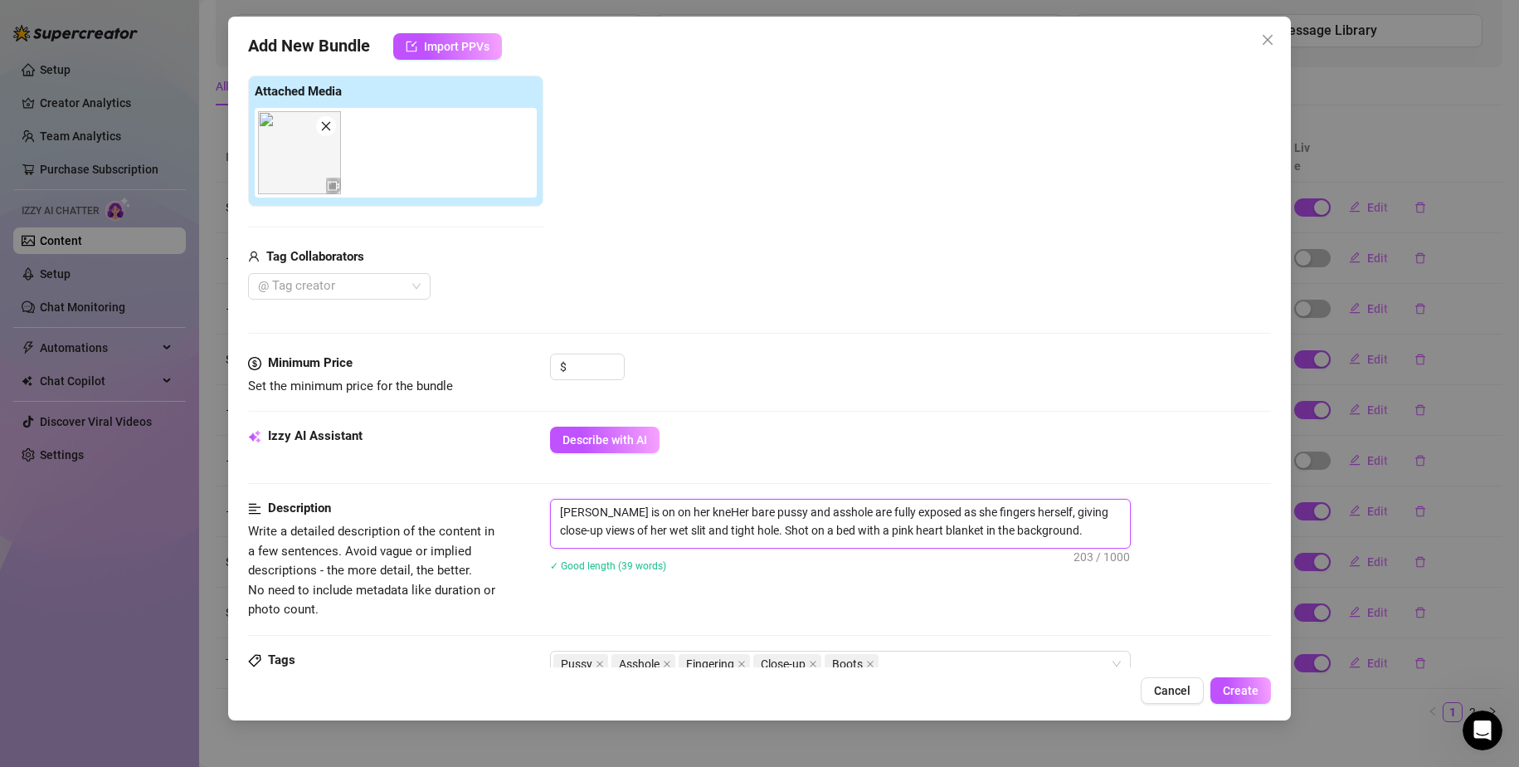
type textarea "[PERSON_NAME] is on on her kneeHer bare pussy and asshole are fully exposed as …"
type textarea "[PERSON_NAME] is on on her kneesHer bare pussy and asshole are fully exposed as…"
type textarea "[PERSON_NAME] is on on her knees Her bare pussy and asshole are fully exposed a…"
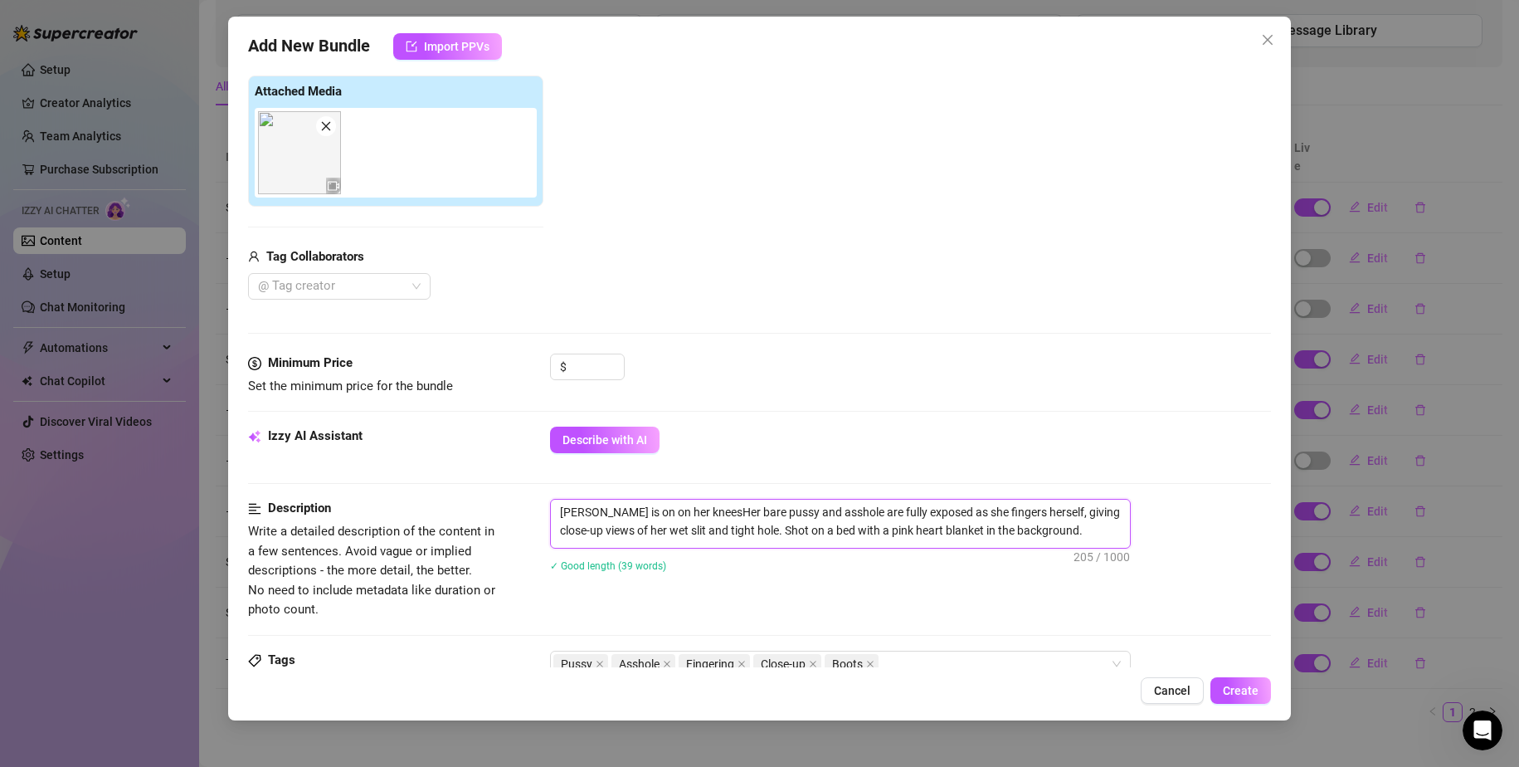
type textarea "[PERSON_NAME] is on on her knees Her bare pussy and asshole are fully exposed a…"
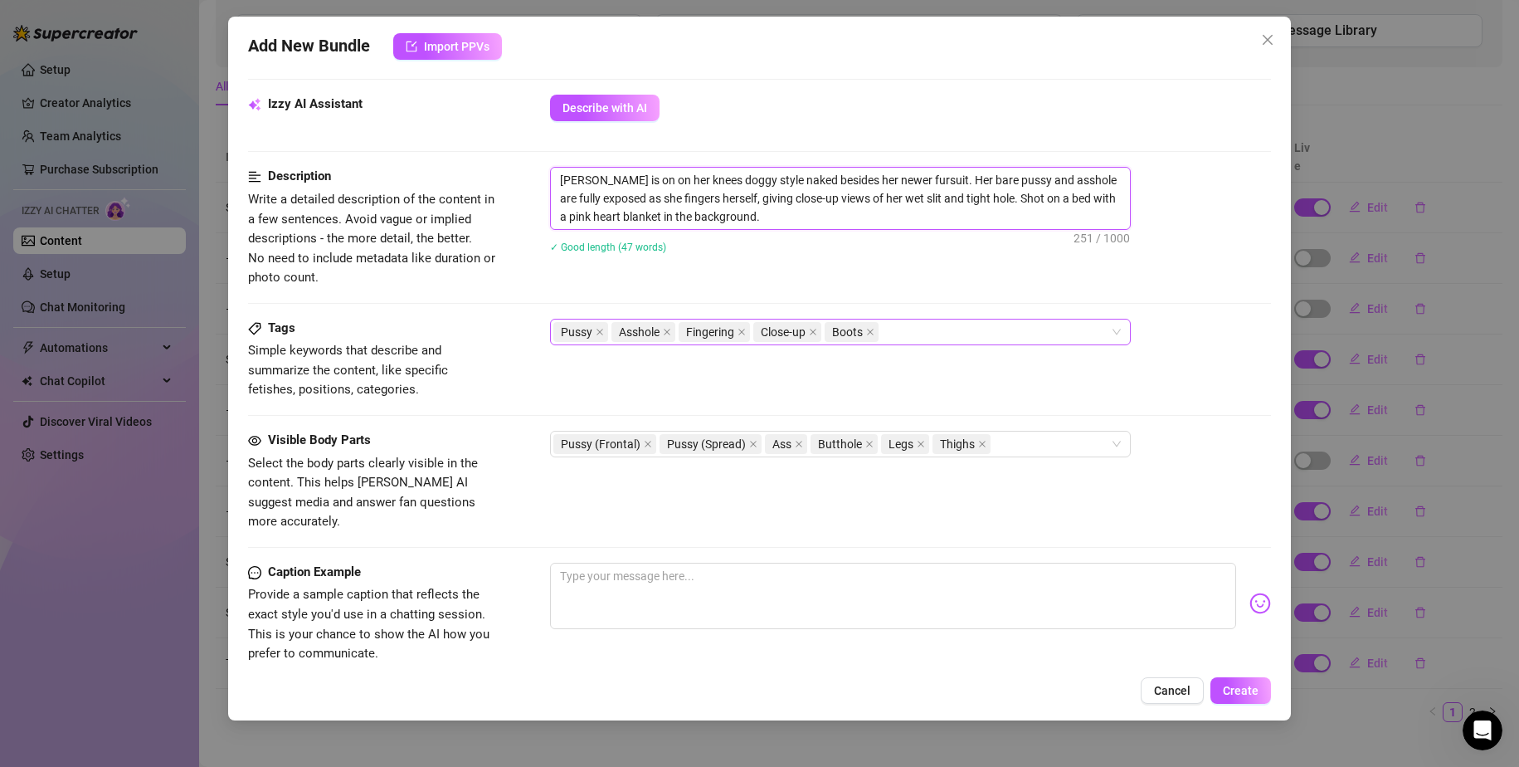
click at [930, 320] on div "Pussy Asshole Fingering Close-up Boots" at bounding box center [831, 331] width 557 height 23
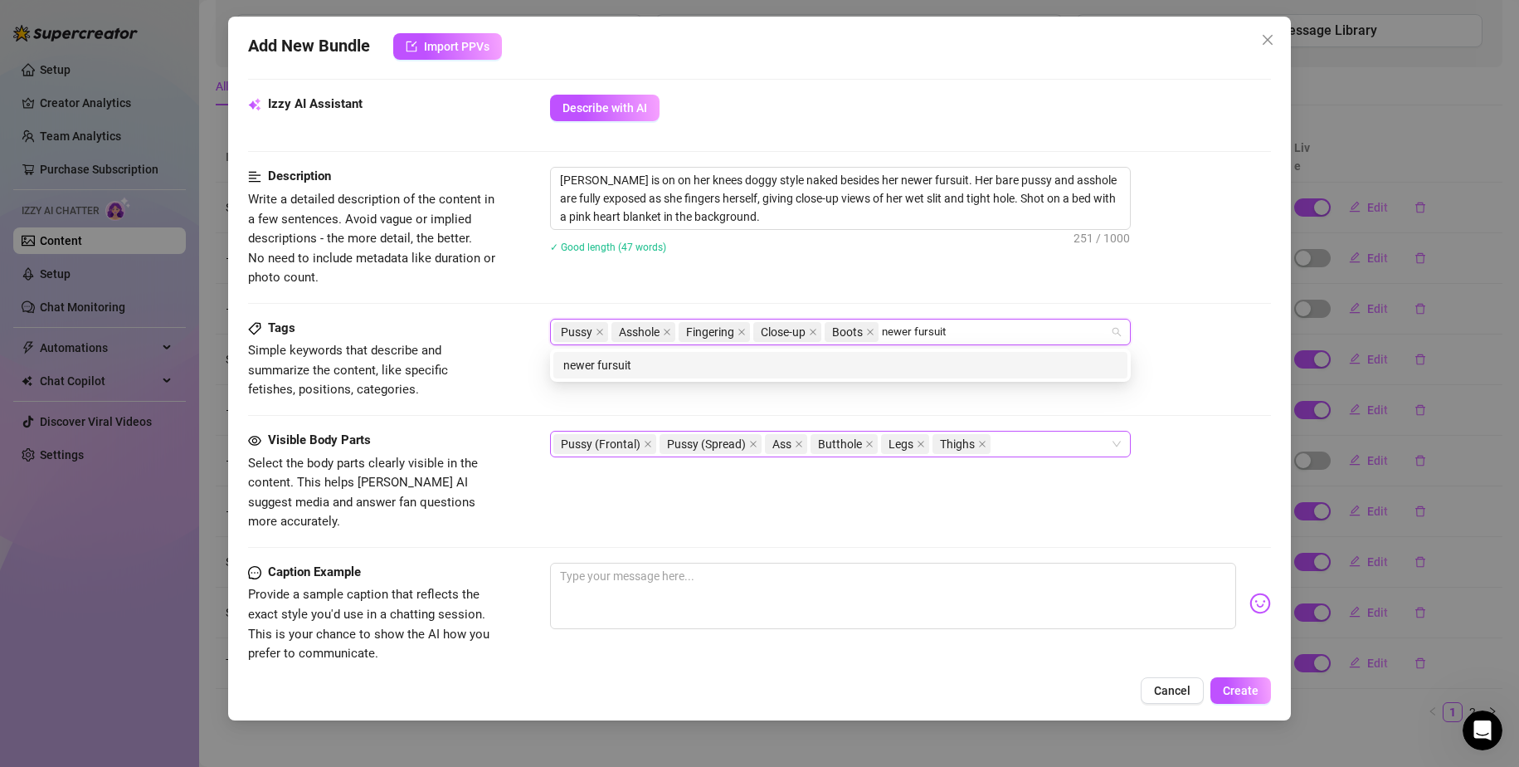
click at [1050, 448] on div "Pussy (Frontal) Pussy (Spread) Ass Butthole Legs Thighs" at bounding box center [831, 443] width 557 height 23
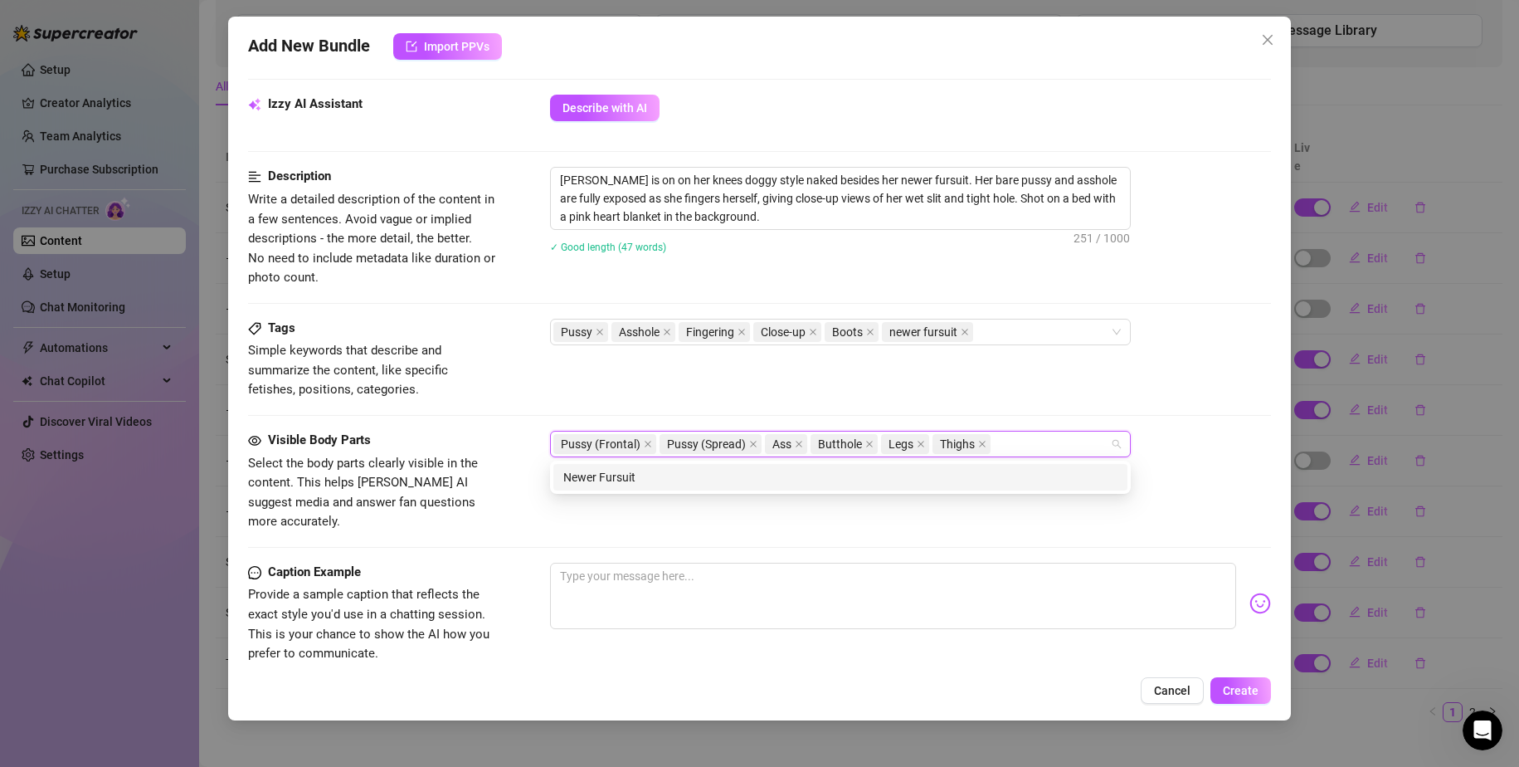
click at [495, 432] on div "Visible Body Parts" at bounding box center [372, 441] width 249 height 20
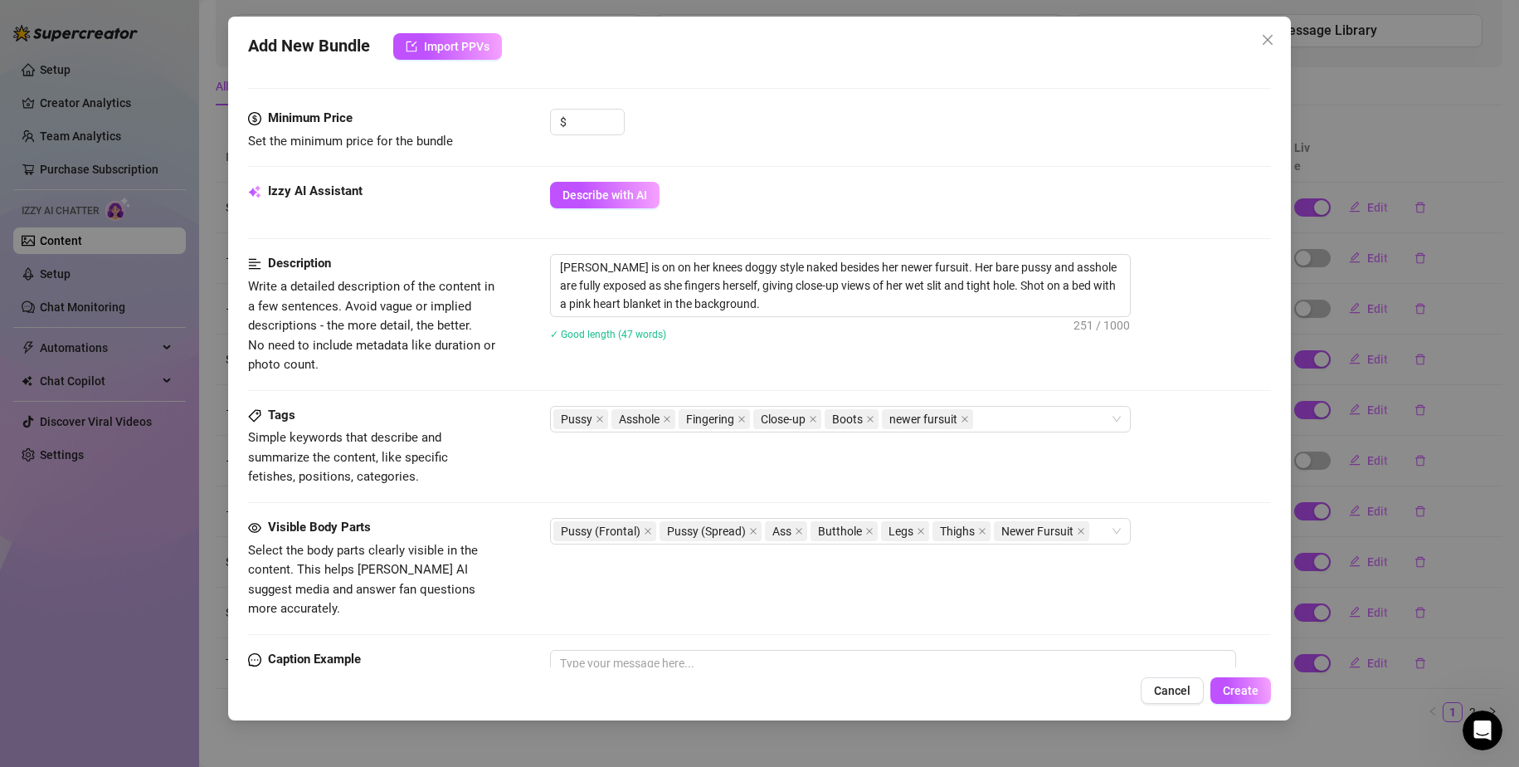
scroll to position [332, 0]
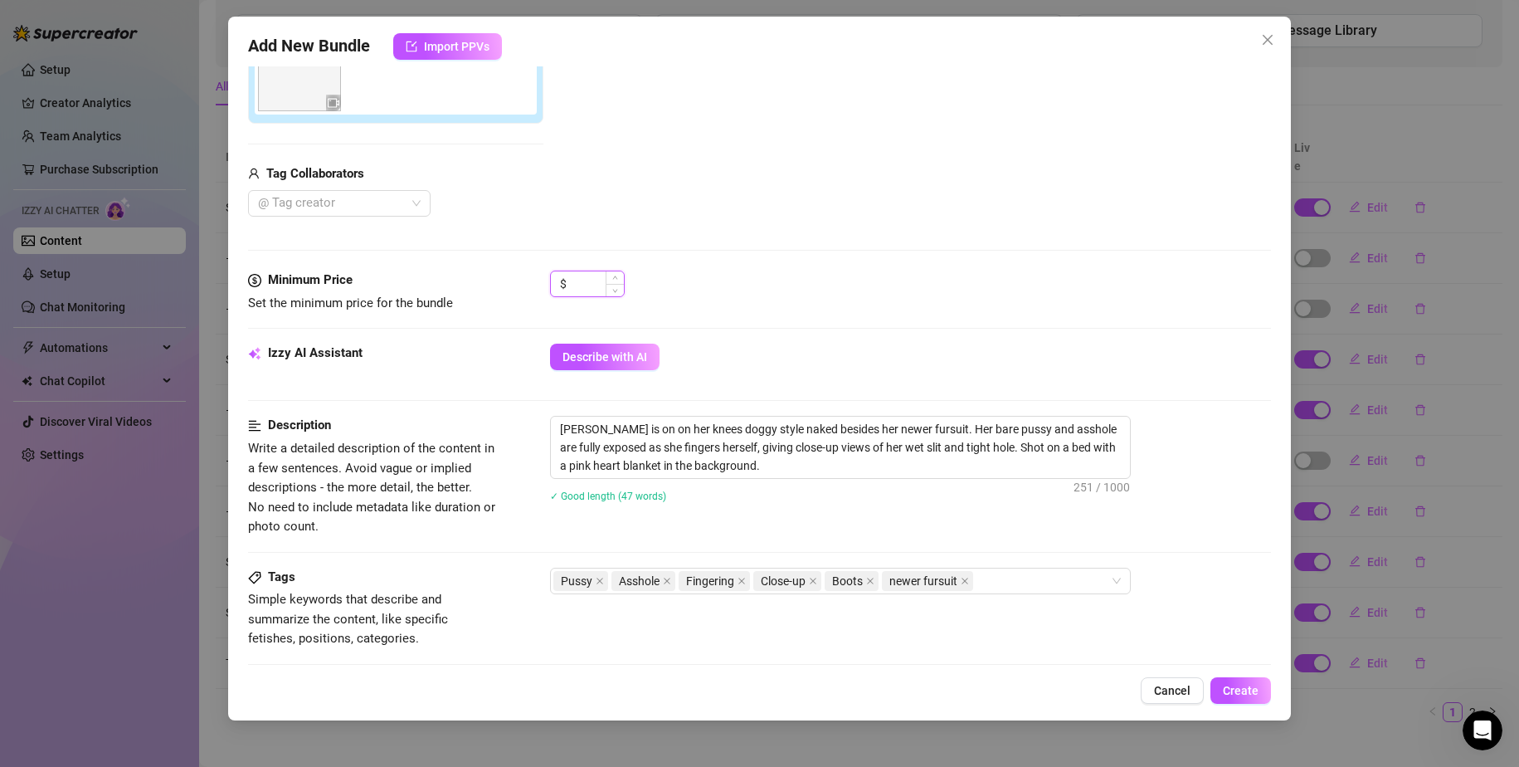
click at [604, 284] on input at bounding box center [597, 283] width 54 height 25
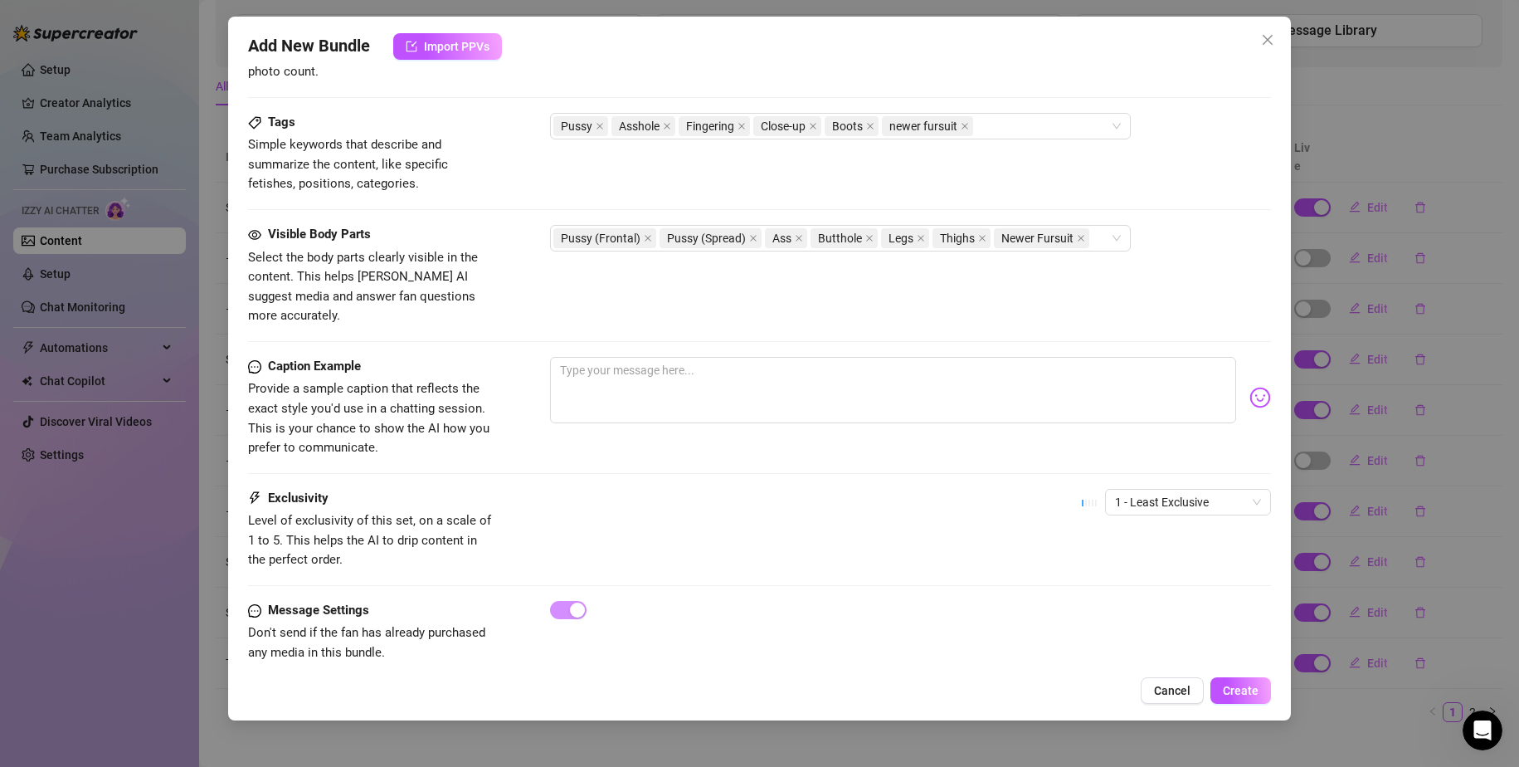
scroll to position [793, 0]
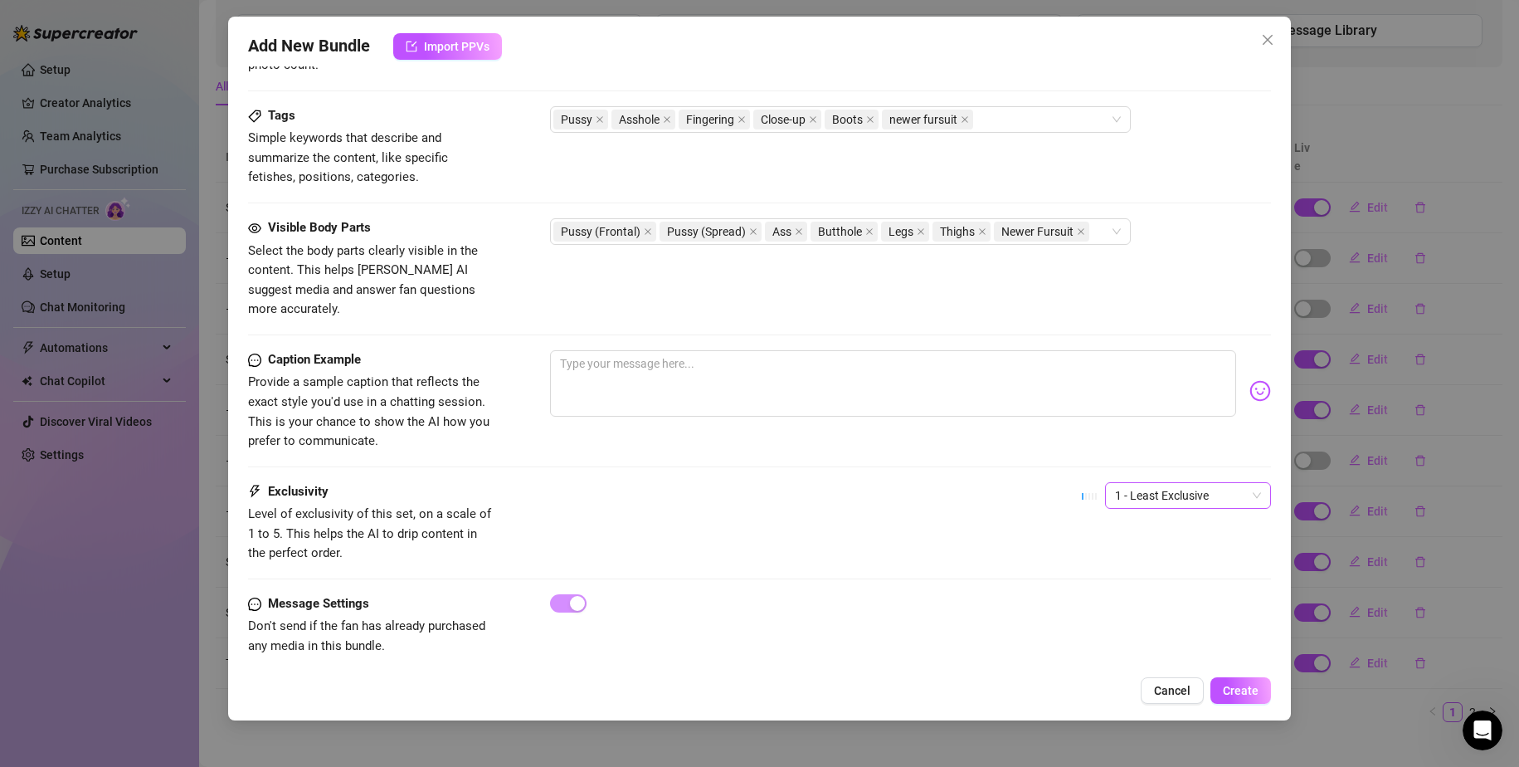
click at [1179, 483] on span "1 - Least Exclusive" at bounding box center [1188, 495] width 146 height 25
click at [1162, 561] on div "3" at bounding box center [1173, 562] width 139 height 18
click at [1247, 696] on span "Create" at bounding box center [1241, 690] width 36 height 13
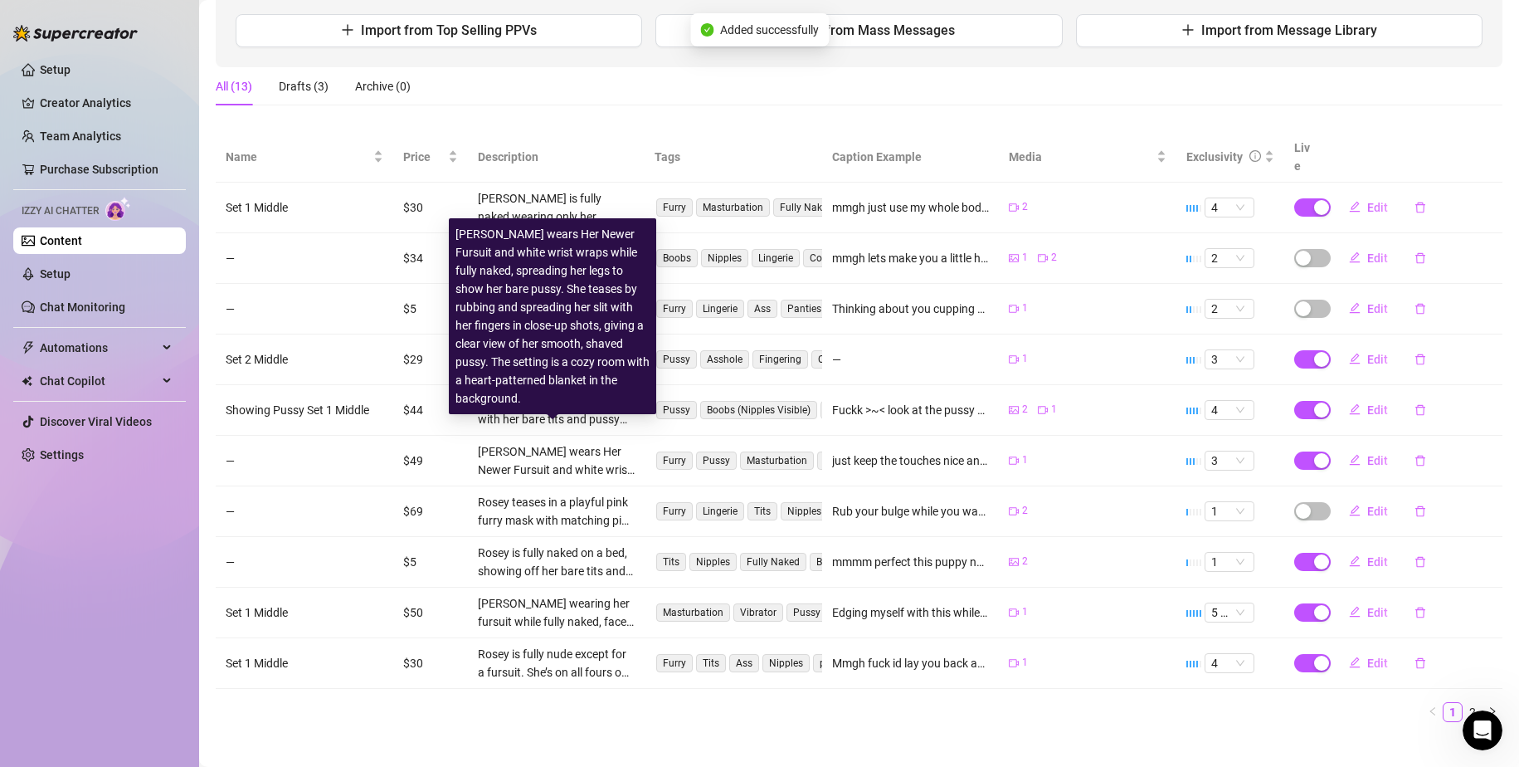
scroll to position [44, 0]
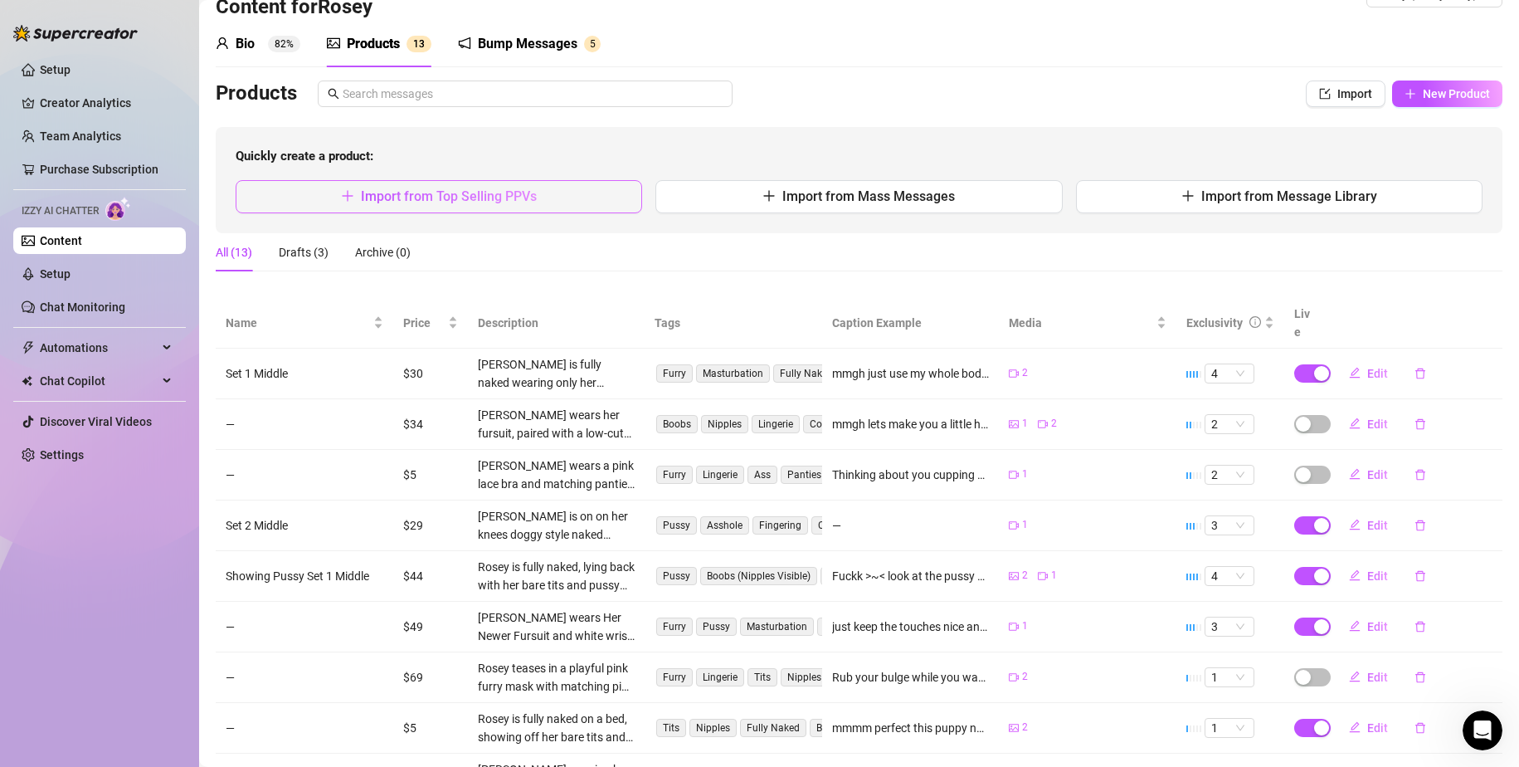
click at [458, 203] on span "Import from Top Selling PPVs" at bounding box center [449, 196] width 176 height 16
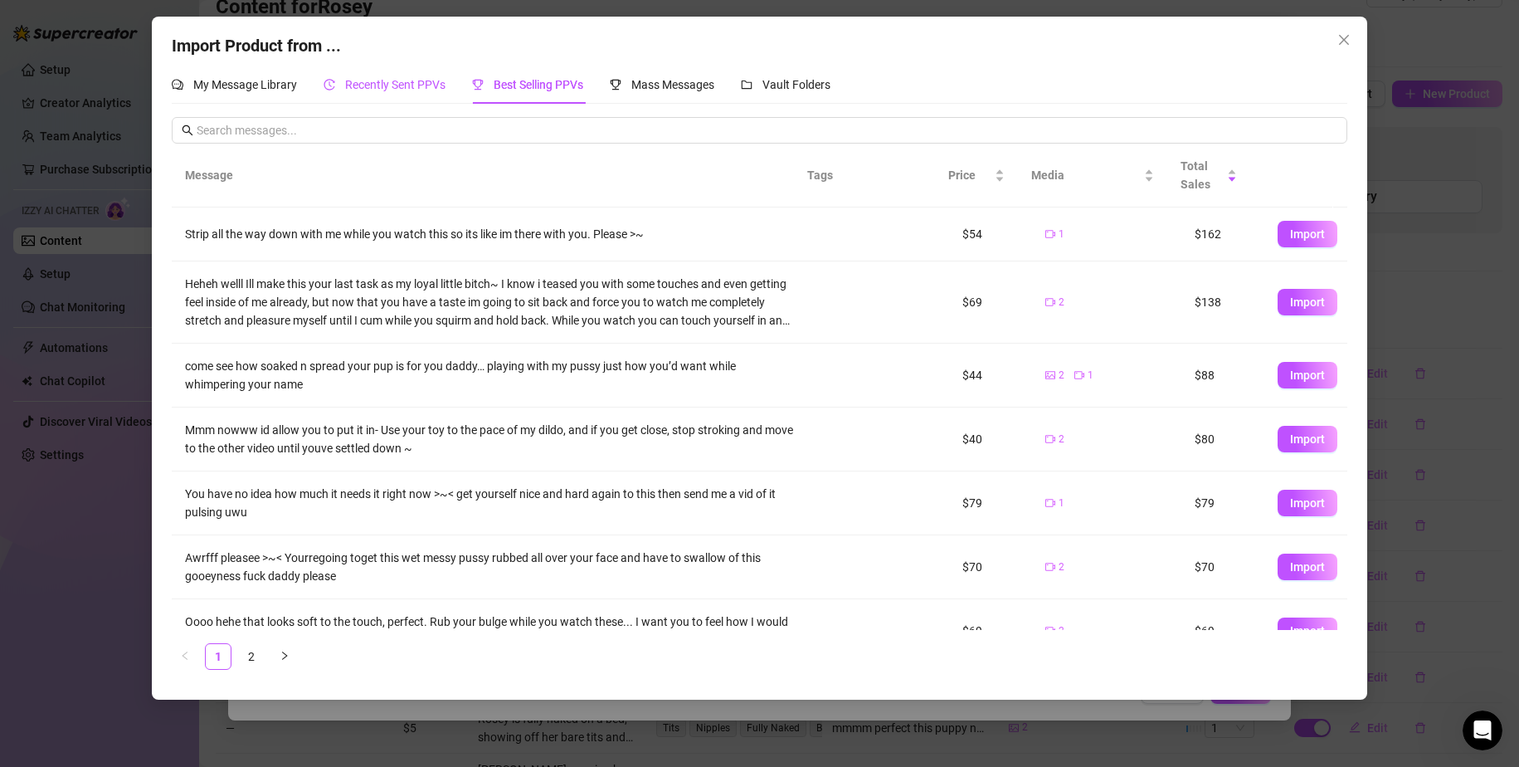
click at [370, 85] on span "Recently Sent PPVs" at bounding box center [395, 84] width 100 height 13
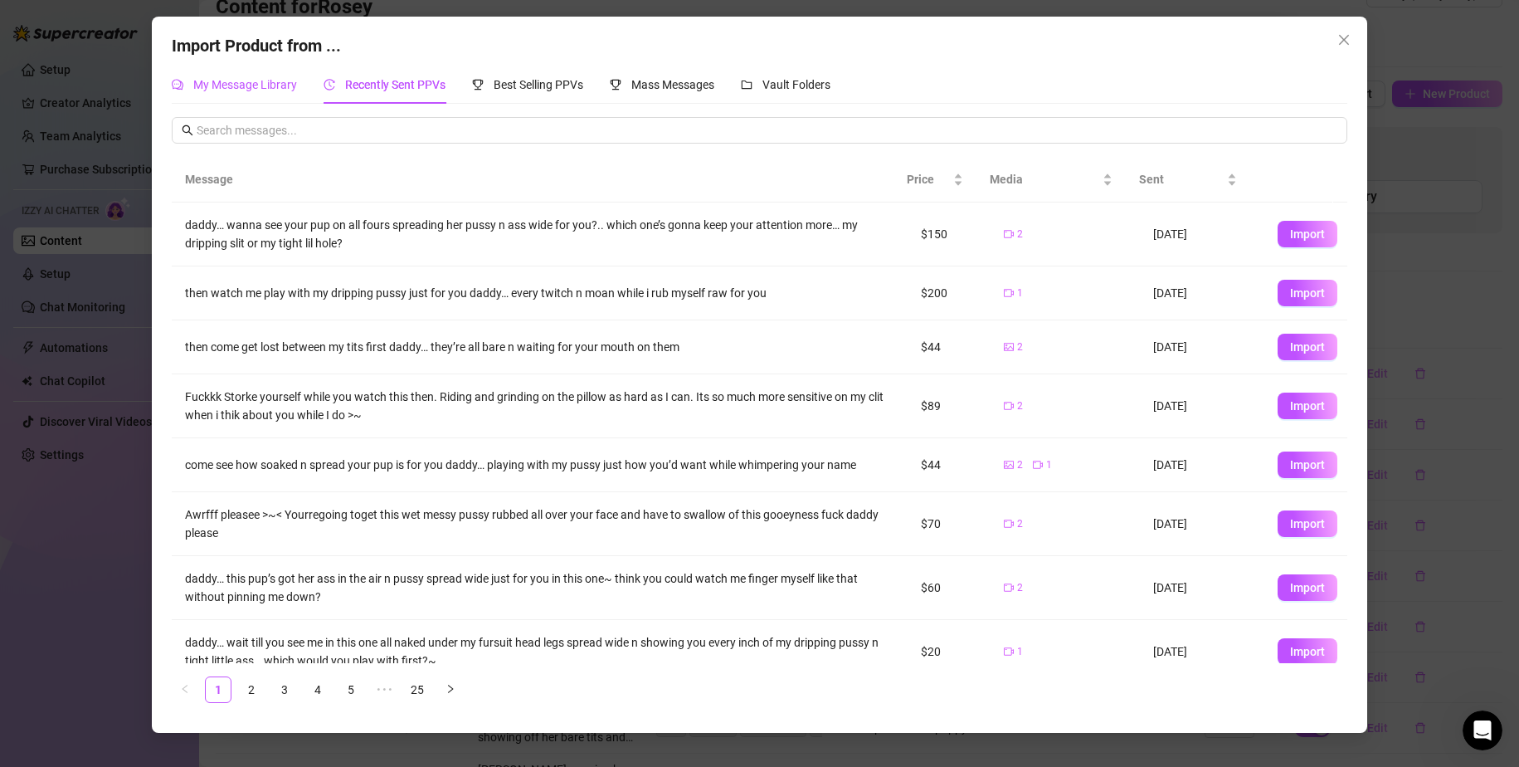
click at [279, 86] on span "My Message Library" at bounding box center [245, 84] width 104 height 13
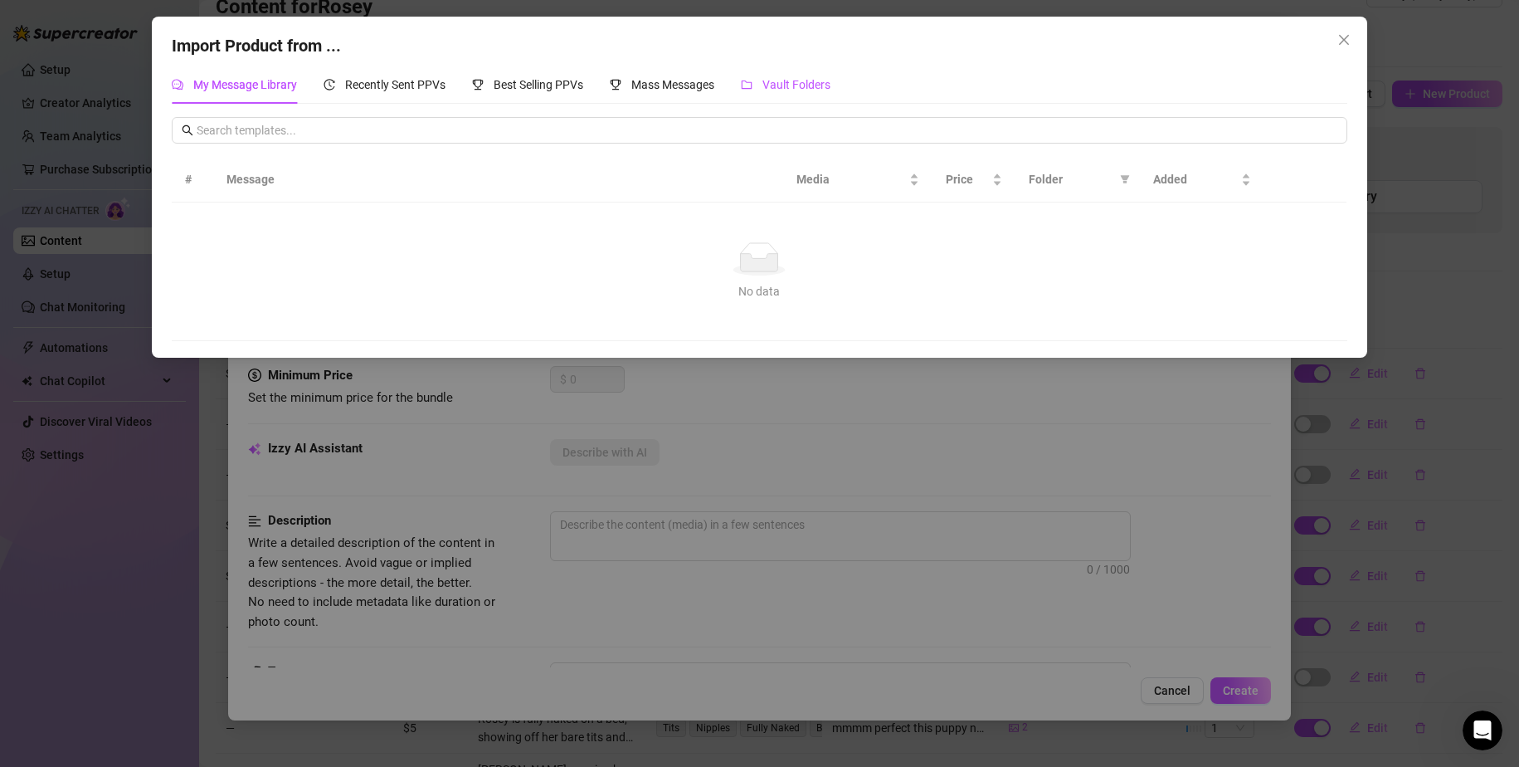
click at [792, 80] on span "Vault Folders" at bounding box center [796, 84] width 68 height 13
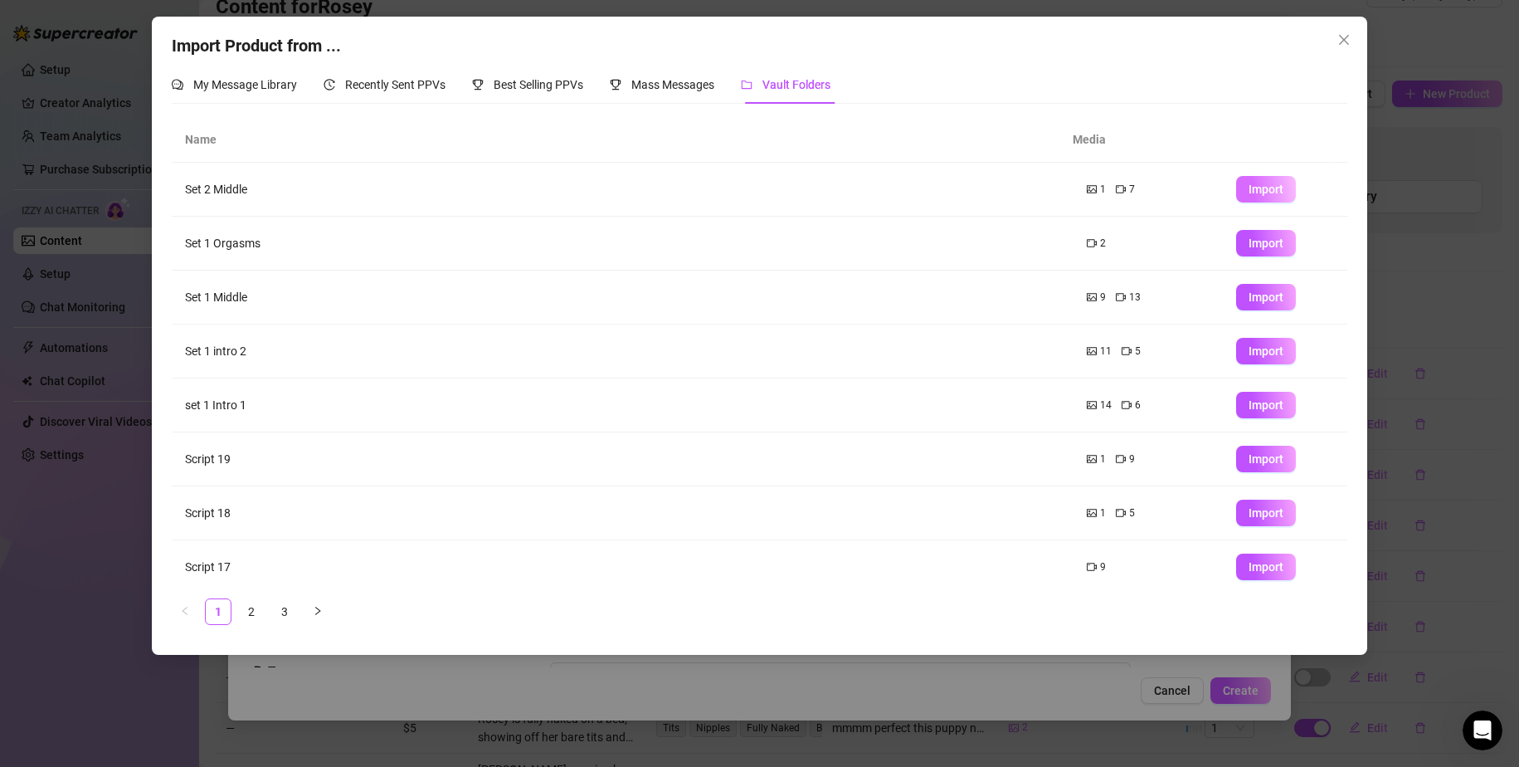
click at [1258, 192] on span "Import" at bounding box center [1266, 189] width 35 height 13
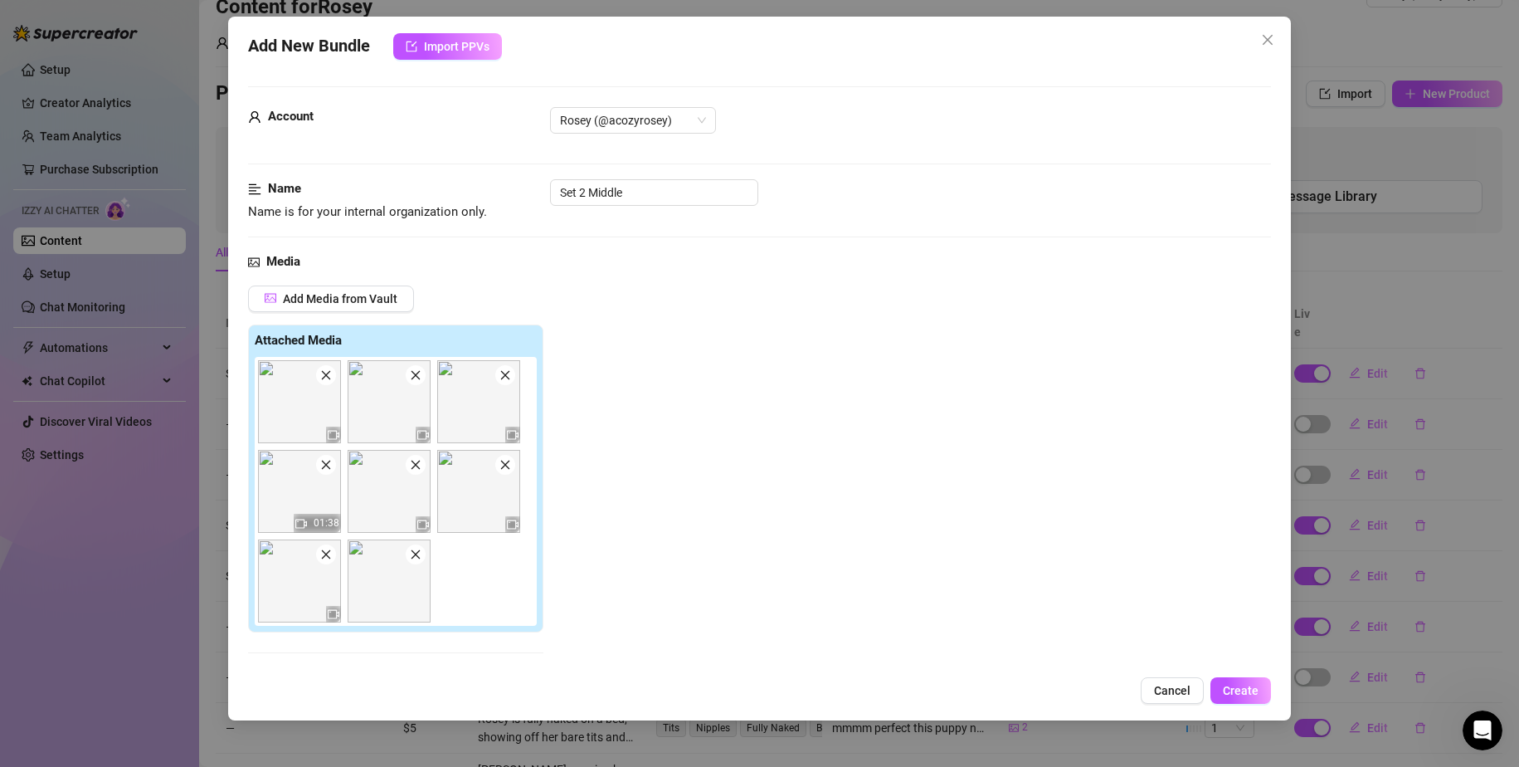
click at [407, 558] on span at bounding box center [416, 554] width 20 height 20
click at [413, 465] on icon "close" at bounding box center [416, 465] width 12 height 12
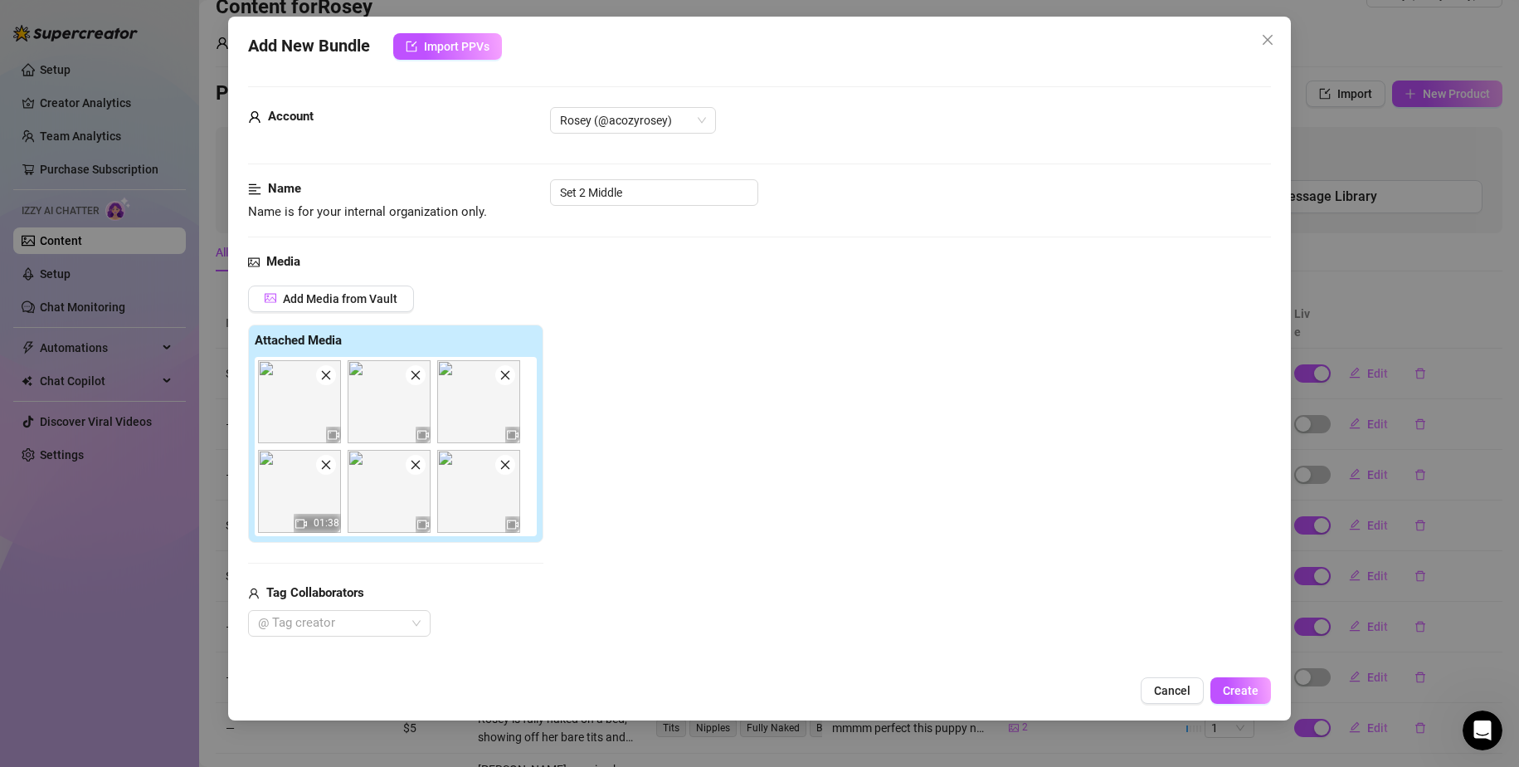
click at [511, 375] on span at bounding box center [505, 375] width 20 height 20
click at [421, 377] on span at bounding box center [416, 375] width 20 height 20
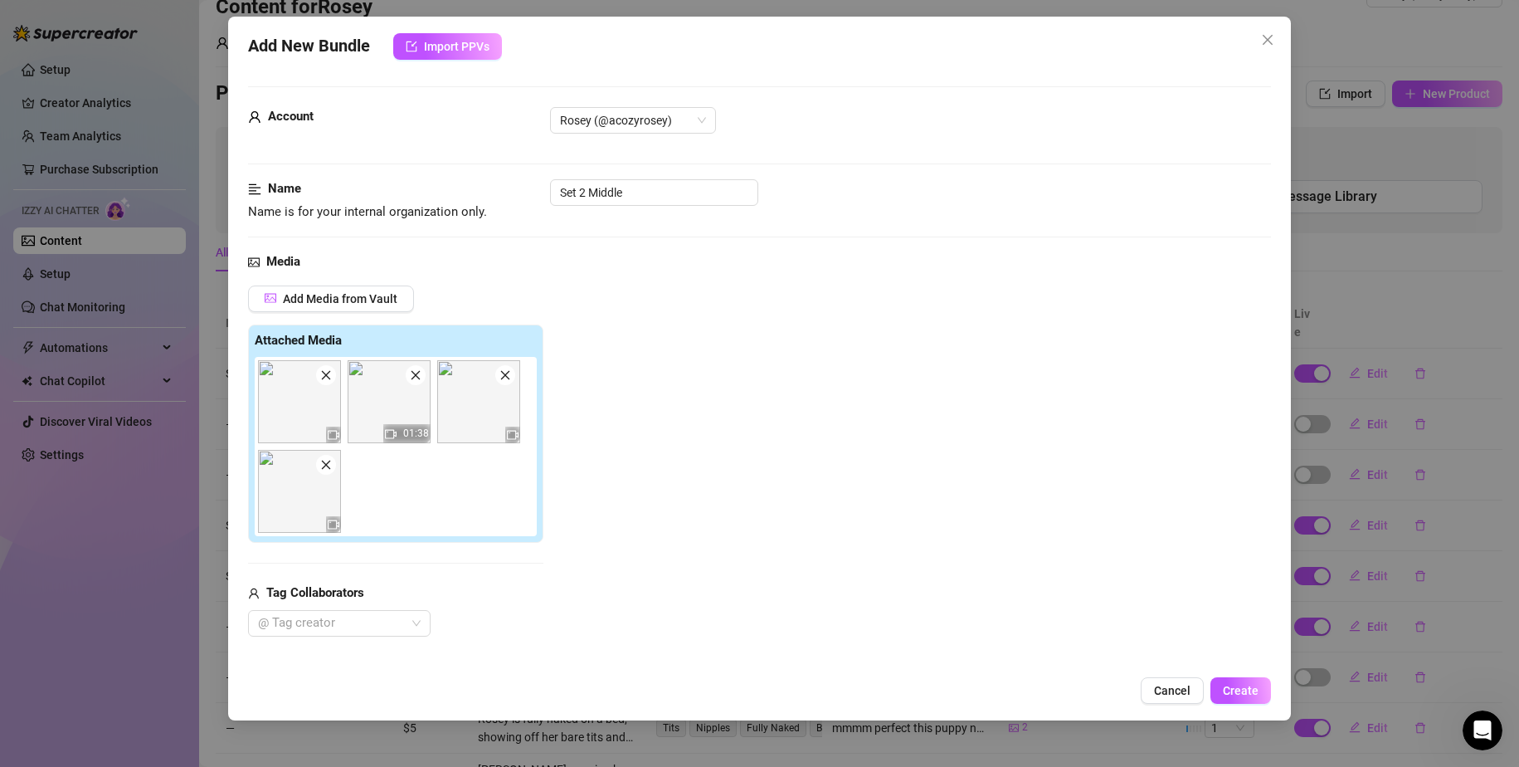
click at [318, 379] on span at bounding box center [326, 375] width 20 height 20
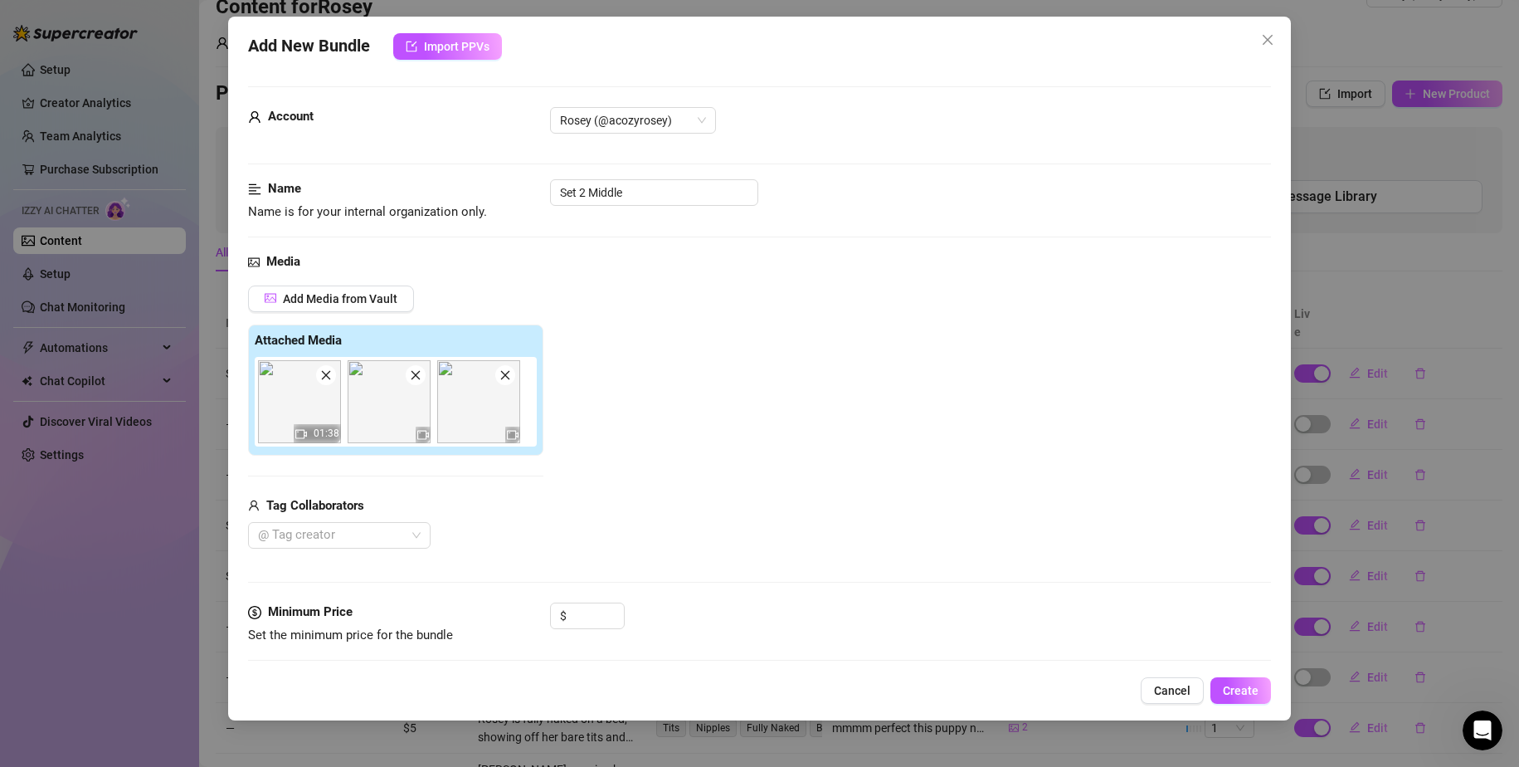
click at [324, 382] on span at bounding box center [326, 375] width 20 height 20
click at [587, 460] on div "Add Media from Vault Attached Media Tag Collaborators @ Tag creator" at bounding box center [760, 417] width 1024 height 264
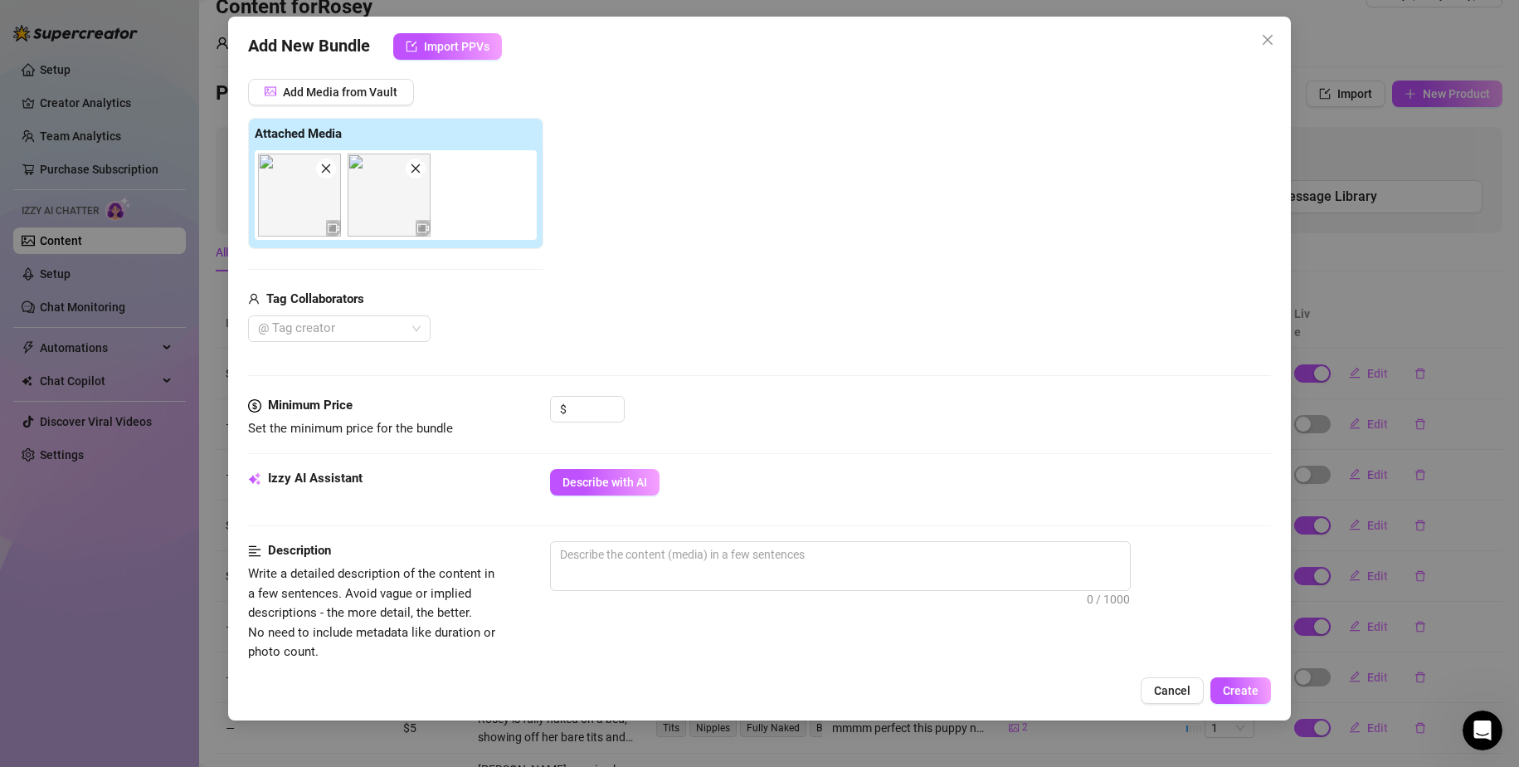
scroll to position [415, 0]
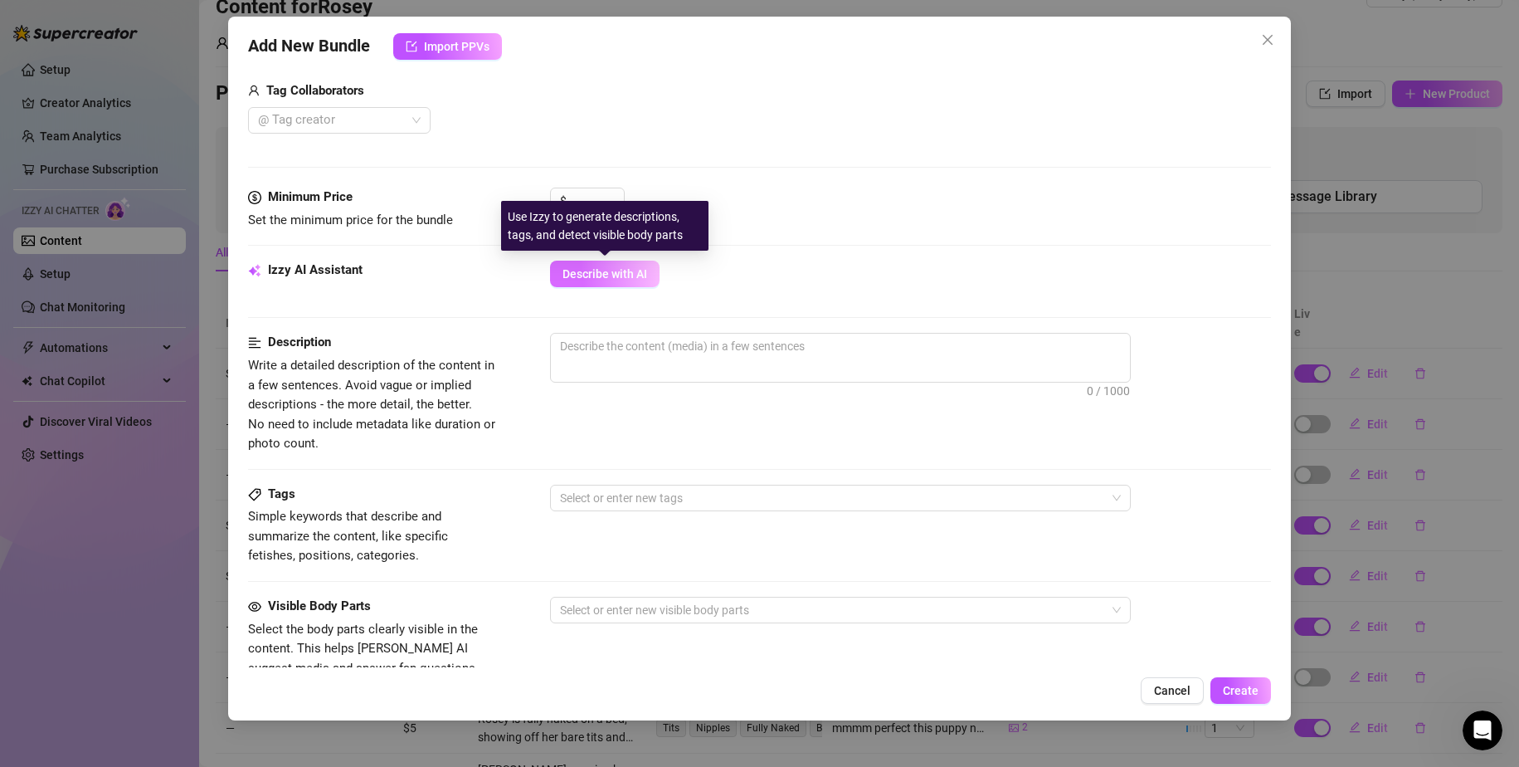
click at [600, 270] on span "Describe with AI" at bounding box center [605, 273] width 85 height 13
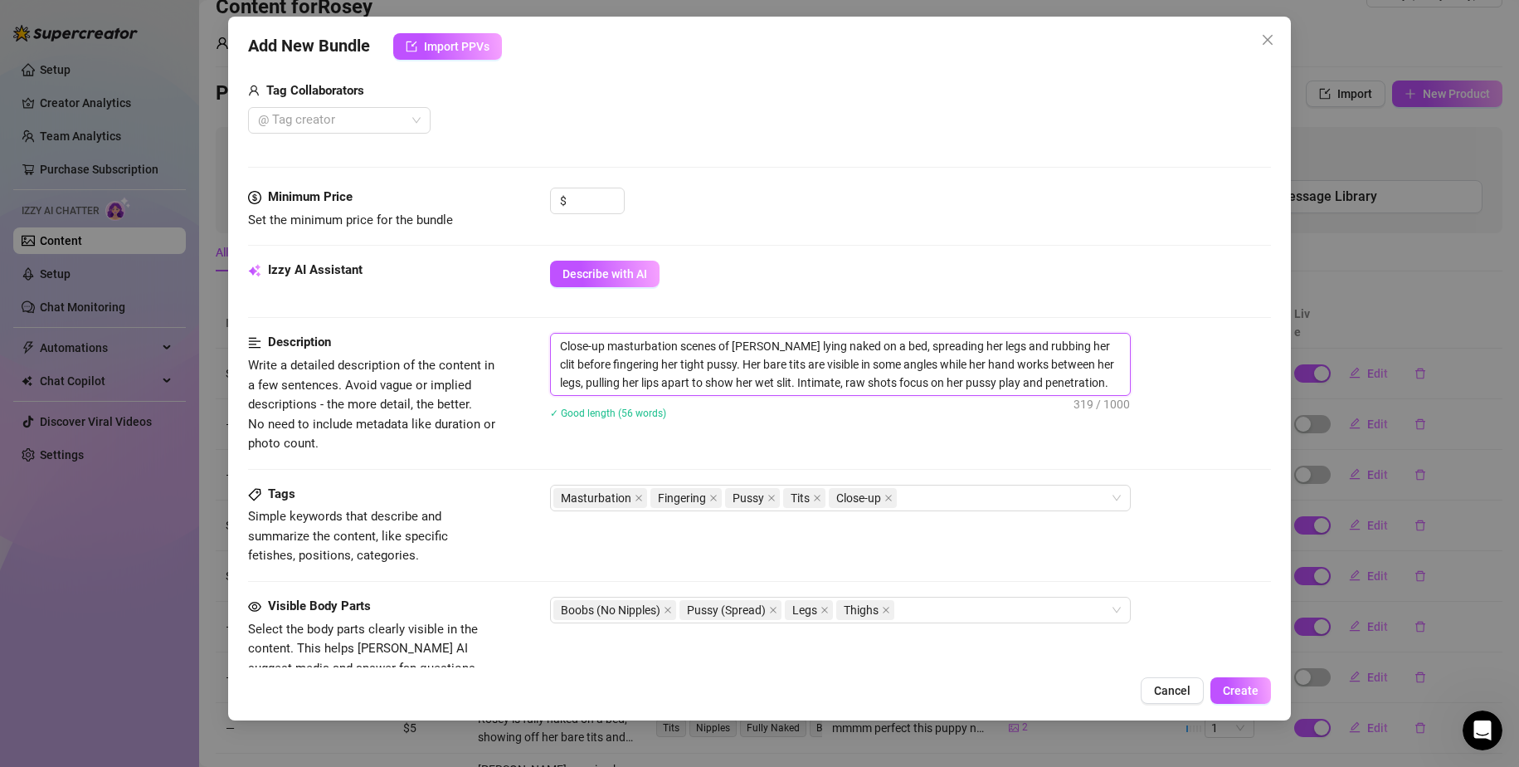
click at [768, 343] on textarea "Close-up masturbation scenes of [PERSON_NAME] lying naked on a bed, spreading h…" at bounding box center [840, 364] width 579 height 61
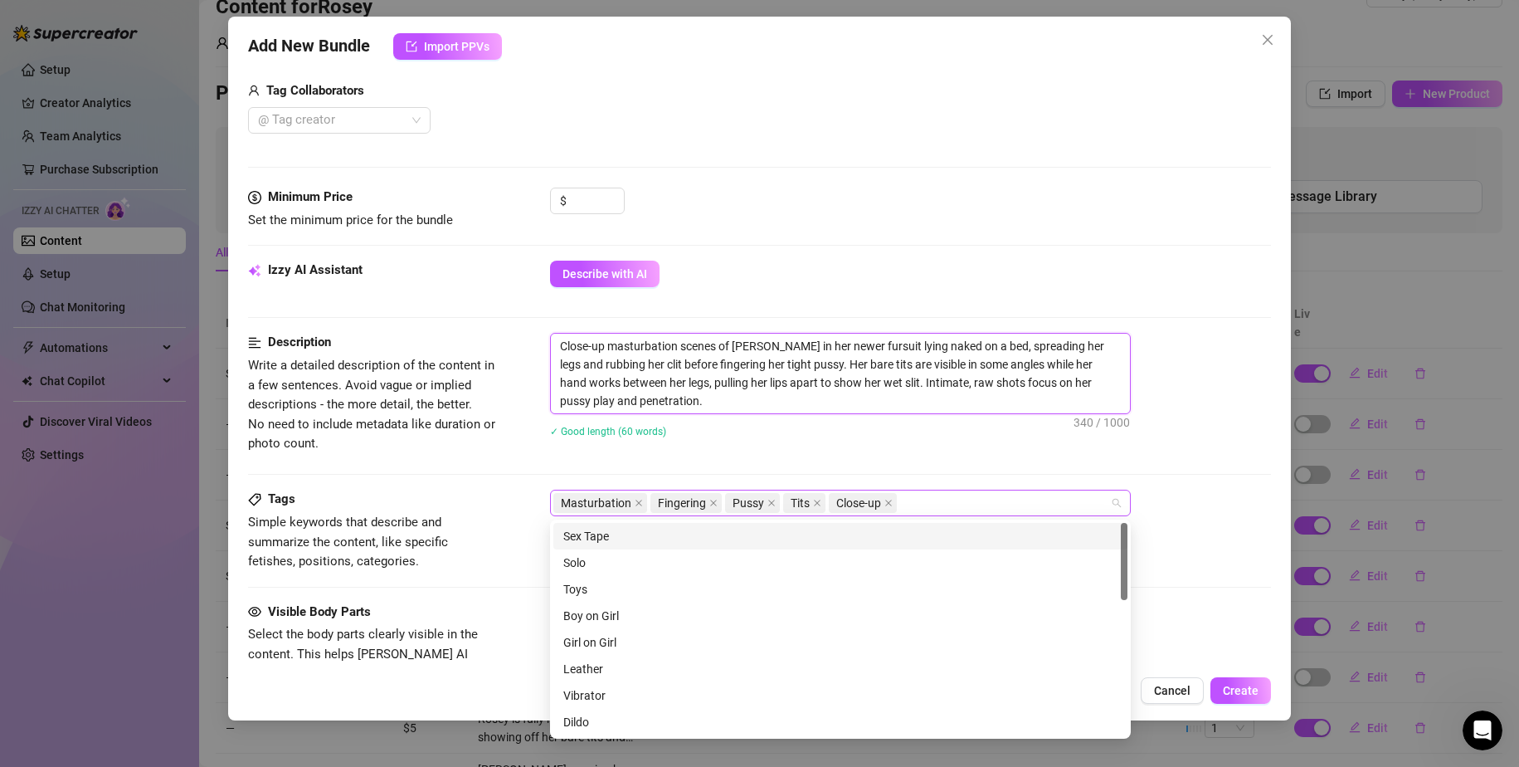
click at [964, 509] on div "Masturbation Fingering Pussy Tits Close-up" at bounding box center [831, 502] width 557 height 23
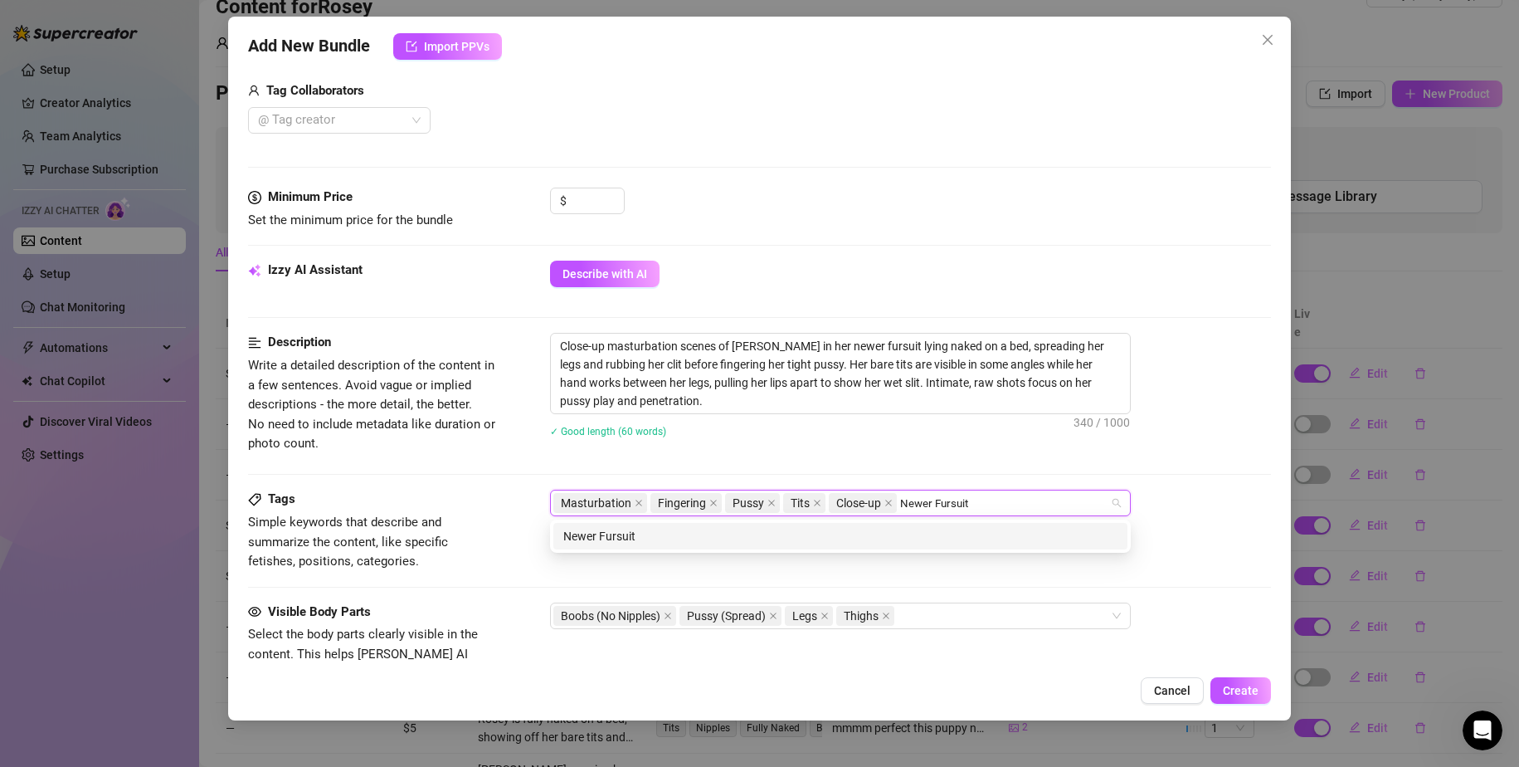
click at [959, 531] on div "Newer Fursuit" at bounding box center [840, 536] width 554 height 18
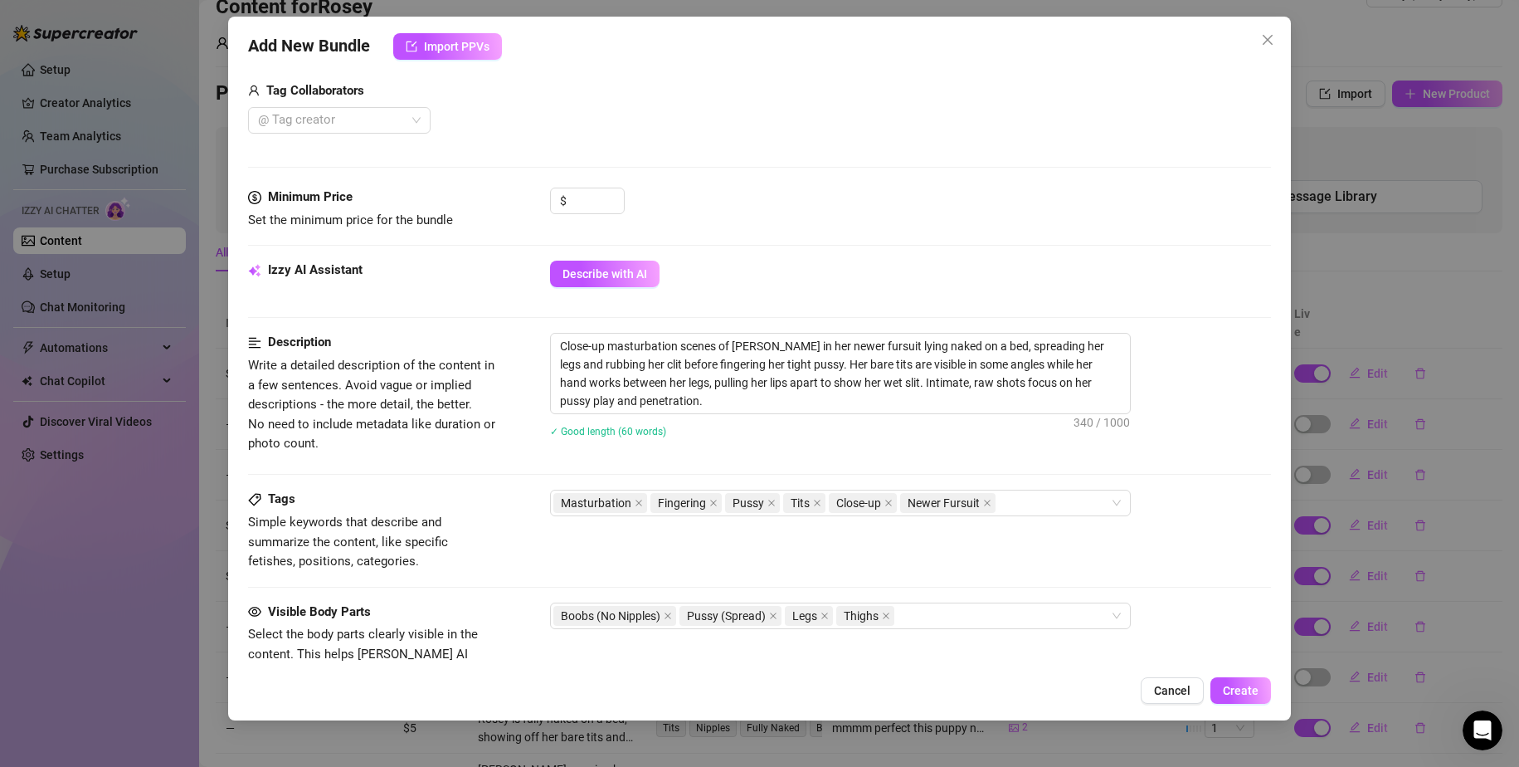
click at [1216, 595] on div "Tags Simple keywords that describe and summarize the content, like specific fet…" at bounding box center [760, 546] width 1024 height 112
click at [967, 619] on div "Boobs (No Nipples) Pussy (Spread) Legs Thighs" at bounding box center [831, 615] width 557 height 23
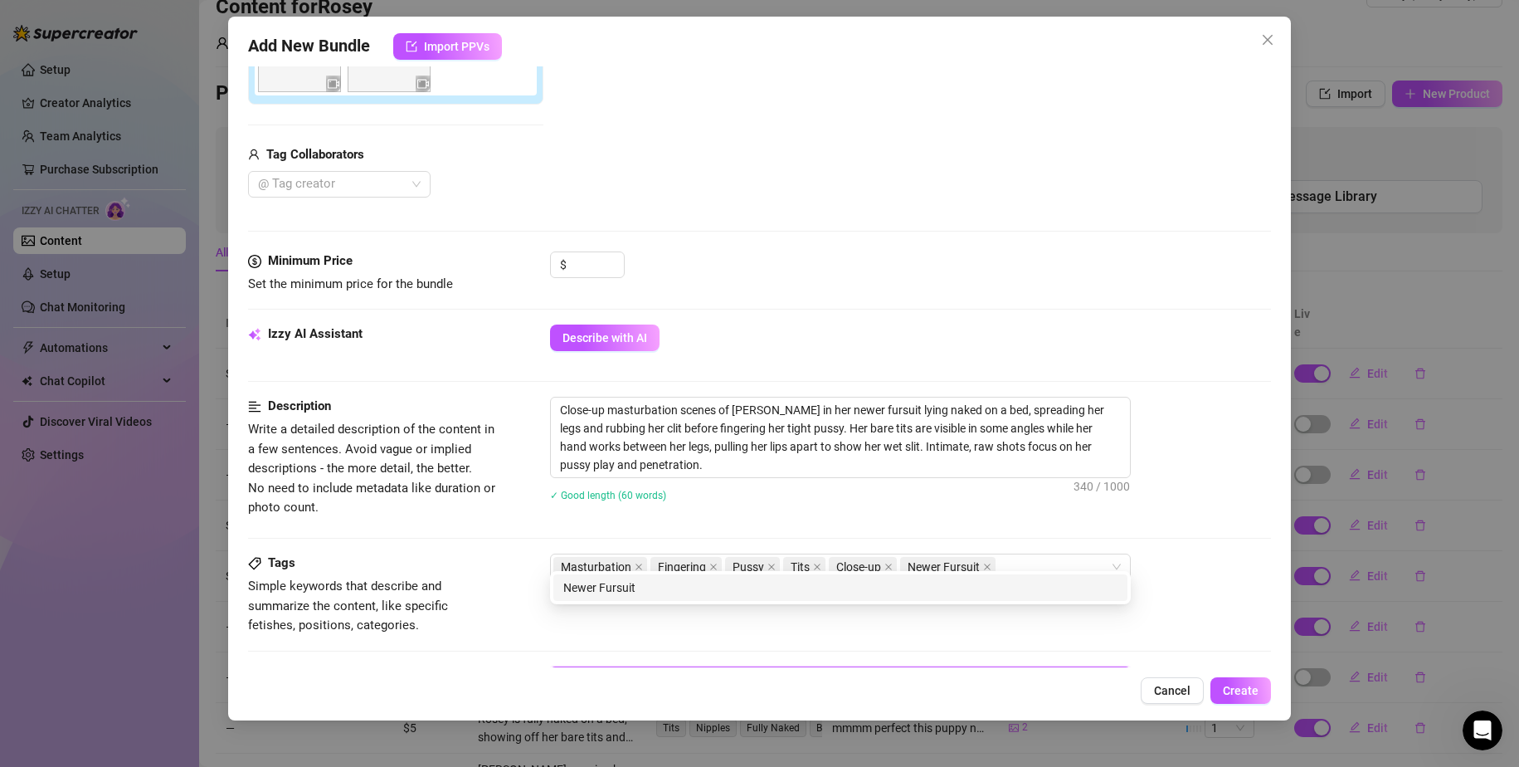
scroll to position [332, 0]
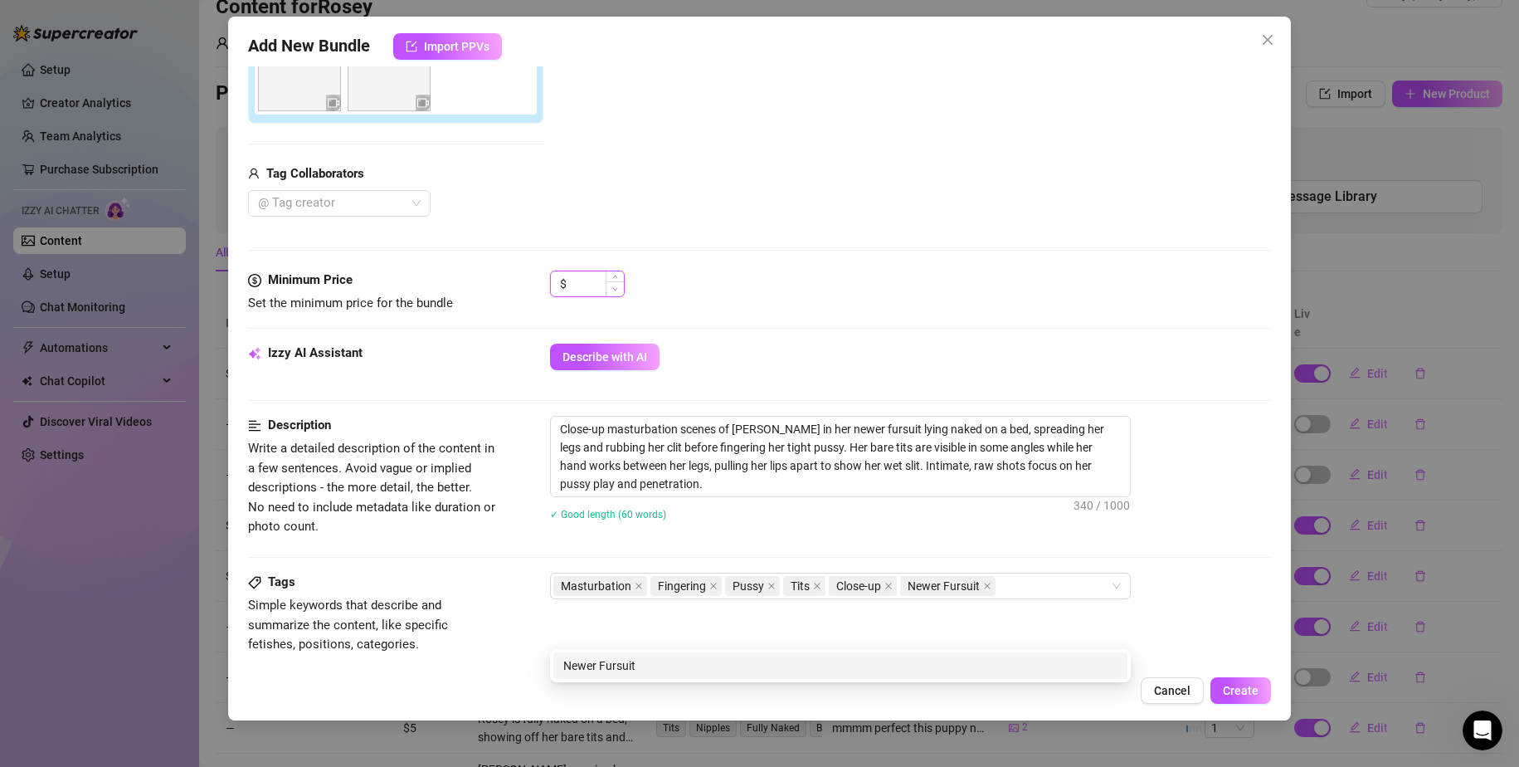
click at [615, 293] on span "Decrease Value" at bounding box center [615, 288] width 18 height 15
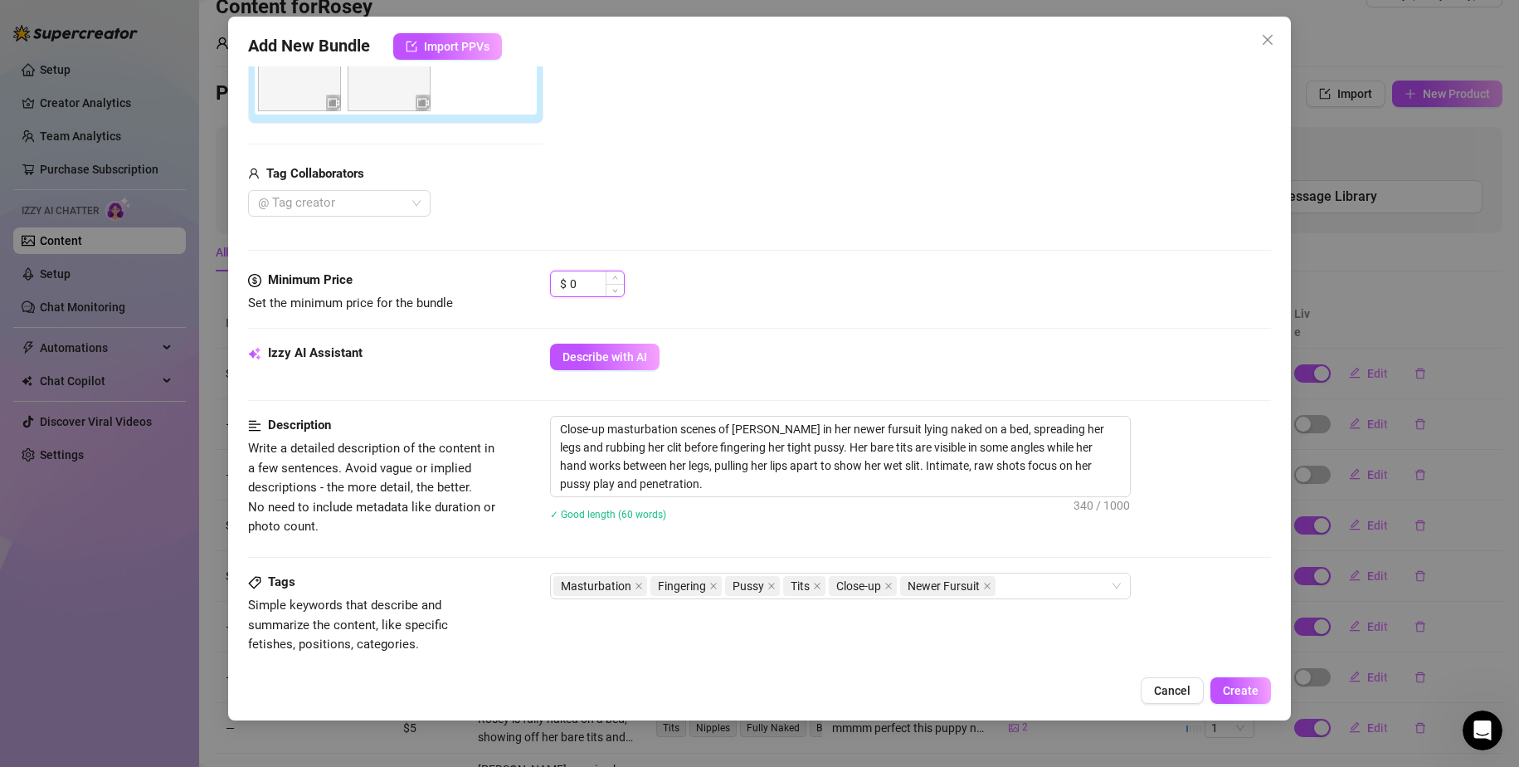
click at [592, 290] on input "0" at bounding box center [597, 283] width 54 height 25
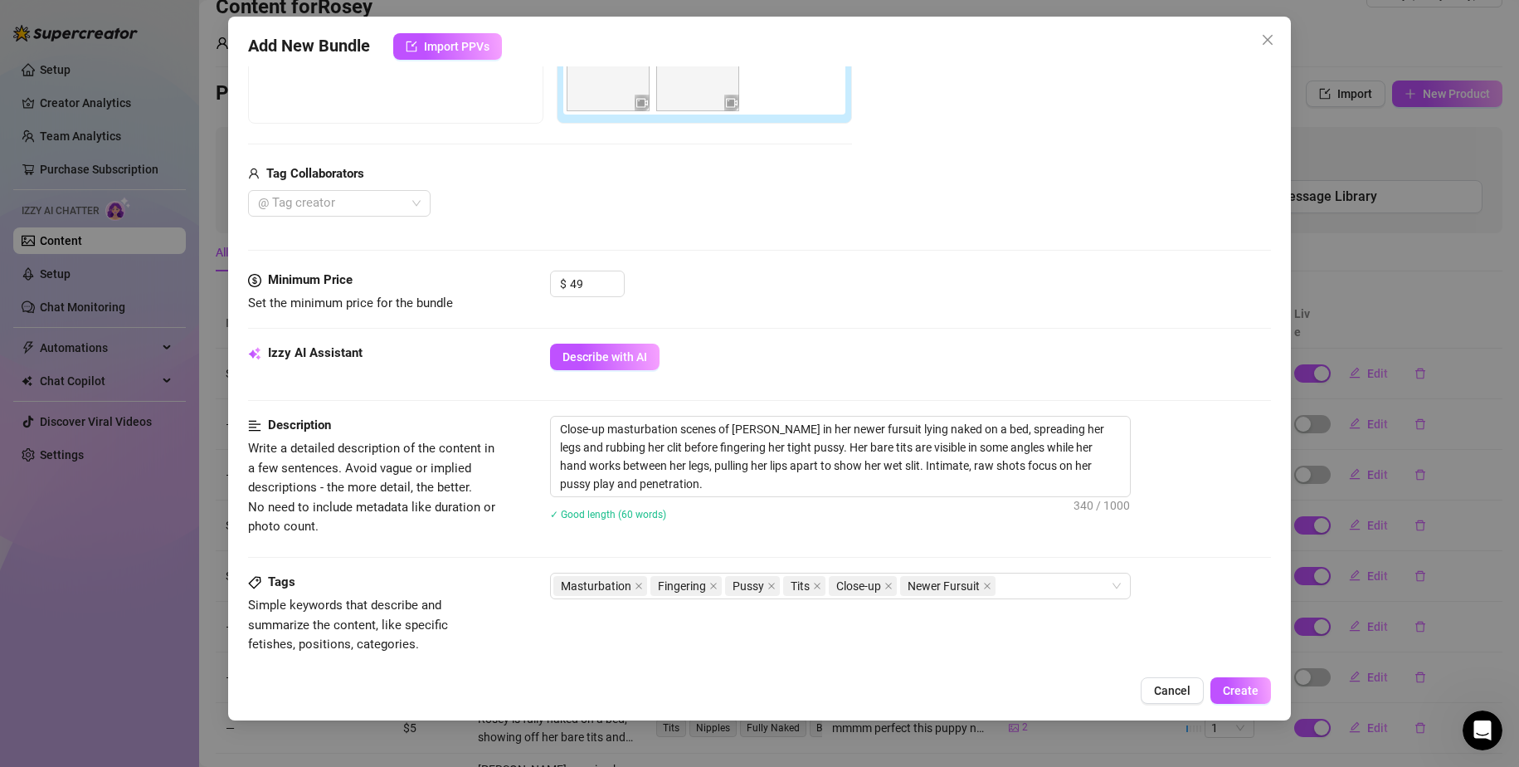
drag, startPoint x: 967, startPoint y: 316, endPoint x: 944, endPoint y: 327, distance: 25.6
click at [959, 320] on div "Minimum Price Set the minimum price for the bundle $ 49" at bounding box center [760, 306] width 1024 height 73
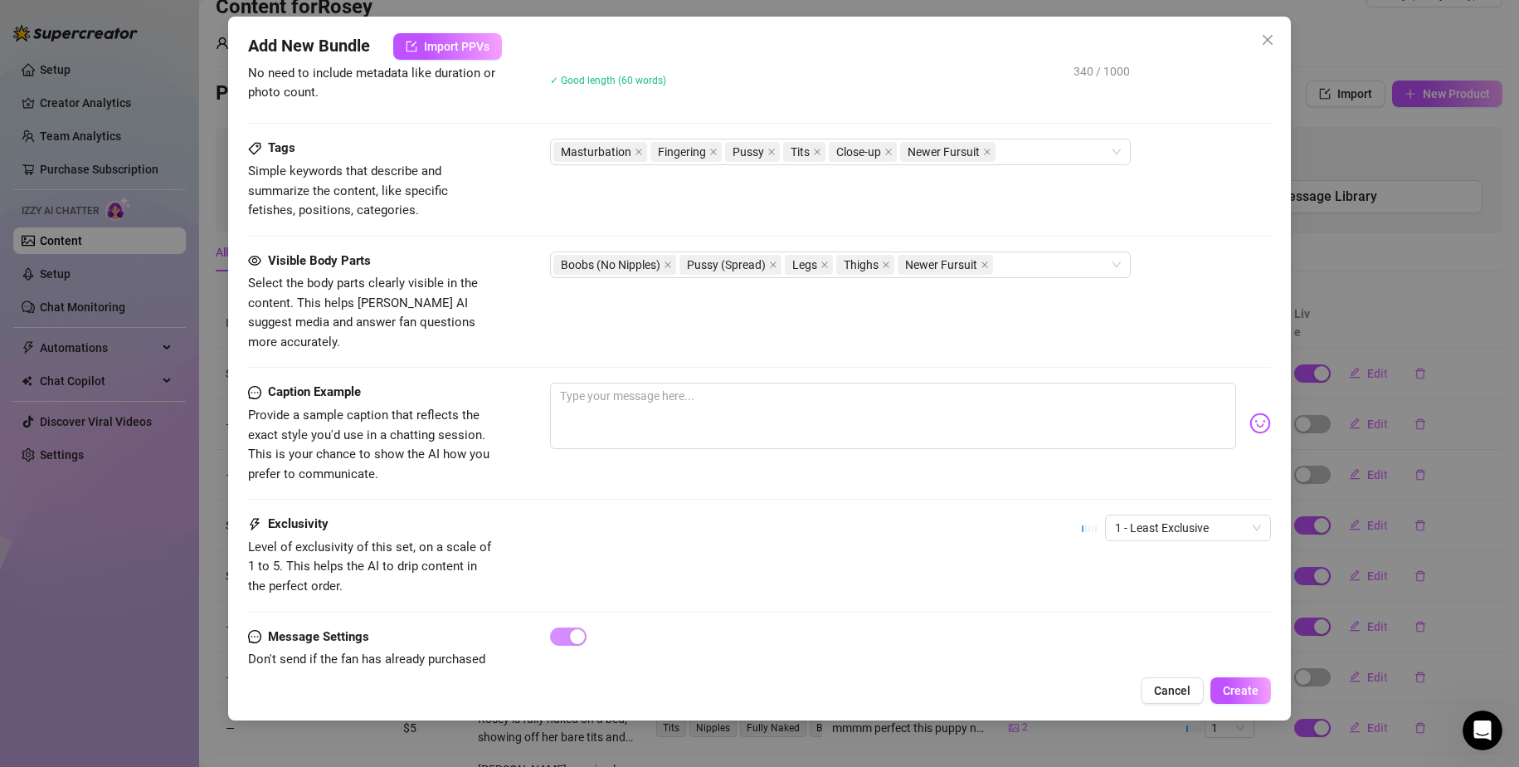
scroll to position [799, 0]
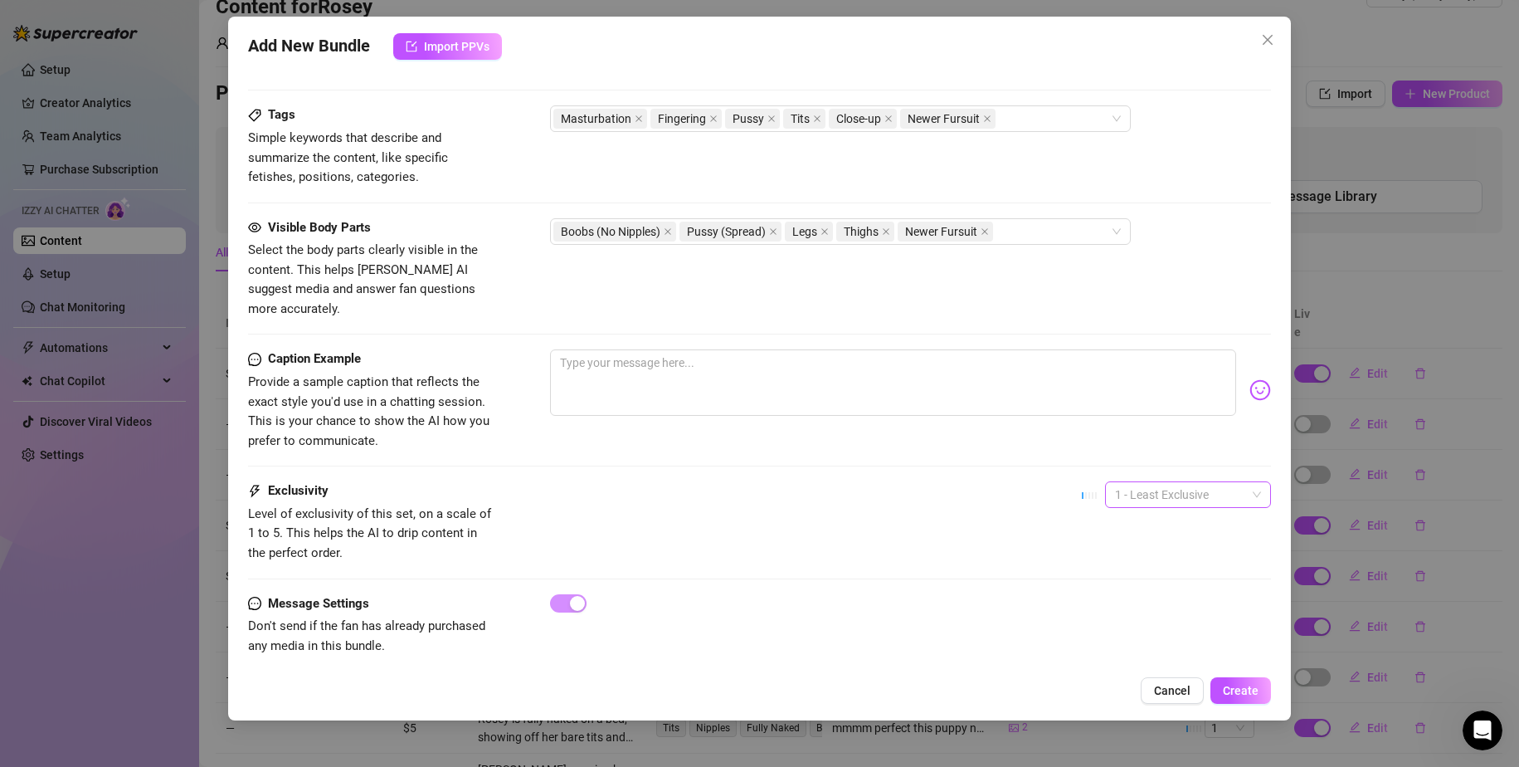
click at [1146, 482] on span "1 - Least Exclusive" at bounding box center [1188, 494] width 146 height 25
click at [1130, 559] on div "3" at bounding box center [1173, 562] width 139 height 18
click at [807, 568] on div "Exclusivity Level of exclusivity of this set, on a scale of 1 to 5. This helps …" at bounding box center [760, 537] width 1024 height 112
click at [1253, 685] on span "Create" at bounding box center [1241, 690] width 36 height 13
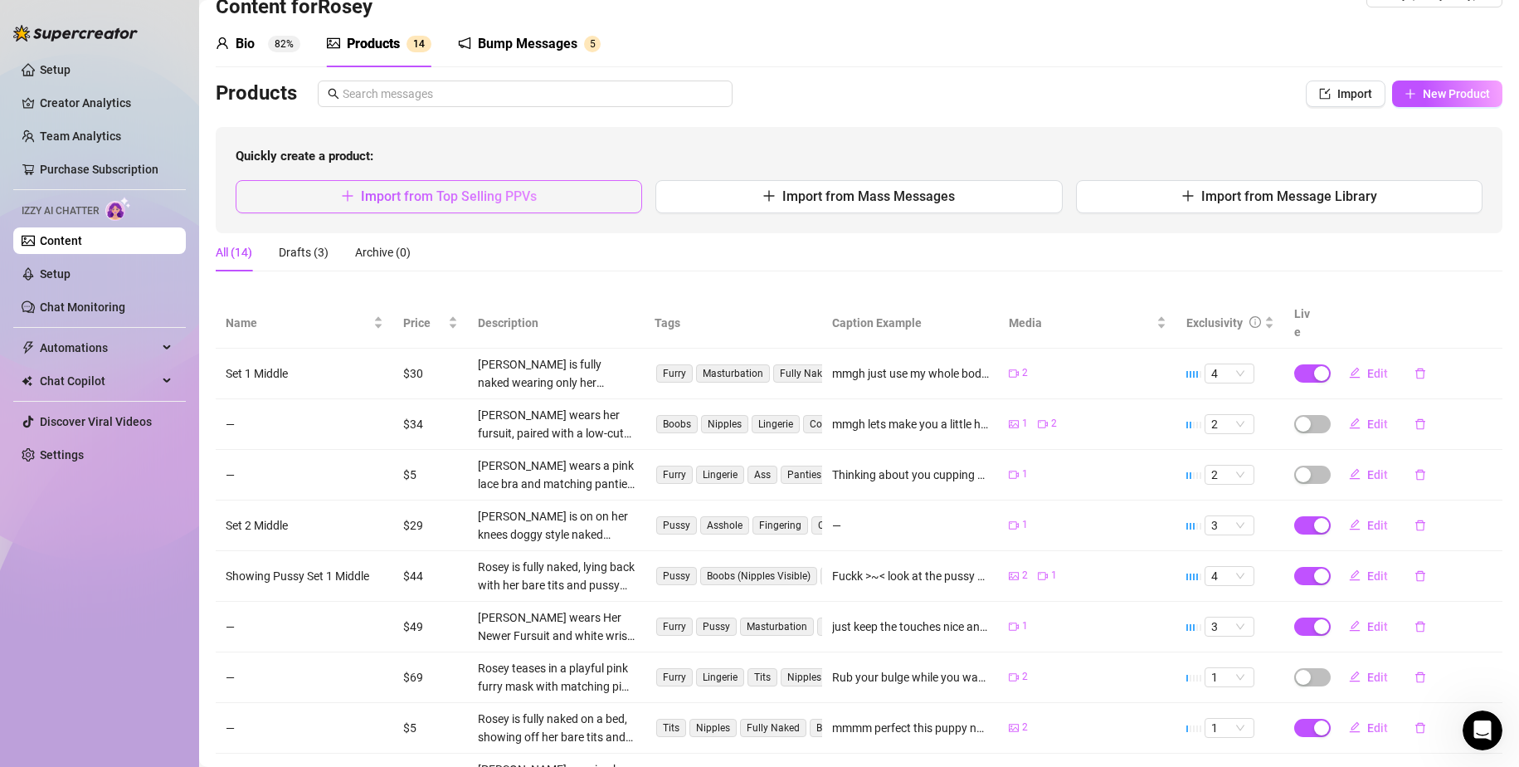
click at [511, 197] on span "Import from Top Selling PPVs" at bounding box center [449, 196] width 176 height 16
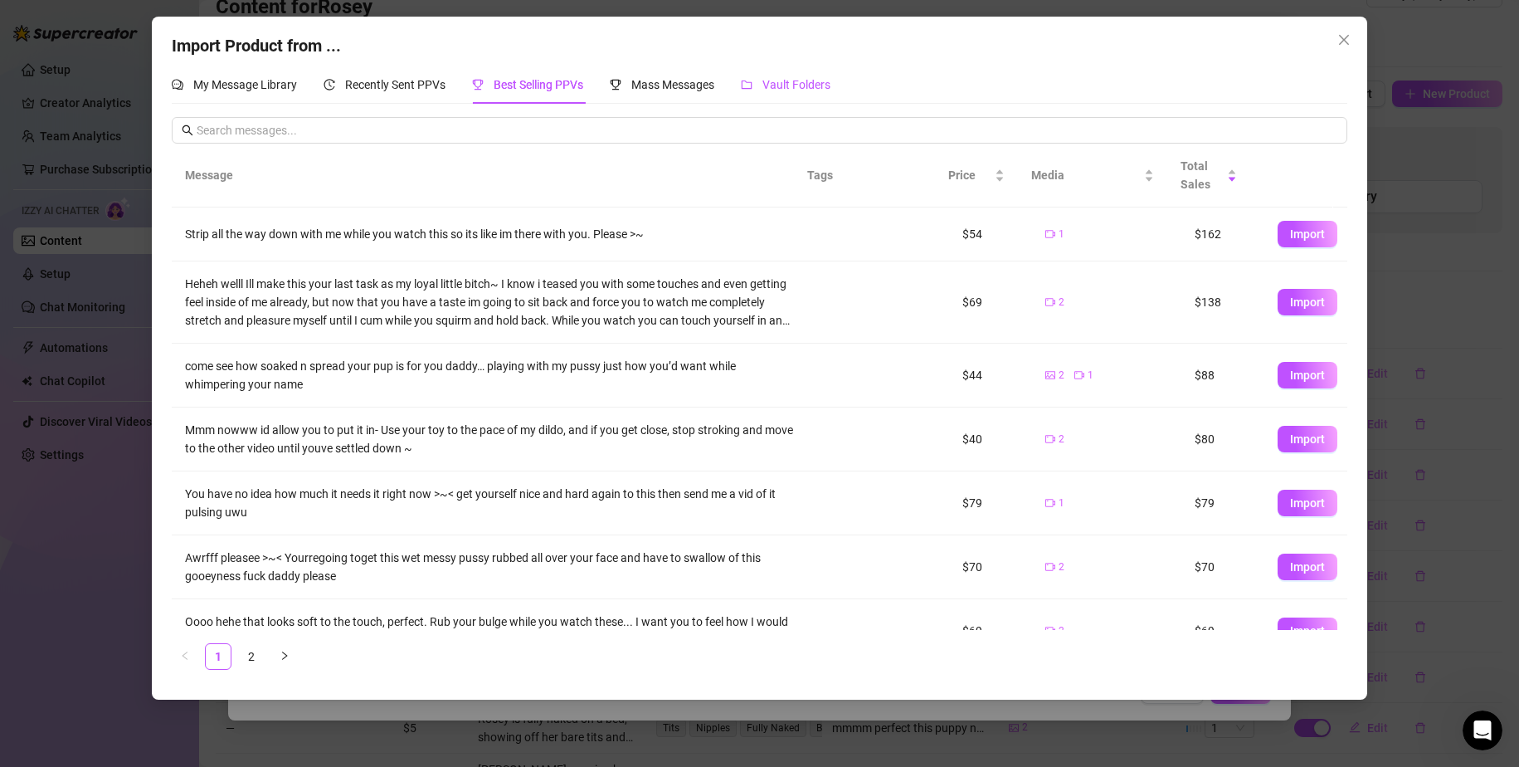
click at [816, 78] on span "Vault Folders" at bounding box center [796, 84] width 68 height 13
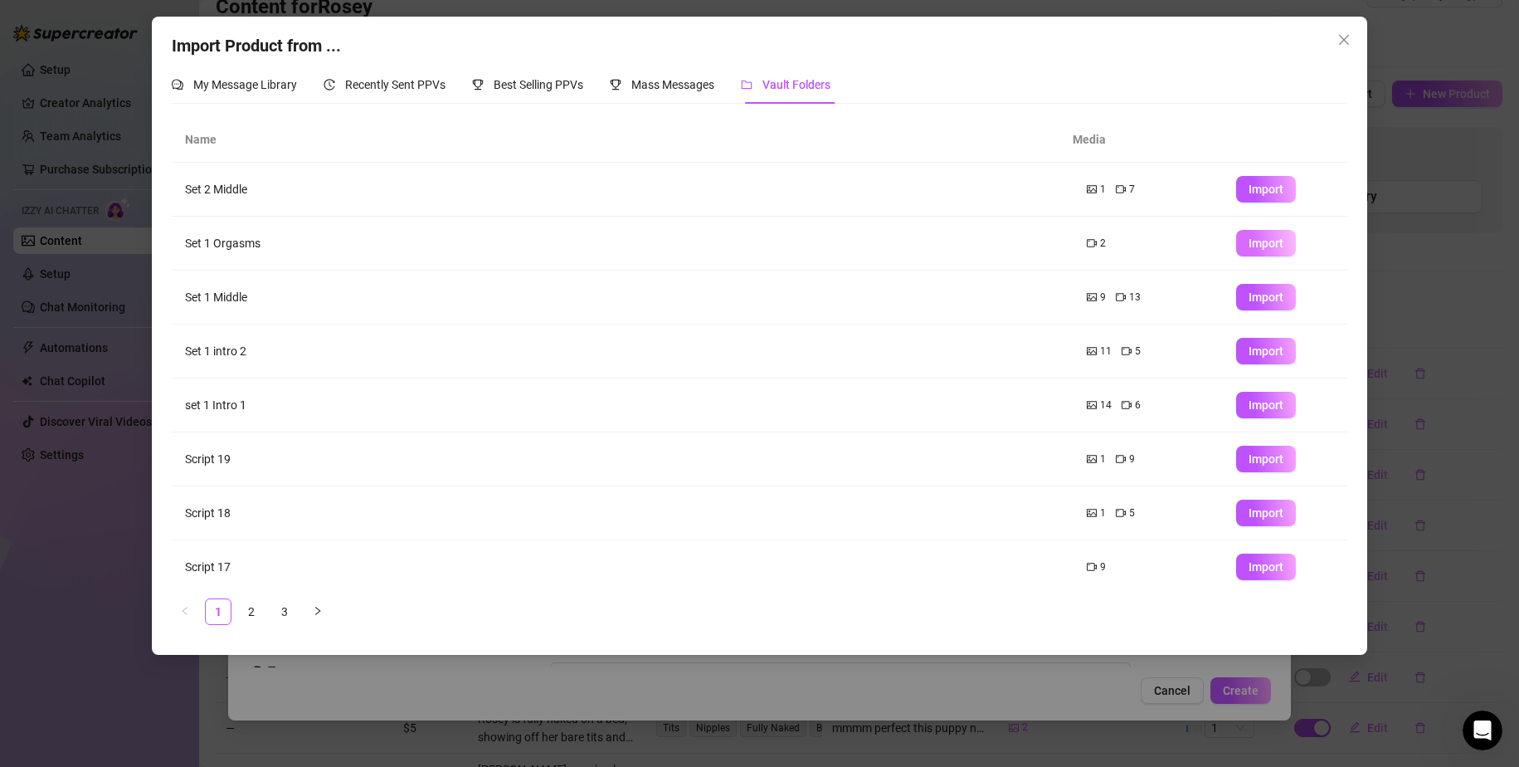
click at [1253, 239] on span "Import" at bounding box center [1266, 242] width 35 height 13
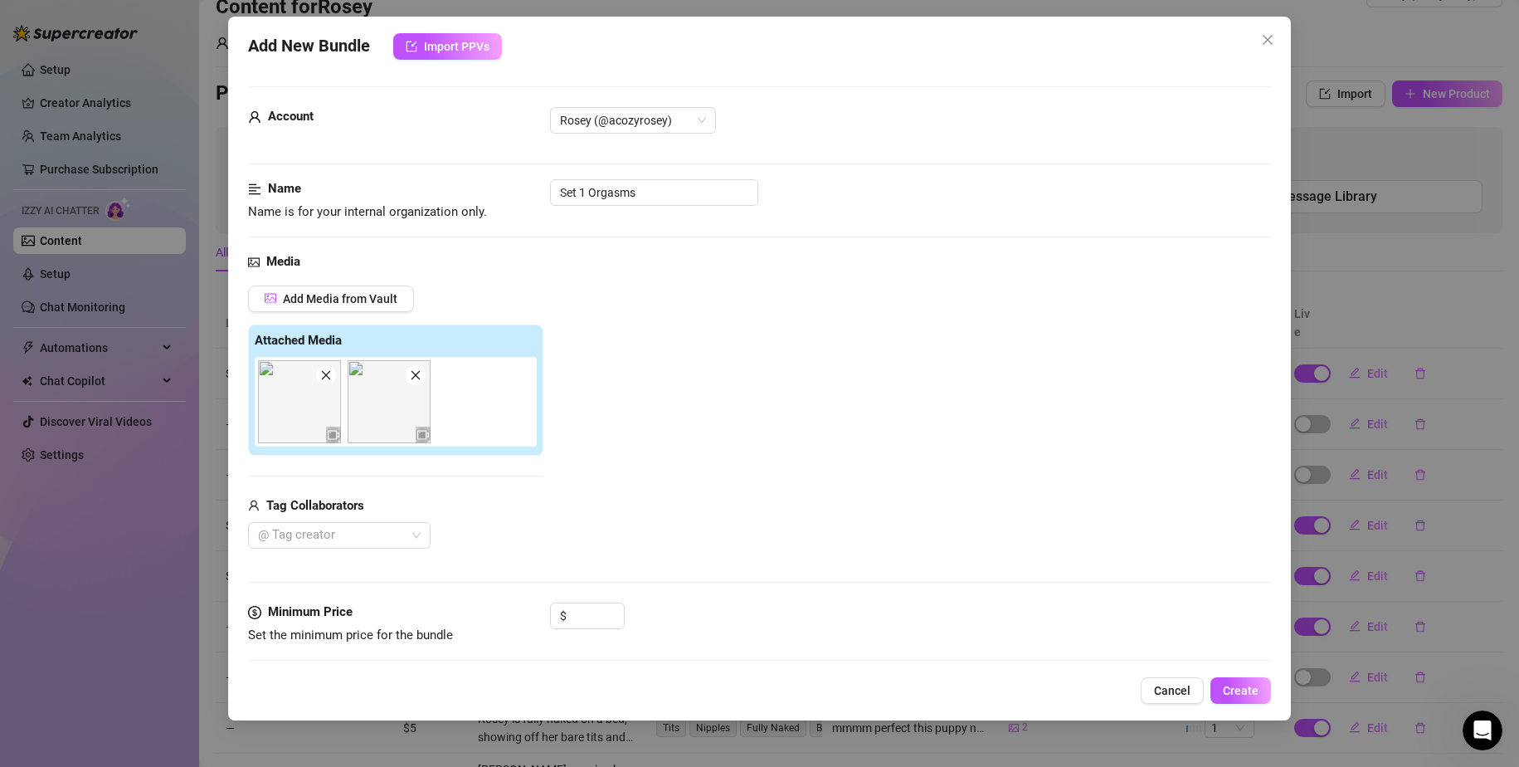
click at [410, 378] on icon "close" at bounding box center [416, 375] width 12 height 12
click at [328, 373] on icon "close" at bounding box center [326, 375] width 12 height 12
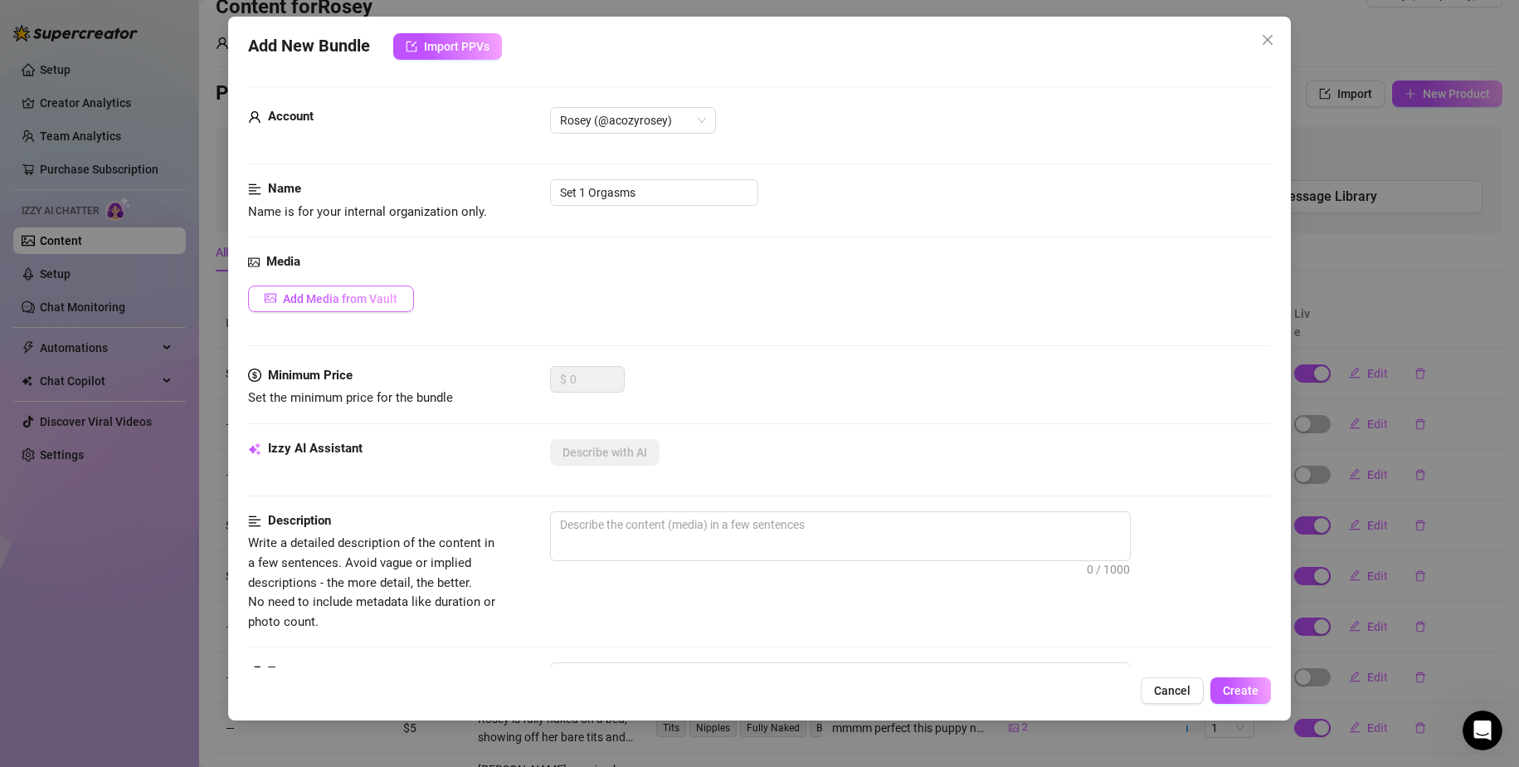
click at [332, 300] on span "Add Media from Vault" at bounding box center [340, 298] width 114 height 13
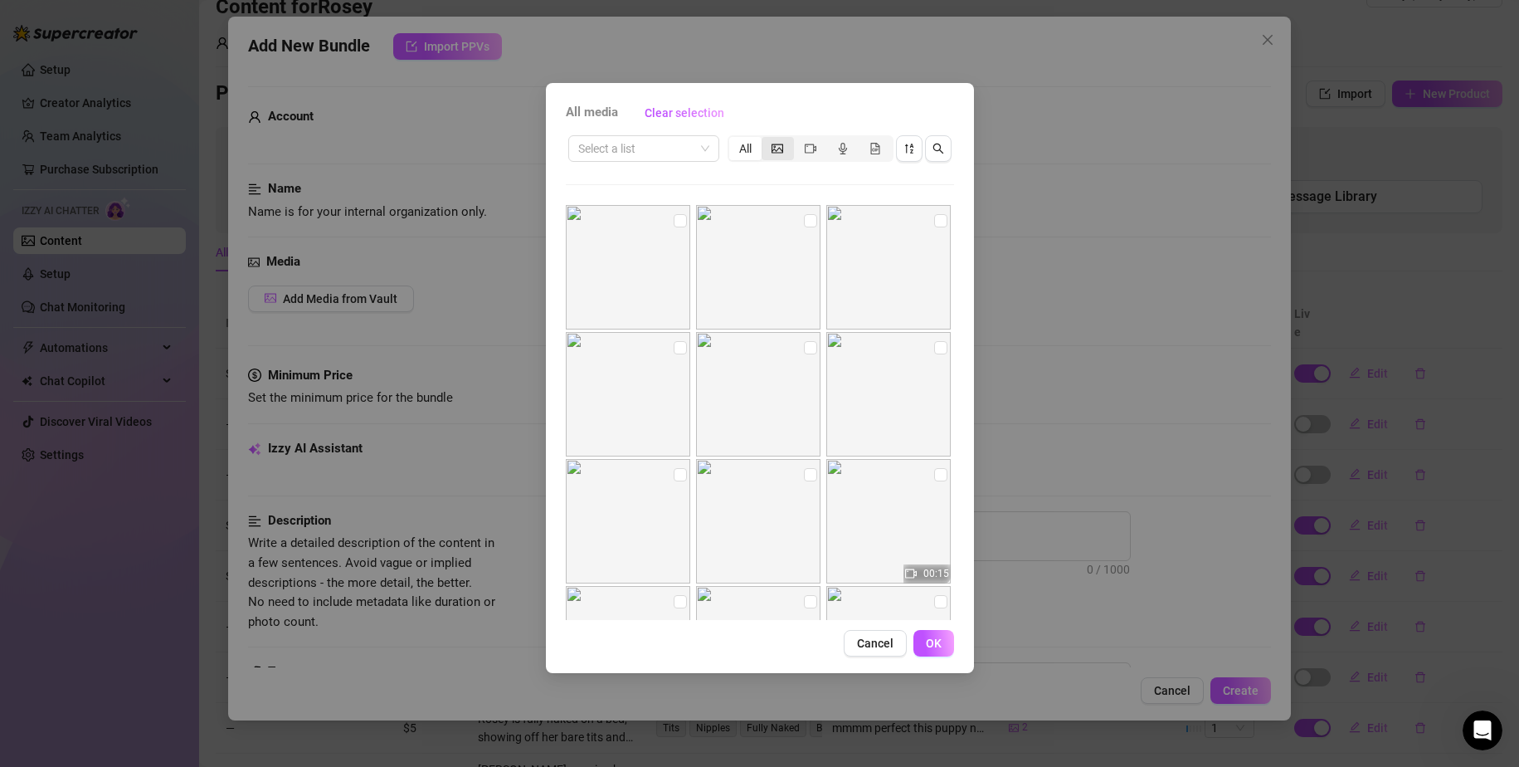
click at [767, 144] on div "segmented control" at bounding box center [778, 148] width 32 height 23
click at [766, 139] on input "segmented control" at bounding box center [766, 139] width 0 height 0
click at [750, 145] on div "All" at bounding box center [745, 148] width 32 height 23
click at [733, 139] on input "All" at bounding box center [733, 139] width 0 height 0
click at [589, 115] on span "All media" at bounding box center [592, 113] width 52 height 20
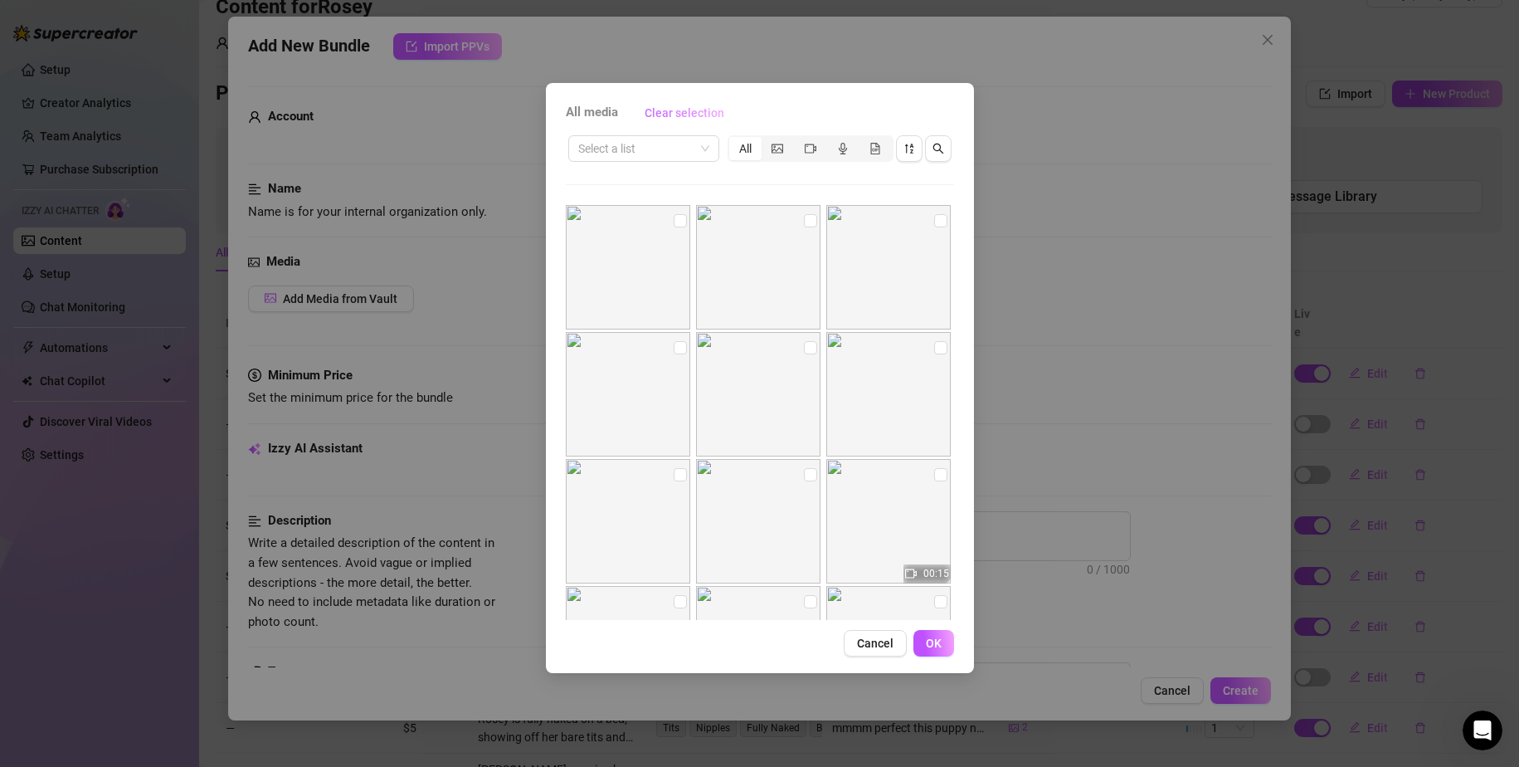
click at [703, 109] on span "Clear selection" at bounding box center [685, 112] width 80 height 13
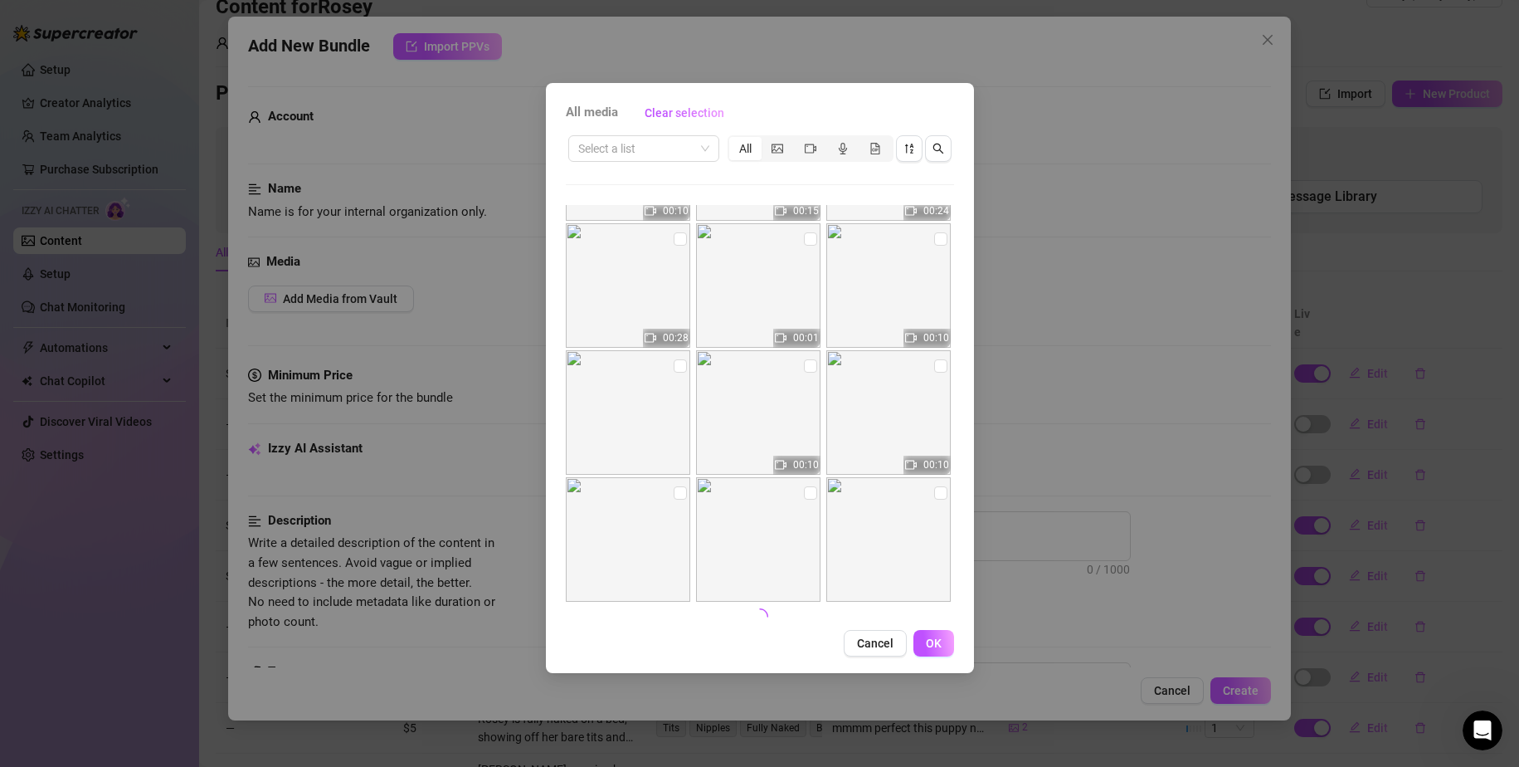
scroll to position [626, 0]
click at [871, 642] on span "Cancel" at bounding box center [875, 642] width 37 height 13
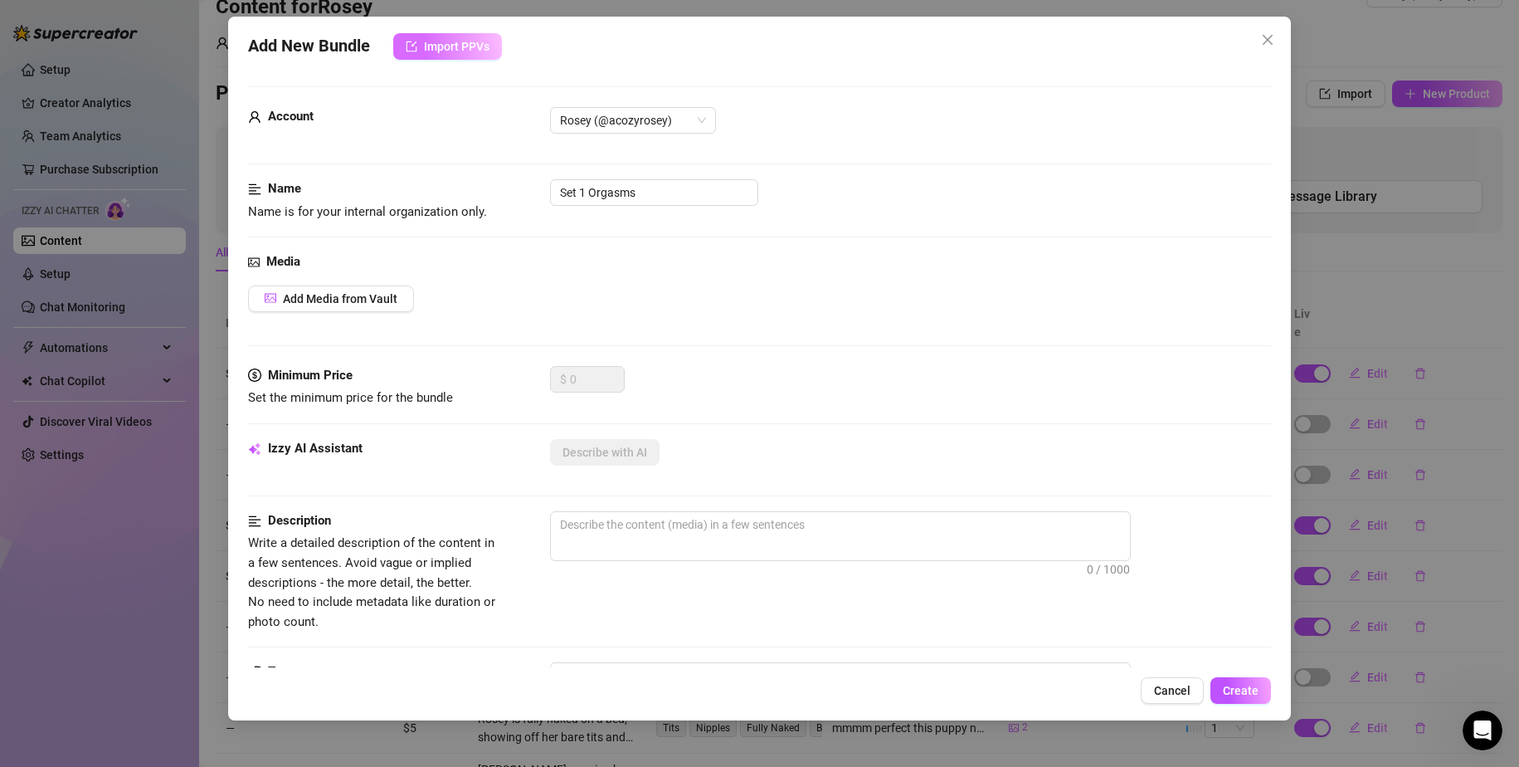
click at [454, 51] on span "Import PPVs" at bounding box center [457, 46] width 66 height 13
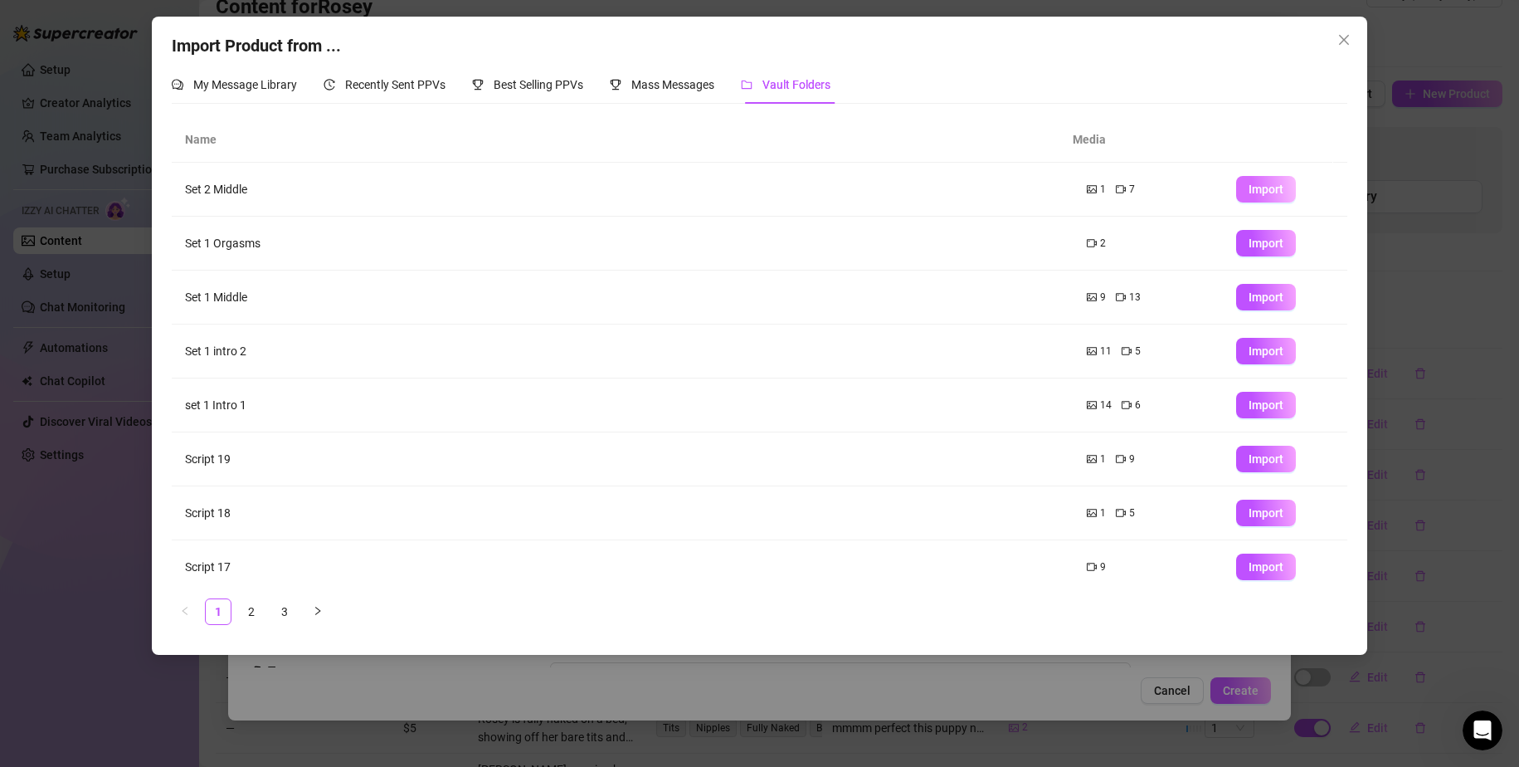
click at [1249, 191] on span "Import" at bounding box center [1266, 189] width 35 height 13
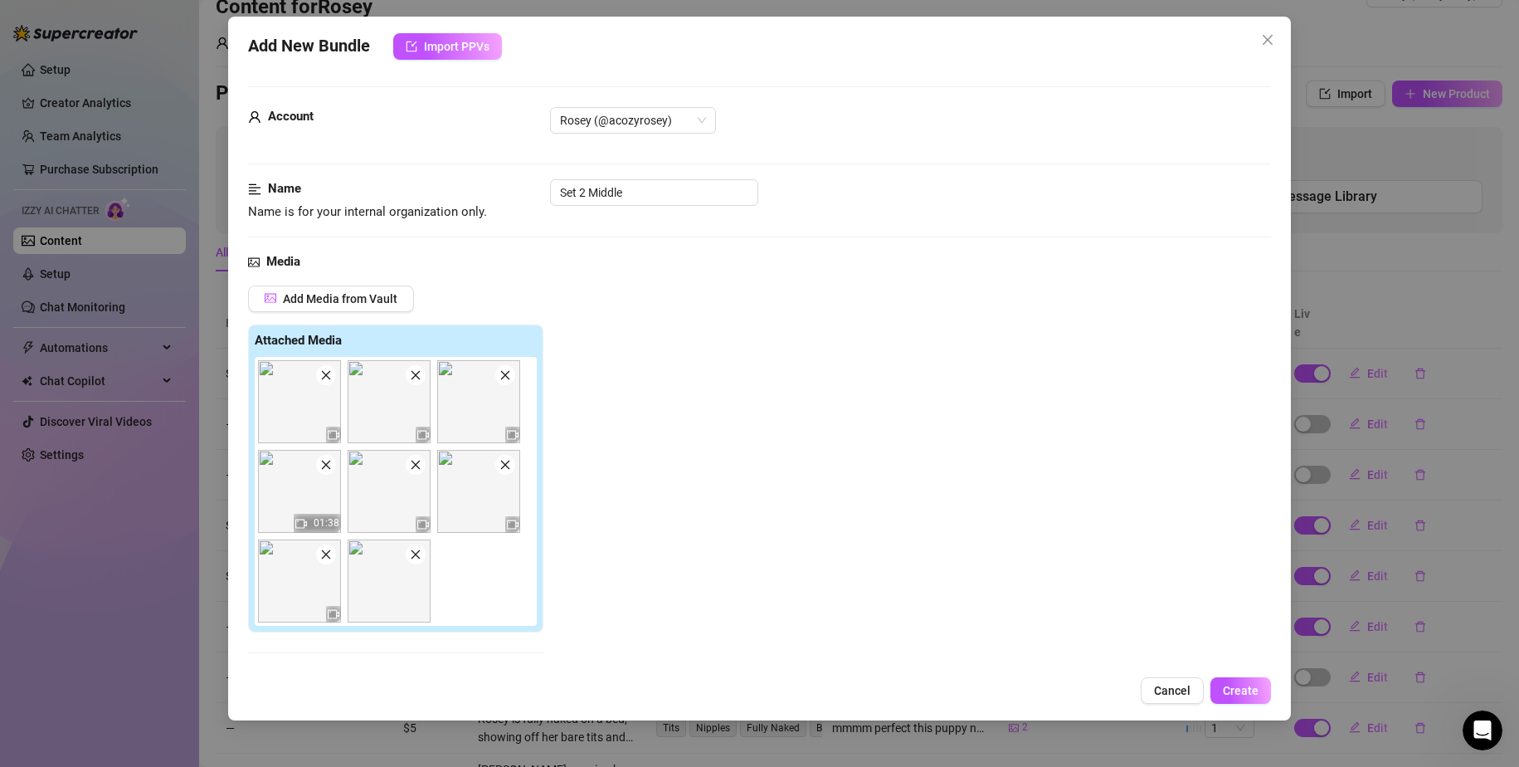
click at [328, 557] on icon "close" at bounding box center [325, 554] width 9 height 9
click at [502, 467] on icon "close" at bounding box center [505, 465] width 12 height 12
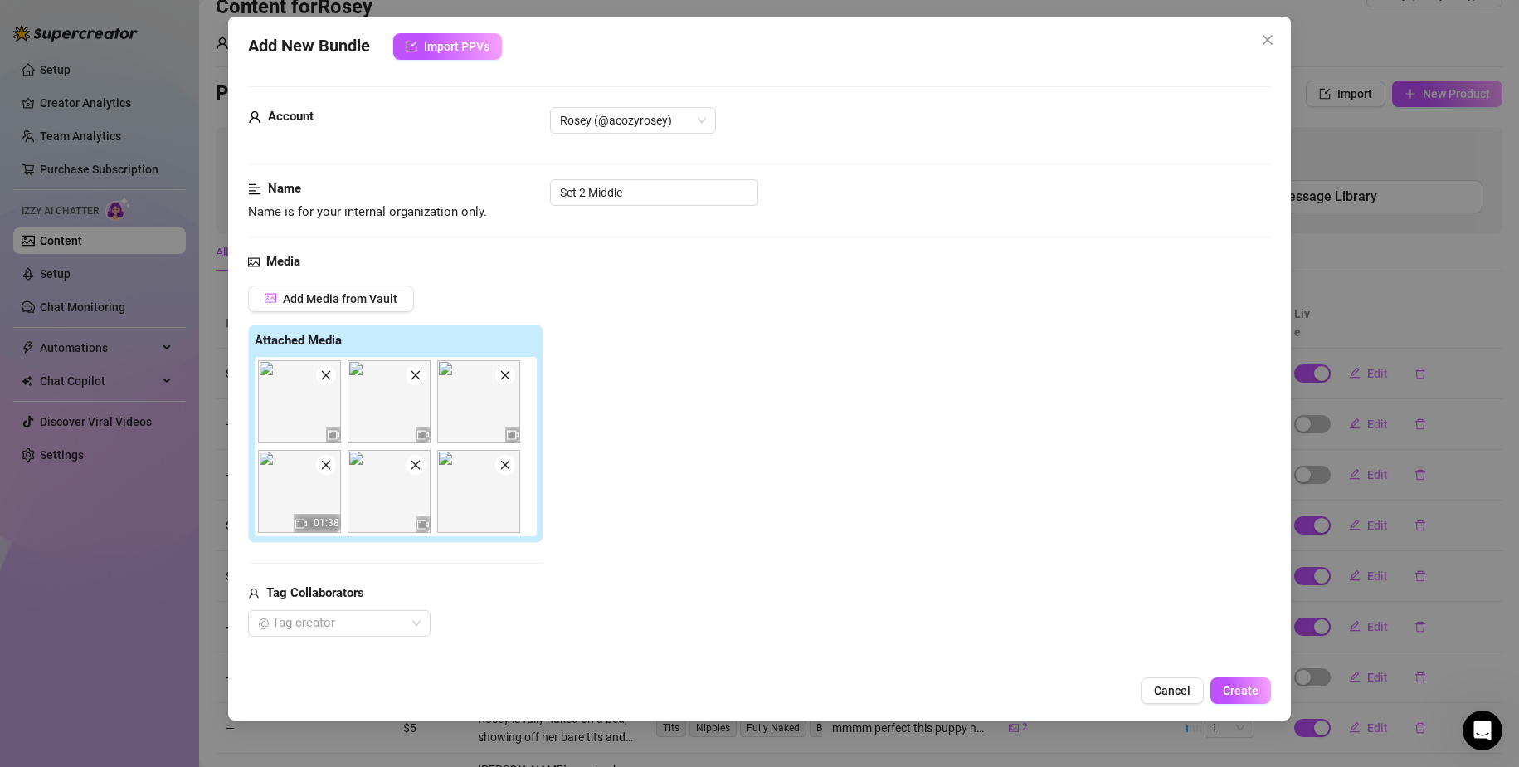
click at [325, 475] on img at bounding box center [299, 491] width 83 height 83
click at [326, 463] on icon "close" at bounding box center [326, 465] width 12 height 12
click at [328, 373] on icon "close" at bounding box center [326, 375] width 12 height 12
click at [459, 416] on img at bounding box center [478, 401] width 83 height 83
click at [417, 373] on icon "close" at bounding box center [416, 375] width 12 height 12
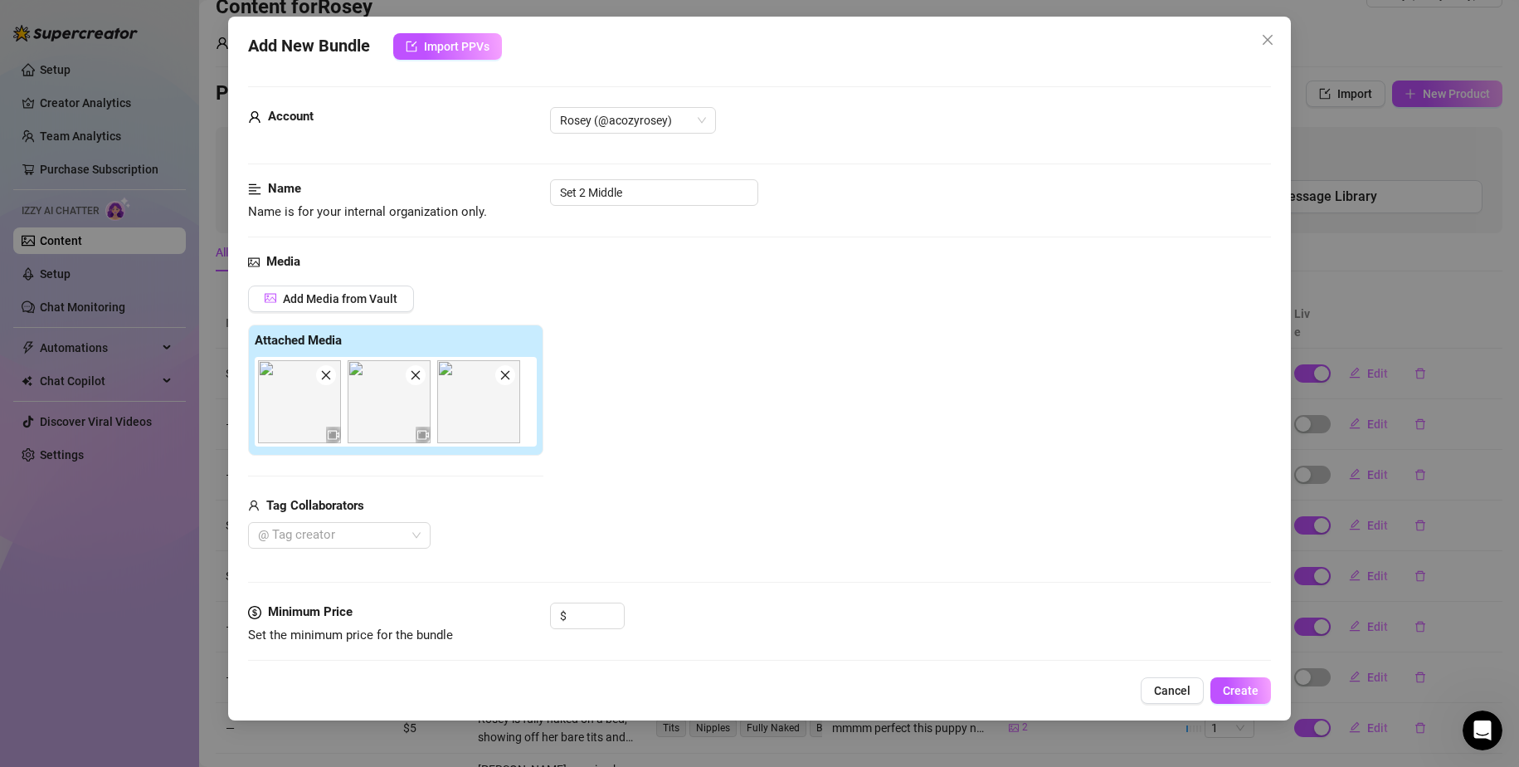
click at [329, 374] on icon "close" at bounding box center [326, 375] width 12 height 12
click at [741, 371] on div "Add Media from Vault Attached Media Tag Collaborators @ Tag creator" at bounding box center [760, 417] width 1024 height 264
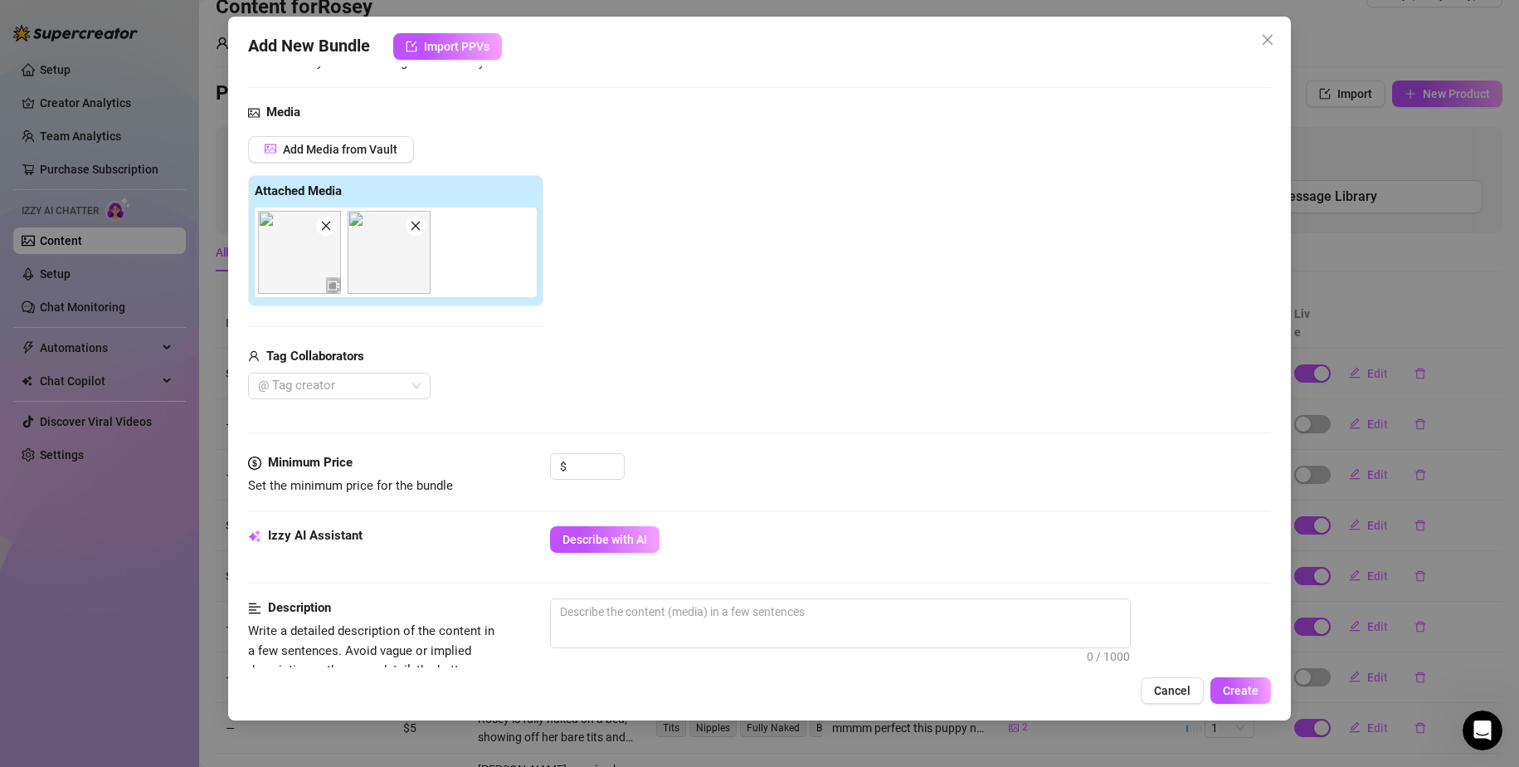
scroll to position [249, 0]
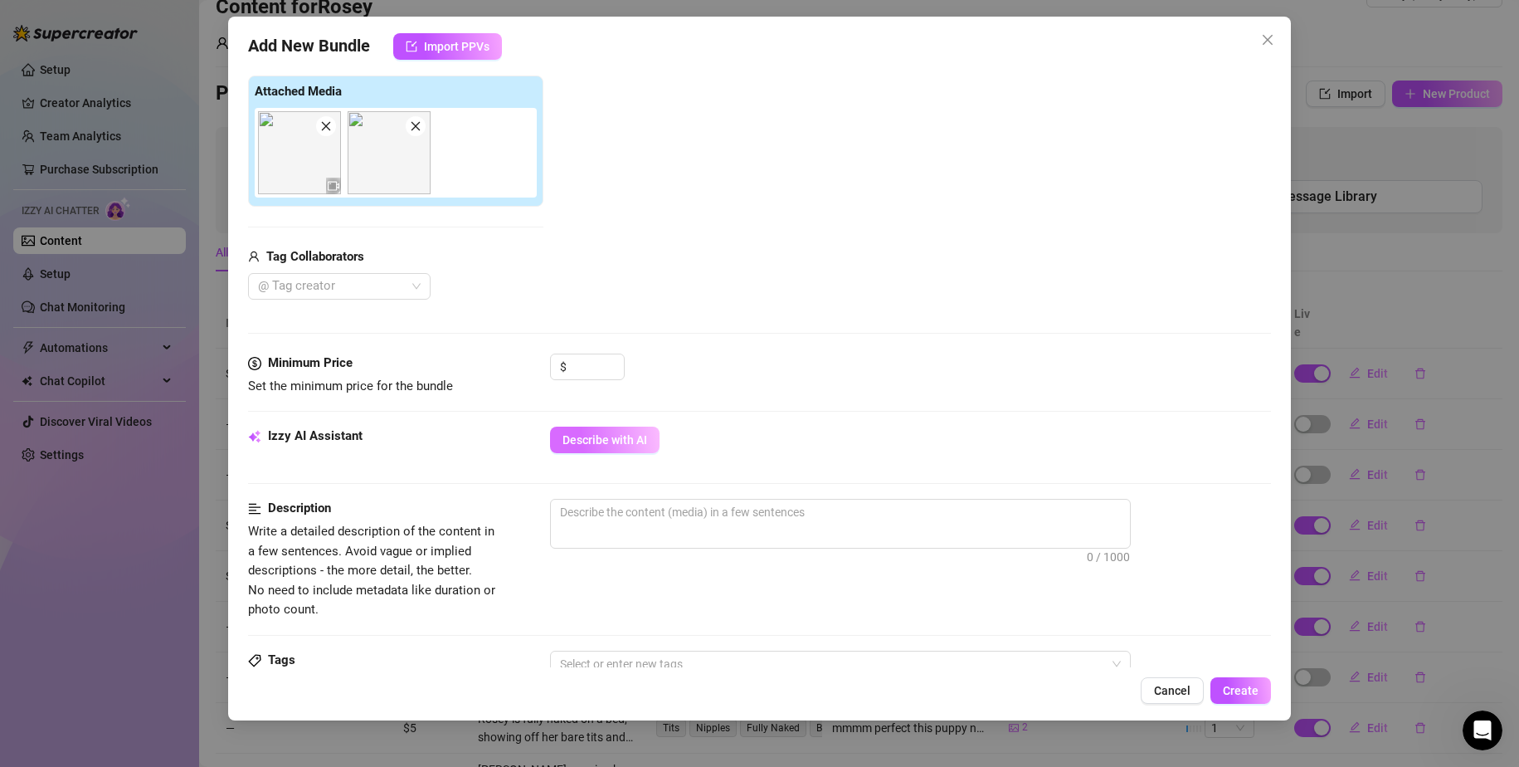
click at [614, 431] on button "Describe with AI" at bounding box center [605, 439] width 110 height 27
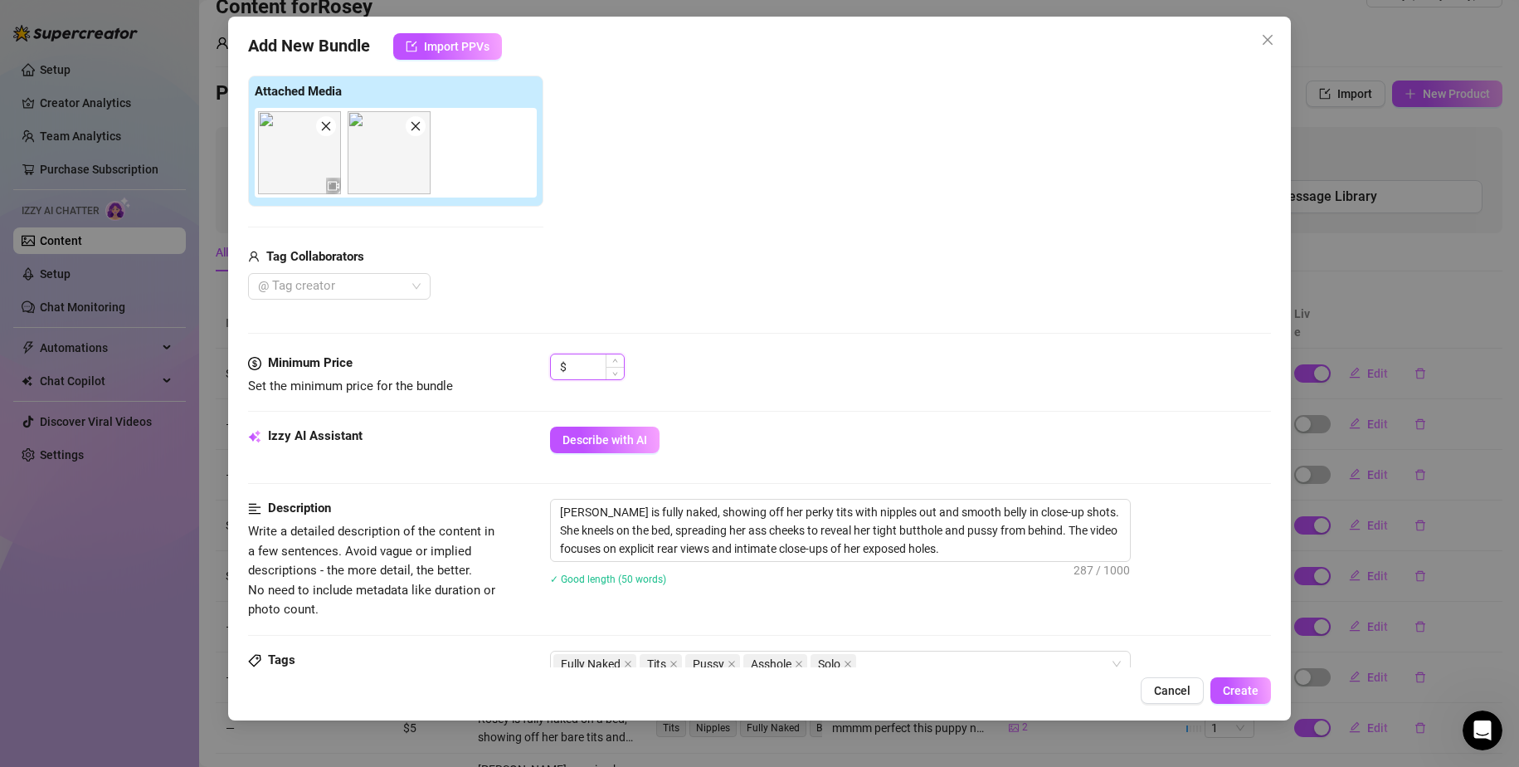
click at [600, 369] on input at bounding box center [597, 366] width 54 height 25
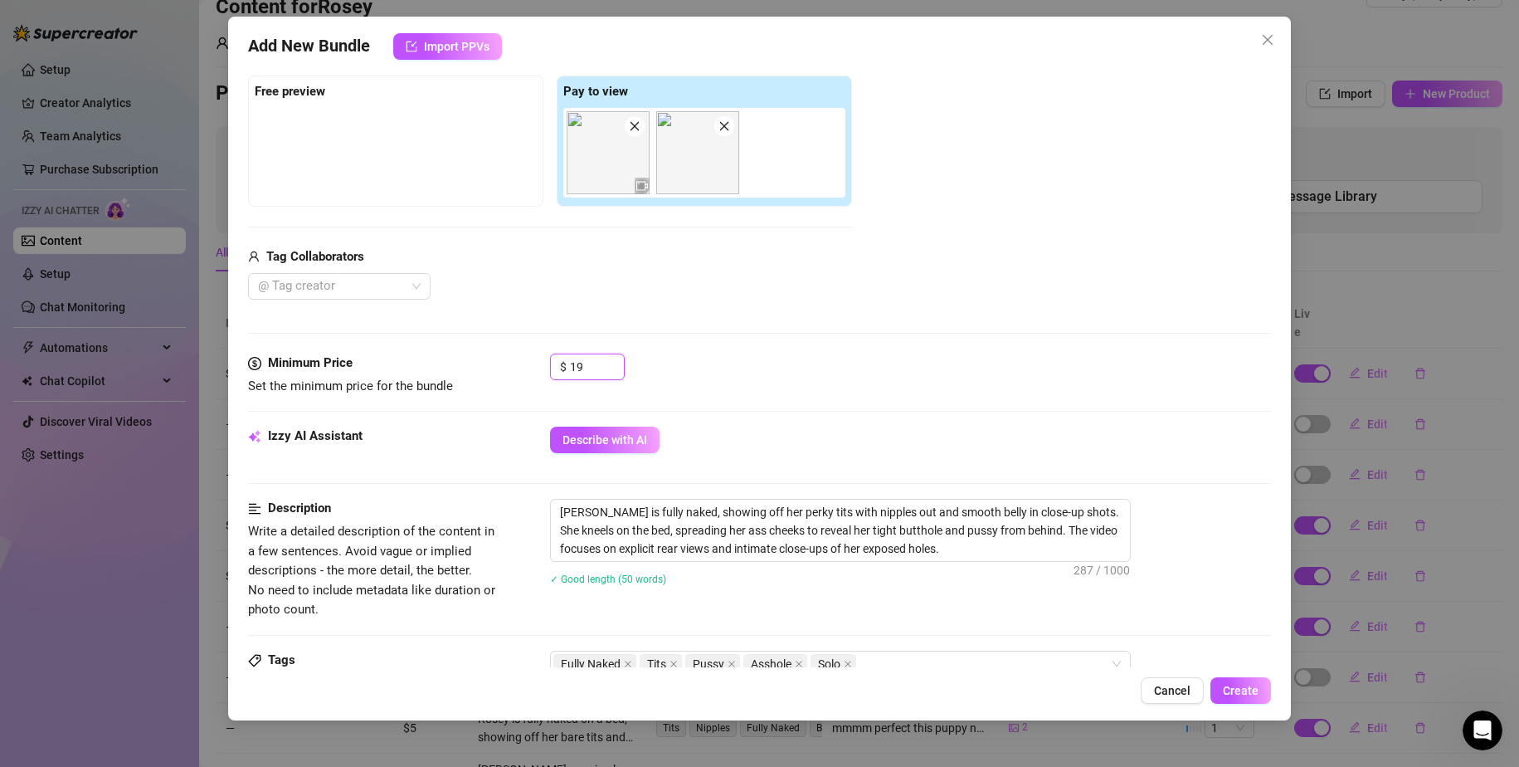
scroll to position [332, 0]
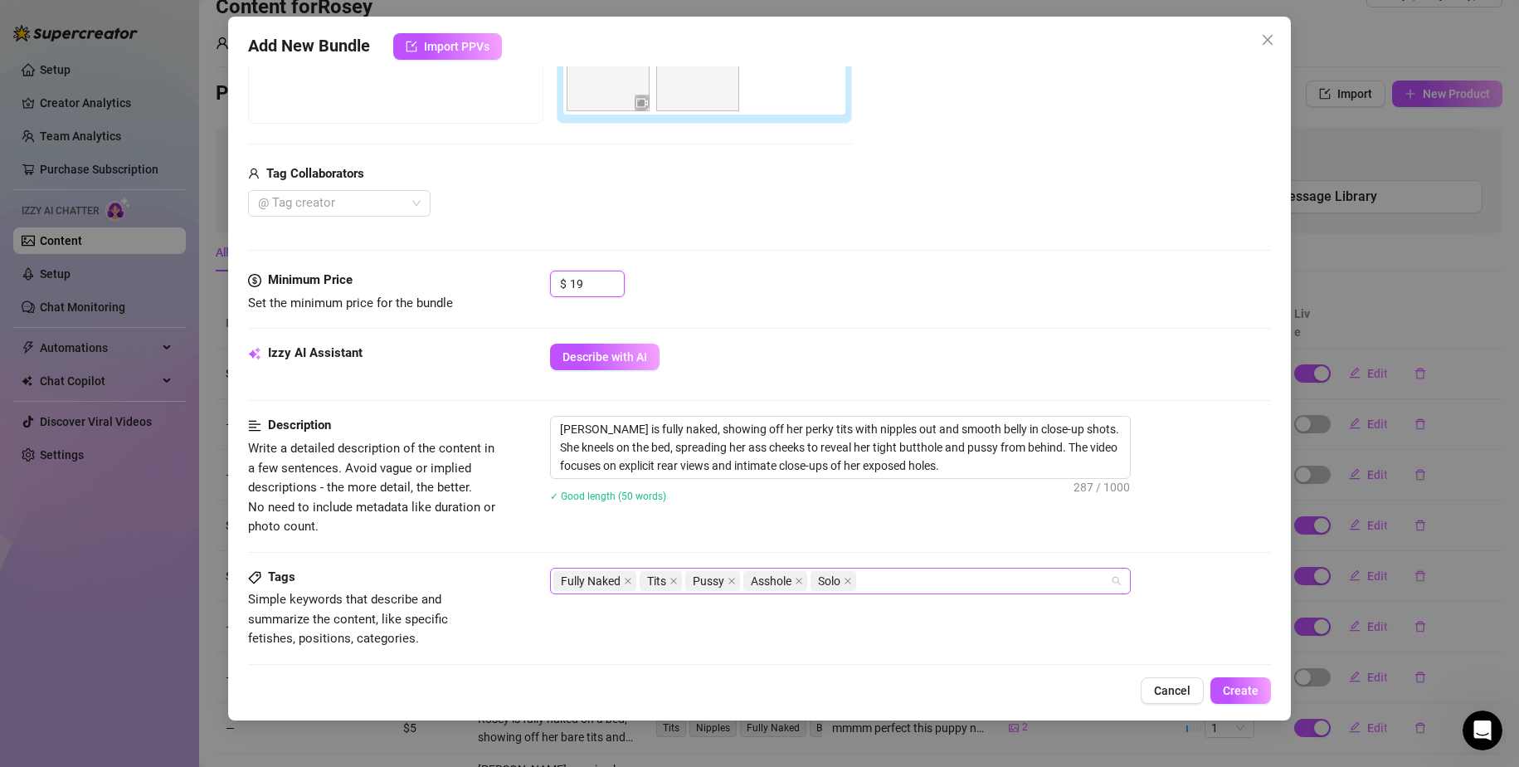
click at [905, 572] on div "Fully Naked Tits Pussy Asshole Solo" at bounding box center [831, 580] width 557 height 23
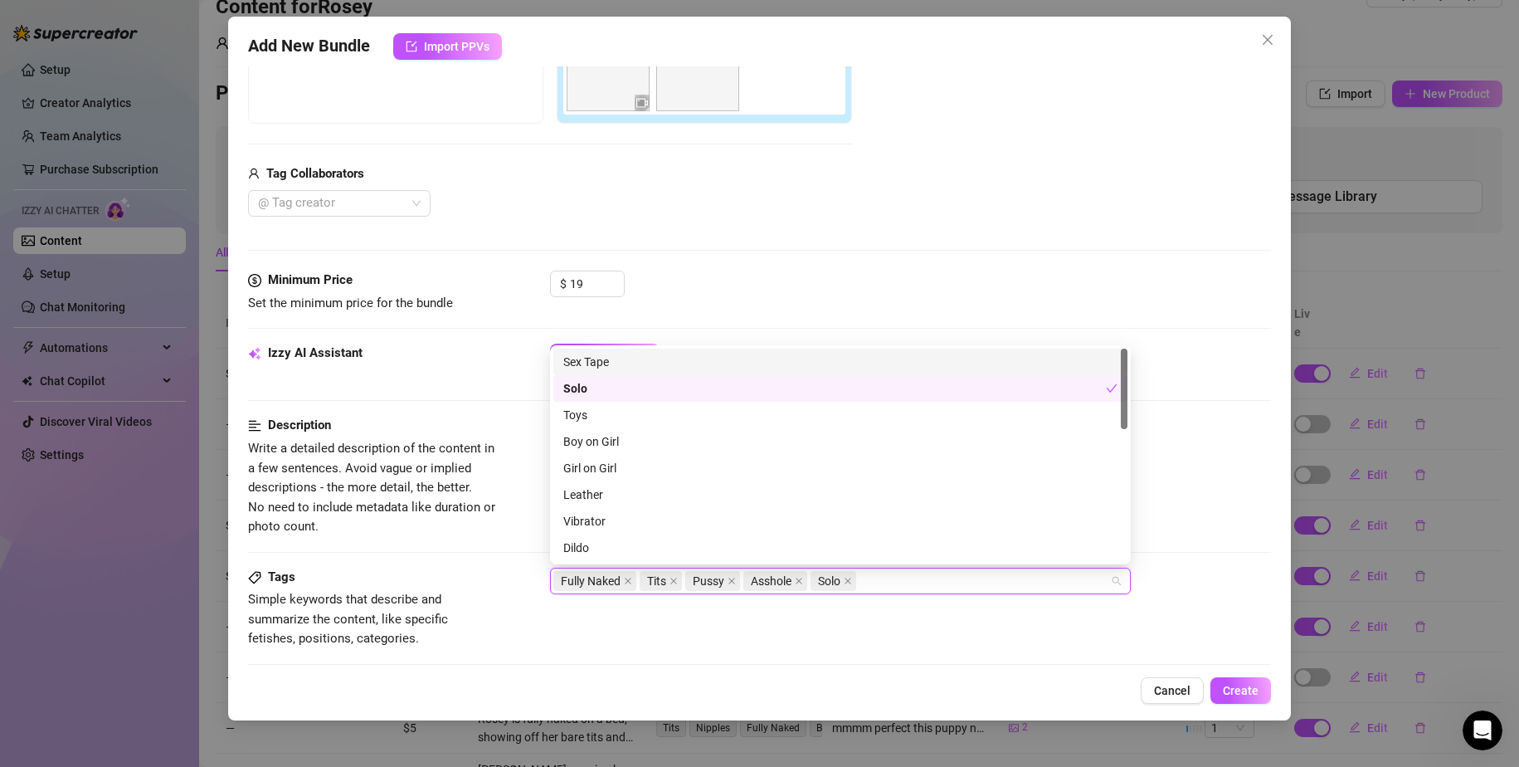
click at [877, 275] on div "$ 19" at bounding box center [911, 290] width 722 height 41
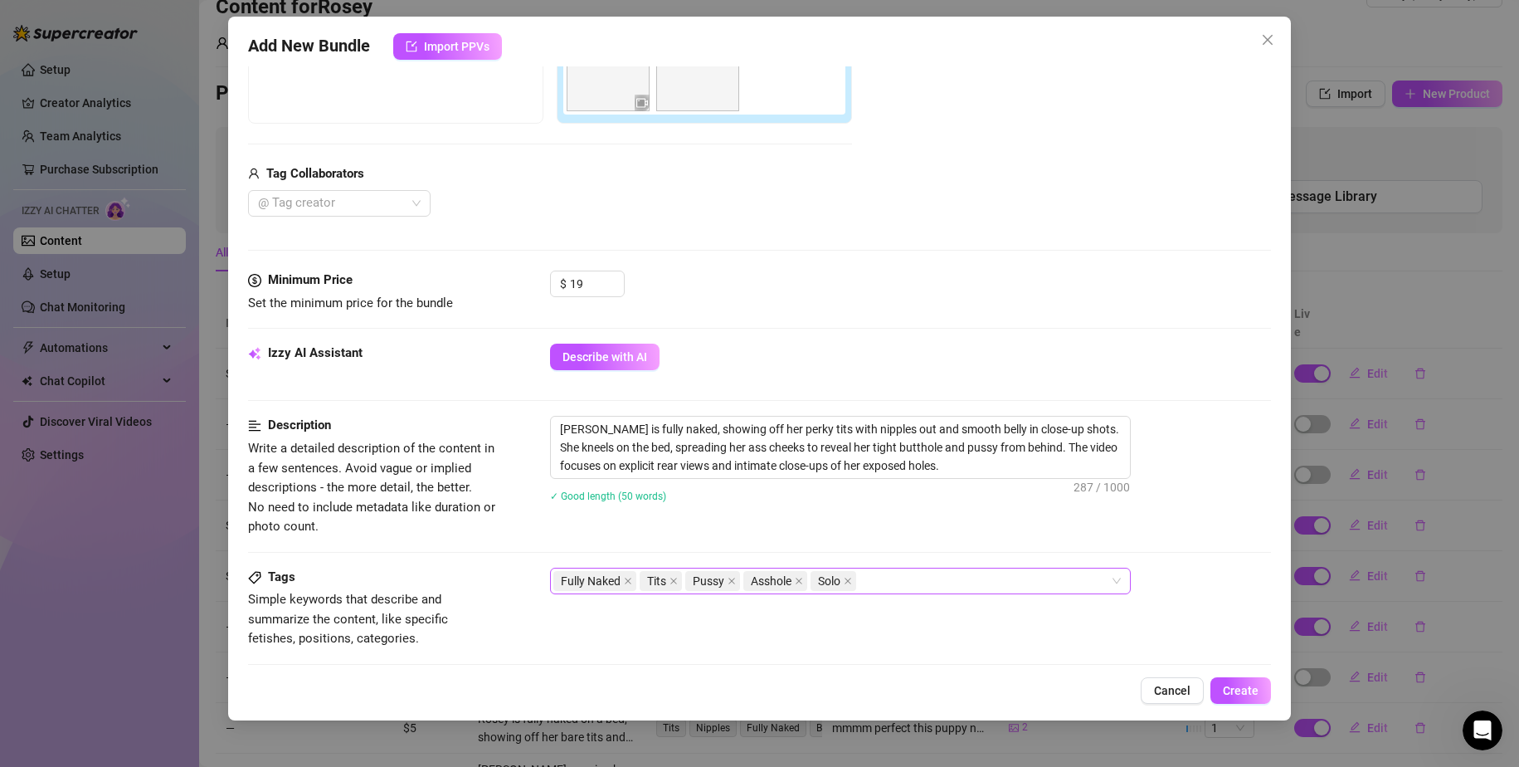
click at [946, 576] on div "Fully Naked Tits Pussy Asshole Solo" at bounding box center [831, 580] width 557 height 23
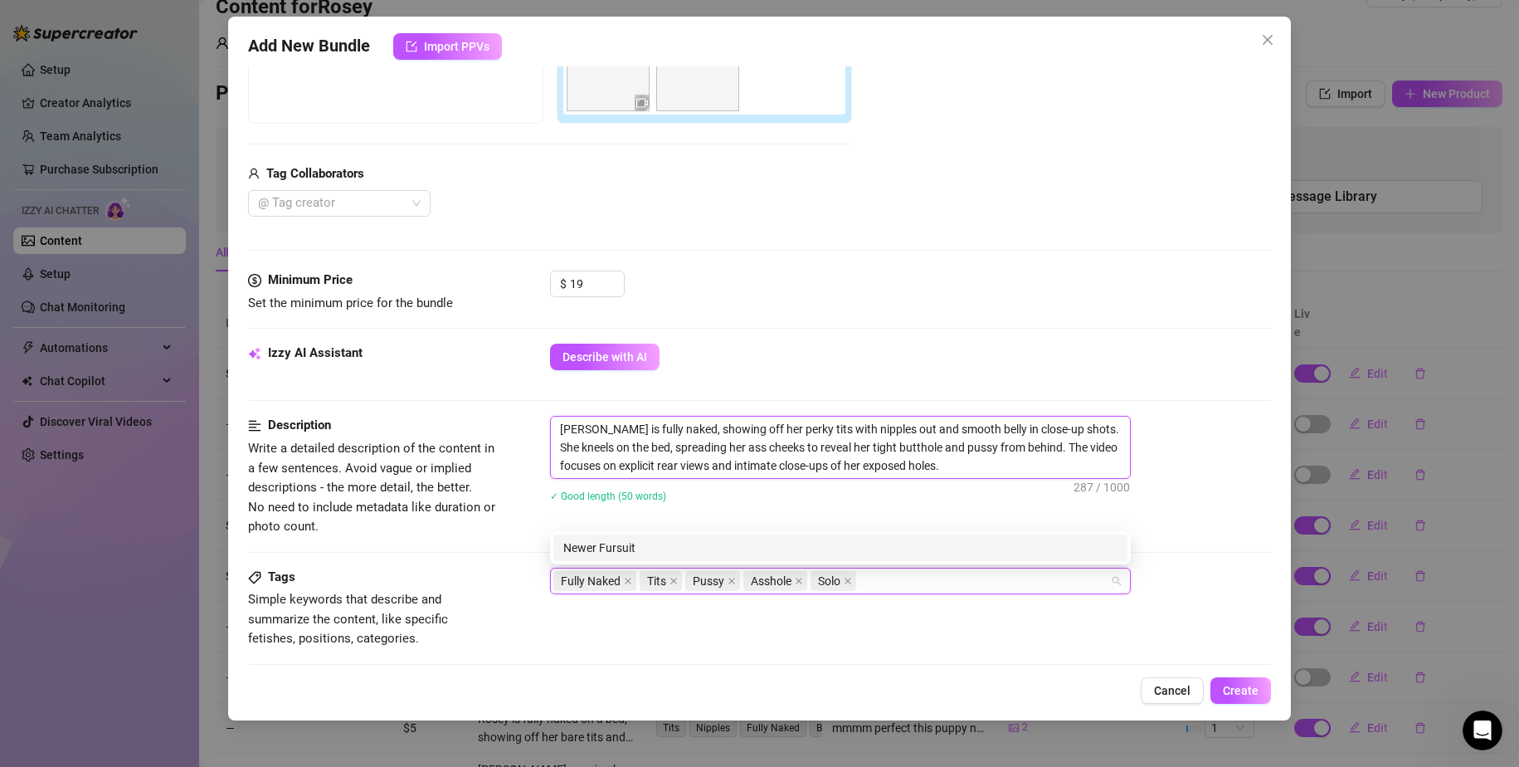
click at [658, 421] on textarea "[PERSON_NAME] is fully naked, showing off her perky tits with nipples out and s…" at bounding box center [840, 447] width 579 height 61
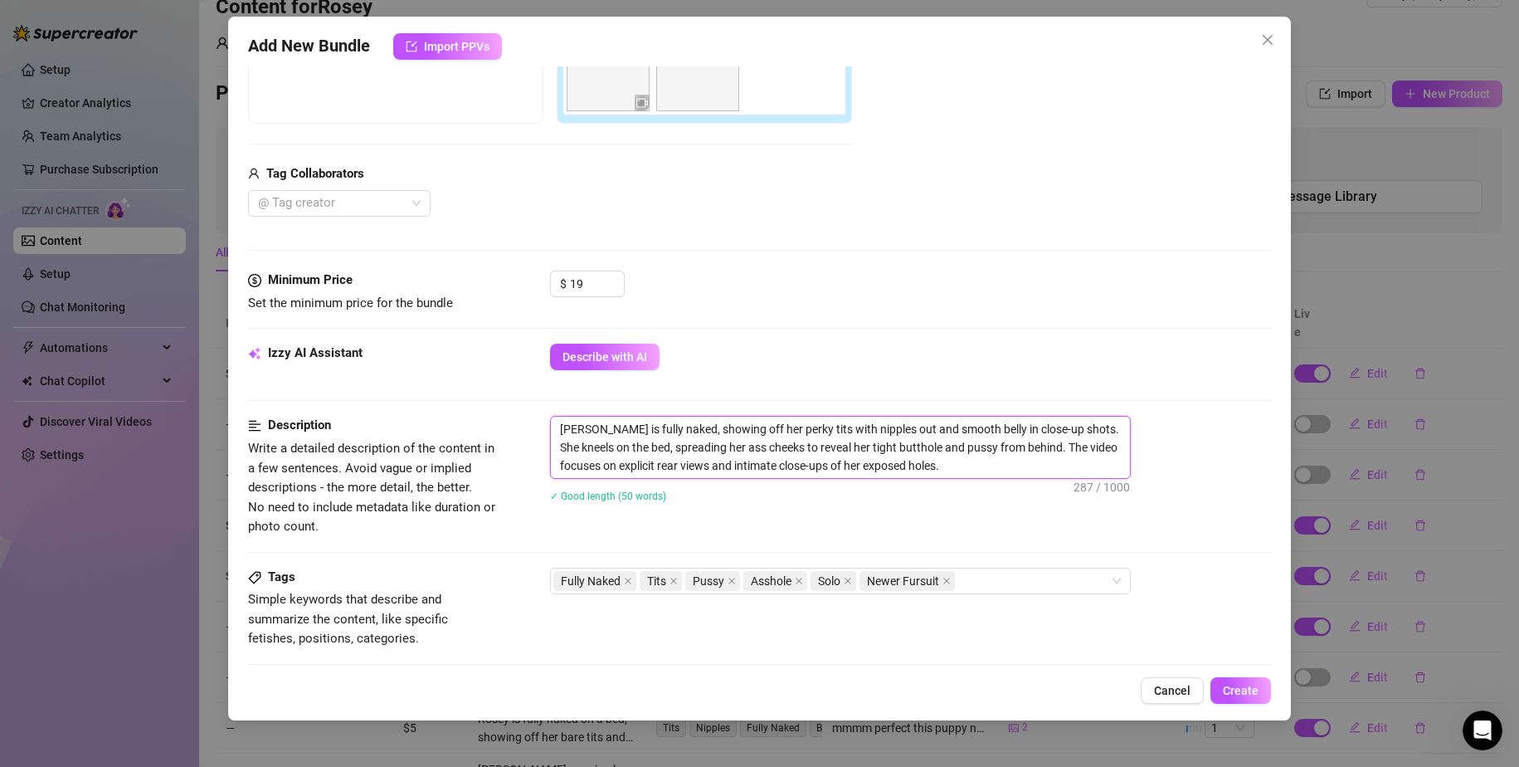
click at [658, 426] on textarea "[PERSON_NAME] is fully naked, showing off her perky tits with nipples out and s…" at bounding box center [840, 447] width 579 height 61
click at [662, 426] on textarea "[PERSON_NAME] is fully naked, showing off her perky tits with nipples out and s…" at bounding box center [840, 447] width 579 height 61
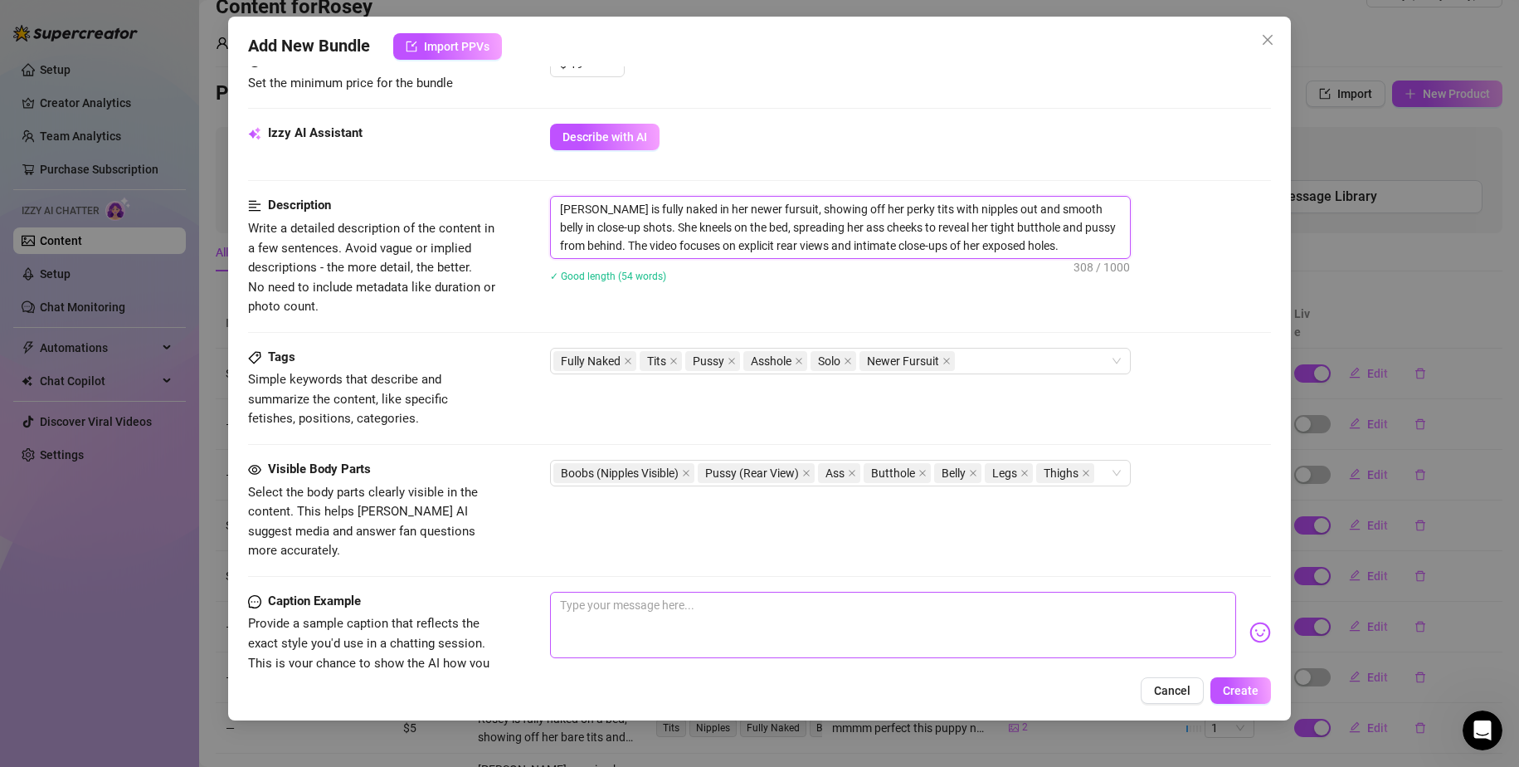
scroll to position [581, 0]
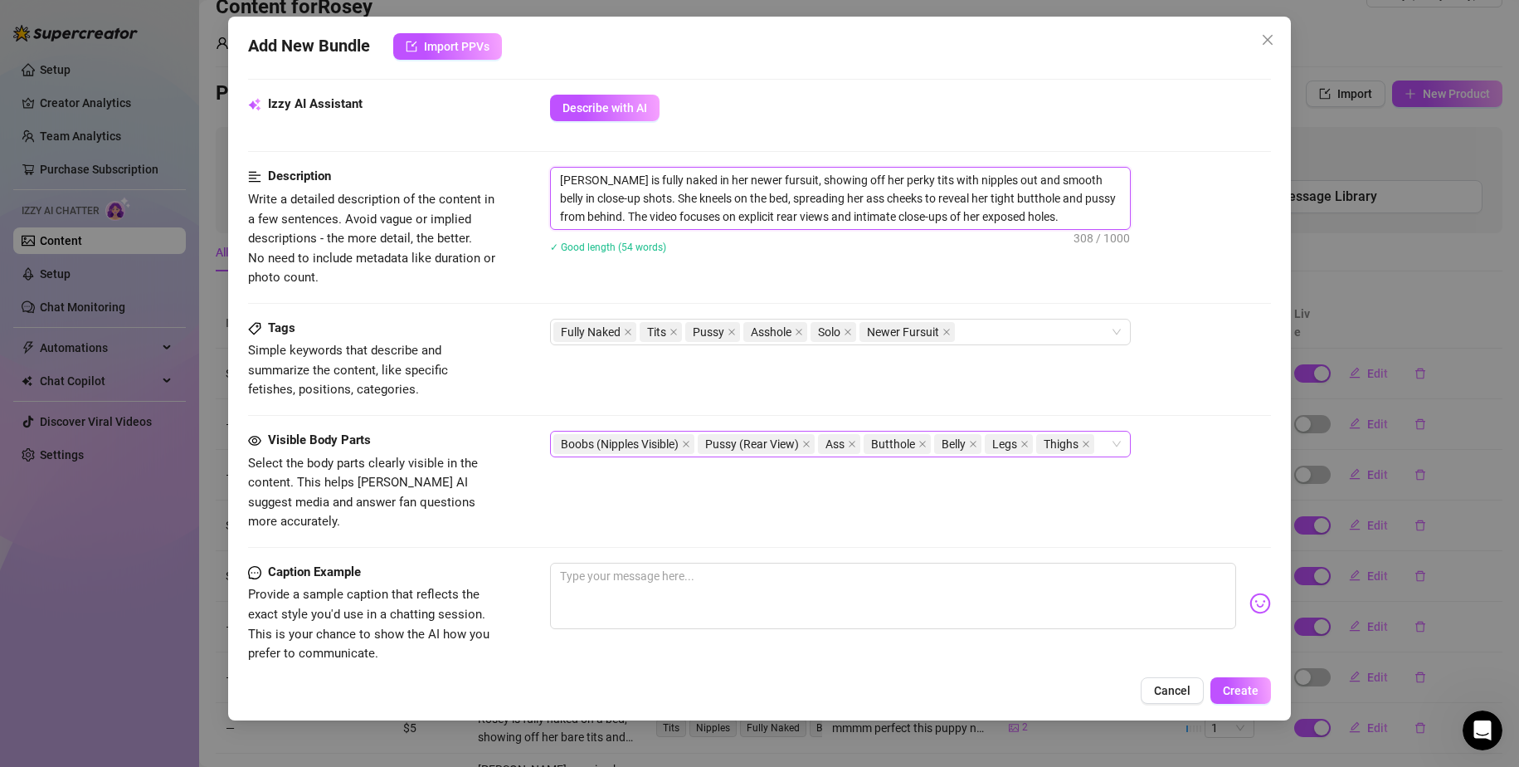
click at [1112, 445] on div "Boobs (Nipples Visible) Pussy (Rear View) Ass Butthole Belly Legs Thighs" at bounding box center [840, 444] width 581 height 27
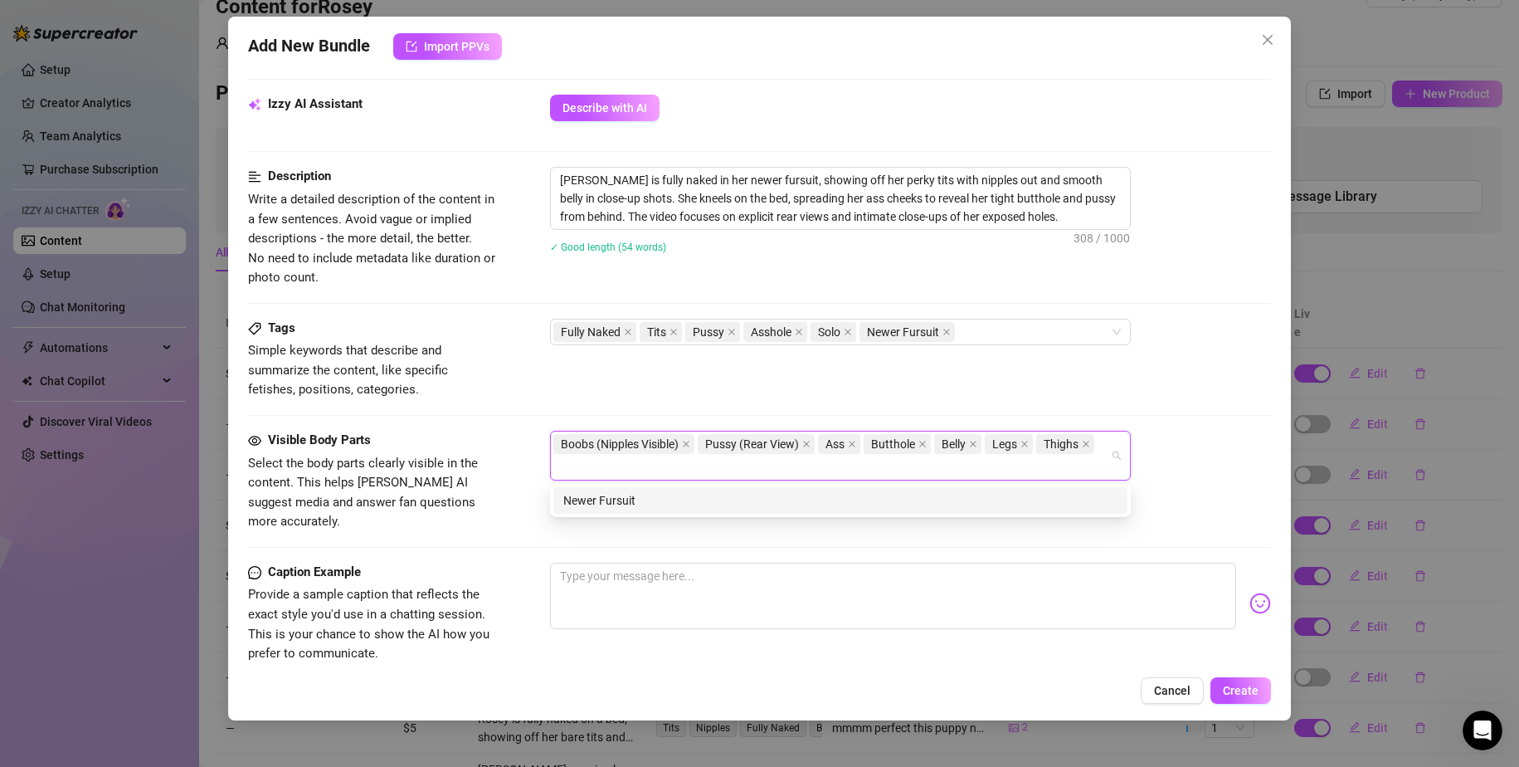
click at [1206, 389] on div "Tags Simple keywords that describe and summarize the content, like specific fet…" at bounding box center [760, 359] width 1024 height 81
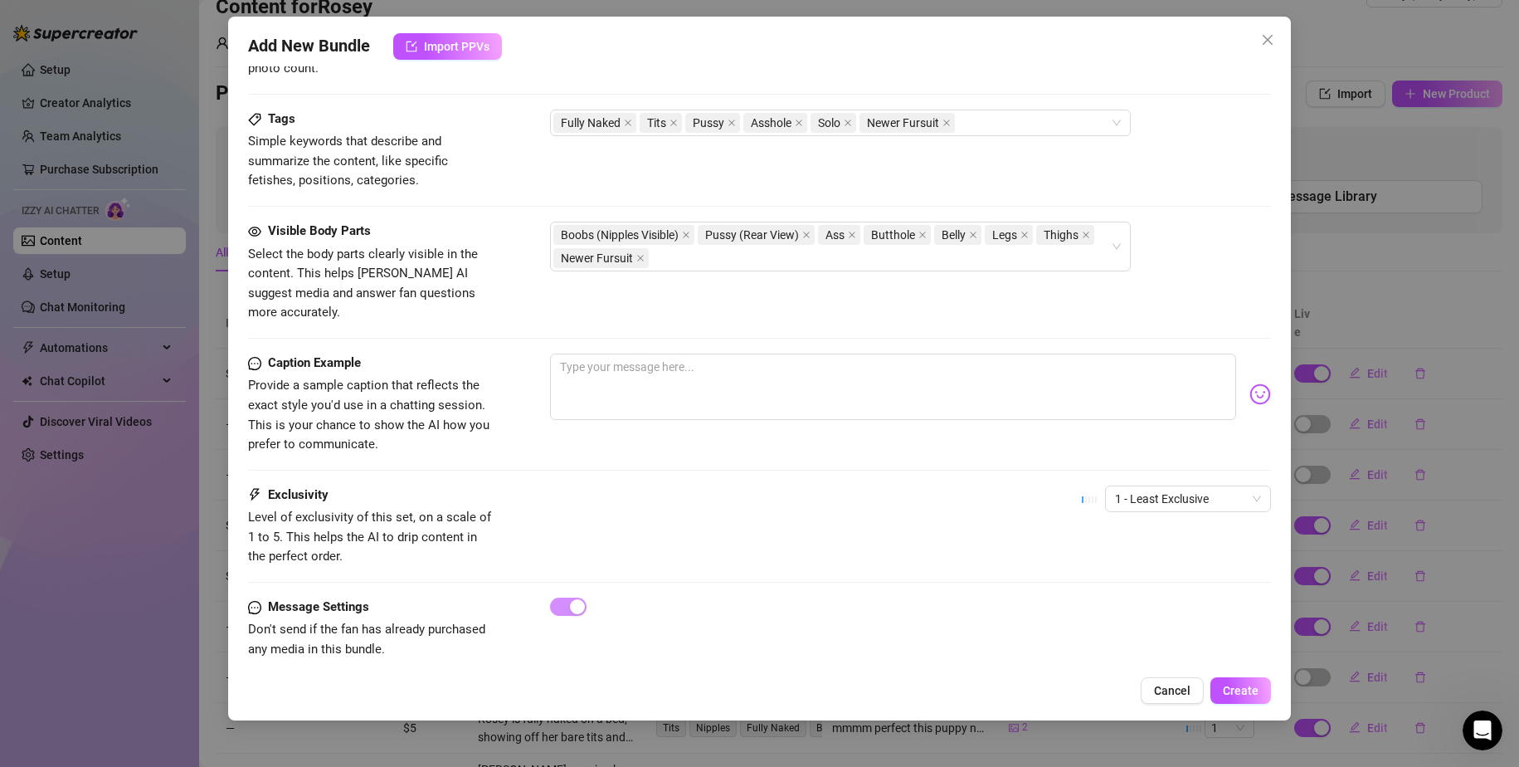
scroll to position [793, 0]
click at [1188, 483] on span "1 - Least Exclusive" at bounding box center [1188, 495] width 146 height 25
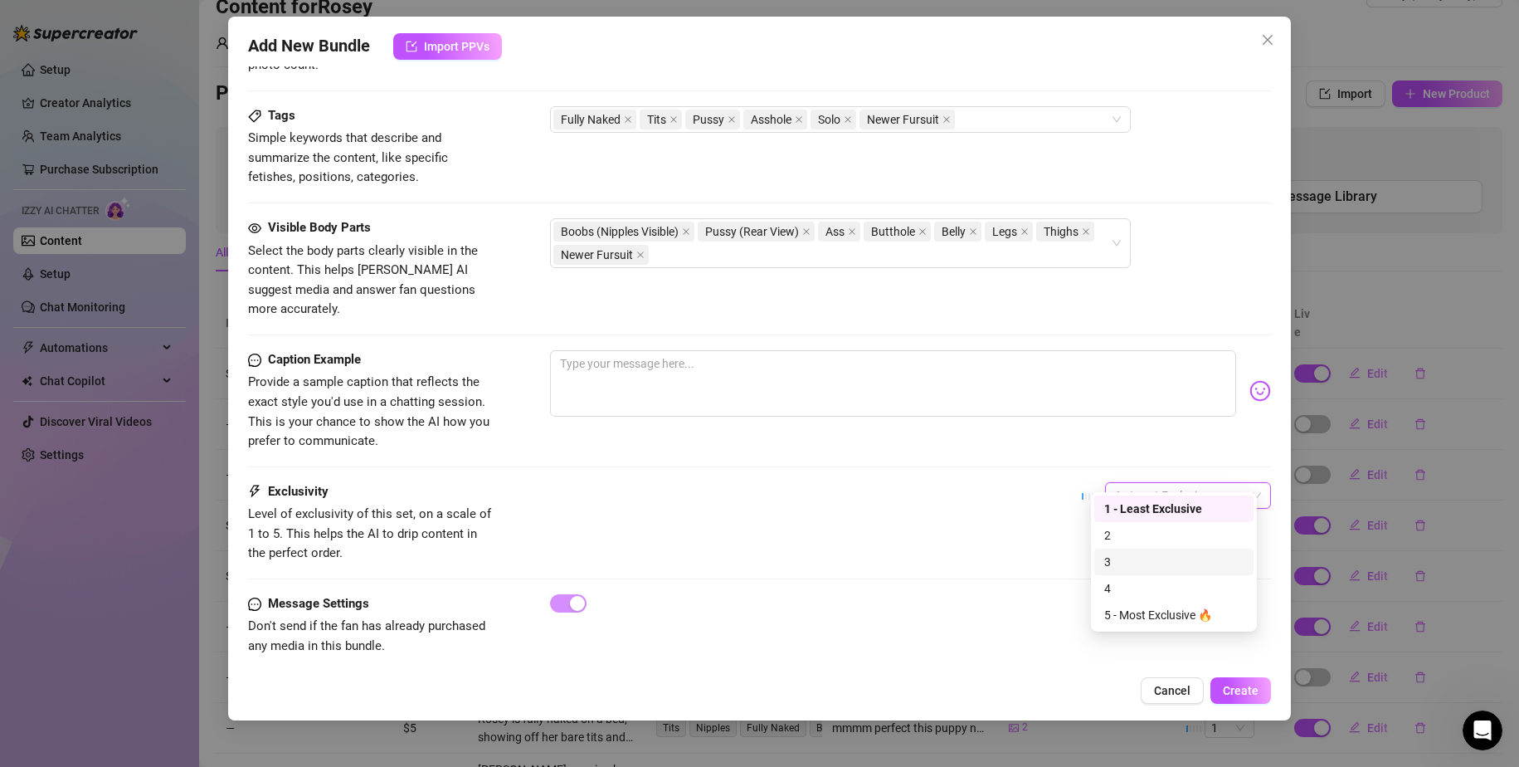
click at [1157, 572] on div "3" at bounding box center [1173, 561] width 159 height 27
click at [1260, 692] on button "Create" at bounding box center [1241, 690] width 61 height 27
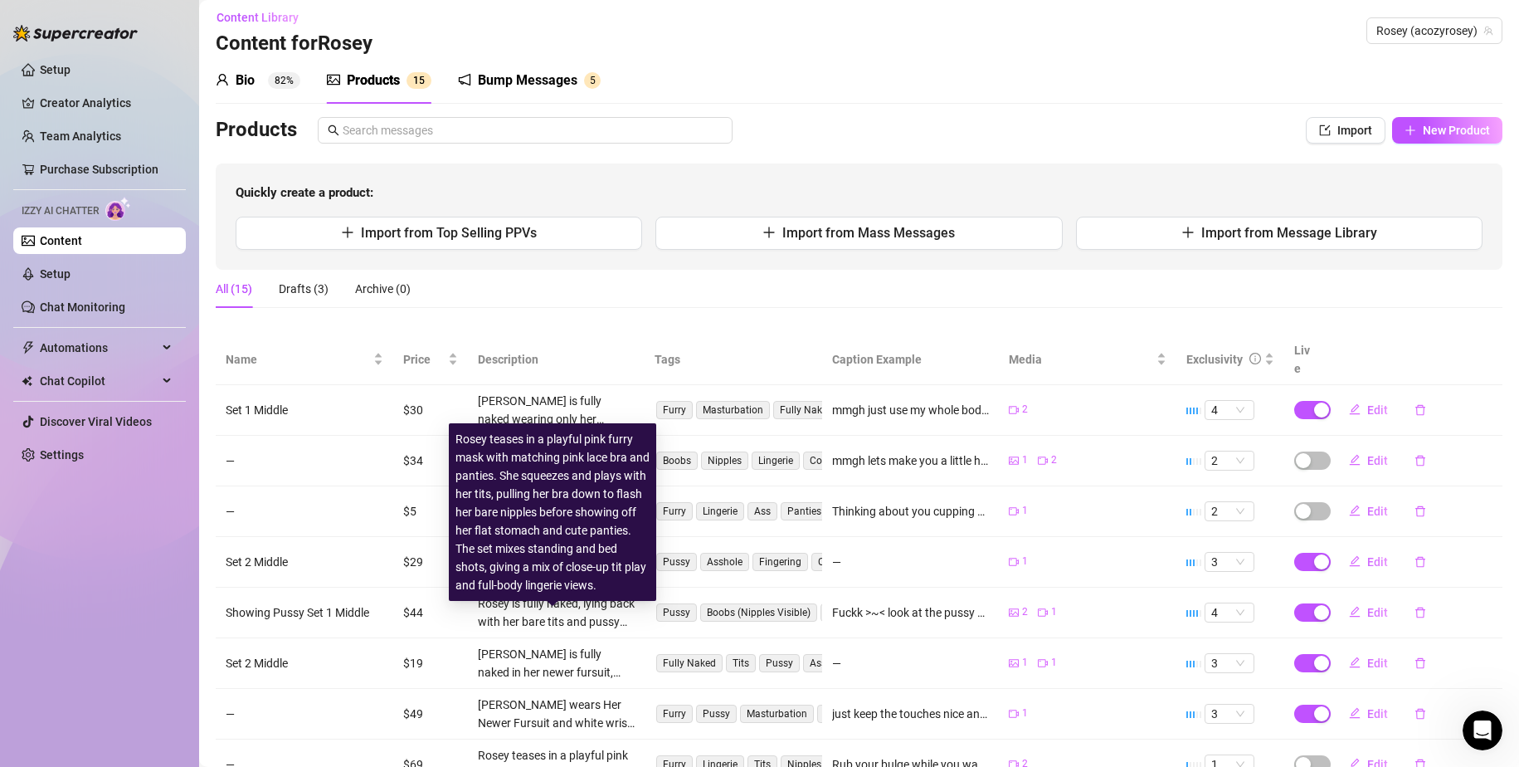
scroll to position [0, 0]
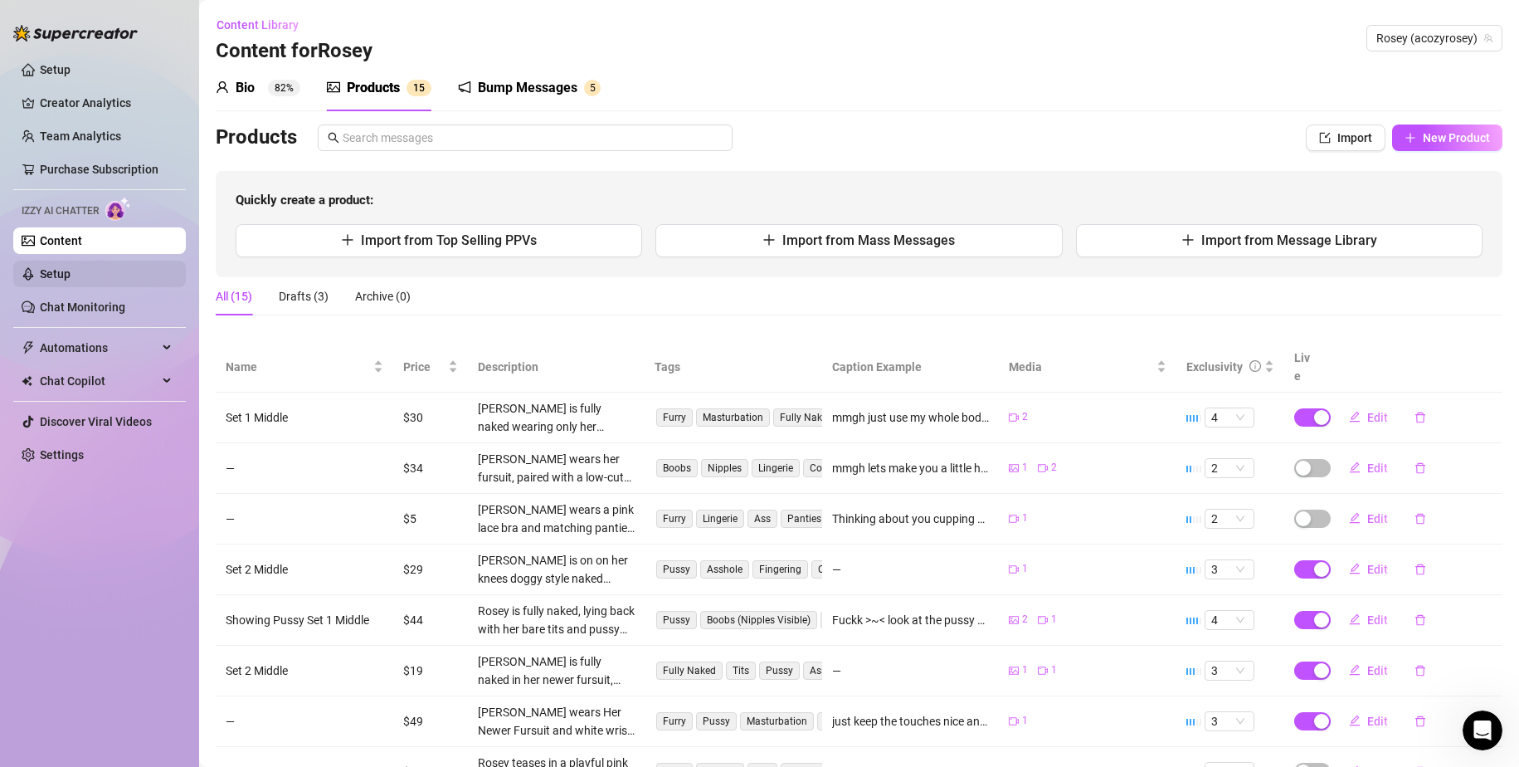
click at [71, 273] on link "Setup" at bounding box center [55, 273] width 31 height 13
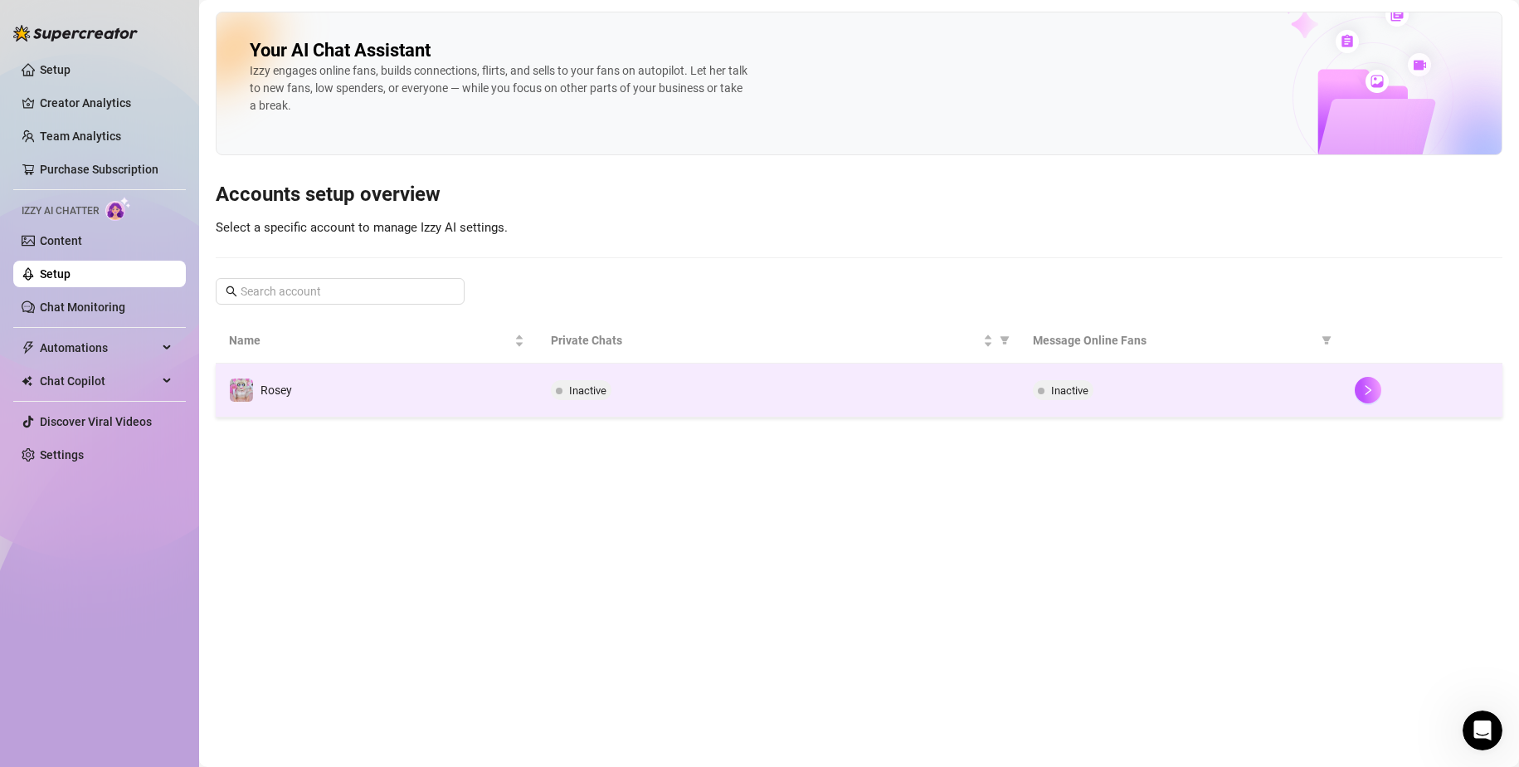
click at [421, 386] on td "Rosey" at bounding box center [377, 390] width 322 height 54
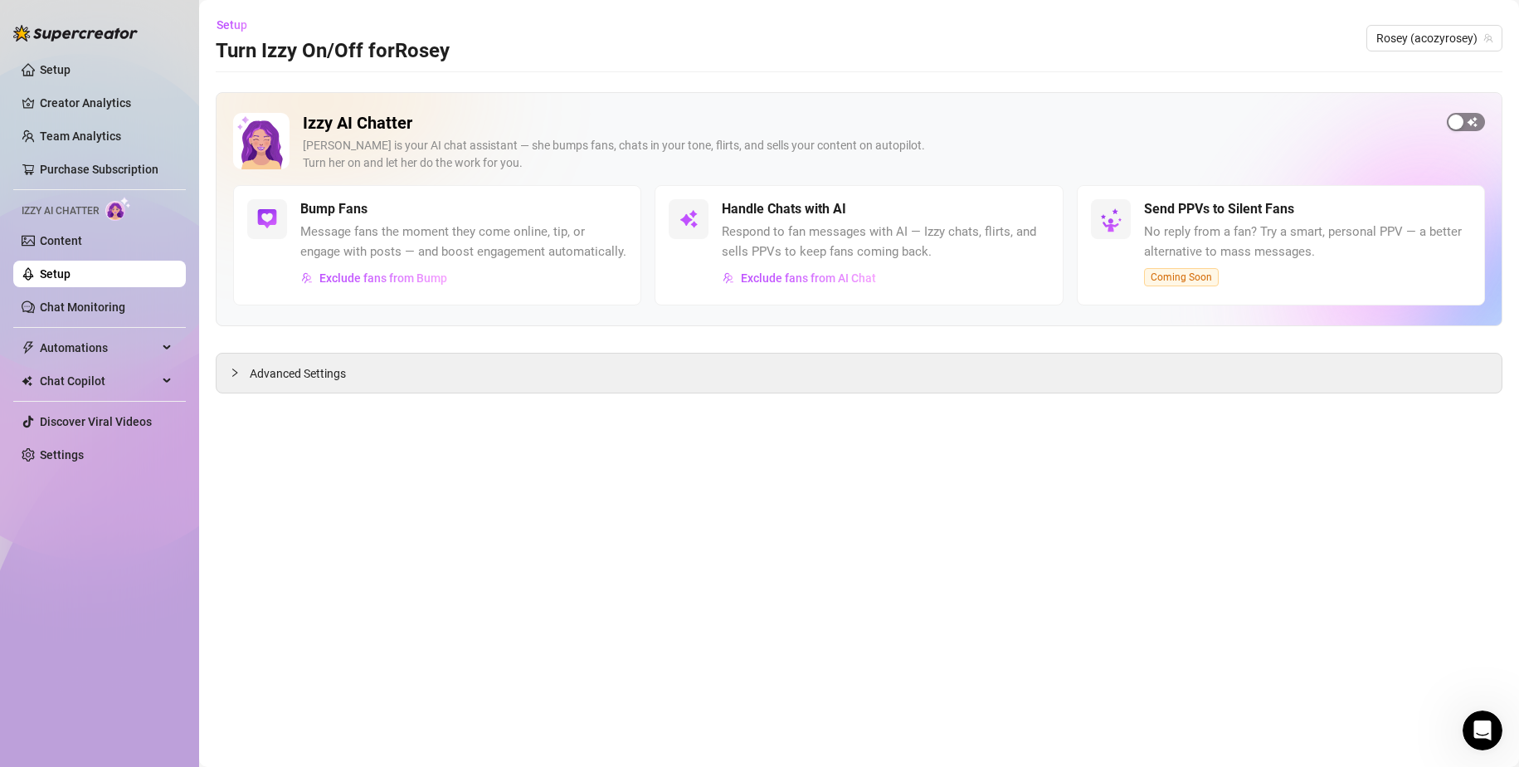
click at [1476, 118] on span "button" at bounding box center [1466, 122] width 38 height 18
